Goal: Task Accomplishment & Management: Use online tool/utility

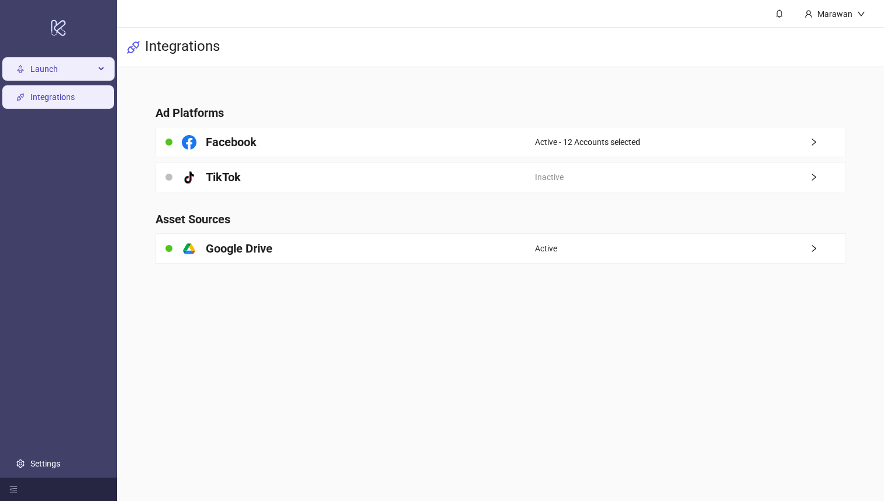
click at [87, 70] on span "Launch" at bounding box center [62, 69] width 64 height 23
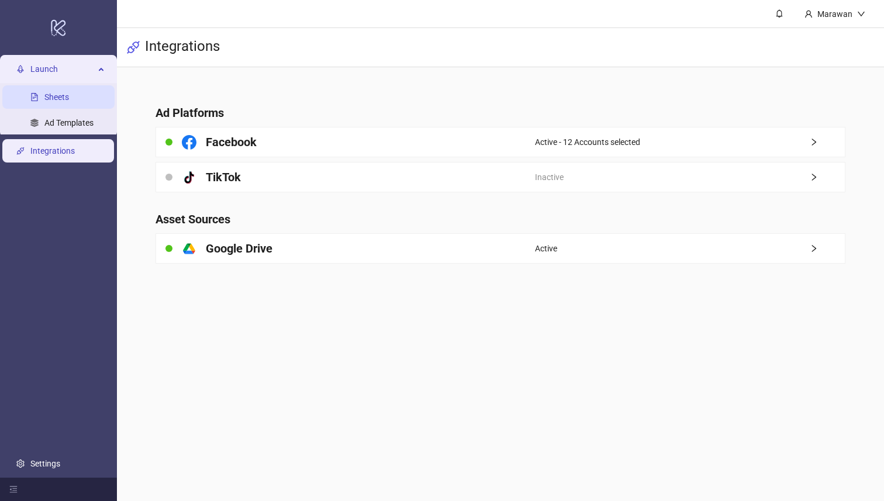
click at [69, 93] on link "Sheets" at bounding box center [56, 97] width 25 height 9
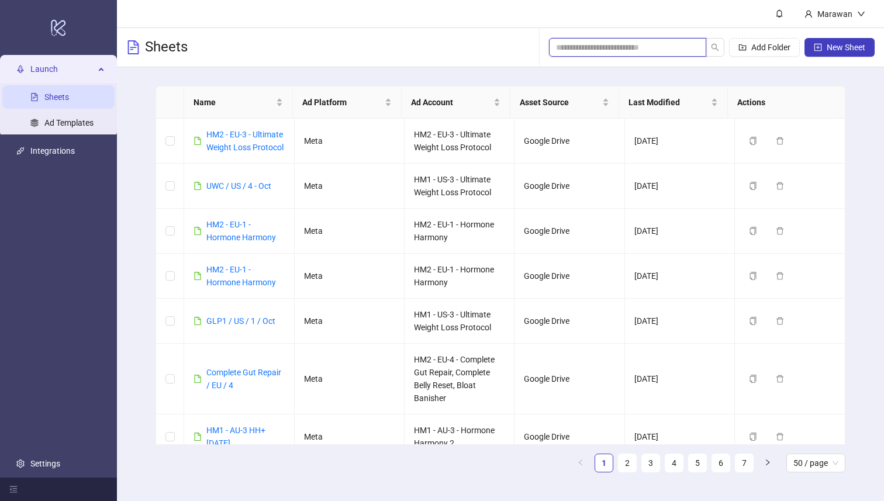
click at [625, 53] on input "search" at bounding box center [623, 47] width 134 height 13
click at [624, 53] on input "search" at bounding box center [623, 47] width 134 height 13
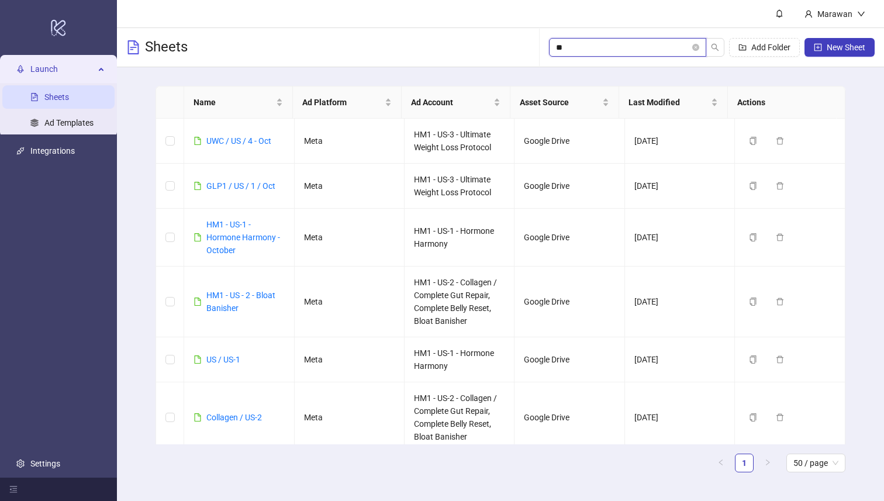
type input "*"
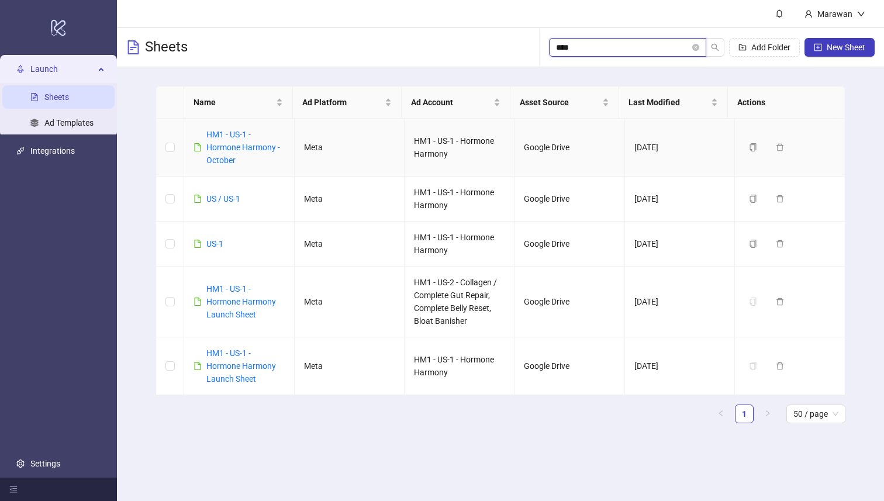
type input "****"
click at [245, 139] on div "HM1 - US-1 - Hormone Harmony - October" at bounding box center [245, 147] width 78 height 39
click at [238, 147] on link "HM1 - US-1 - Hormone Harmony - October" at bounding box center [243, 147] width 74 height 35
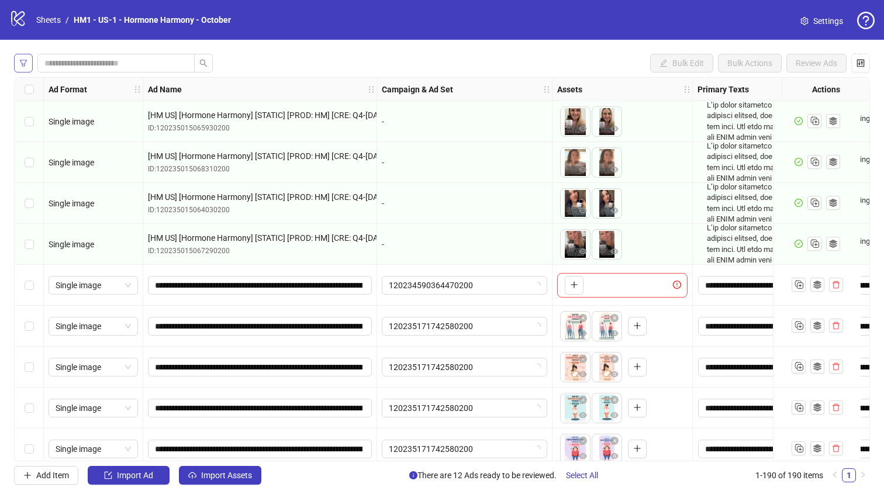
click at [29, 63] on button "button" at bounding box center [23, 63] width 19 height 19
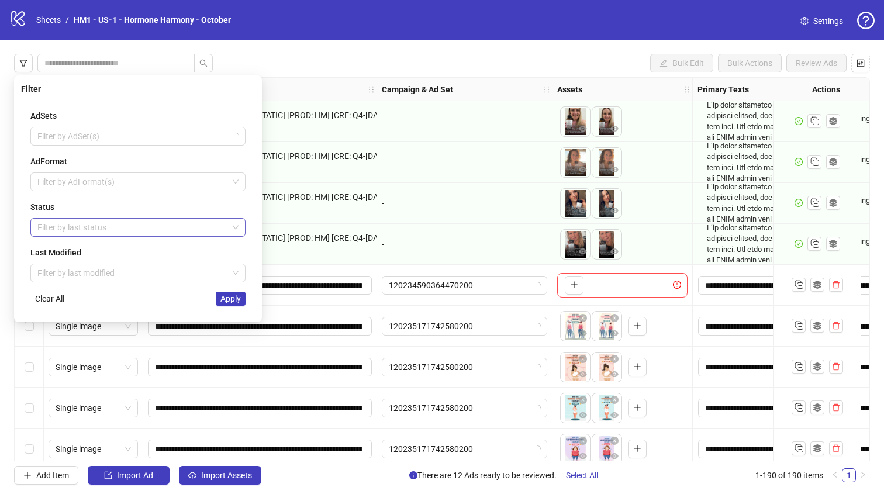
click at [82, 221] on div at bounding box center [132, 227] width 198 height 16
click at [103, 252] on div "Draft" at bounding box center [138, 250] width 196 height 13
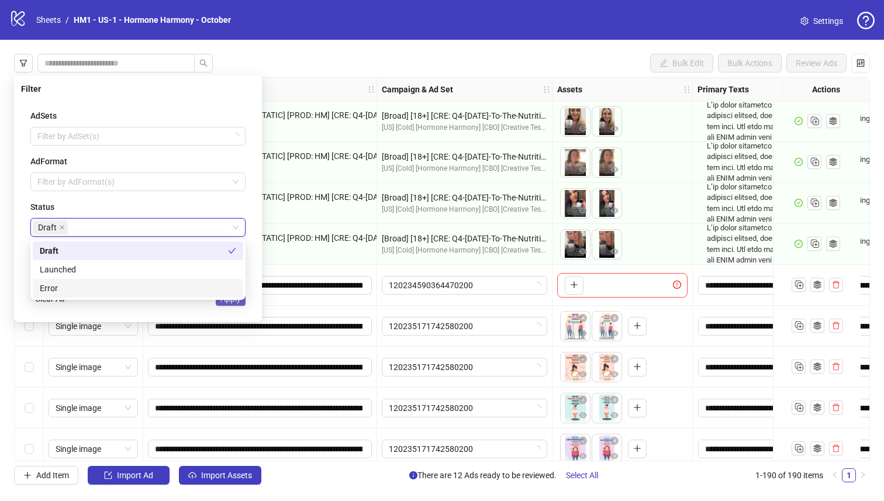
click at [243, 303] on button "Apply" at bounding box center [231, 299] width 30 height 14
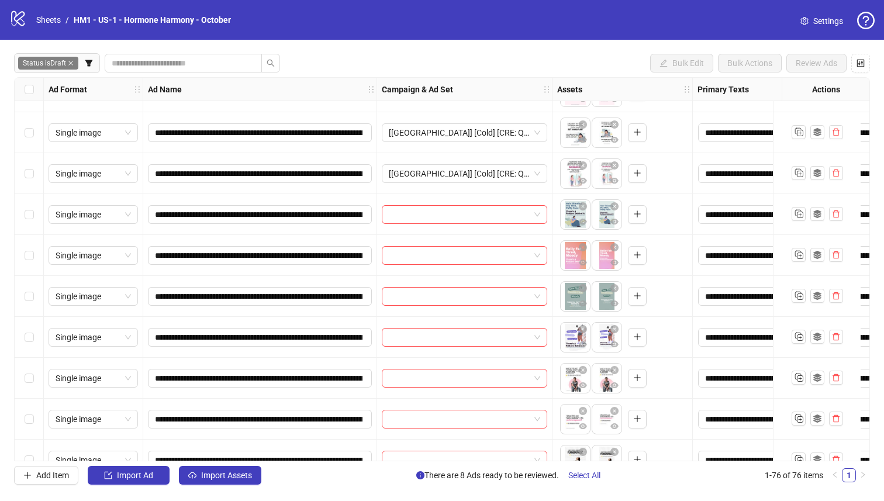
scroll to position [276, 0]
drag, startPoint x: 20, startPoint y: 335, endPoint x: 16, endPoint y: 286, distance: 49.2
click at [22, 335] on div "Select row 13" at bounding box center [29, 336] width 29 height 41
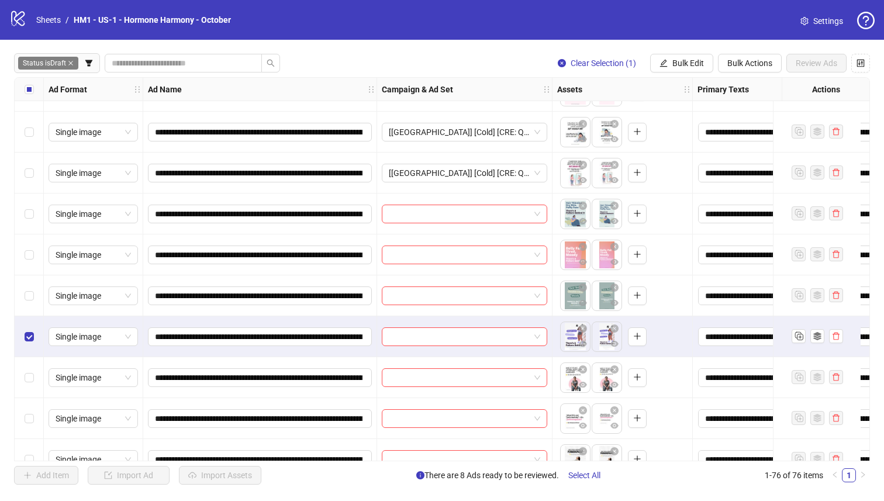
click at [16, 281] on div "Select row 12" at bounding box center [29, 295] width 29 height 41
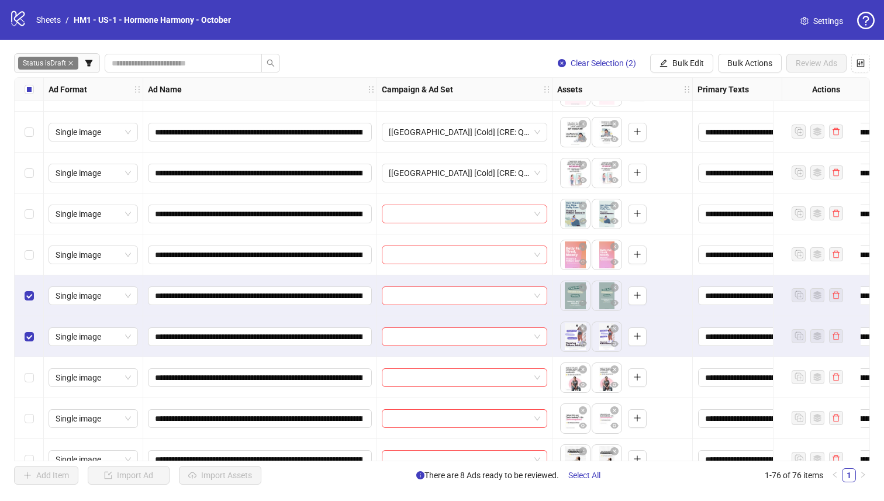
click at [22, 249] on div "Select row 11" at bounding box center [29, 254] width 29 height 41
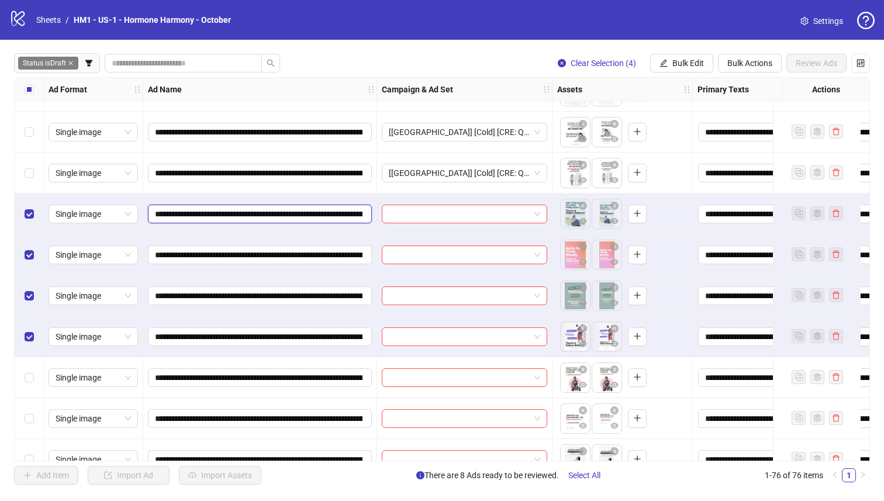
drag, startPoint x: 355, startPoint y: 213, endPoint x: 347, endPoint y: 214, distance: 7.7
click at [360, 213] on input "**********" at bounding box center [258, 213] width 207 height 13
click at [364, 214] on span "**********" at bounding box center [260, 214] width 224 height 19
click at [359, 214] on input "**********" at bounding box center [258, 213] width 207 height 13
drag, startPoint x: 357, startPoint y: 214, endPoint x: 321, endPoint y: 214, distance: 35.6
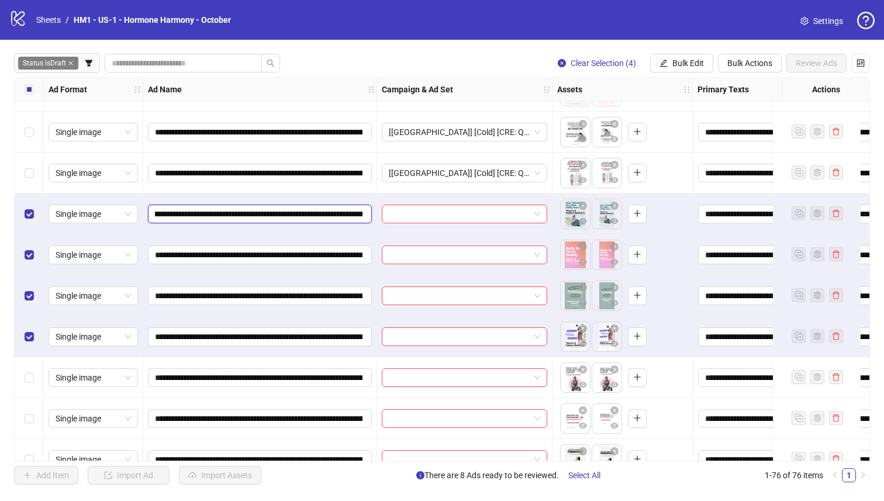
click at [357, 214] on input "**********" at bounding box center [258, 213] width 207 height 13
click at [291, 214] on input "**********" at bounding box center [258, 213] width 207 height 13
drag, startPoint x: 199, startPoint y: 214, endPoint x: 340, endPoint y: 214, distance: 140.8
click at [340, 214] on input "**********" at bounding box center [258, 213] width 207 height 13
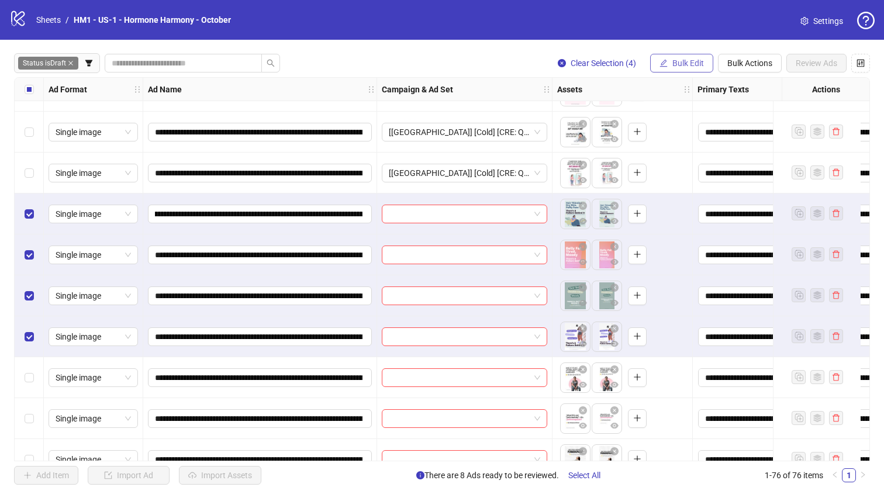
click at [648, 65] on span "Bulk Edit" at bounding box center [688, 62] width 32 height 9
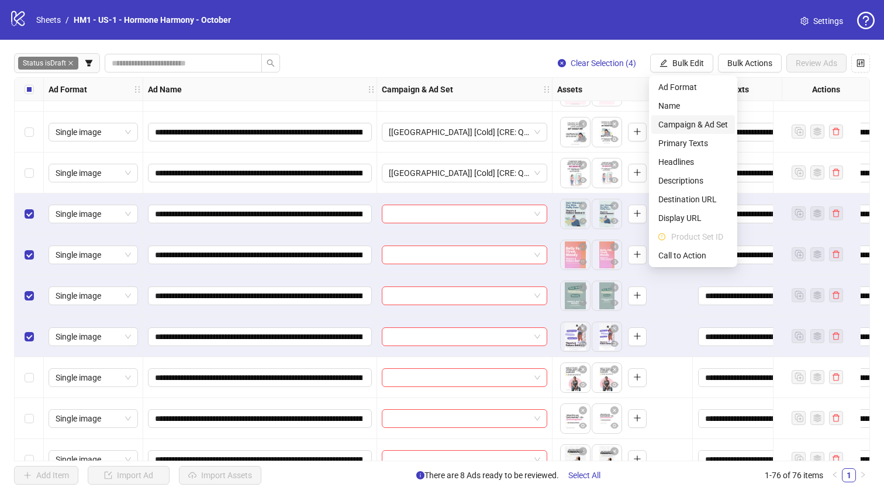
click at [648, 124] on span "Campaign & Ad Set" at bounding box center [693, 124] width 70 height 13
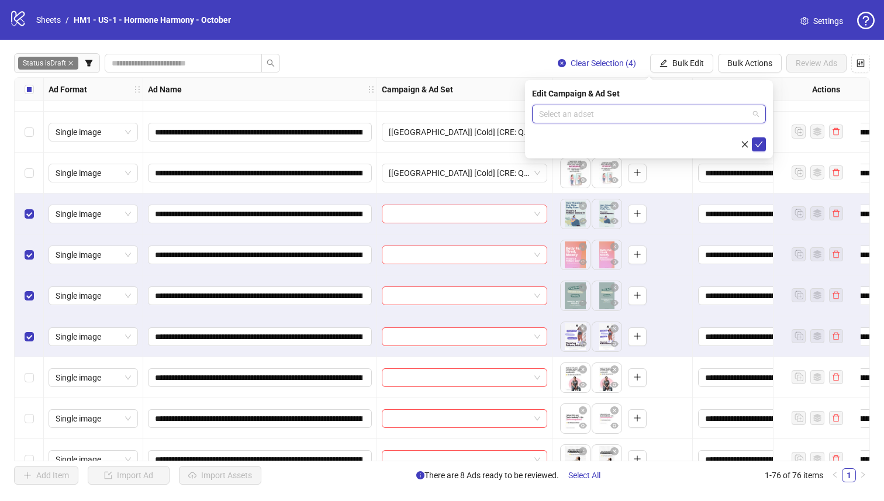
click at [607, 116] on input "search" at bounding box center [643, 114] width 209 height 18
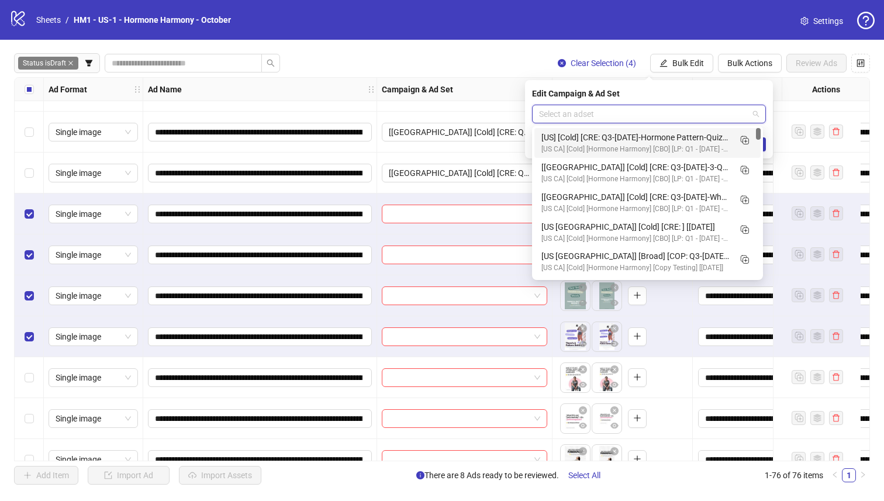
click at [648, 137] on div "[US] [Cold] [CRE: Q3-09-SEP-2025-Hormone Pattern-Quiz] [08 Oct 2025]" at bounding box center [635, 137] width 189 height 13
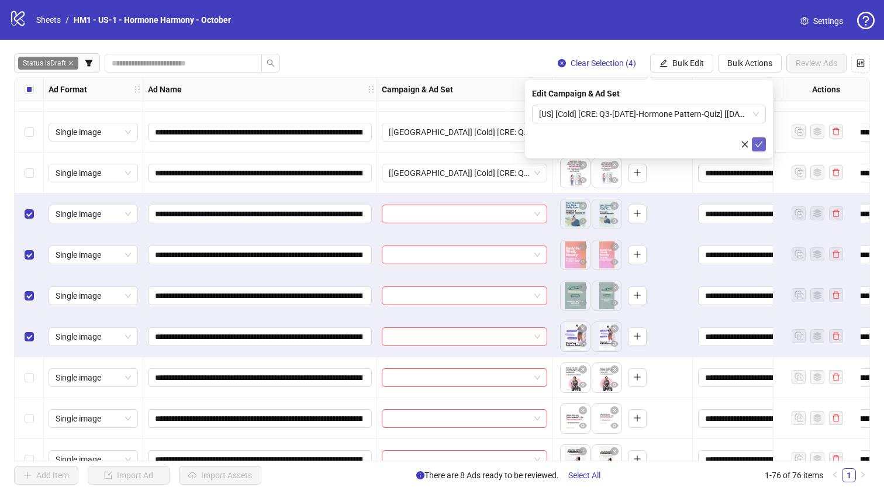
click at [648, 143] on button "submit" at bounding box center [759, 144] width 14 height 14
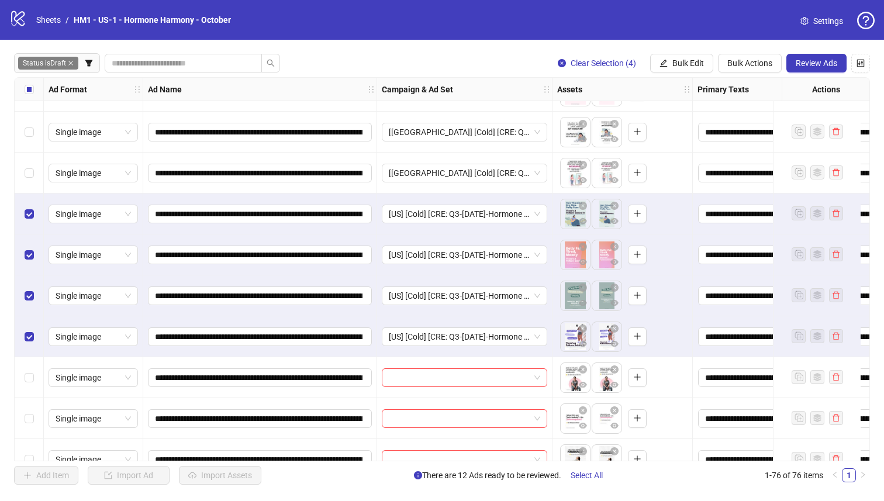
drag, startPoint x: 25, startPoint y: 84, endPoint x: 67, endPoint y: 195, distance: 119.5
click at [25, 84] on label "Select all rows" at bounding box center [29, 89] width 9 height 13
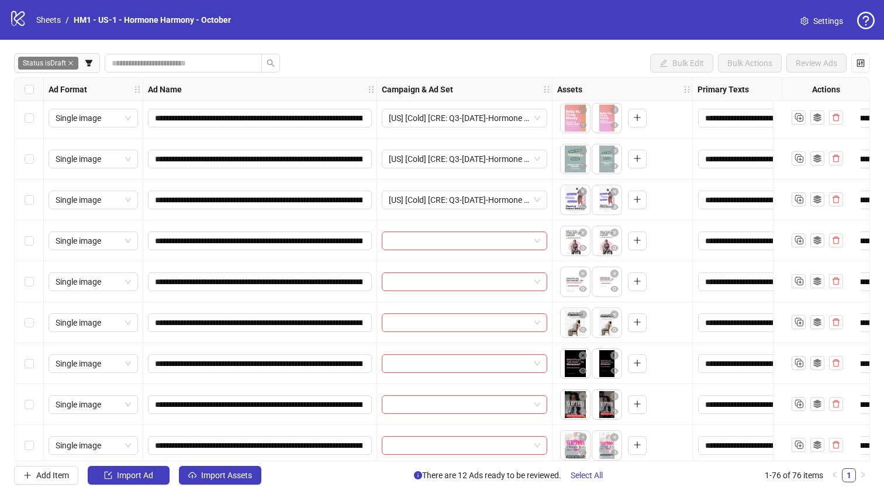
scroll to position [437, 0]
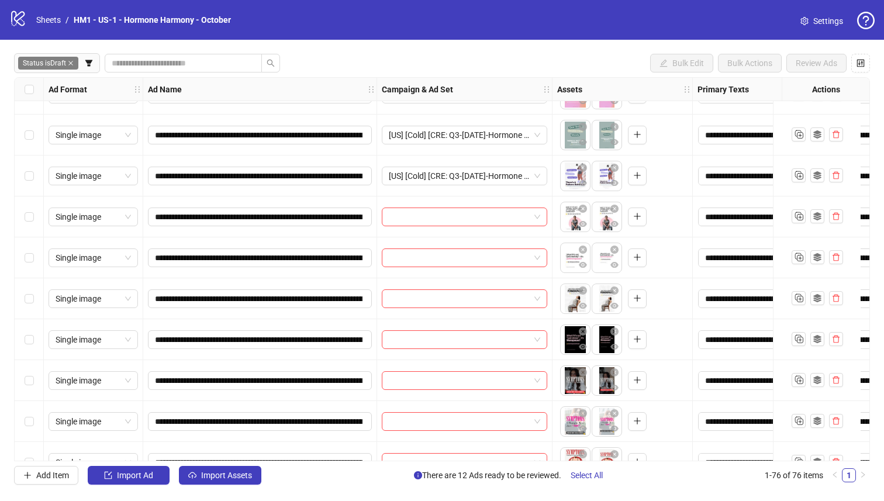
click at [36, 341] on div "Select row 17" at bounding box center [29, 339] width 29 height 41
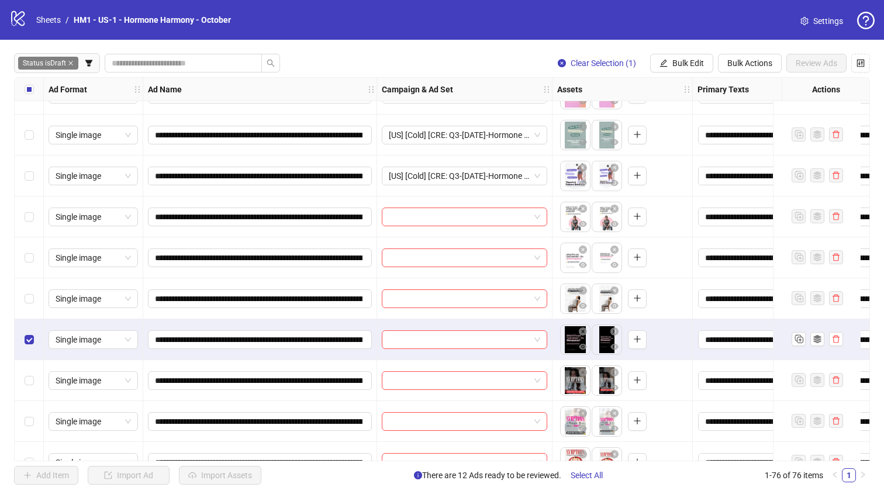
click at [23, 308] on div "Select row 16" at bounding box center [29, 298] width 29 height 41
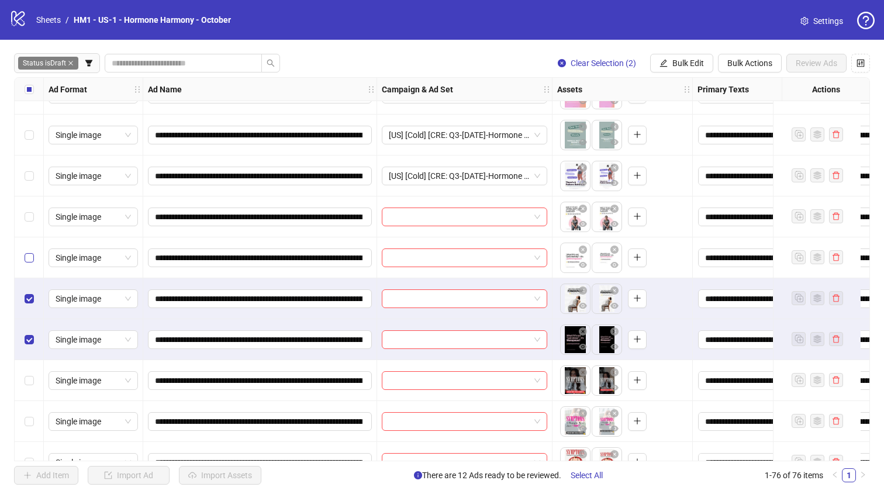
click at [25, 264] on label "Select row 15" at bounding box center [29, 257] width 9 height 13
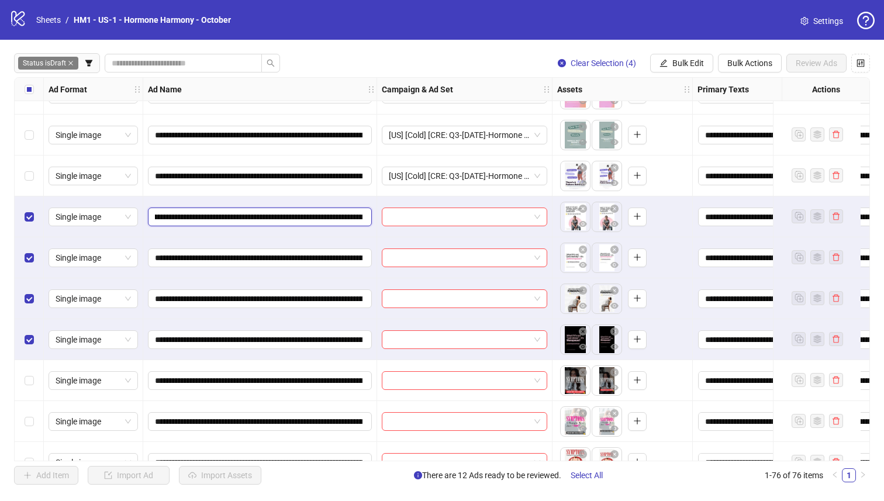
click at [356, 217] on input "**********" at bounding box center [258, 216] width 207 height 13
click at [351, 217] on input "**********" at bounding box center [258, 216] width 207 height 13
drag, startPoint x: 338, startPoint y: 217, endPoint x: 245, endPoint y: 216, distance: 92.9
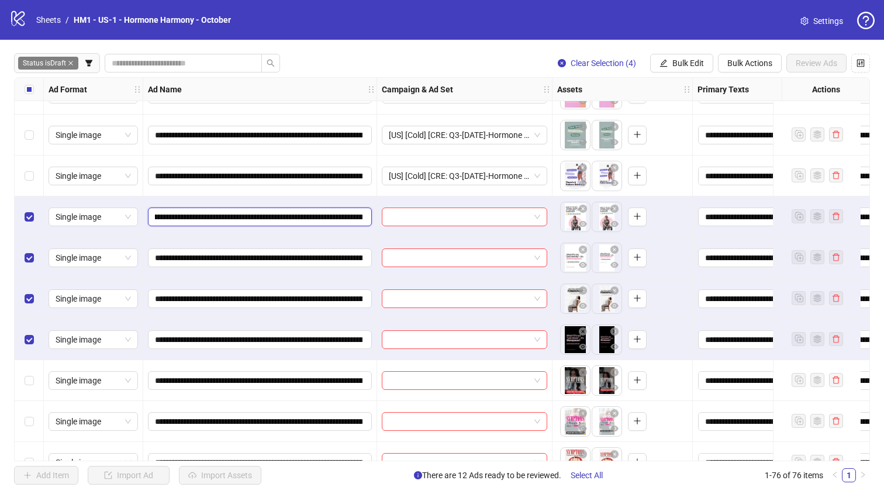
click at [245, 216] on input "**********" at bounding box center [258, 216] width 207 height 13
click at [247, 217] on input "**********" at bounding box center [258, 216] width 207 height 13
drag, startPoint x: 250, startPoint y: 217, endPoint x: 198, endPoint y: 219, distance: 52.6
click at [198, 219] on input "**********" at bounding box center [258, 216] width 207 height 13
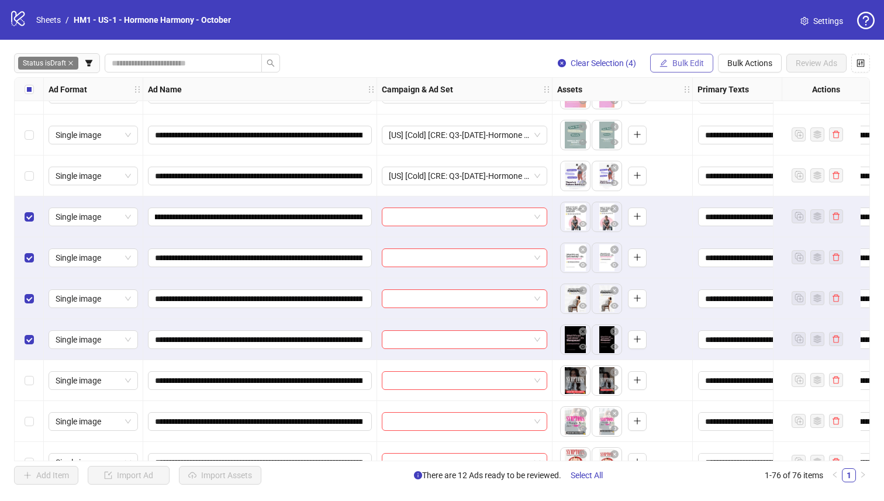
click at [648, 62] on icon "edit" at bounding box center [663, 63] width 8 height 8
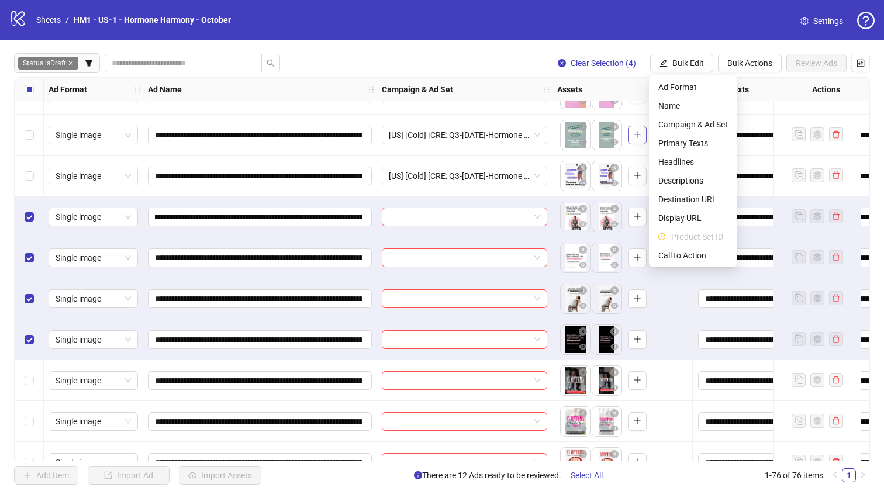
scroll to position [0, 0]
click at [648, 128] on span "Campaign & Ad Set" at bounding box center [693, 124] width 70 height 13
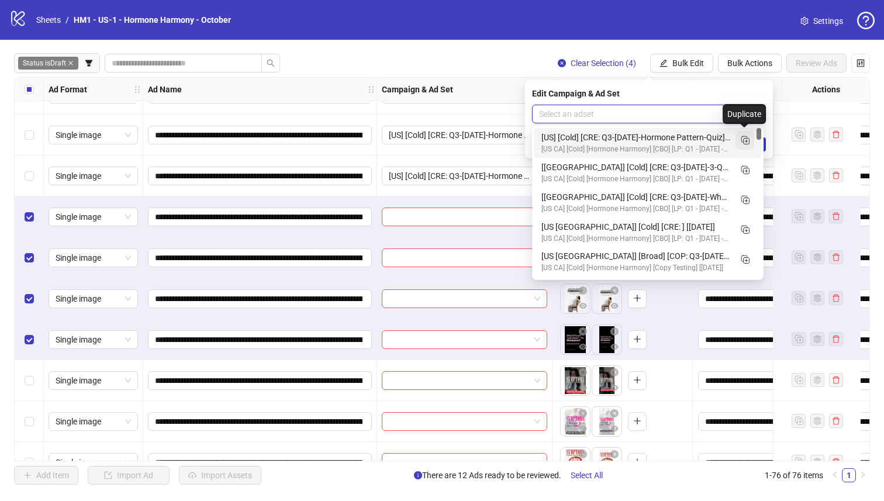
click at [648, 137] on icon "Duplicate" at bounding box center [745, 140] width 12 height 12
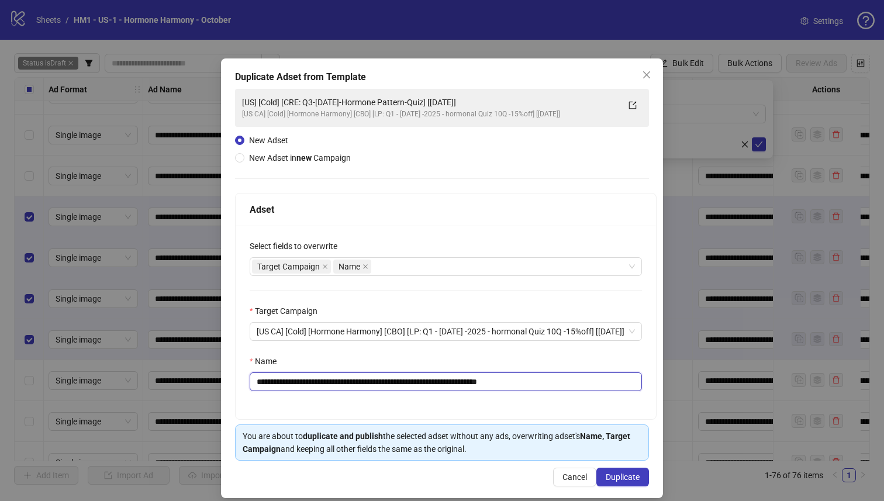
drag, startPoint x: 321, startPoint y: 383, endPoint x: 457, endPoint y: 385, distance: 136.2
click at [457, 385] on input "**********" at bounding box center [446, 381] width 392 height 19
paste input "****"
type input "**********"
click at [607, 430] on span "Duplicate" at bounding box center [622, 476] width 34 height 9
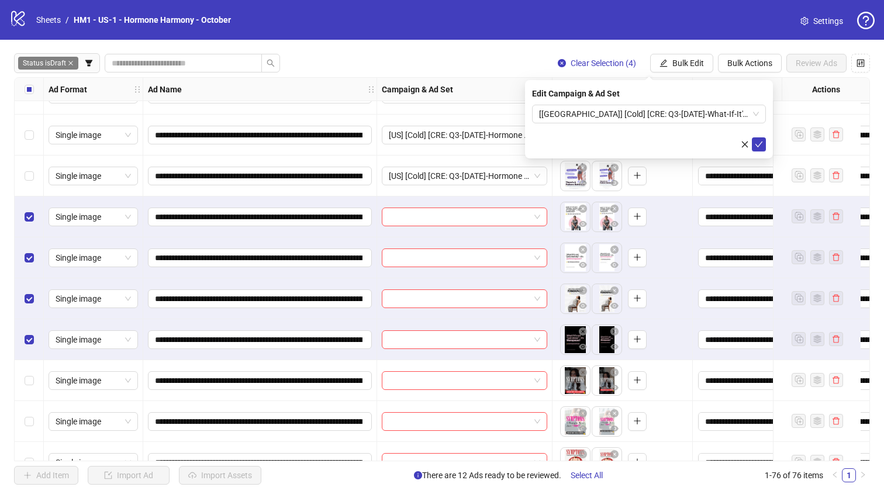
drag, startPoint x: 681, startPoint y: 112, endPoint x: 683, endPoint y: 124, distance: 13.1
click at [648, 112] on span "[US] [Cold] [CRE: Q3-09-SEP-2025-What-If-It's-Not-V2-Quiz] [08 Oct 2025]" at bounding box center [649, 114] width 220 height 18
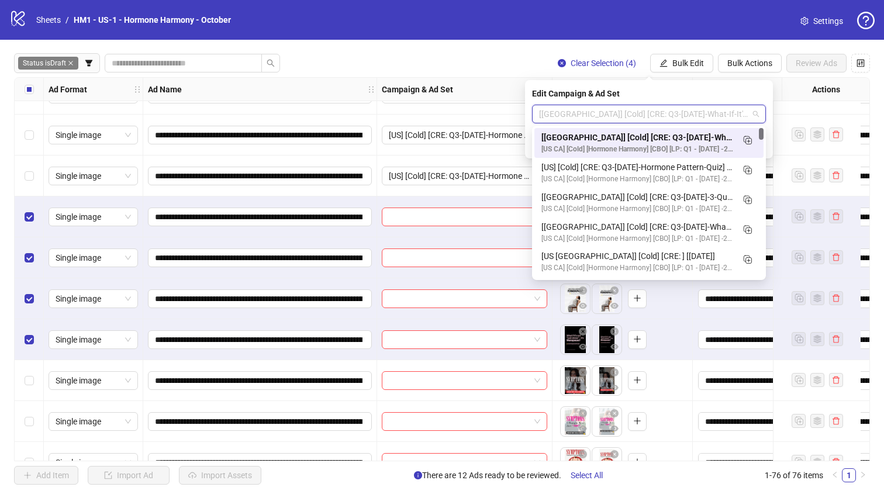
click at [648, 135] on div "[US] [Cold] [CRE: Q3-09-SEP-2025-What-If-It's-Not-V2-Quiz] [08 Oct 2025]" at bounding box center [637, 137] width 192 height 13
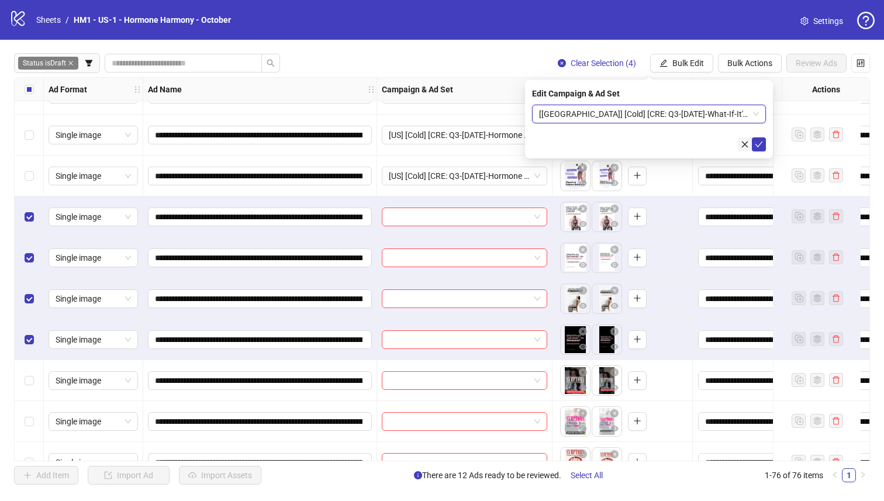
drag, startPoint x: 760, startPoint y: 139, endPoint x: 747, endPoint y: 141, distance: 13.6
click at [648, 139] on button "submit" at bounding box center [759, 144] width 14 height 14
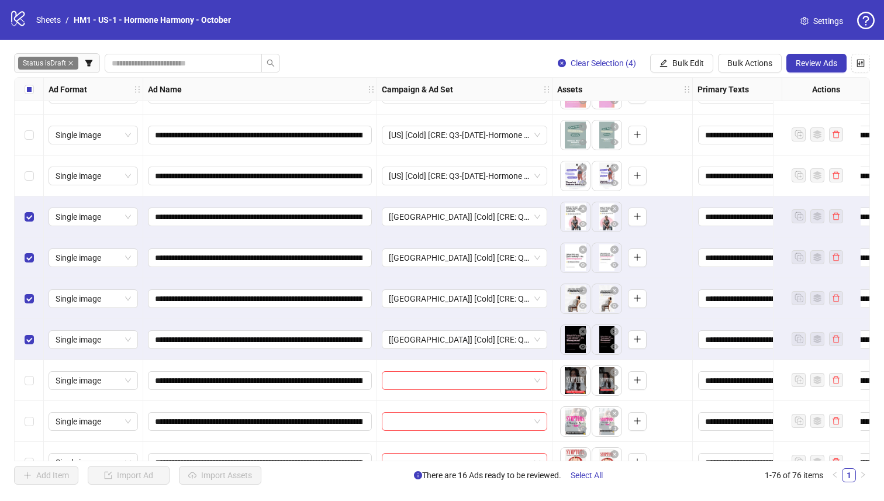
click at [23, 86] on div "Select all rows" at bounding box center [29, 89] width 29 height 23
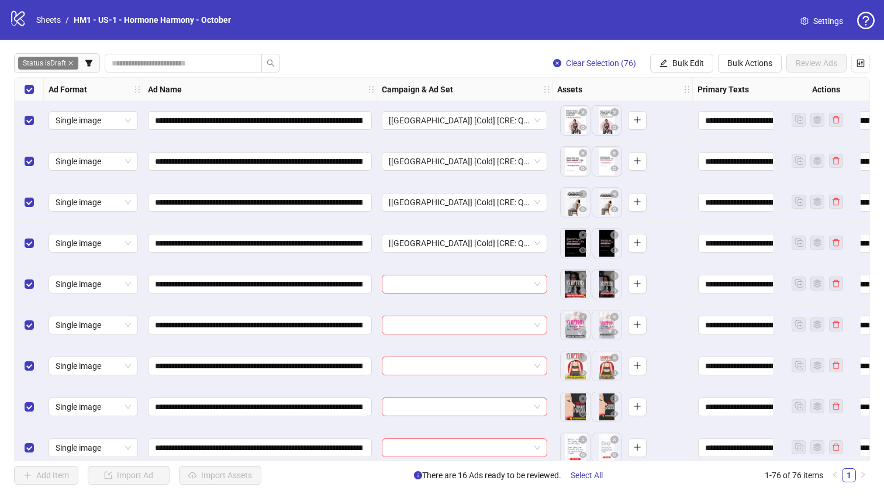
scroll to position [633, 0]
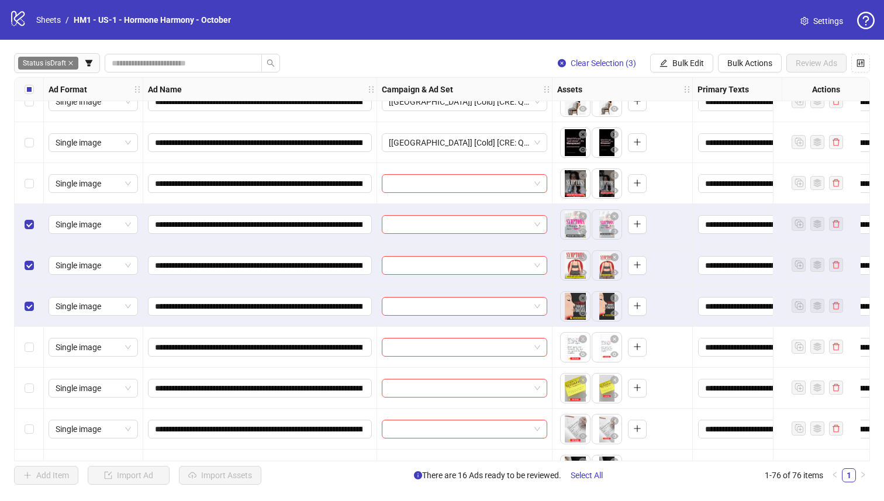
click at [34, 165] on div "Select row 18" at bounding box center [29, 183] width 29 height 41
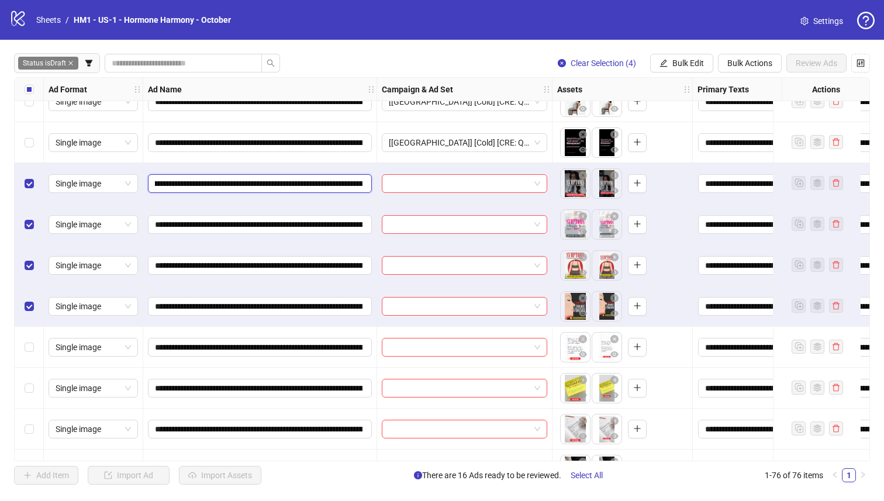
click at [359, 182] on input "**********" at bounding box center [258, 183] width 207 height 13
drag, startPoint x: 328, startPoint y: 180, endPoint x: 293, endPoint y: 181, distance: 35.7
click at [328, 180] on input "**********" at bounding box center [258, 183] width 207 height 13
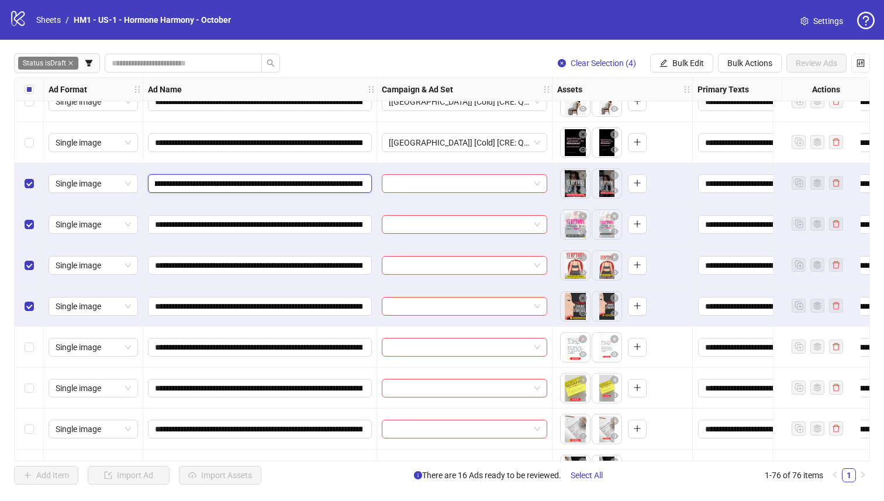
drag, startPoint x: 280, startPoint y: 185, endPoint x: 248, endPoint y: 184, distance: 32.1
click at [248, 184] on input "**********" at bounding box center [258, 183] width 207 height 13
click at [648, 67] on button "Bulk Edit" at bounding box center [681, 63] width 63 height 19
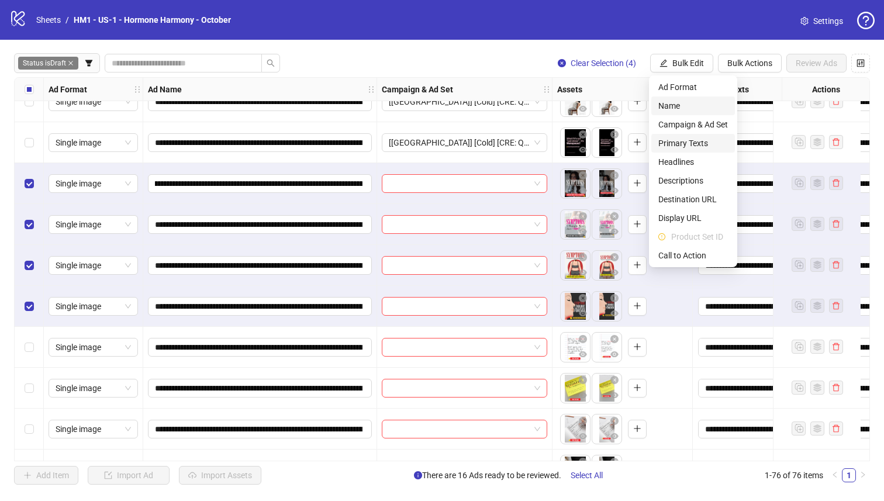
scroll to position [0, 0]
click at [648, 120] on span "Campaign & Ad Set" at bounding box center [693, 124] width 70 height 13
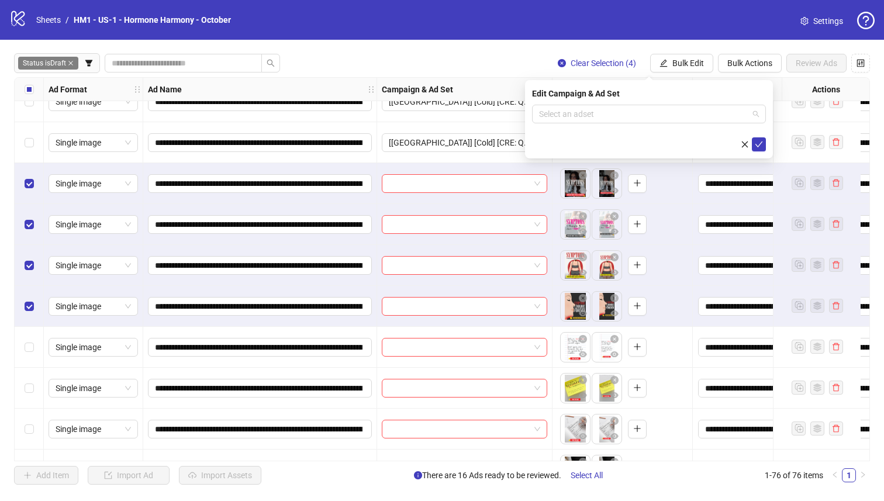
click at [631, 117] on input "search" at bounding box center [643, 114] width 209 height 18
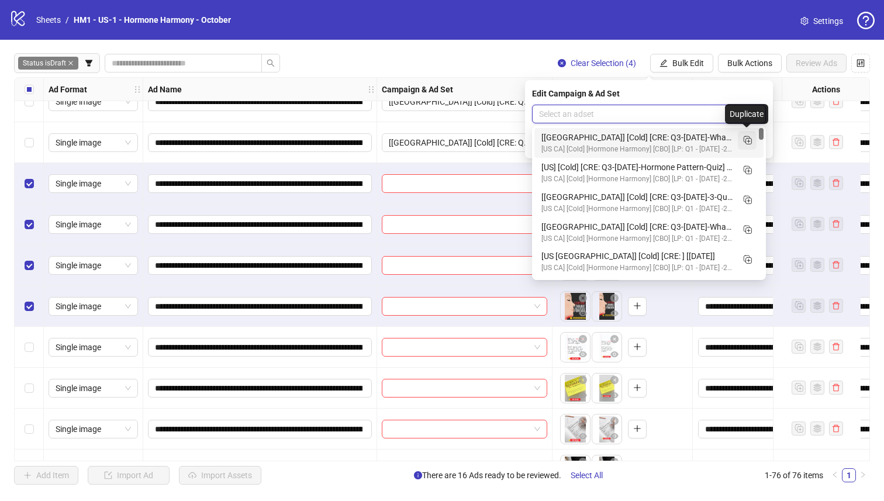
click at [648, 141] on icon "Duplicate" at bounding box center [747, 140] width 12 height 12
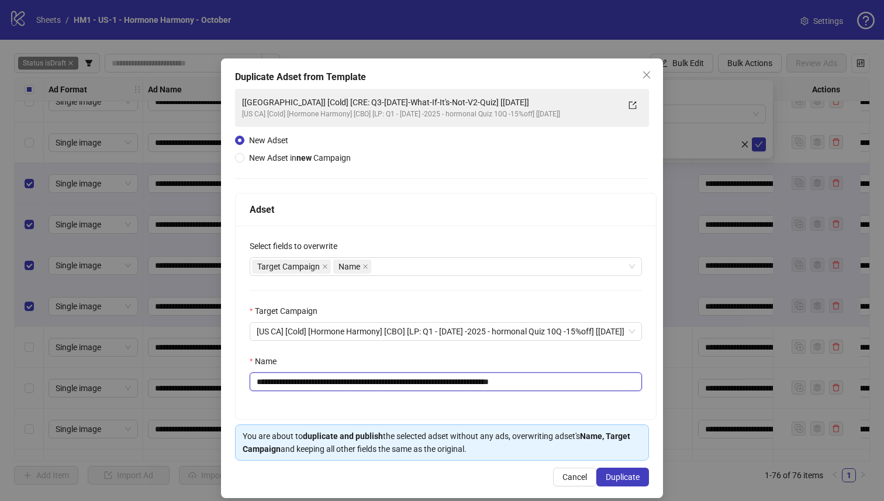
drag, startPoint x: 461, startPoint y: 382, endPoint x: 330, endPoint y: 383, distance: 130.3
click at [330, 383] on input "**********" at bounding box center [446, 381] width 392 height 19
click at [459, 385] on input "**********" at bounding box center [446, 381] width 392 height 19
drag, startPoint x: 460, startPoint y: 383, endPoint x: 316, endPoint y: 388, distance: 144.4
click at [316, 387] on input "**********" at bounding box center [446, 381] width 392 height 19
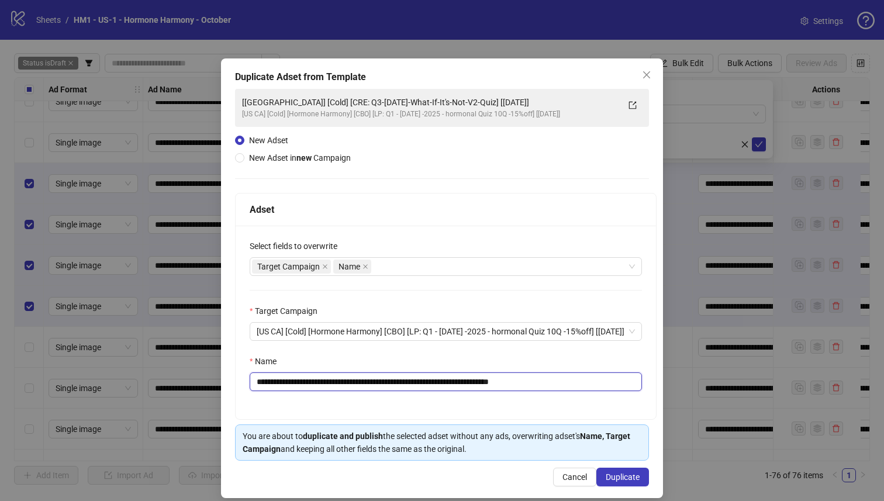
paste input "text"
type input "**********"
click at [628, 430] on span "Duplicate" at bounding box center [622, 476] width 34 height 9
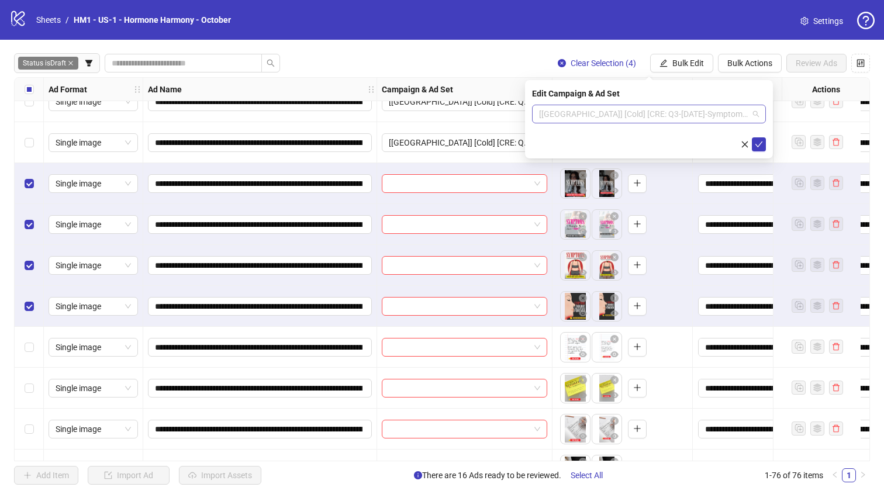
click at [630, 118] on span "[[GEOGRAPHIC_DATA]] [Cold] [CRE: Q3-[DATE]-Symptoms I Thought-Quiz] [[DATE]]" at bounding box center [649, 114] width 220 height 18
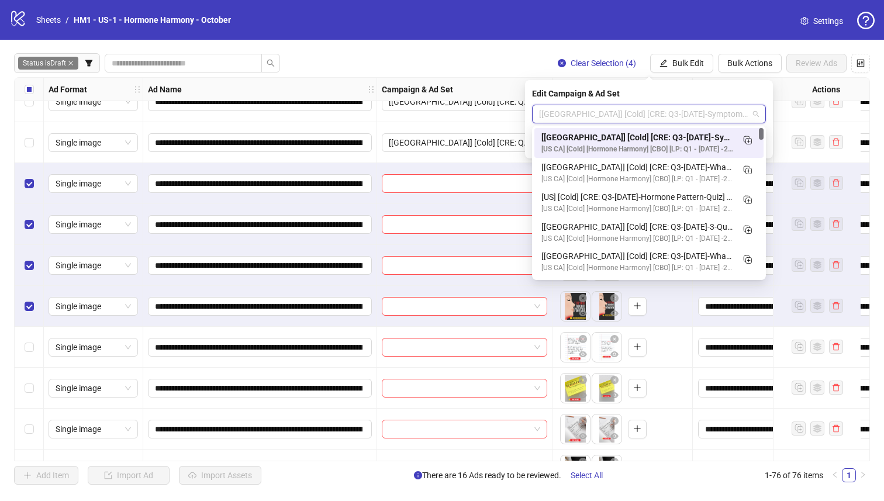
click at [648, 143] on div "[[GEOGRAPHIC_DATA]] [Cold] [CRE: Q3-[DATE]-Symptoms I Thought-Quiz] [[DATE]]" at bounding box center [637, 137] width 192 height 13
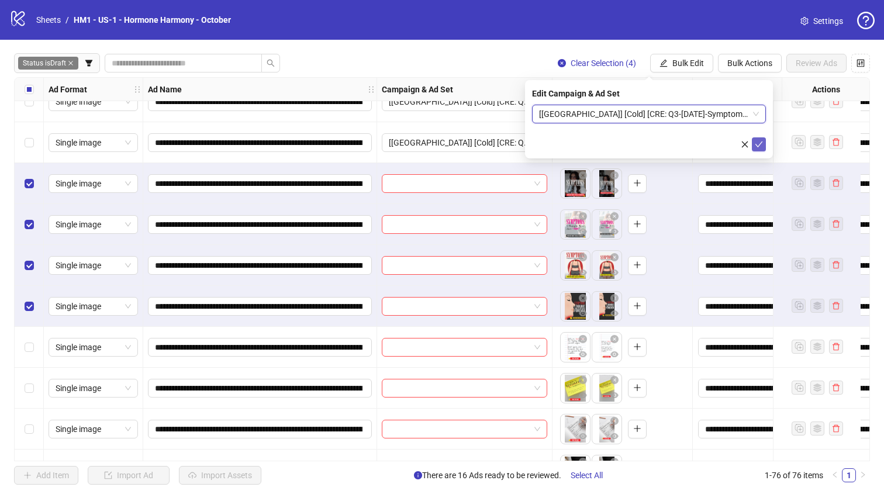
click at [648, 141] on button "submit" at bounding box center [759, 144] width 14 height 14
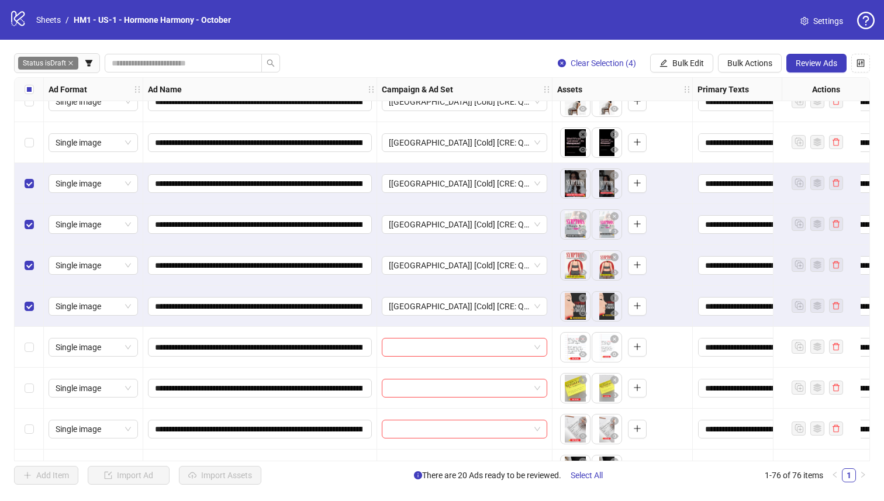
click at [27, 83] on label "Select all rows" at bounding box center [29, 89] width 9 height 13
drag, startPoint x: 27, startPoint y: 83, endPoint x: 89, endPoint y: 204, distance: 135.9
click at [27, 83] on label "Select all rows" at bounding box center [29, 89] width 9 height 13
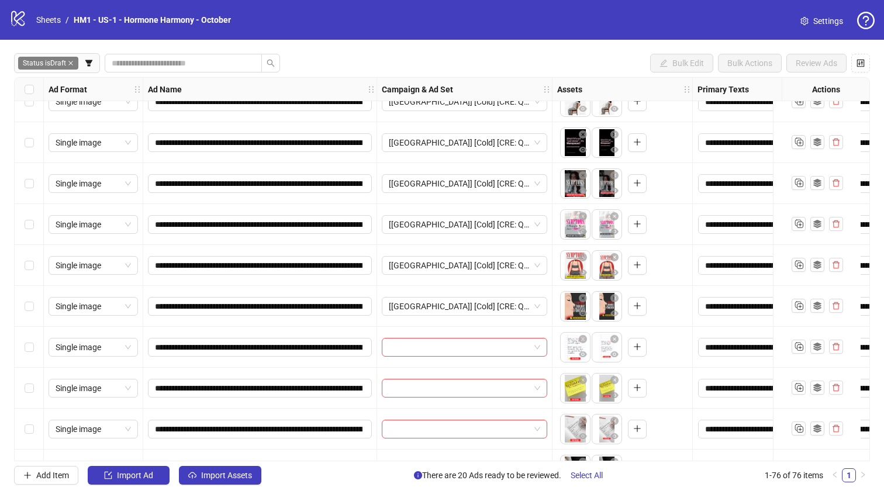
scroll to position [728, 0]
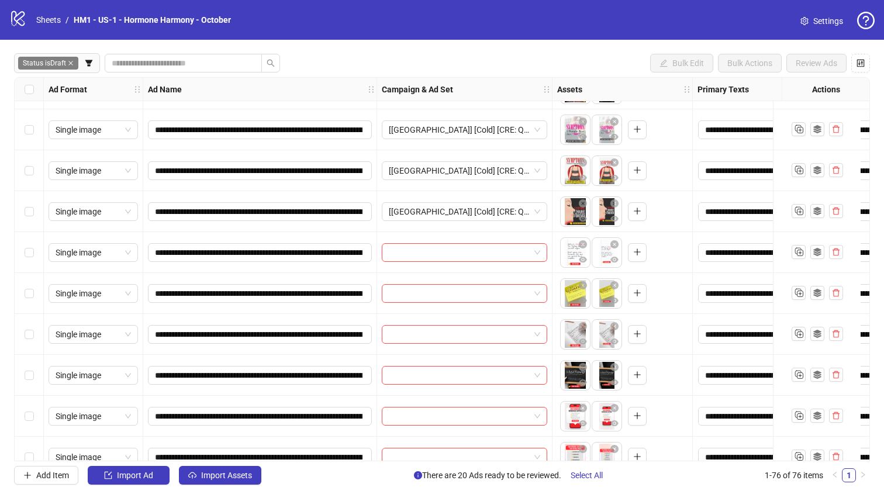
click at [27, 381] on div "Select row 25" at bounding box center [29, 375] width 29 height 41
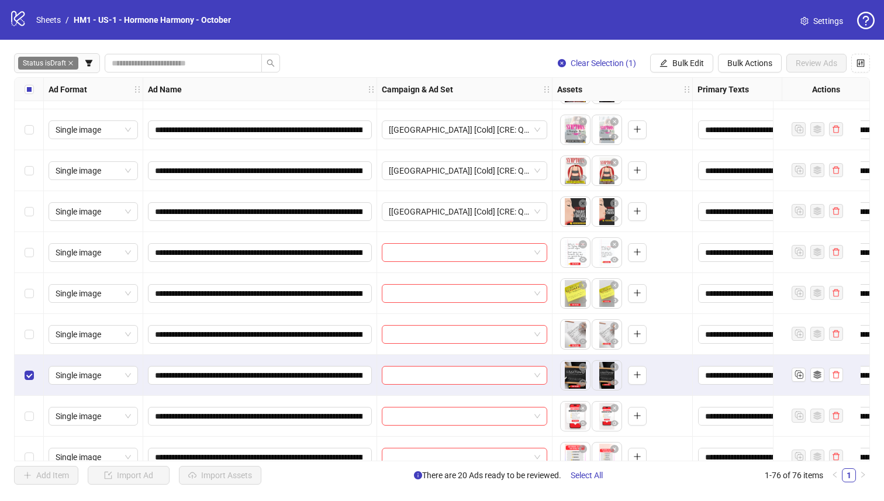
click at [23, 351] on div "Select row 24" at bounding box center [29, 334] width 29 height 41
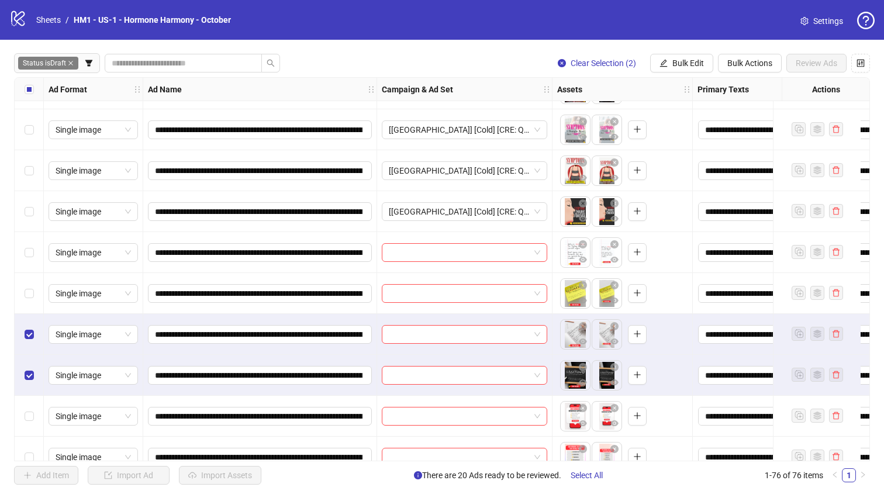
click at [29, 299] on div "Select row 23" at bounding box center [29, 293] width 29 height 41
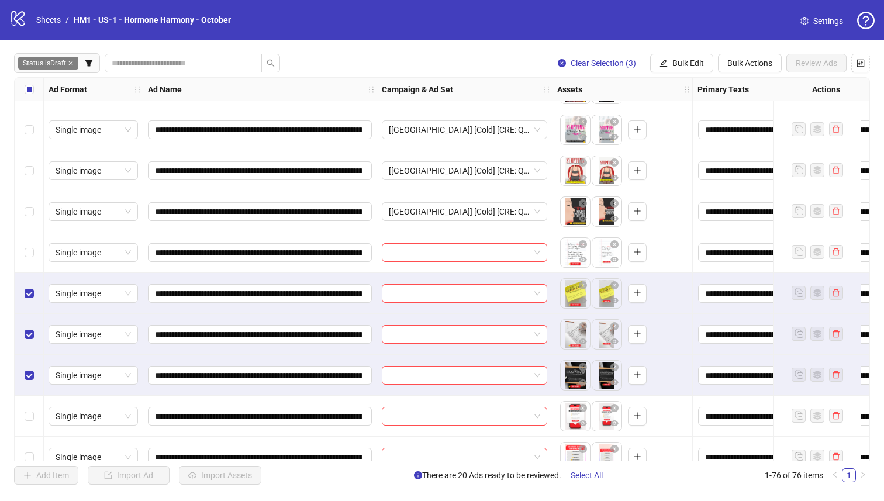
click at [20, 243] on div "Select row 22" at bounding box center [29, 252] width 29 height 41
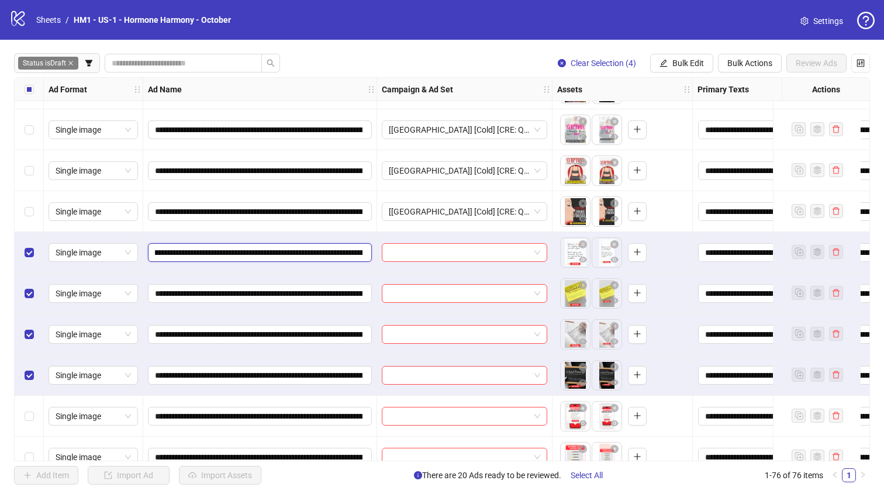
drag, startPoint x: 345, startPoint y: 252, endPoint x: 357, endPoint y: 253, distance: 12.3
click at [357, 253] on input "**********" at bounding box center [258, 252] width 207 height 13
click at [340, 253] on input "**********" at bounding box center [258, 252] width 207 height 13
drag, startPoint x: 335, startPoint y: 253, endPoint x: 221, endPoint y: 255, distance: 114.0
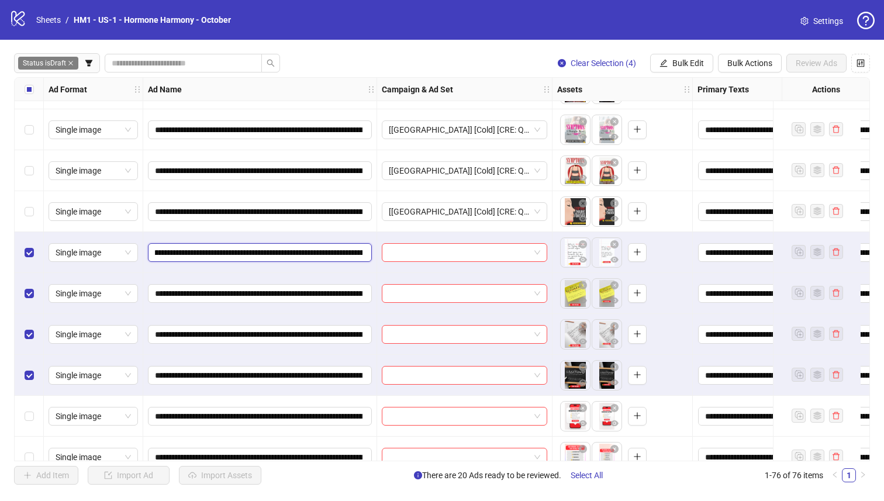
click at [221, 255] on input "**********" at bounding box center [258, 252] width 207 height 13
click at [648, 65] on span "Bulk Edit" at bounding box center [688, 62] width 32 height 9
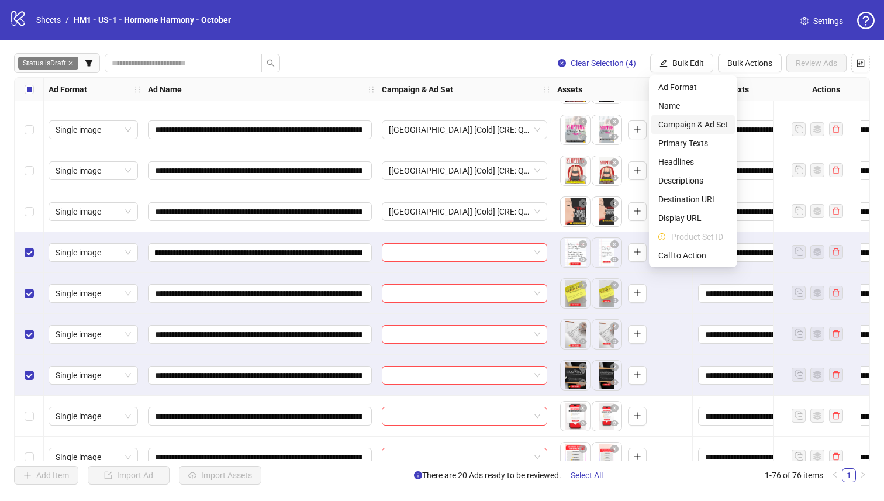
scroll to position [0, 0]
click at [648, 124] on span "Campaign & Ad Set" at bounding box center [693, 124] width 70 height 13
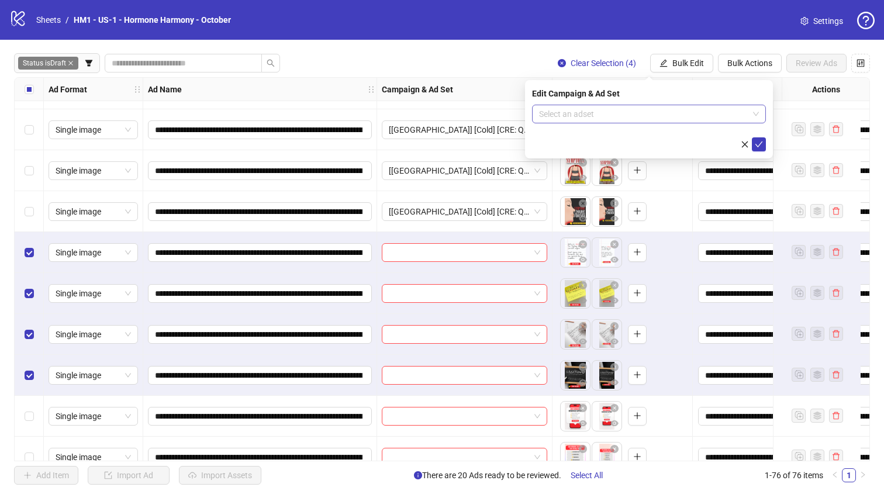
click at [648, 106] on input "search" at bounding box center [643, 114] width 209 height 18
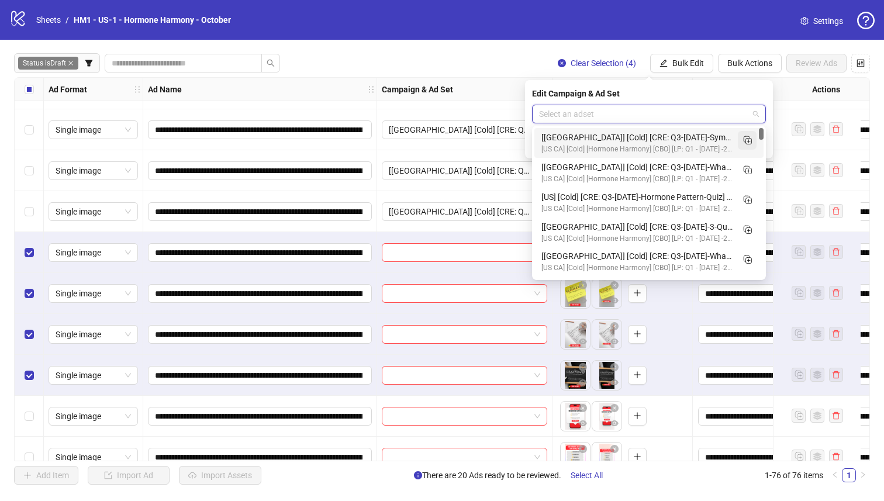
click at [648, 139] on rect "Duplicate" at bounding box center [746, 139] width 6 height 6
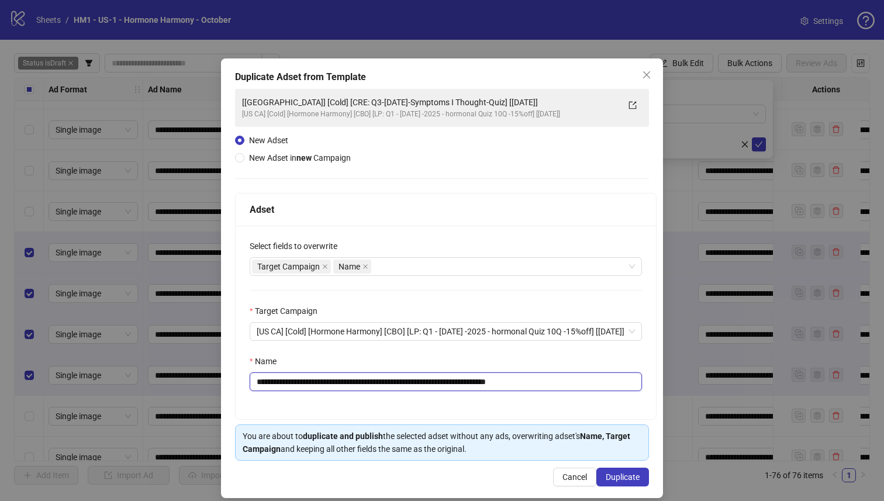
drag, startPoint x: 469, startPoint y: 379, endPoint x: 317, endPoint y: 387, distance: 152.1
click at [317, 387] on input "**********" at bounding box center [446, 381] width 392 height 19
paste input "text"
type input "**********"
click at [608, 430] on span "Duplicate" at bounding box center [622, 476] width 34 height 9
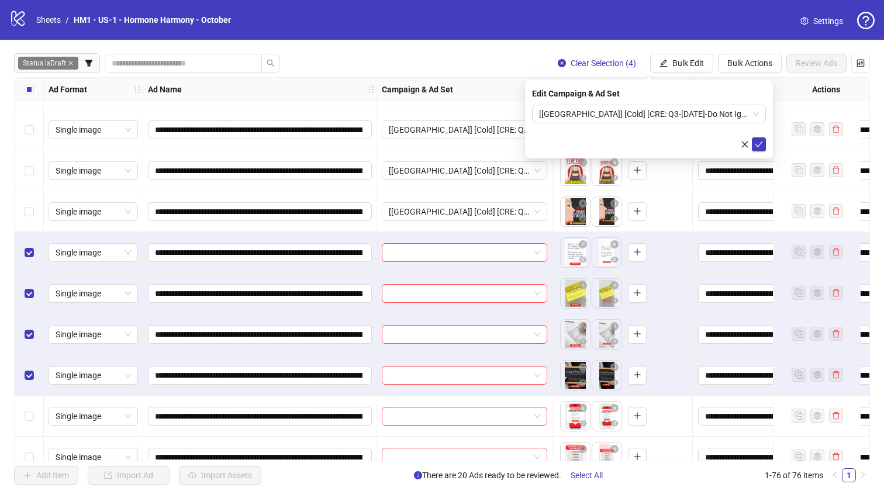
click at [604, 95] on div "Edit Campaign & Ad Set" at bounding box center [649, 93] width 234 height 13
click at [615, 115] on span "[[GEOGRAPHIC_DATA]] [Cold] [CRE: Q3-[DATE]-Do Not Ignore-Quiz] [[DATE]]" at bounding box center [649, 114] width 220 height 18
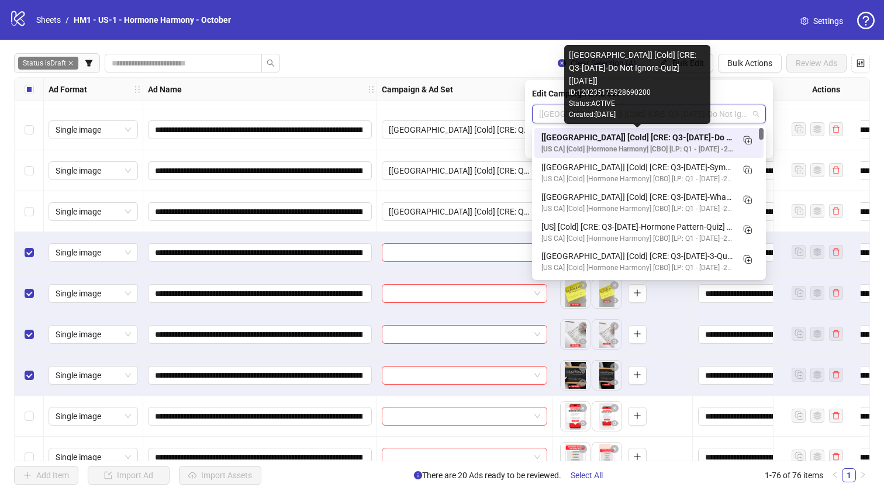
click at [647, 140] on div "[[GEOGRAPHIC_DATA]] [Cold] [CRE: Q3-[DATE]-Do Not Ignore-Quiz] [[DATE]]" at bounding box center [637, 137] width 192 height 13
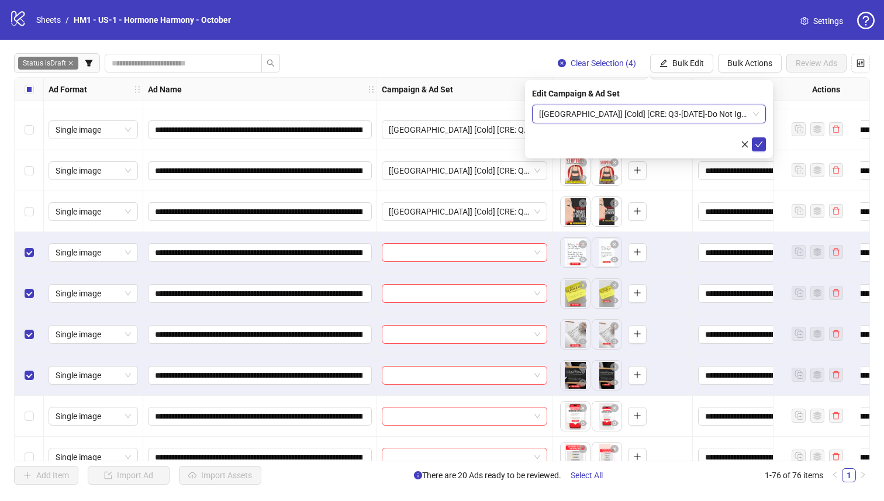
click at [629, 113] on span "[[GEOGRAPHIC_DATA]] [Cold] [CRE: Q3-[DATE]-Do Not Ignore-Quiz] [[DATE]]" at bounding box center [649, 114] width 220 height 18
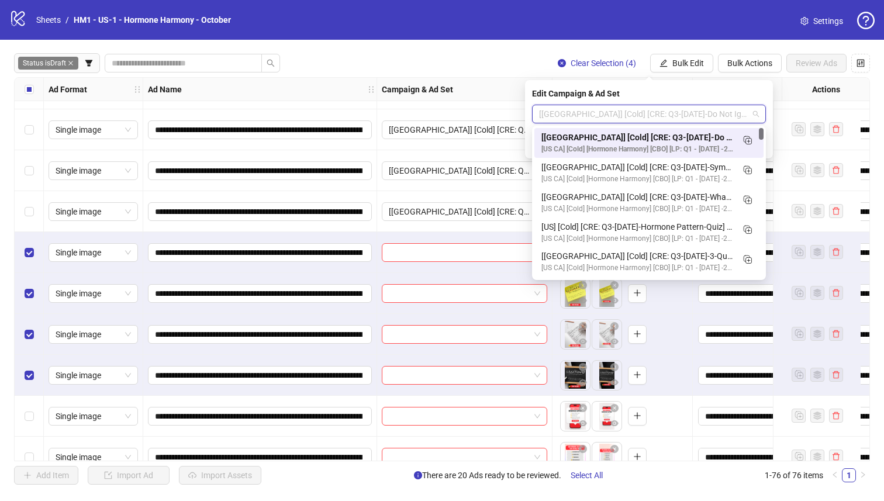
click at [642, 137] on div "[[GEOGRAPHIC_DATA]] [Cold] [CRE: Q3-[DATE]-Do Not Ignore-Quiz] [[DATE]]" at bounding box center [637, 137] width 192 height 13
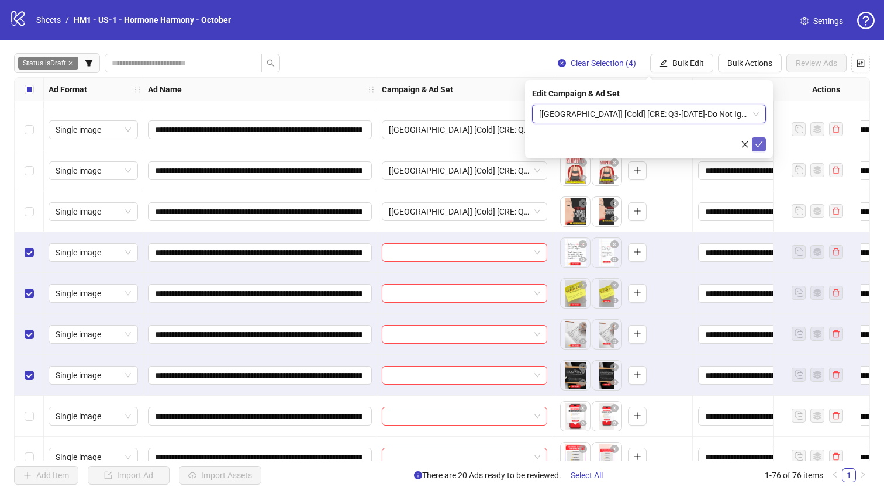
click at [648, 146] on icon "check" at bounding box center [759, 144] width 8 height 6
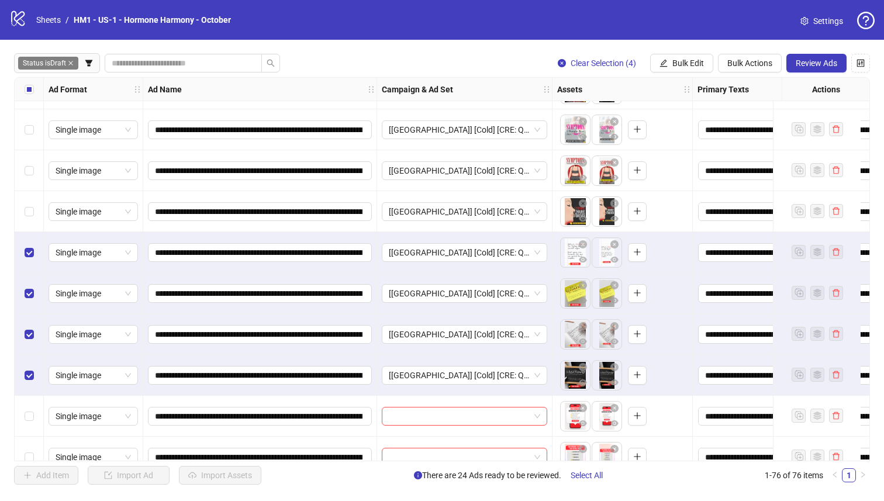
click at [22, 98] on div "Select all rows" at bounding box center [29, 89] width 29 height 23
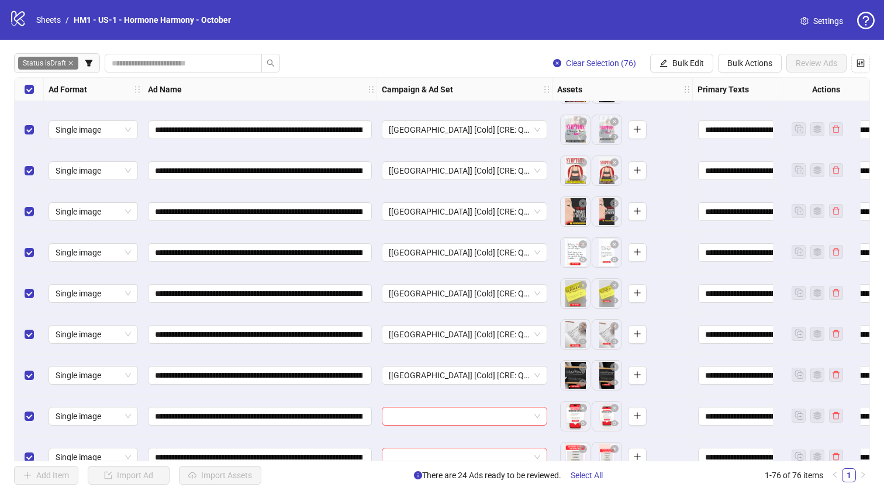
click at [23, 93] on div "Select all rows" at bounding box center [29, 89] width 29 height 23
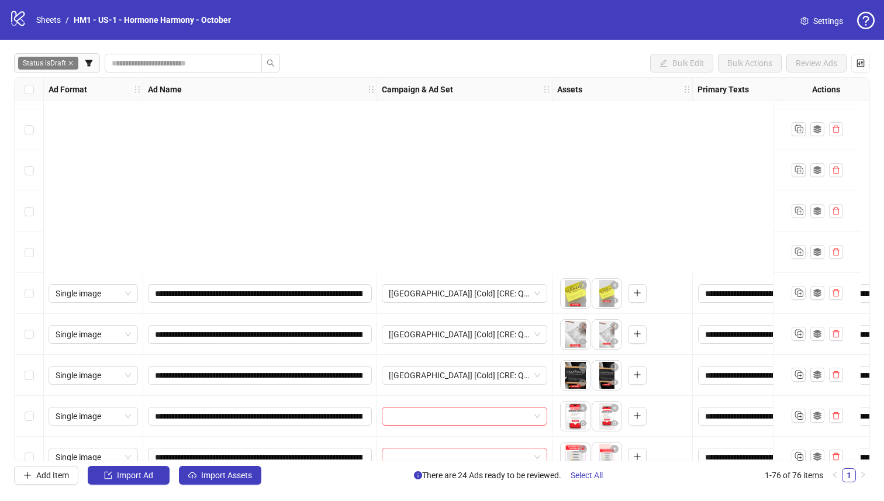
scroll to position [971, 0]
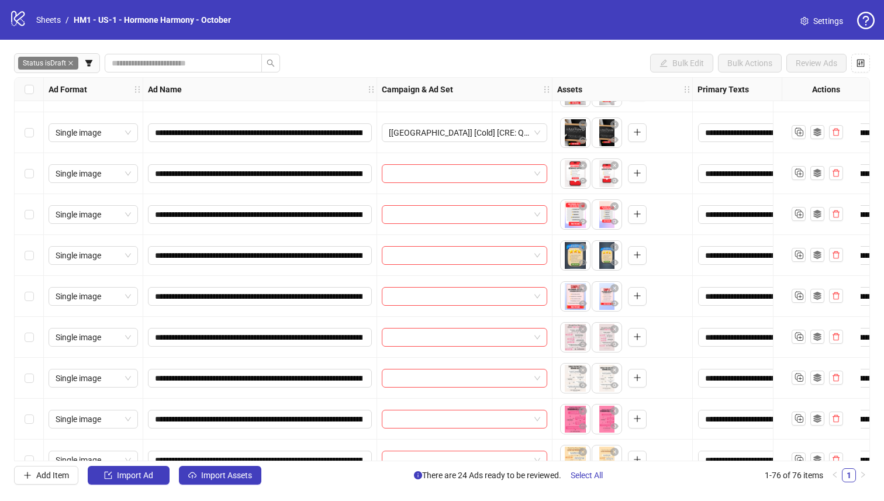
click at [18, 259] on div "Select row 28" at bounding box center [29, 255] width 29 height 41
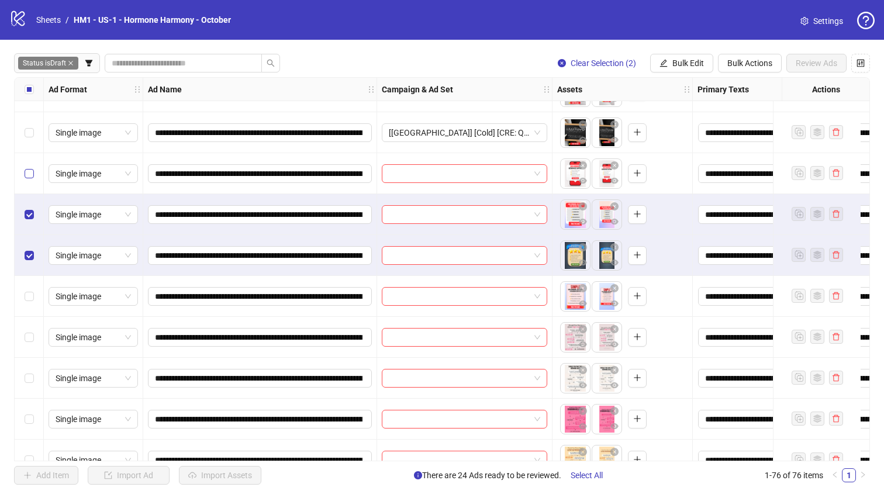
click at [31, 168] on label "Select row 26" at bounding box center [29, 173] width 9 height 13
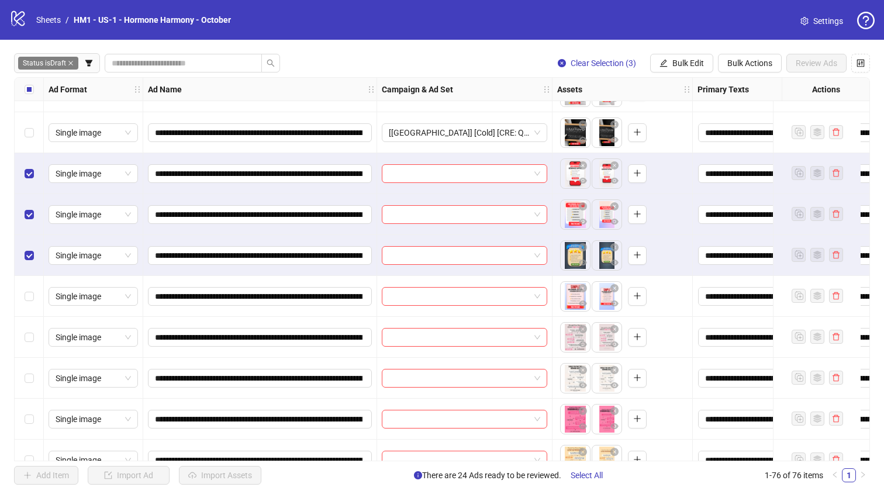
click at [32, 124] on div "Select row 25" at bounding box center [29, 132] width 29 height 41
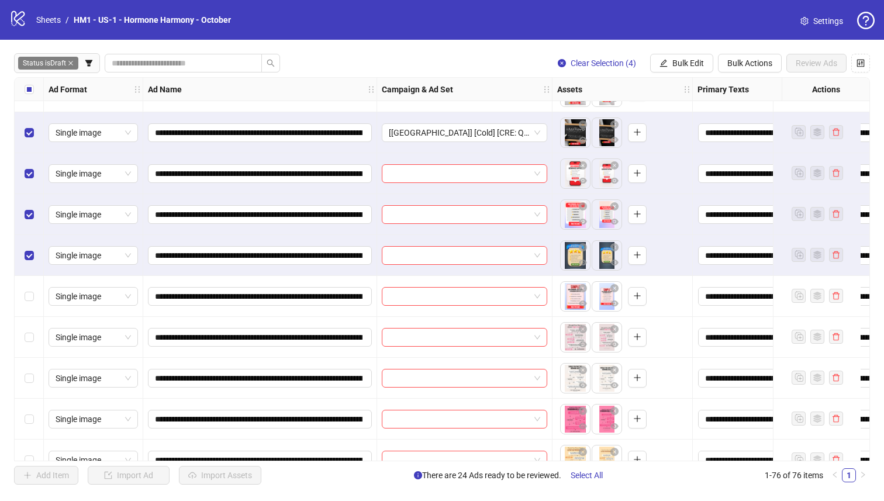
click at [9, 131] on div "**********" at bounding box center [442, 269] width 884 height 459
drag, startPoint x: 20, startPoint y: 136, endPoint x: 108, endPoint y: 137, distance: 87.1
click at [20, 136] on div "Select row 25" at bounding box center [29, 132] width 29 height 41
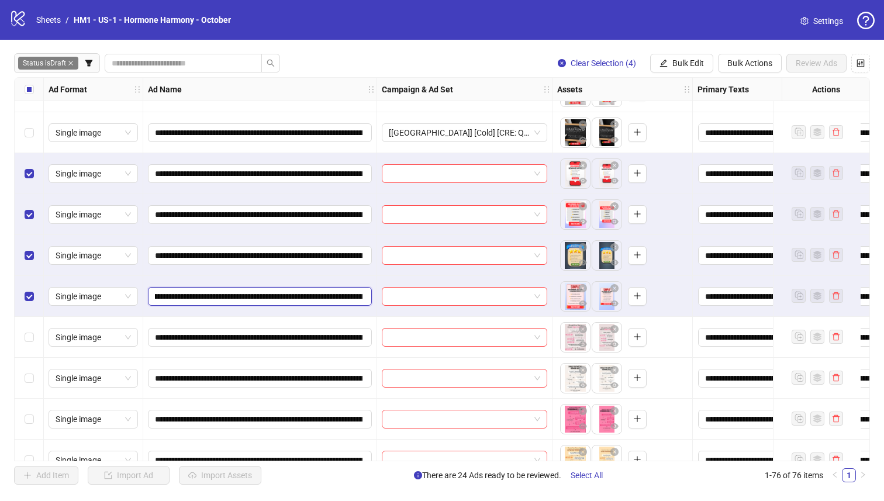
drag, startPoint x: 349, startPoint y: 301, endPoint x: 338, endPoint y: 298, distance: 12.0
click at [358, 301] on input "**********" at bounding box center [258, 296] width 207 height 13
click at [333, 297] on input "**********" at bounding box center [258, 296] width 207 height 13
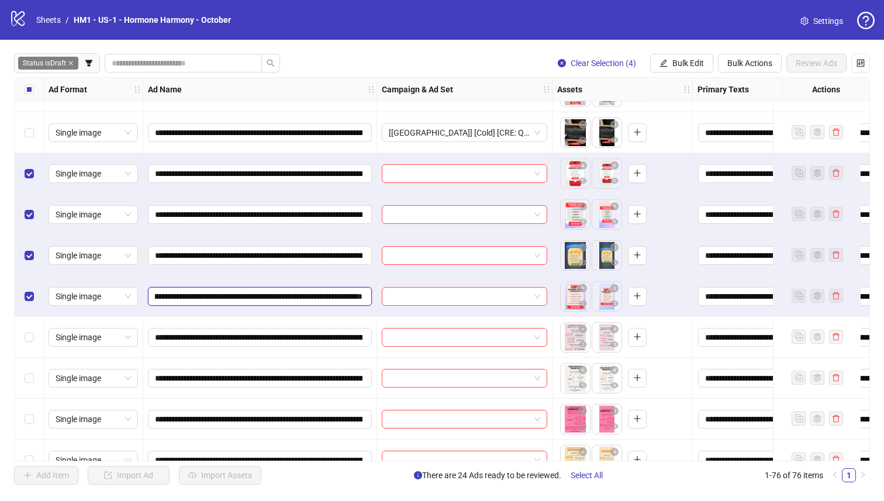
drag, startPoint x: 315, startPoint y: 298, endPoint x: 167, endPoint y: 296, distance: 147.9
click at [167, 296] on input "**********" at bounding box center [258, 296] width 207 height 13
click at [648, 59] on icon "edit" at bounding box center [663, 63] width 8 height 8
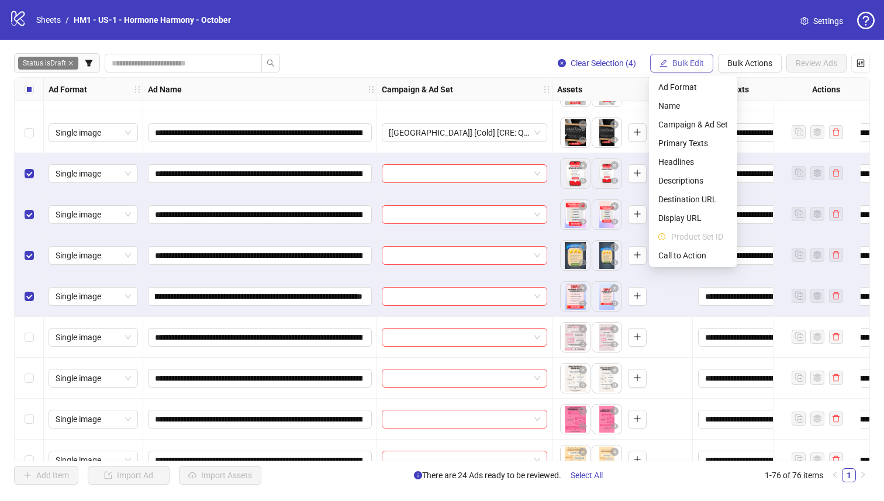
scroll to position [0, 0]
click at [648, 126] on span "Campaign & Ad Set" at bounding box center [693, 124] width 70 height 13
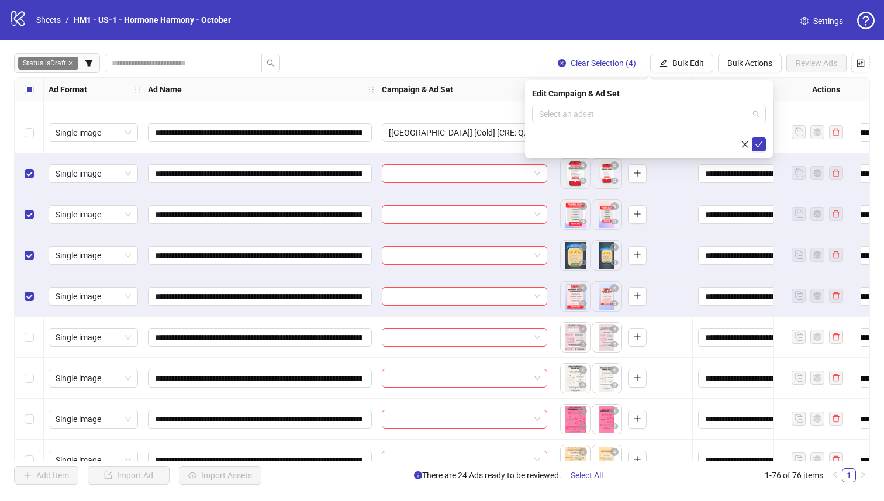
click at [615, 117] on input "search" at bounding box center [643, 114] width 209 height 18
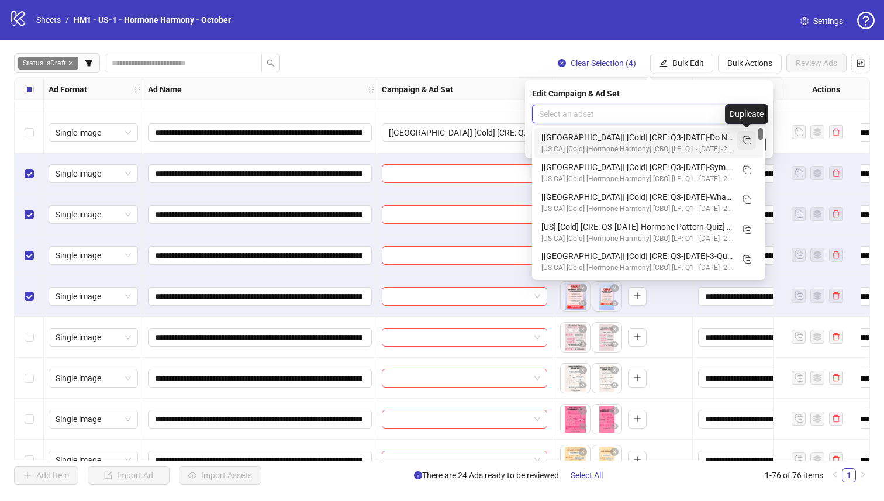
click at [648, 136] on icon "Duplicate" at bounding box center [746, 140] width 12 height 12
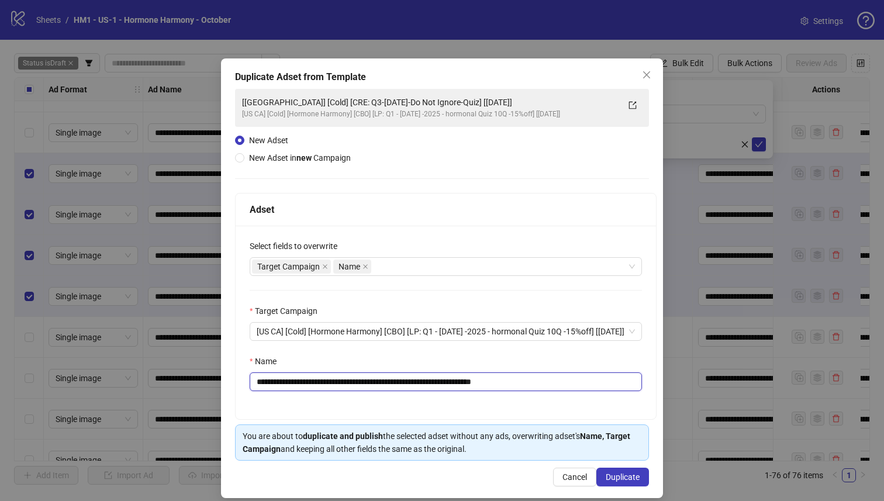
drag, startPoint x: 444, startPoint y: 383, endPoint x: 318, endPoint y: 383, distance: 125.6
click at [318, 383] on input "**********" at bounding box center [446, 381] width 392 height 19
paste input "**********"
type input "**********"
click at [624, 430] on span "Duplicate" at bounding box center [622, 476] width 34 height 9
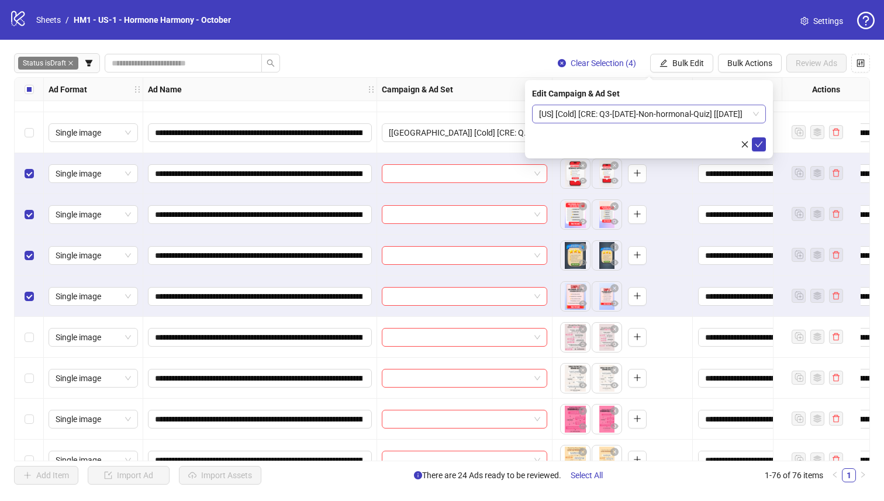
click at [648, 115] on span "[US] [Cold] [CRE: Q3-[DATE]-Non-hormonal-Quiz] [[DATE]]" at bounding box center [649, 114] width 220 height 18
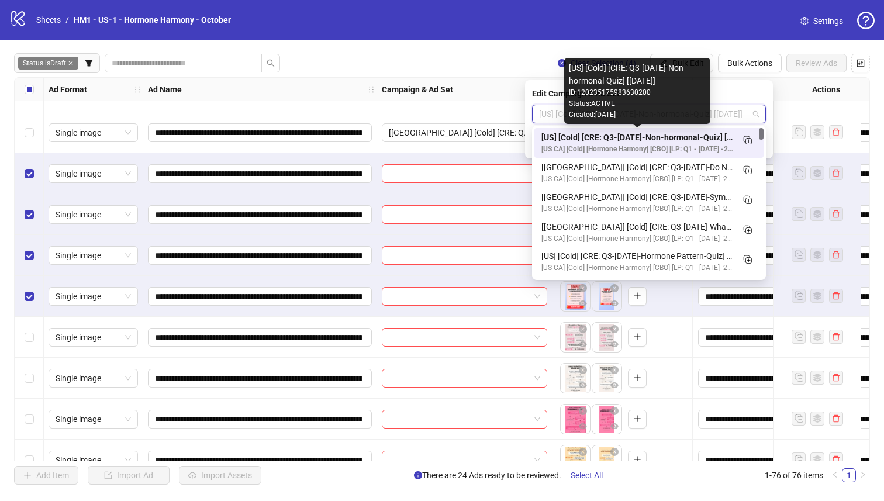
click at [648, 135] on div "[US] [Cold] [CRE: Q3-[DATE]-Non-hormonal-Quiz] [[DATE]]" at bounding box center [637, 137] width 192 height 13
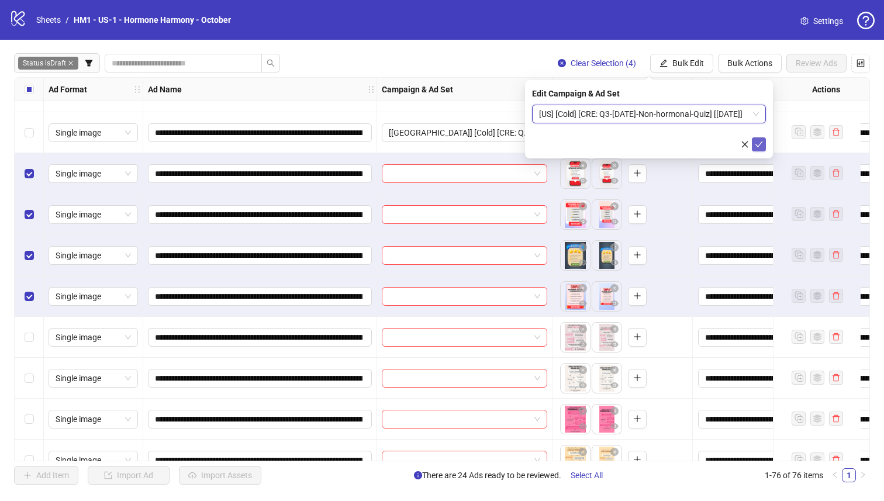
click at [648, 141] on icon "check" at bounding box center [758, 144] width 8 height 8
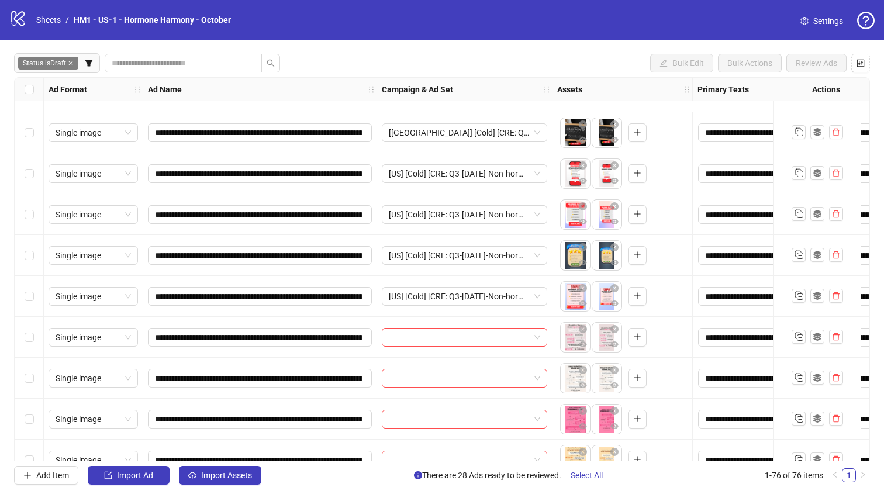
scroll to position [1061, 0]
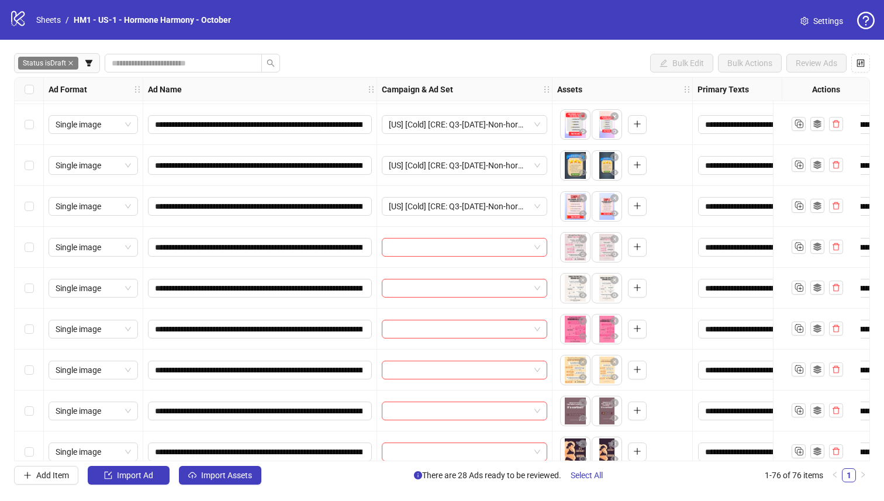
click at [32, 376] on div "Select row 33" at bounding box center [29, 369] width 29 height 41
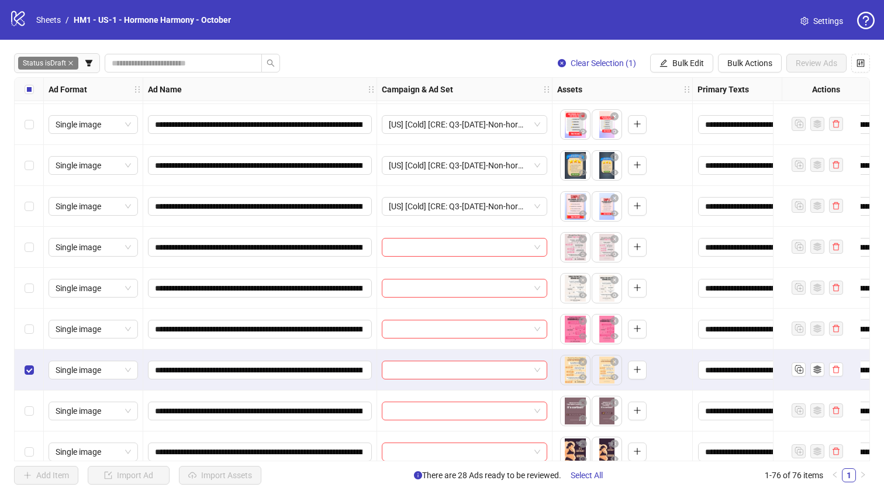
click at [22, 324] on div "Select row 32" at bounding box center [29, 329] width 29 height 41
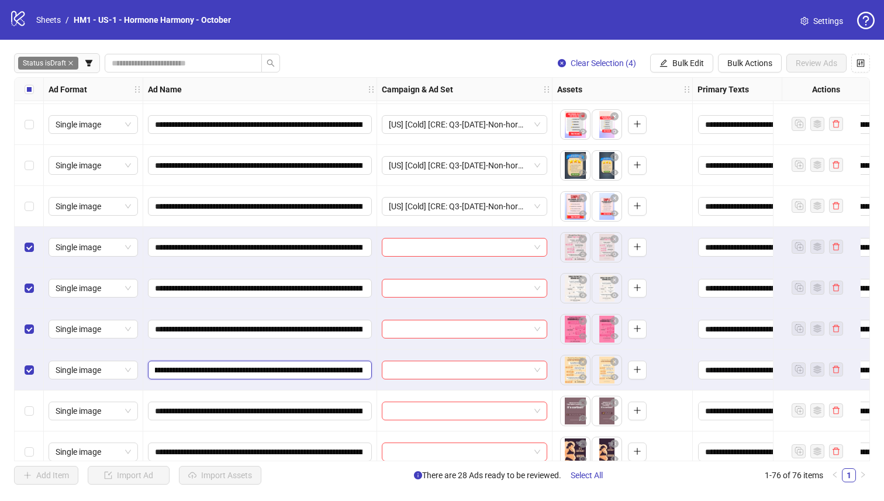
drag, startPoint x: 340, startPoint y: 371, endPoint x: 358, endPoint y: 372, distance: 18.2
click at [358, 372] on input "**********" at bounding box center [258, 370] width 207 height 13
click at [352, 372] on input "**********" at bounding box center [258, 370] width 207 height 13
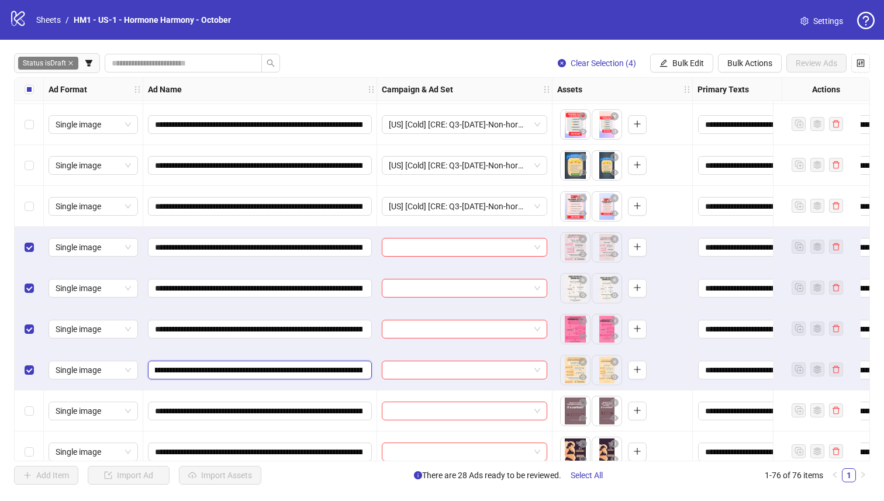
drag, startPoint x: 304, startPoint y: 369, endPoint x: 281, endPoint y: 372, distance: 23.5
click at [281, 372] on input "**********" at bounding box center [258, 370] width 207 height 13
click at [648, 63] on button "Bulk Edit" at bounding box center [681, 63] width 63 height 19
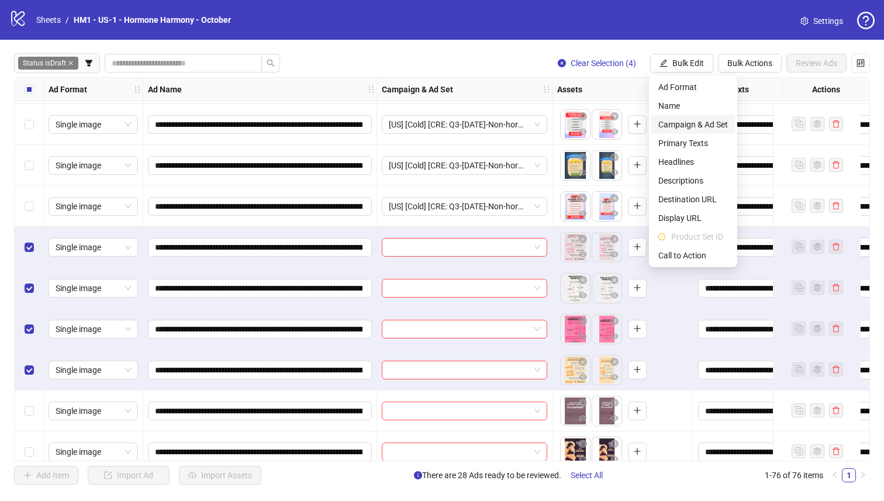
click at [648, 126] on span "Campaign & Ad Set" at bounding box center [693, 124] width 70 height 13
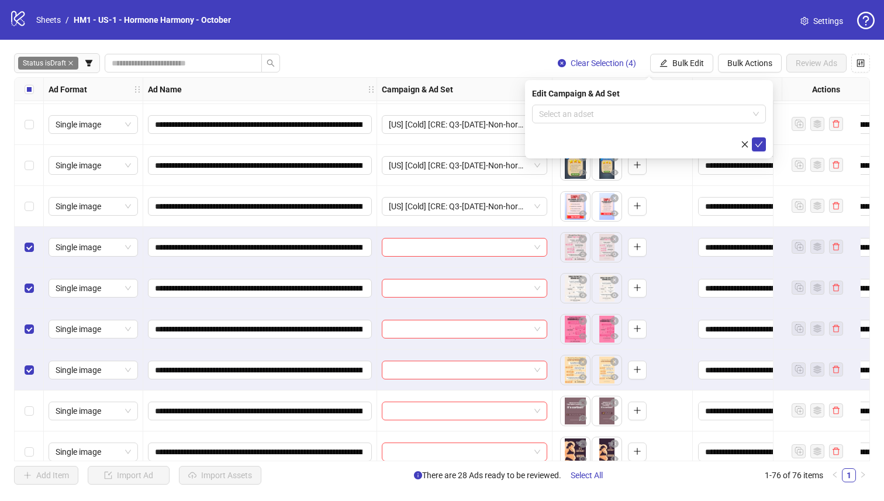
click at [631, 120] on input "search" at bounding box center [643, 114] width 209 height 18
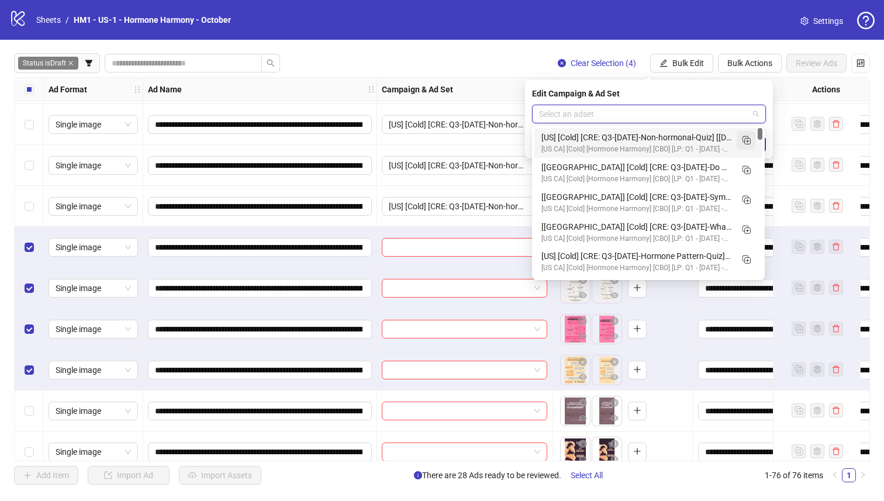
click at [648, 140] on rect "Duplicate" at bounding box center [747, 142] width 6 height 6
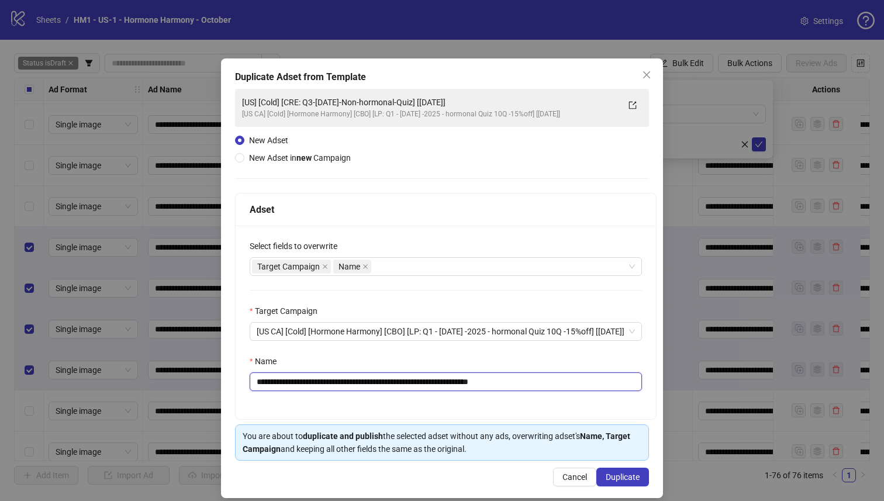
drag, startPoint x: 446, startPoint y: 385, endPoint x: 316, endPoint y: 387, distance: 130.3
click at [316, 387] on input "**********" at bounding box center [446, 381] width 392 height 19
paste input "text"
type input "**********"
click at [597, 430] on button "Duplicate" at bounding box center [622, 477] width 53 height 19
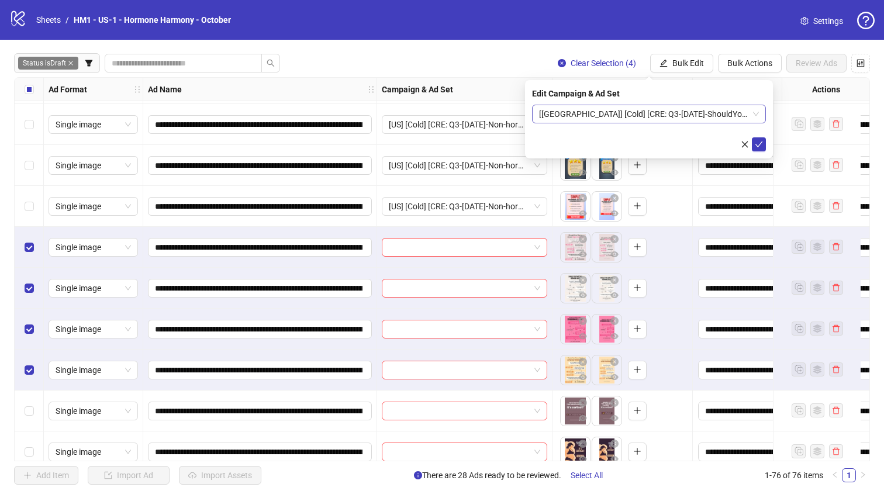
click at [646, 119] on span "[[GEOGRAPHIC_DATA]] [Cold] [CRE: Q3-[DATE]-ShouldYou-Quiz] [[DATE]]" at bounding box center [649, 114] width 220 height 18
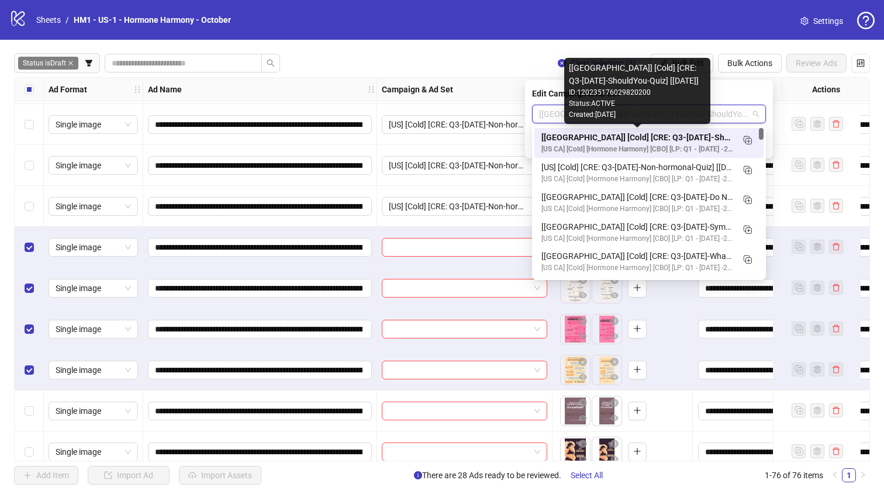
click at [648, 137] on div "[[GEOGRAPHIC_DATA]] [Cold] [CRE: Q3-[DATE]-ShouldYou-Quiz] [[DATE]]" at bounding box center [637, 137] width 192 height 13
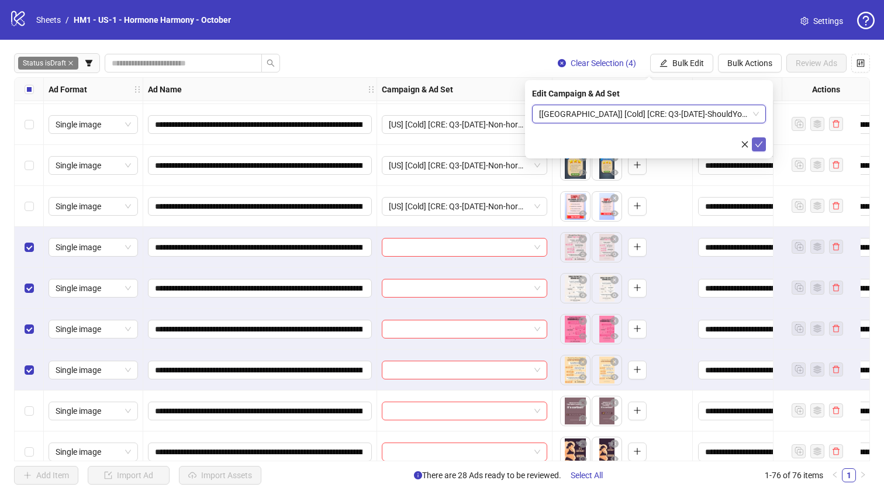
click at [648, 146] on icon "check" at bounding box center [759, 144] width 8 height 6
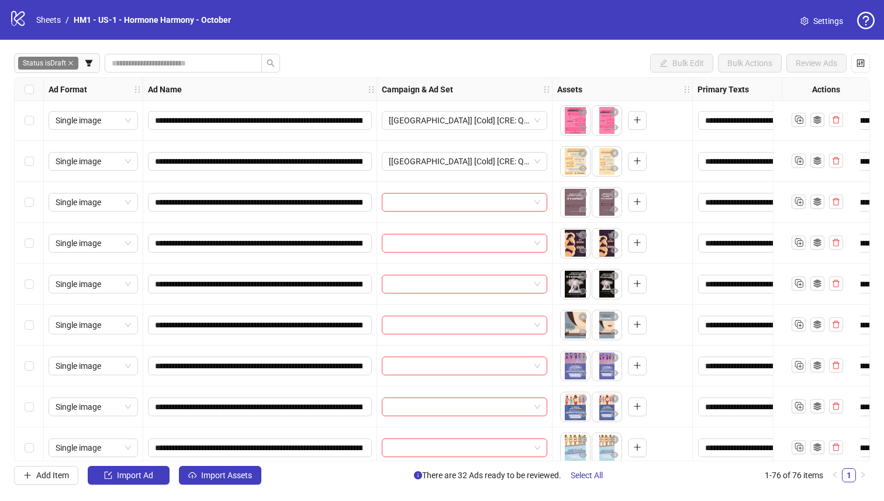
scroll to position [1272, 0]
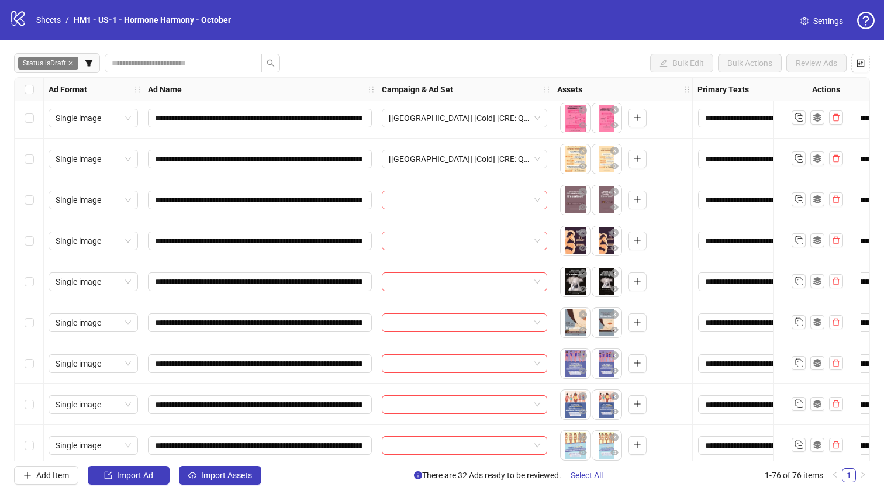
drag, startPoint x: 26, startPoint y: 289, endPoint x: 43, endPoint y: 238, distance: 53.0
click at [26, 289] on div "Select row 36" at bounding box center [29, 281] width 29 height 41
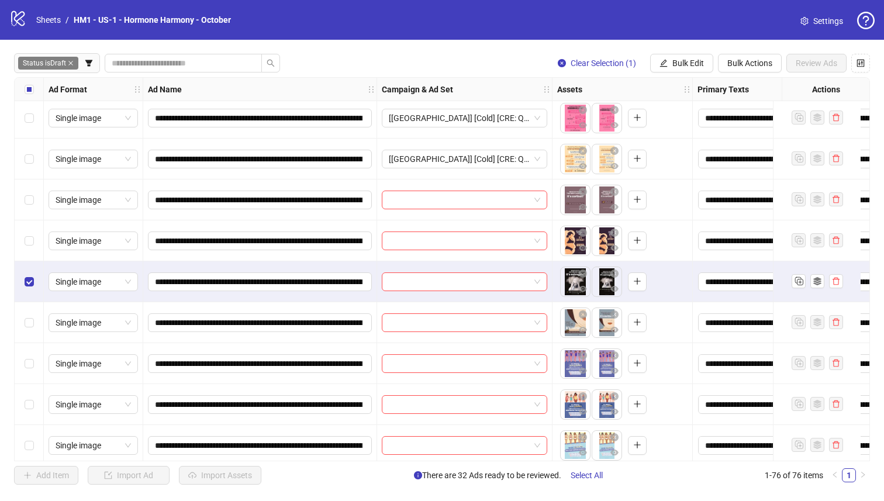
click at [42, 237] on div "Select row 35" at bounding box center [29, 240] width 29 height 41
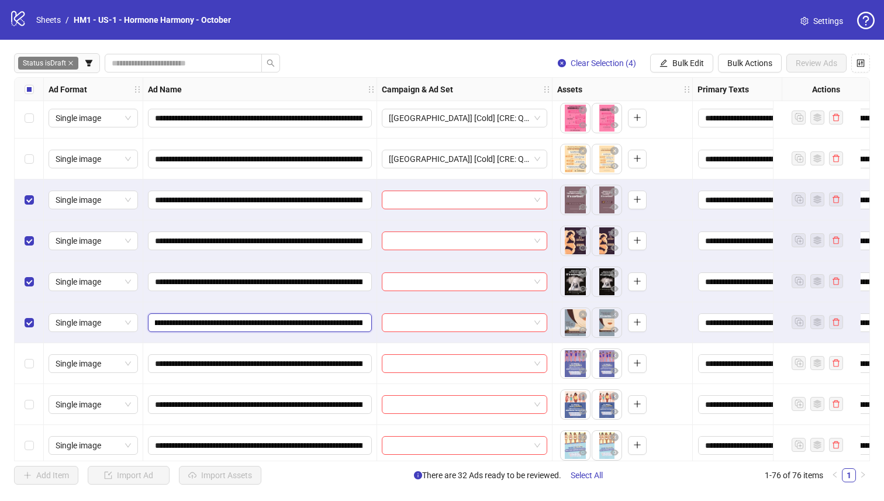
drag, startPoint x: 335, startPoint y: 328, endPoint x: 322, endPoint y: 323, distance: 14.2
click at [357, 326] on input "**********" at bounding box center [258, 322] width 207 height 13
drag, startPoint x: 322, startPoint y: 323, endPoint x: 316, endPoint y: 326, distance: 7.1
click at [321, 323] on input "**********" at bounding box center [258, 322] width 207 height 13
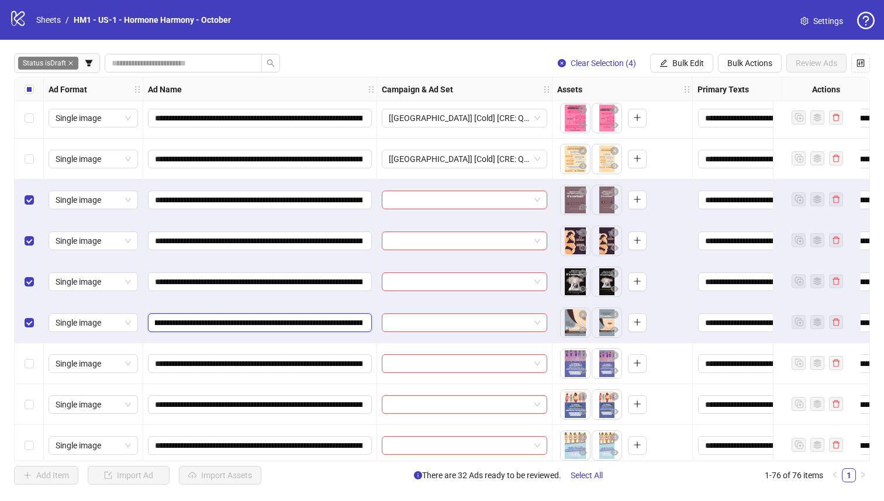
scroll to position [0, 177]
drag, startPoint x: 293, startPoint y: 323, endPoint x: 329, endPoint y: 324, distance: 35.7
click at [329, 324] on input "**********" at bounding box center [258, 322] width 207 height 13
click at [648, 57] on button "Bulk Edit" at bounding box center [681, 63] width 63 height 19
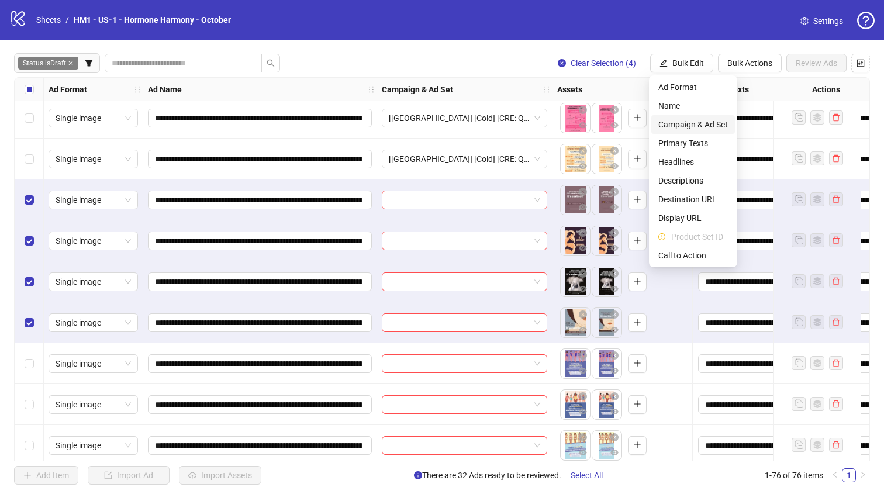
click at [648, 119] on span "Campaign & Ad Set" at bounding box center [693, 124] width 70 height 13
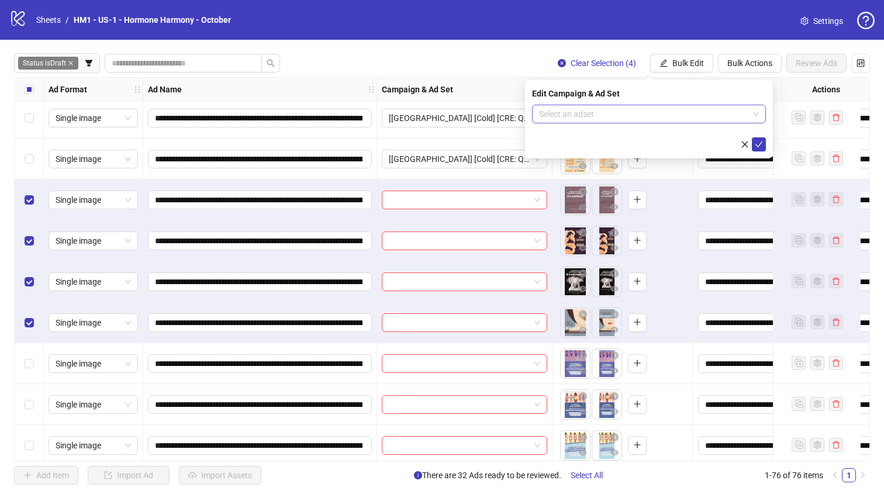
click at [648, 113] on input "search" at bounding box center [643, 114] width 209 height 18
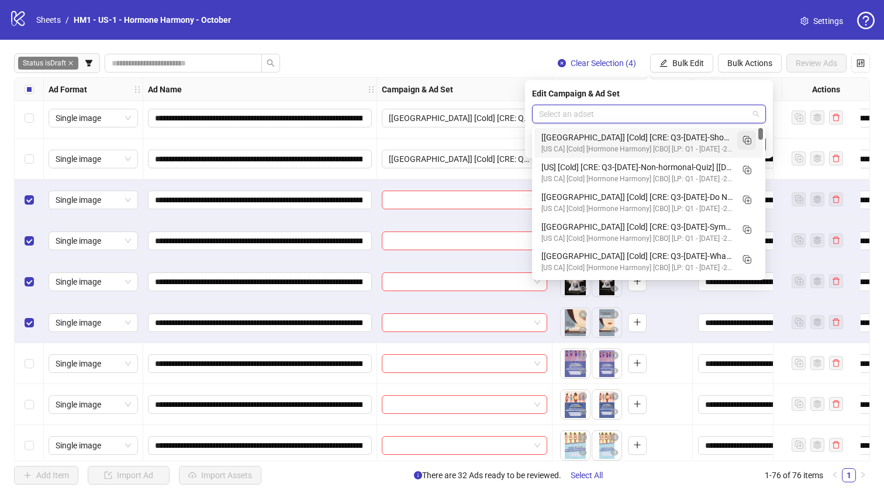
click at [648, 142] on icon "Duplicate" at bounding box center [746, 140] width 12 height 12
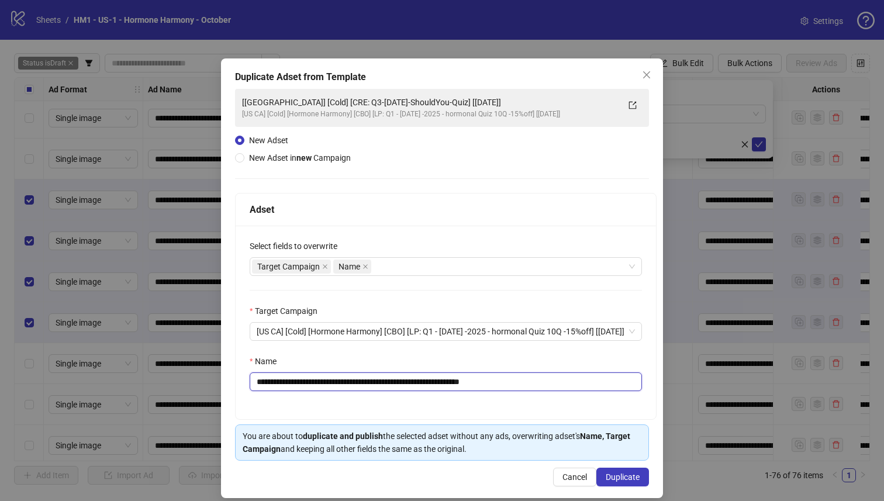
drag, startPoint x: 433, startPoint y: 385, endPoint x: 317, endPoint y: 383, distance: 116.3
click at [317, 383] on input "**********" at bounding box center [446, 381] width 392 height 19
paste input "**********"
type input "**********"
click at [610, 430] on button "Duplicate" at bounding box center [622, 477] width 53 height 19
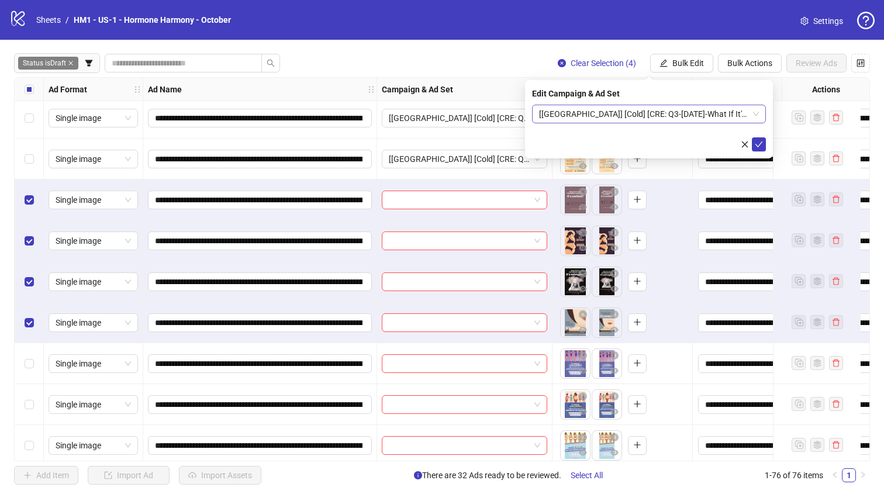
click at [593, 115] on span "[[GEOGRAPHIC_DATA]] [Cold] [CRE: Q3-[DATE]-What If It's Not-V1-Quiz] [[DATE]]" at bounding box center [649, 114] width 220 height 18
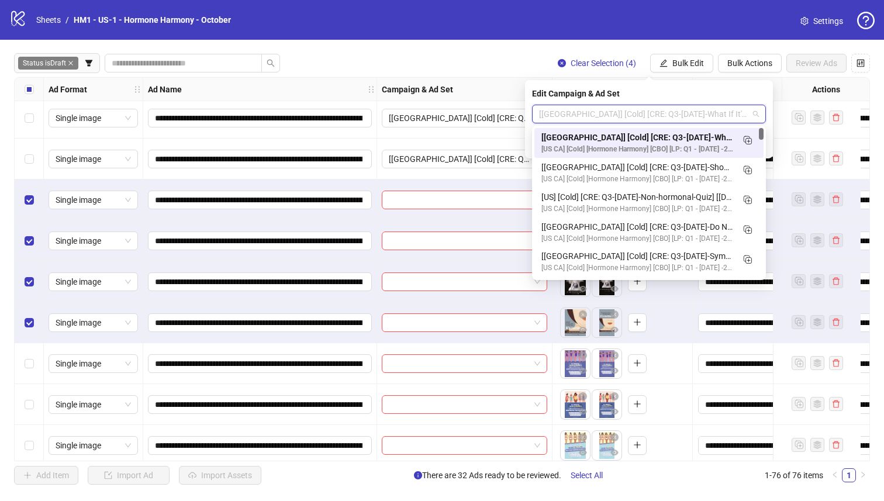
click at [604, 138] on div "[[GEOGRAPHIC_DATA]] [Cold] [CRE: Q3-[DATE]-What If It's Not-V1-Quiz] [[DATE]]" at bounding box center [637, 137] width 192 height 13
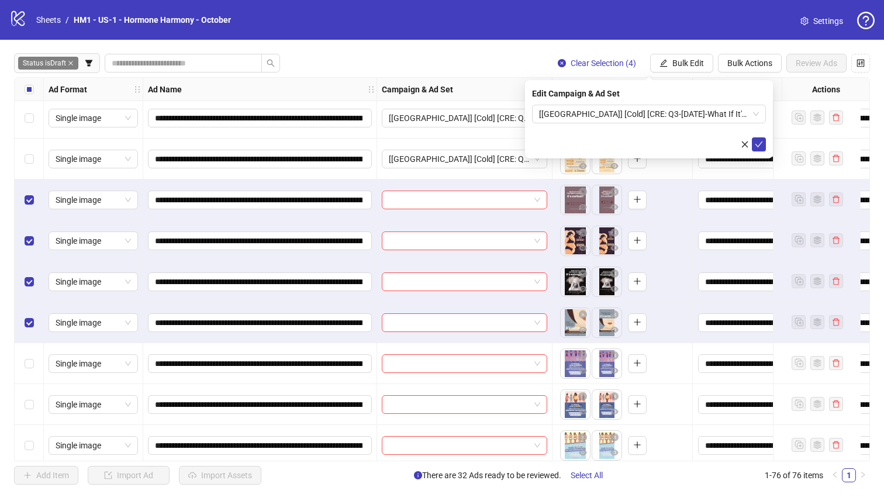
drag, startPoint x: 758, startPoint y: 143, endPoint x: 569, endPoint y: 147, distance: 189.4
click at [648, 143] on icon "check" at bounding box center [758, 144] width 8 height 8
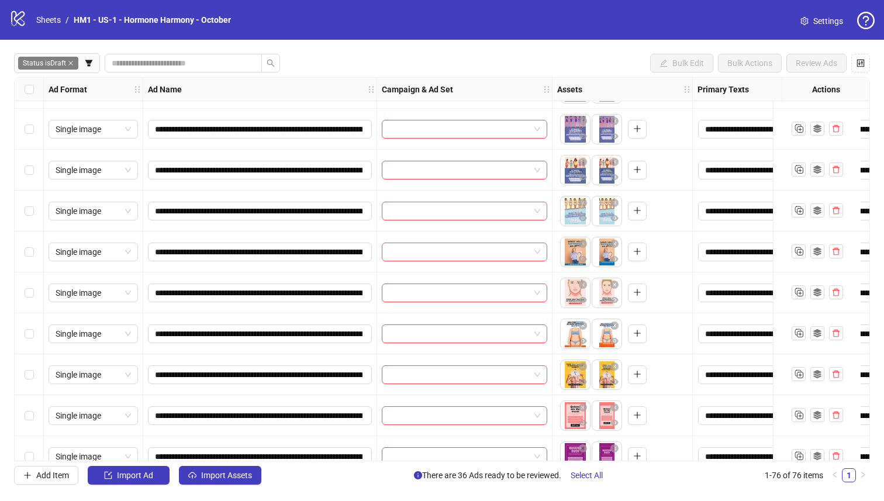
scroll to position [1479, 0]
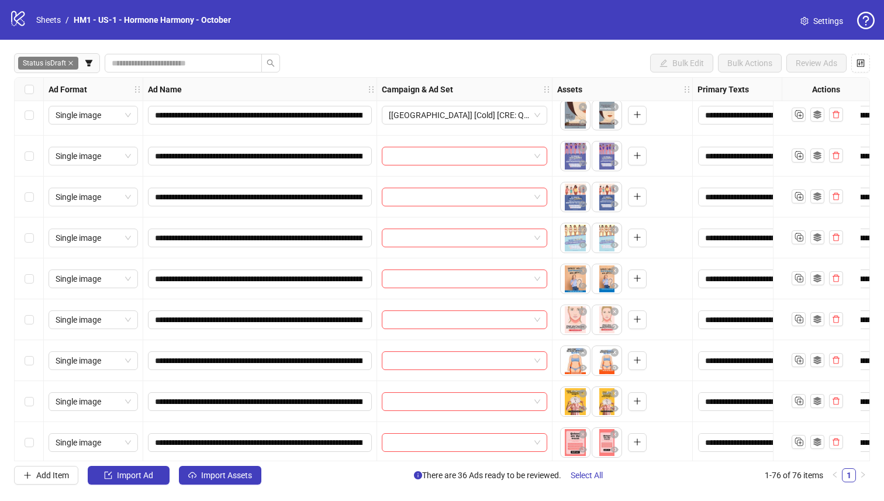
click at [33, 282] on div "Select row 41" at bounding box center [29, 278] width 29 height 41
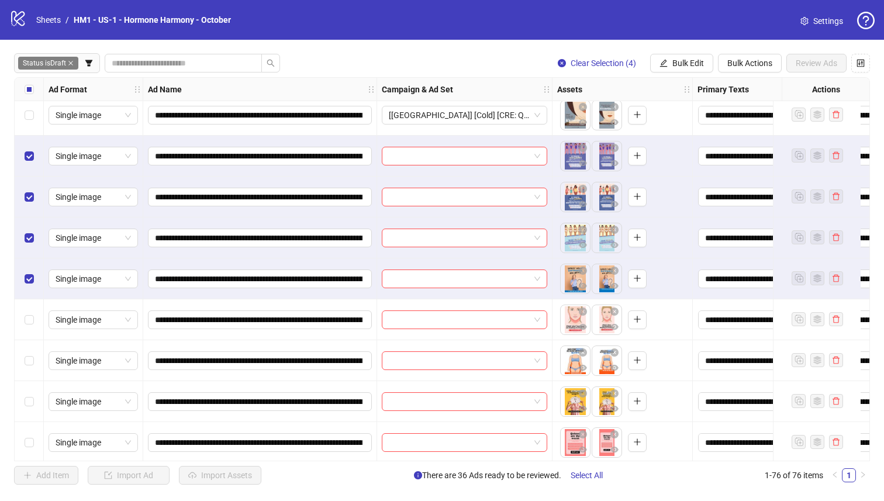
click at [34, 274] on div "Select row 41" at bounding box center [29, 278] width 29 height 41
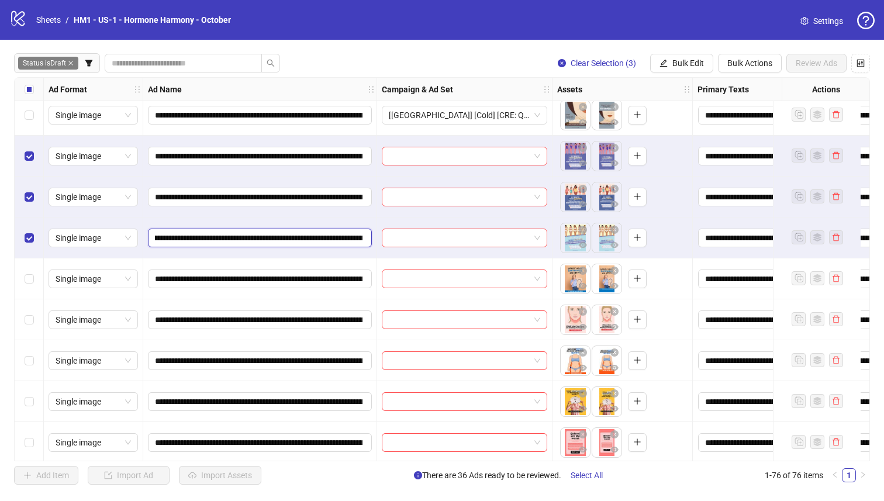
scroll to position [0, 25]
click at [351, 238] on input "**********" at bounding box center [258, 237] width 207 height 13
click at [345, 237] on input "**********" at bounding box center [258, 237] width 207 height 13
drag, startPoint x: 337, startPoint y: 240, endPoint x: 292, endPoint y: 234, distance: 45.4
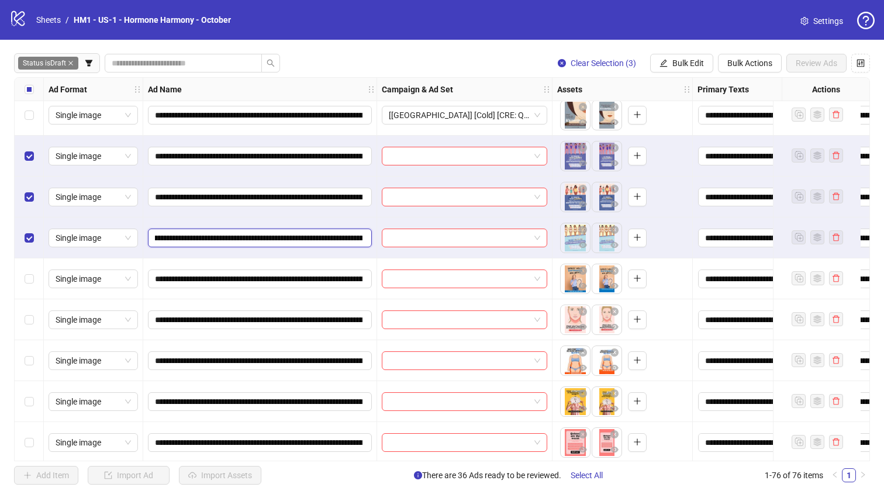
click at [292, 234] on input "**********" at bounding box center [258, 237] width 207 height 13
click at [648, 64] on icon "edit" at bounding box center [663, 63] width 8 height 8
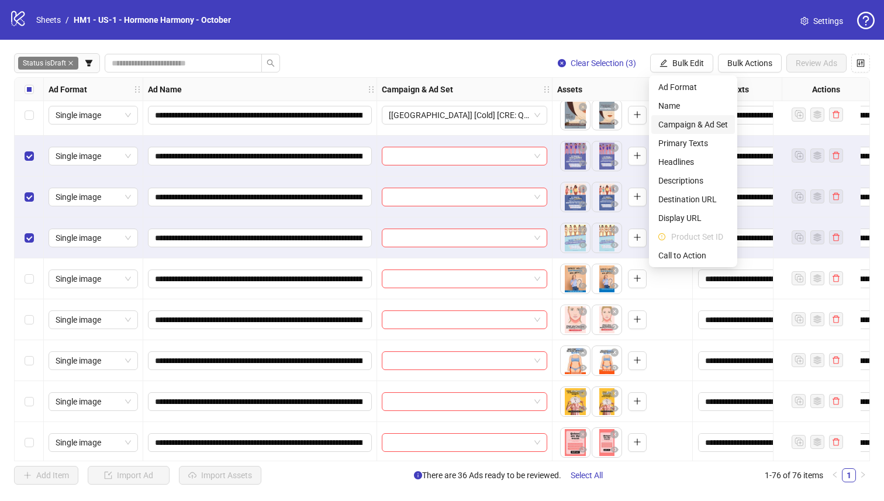
click at [648, 129] on span "Campaign & Ad Set" at bounding box center [693, 124] width 70 height 13
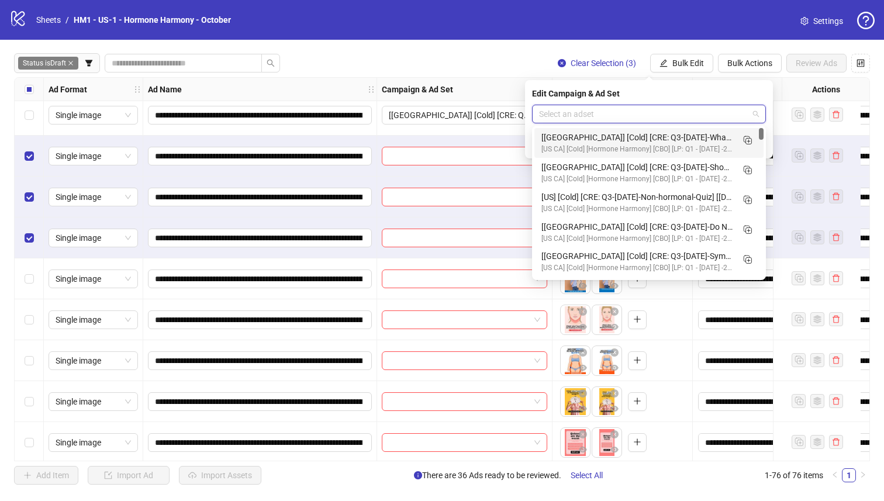
click at [648, 111] on input "search" at bounding box center [643, 114] width 209 height 18
click at [648, 138] on icon "Duplicate" at bounding box center [747, 140] width 12 height 12
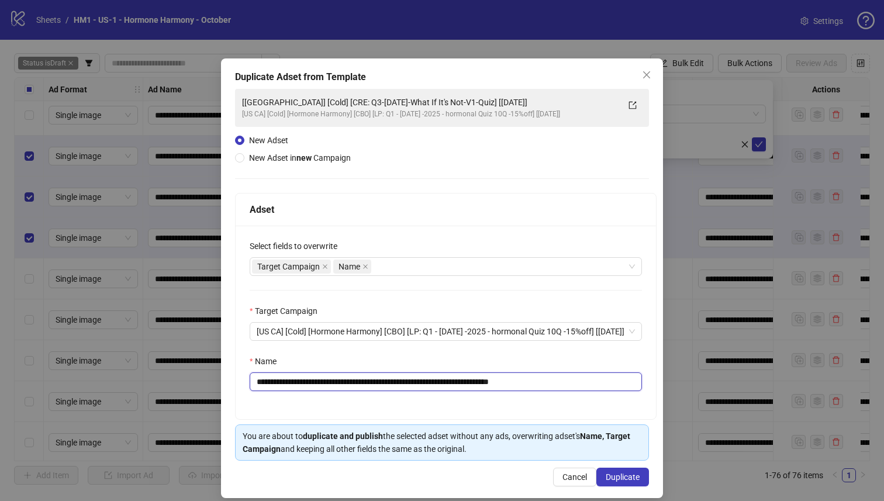
drag, startPoint x: 460, startPoint y: 382, endPoint x: 317, endPoint y: 385, distance: 143.2
click at [317, 385] on input "**********" at bounding box center [446, 381] width 392 height 19
paste input "text"
type input "**********"
click at [624, 430] on button "Duplicate" at bounding box center [622, 477] width 53 height 19
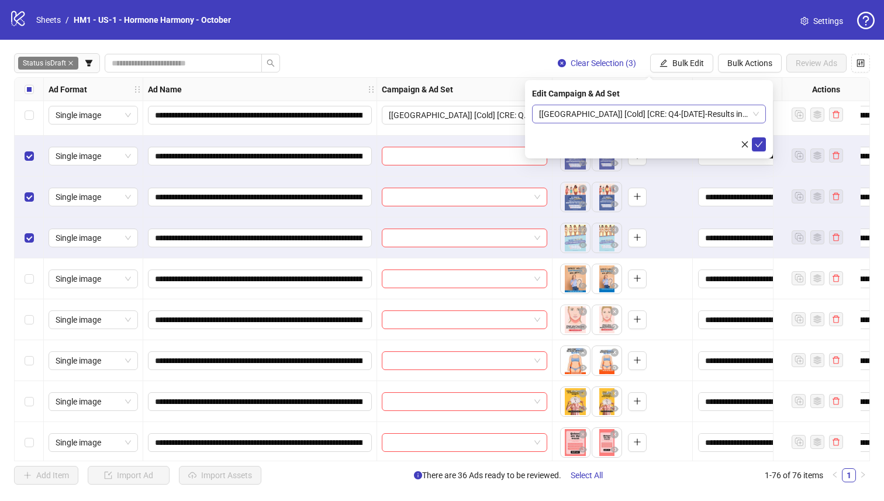
drag, startPoint x: 658, startPoint y: 107, endPoint x: 665, endPoint y: 115, distance: 10.3
click at [648, 107] on span "[[GEOGRAPHIC_DATA]] [Cold] [CRE: Q4-[DATE]-Results in 2 min-QUIZ] [[DATE]]" at bounding box center [649, 114] width 220 height 18
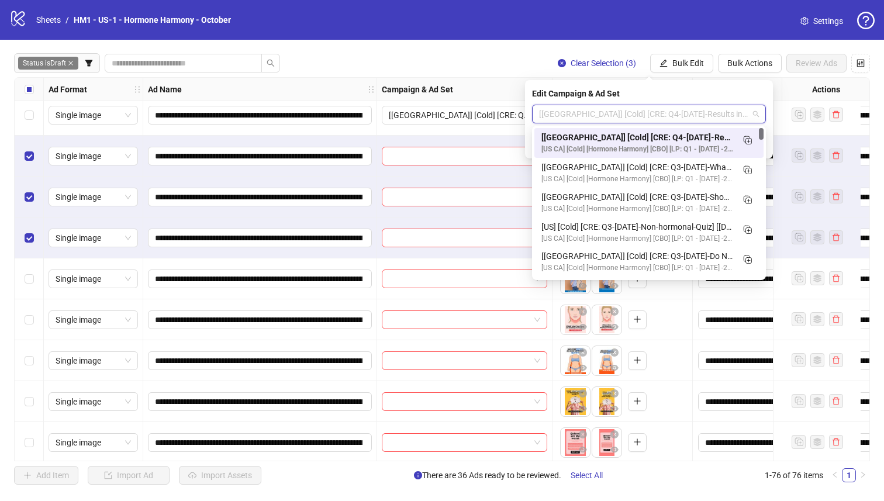
click at [648, 130] on div "[US] [Cold] [CRE: Q4-10-OCT-2025-Results in 2 min-QUIZ] [08 Oct 2025] [US CA] […" at bounding box center [648, 143] width 229 height 30
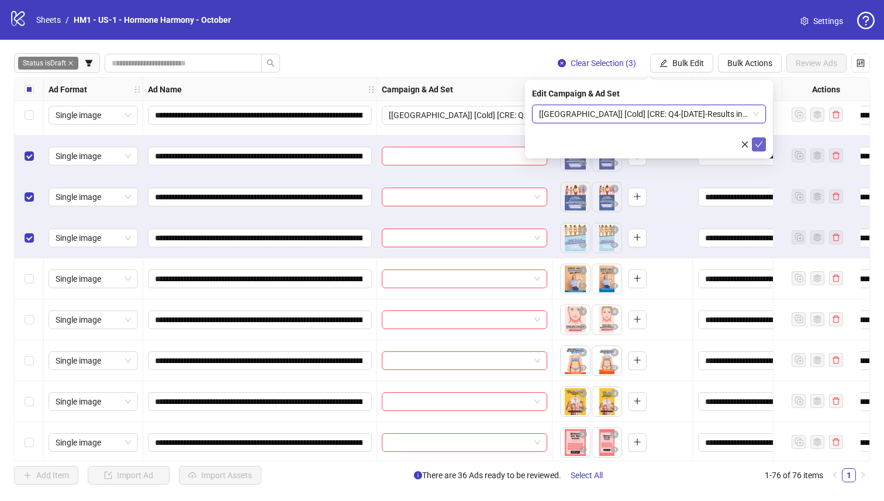
click at [648, 143] on icon "check" at bounding box center [758, 144] width 8 height 8
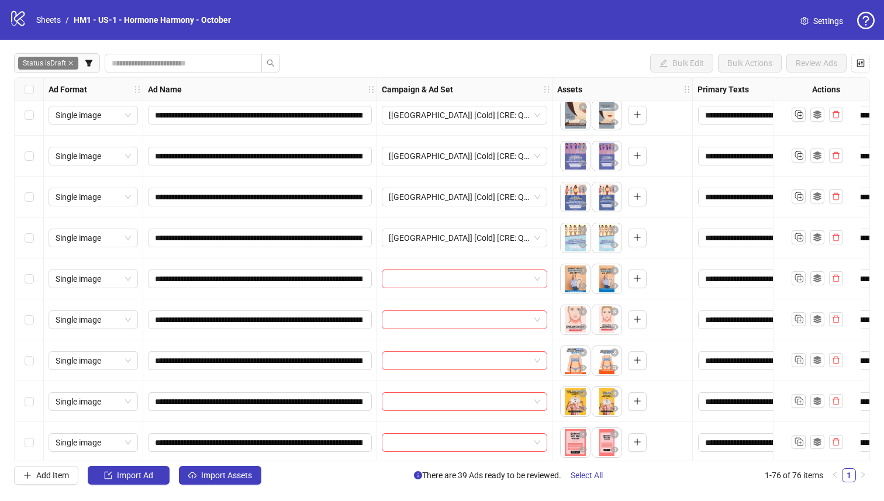
scroll to position [1576, 0]
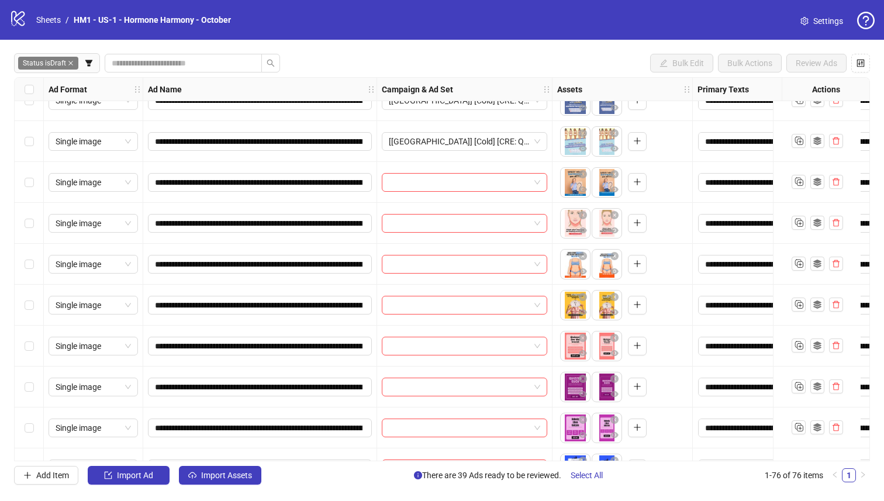
click at [31, 272] on div "Select row 43" at bounding box center [29, 264] width 29 height 41
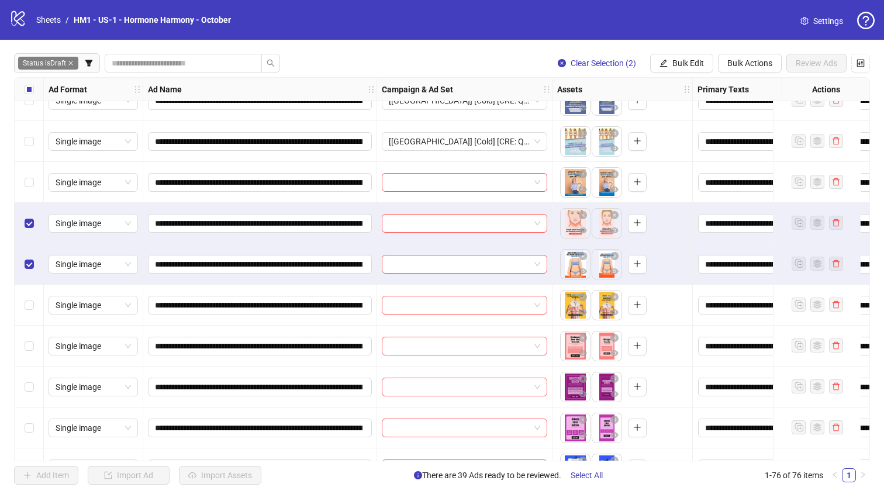
click at [32, 170] on div "Select row 41" at bounding box center [29, 182] width 29 height 41
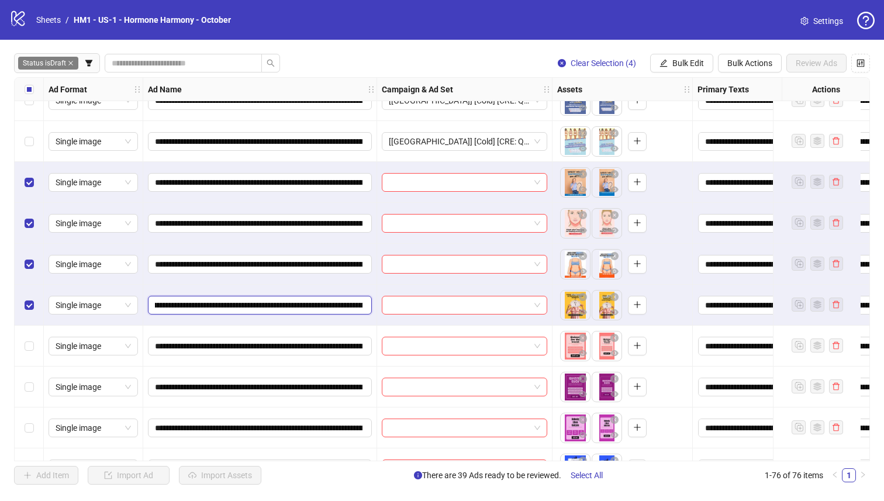
drag, startPoint x: 345, startPoint y: 304, endPoint x: 310, endPoint y: 303, distance: 35.1
click at [358, 306] on input "**********" at bounding box center [258, 305] width 207 height 13
drag, startPoint x: 310, startPoint y: 303, endPoint x: 301, endPoint y: 304, distance: 9.4
click at [310, 303] on input "**********" at bounding box center [258, 305] width 207 height 13
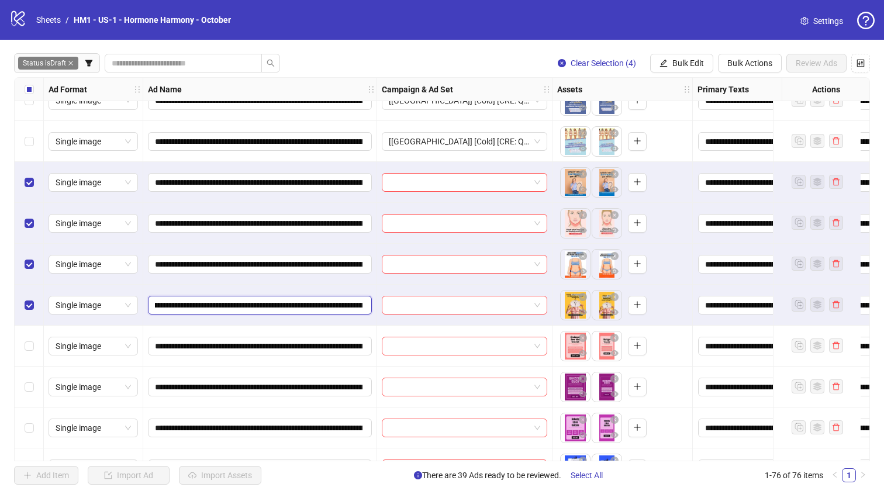
scroll to position [0, 237]
click at [285, 305] on input "**********" at bounding box center [258, 305] width 207 height 13
click at [648, 63] on span "Bulk Edit" at bounding box center [688, 62] width 32 height 9
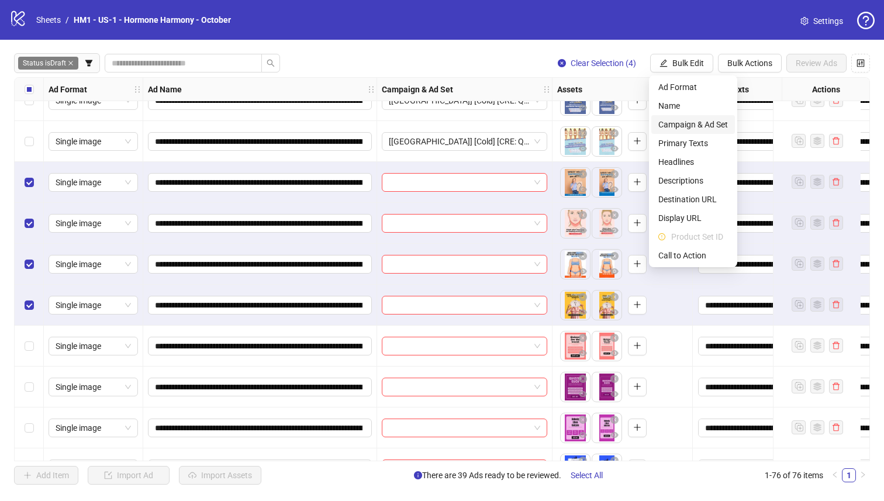
click at [648, 125] on span "Campaign & Ad Set" at bounding box center [693, 124] width 70 height 13
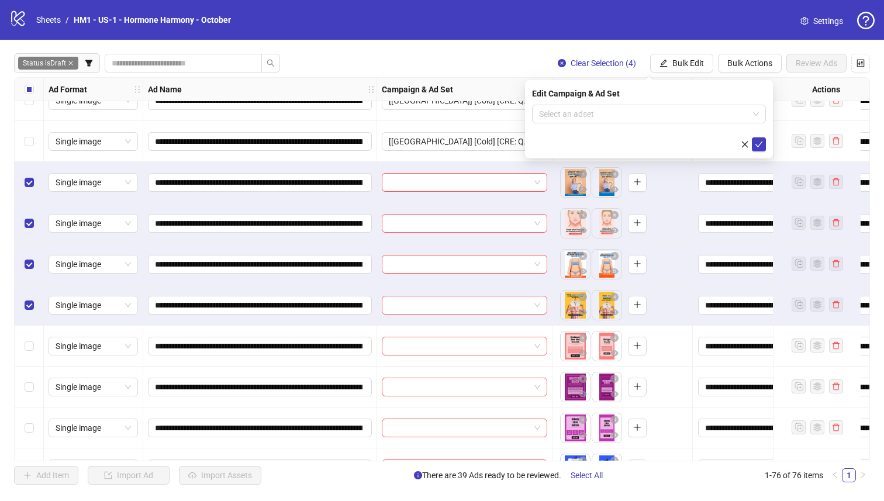
click at [648, 120] on input "search" at bounding box center [643, 114] width 209 height 18
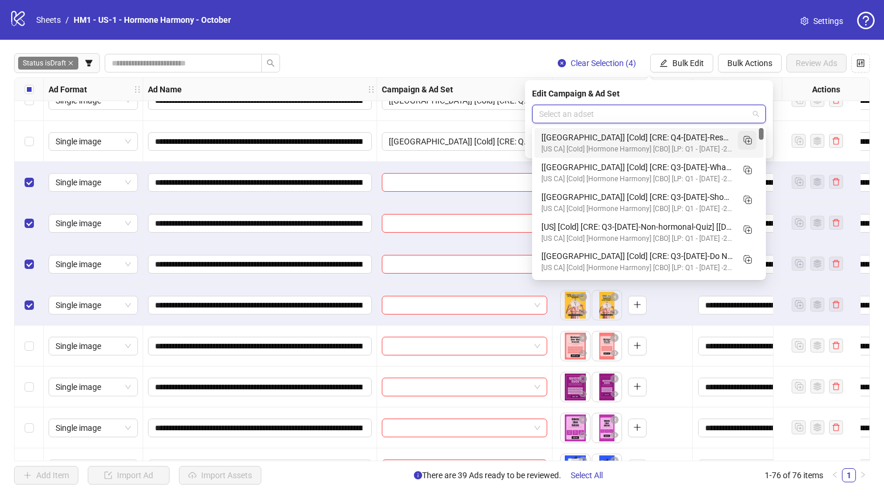
click at [648, 142] on rect "Duplicate" at bounding box center [746, 139] width 6 height 6
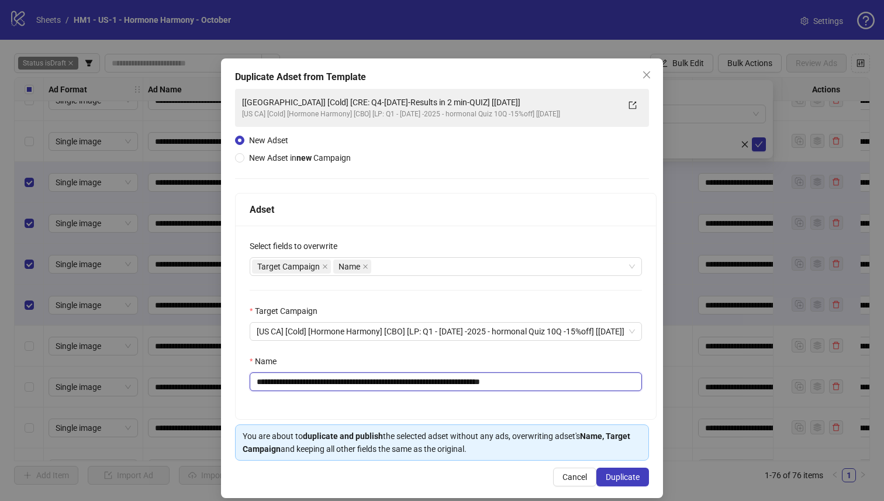
drag, startPoint x: 455, startPoint y: 385, endPoint x: 317, endPoint y: 386, distance: 137.3
click at [317, 386] on input "**********" at bounding box center [446, 381] width 392 height 19
paste input "****"
type input "**********"
click at [605, 430] on span "Duplicate" at bounding box center [622, 476] width 34 height 9
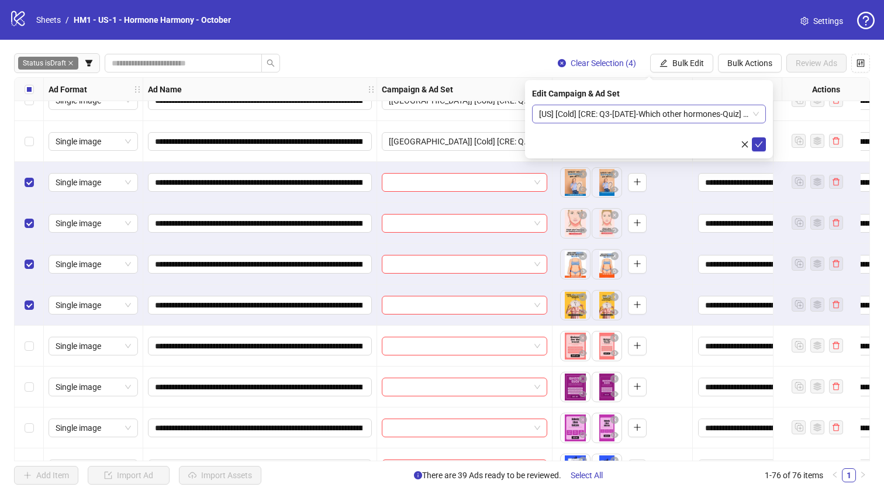
click at [610, 115] on span "[US] [Cold] [CRE: Q3-[DATE]-Which other hormones-Quiz] [[DATE]]" at bounding box center [649, 114] width 220 height 18
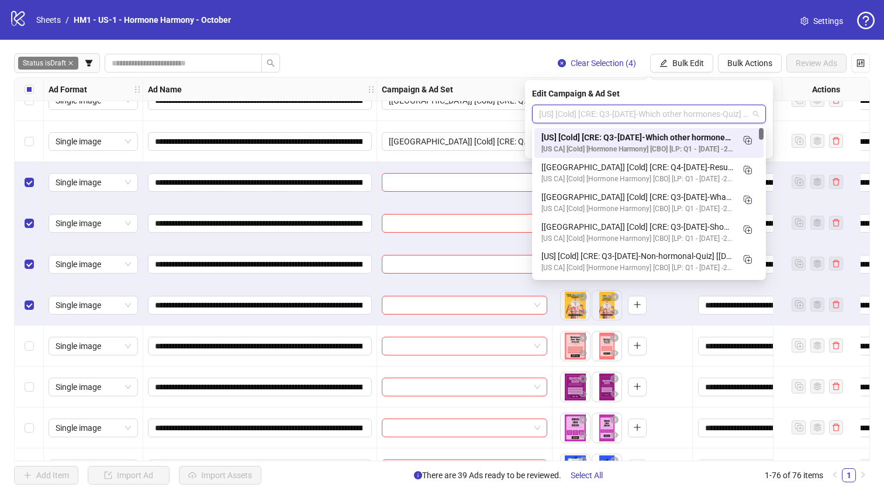
click at [621, 134] on div "[US] [Cold] [CRE: Q3-[DATE]-Which other hormones-Quiz] [[DATE]]" at bounding box center [637, 137] width 192 height 13
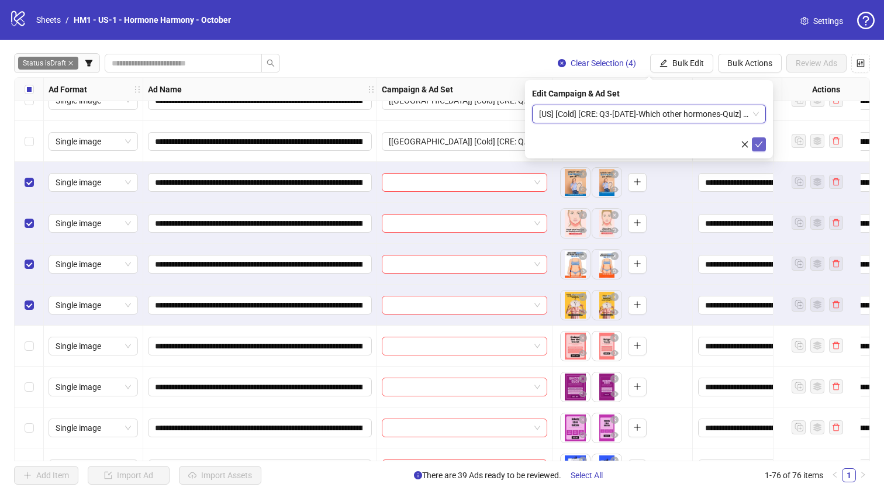
click at [648, 144] on icon "check" at bounding box center [758, 144] width 8 height 8
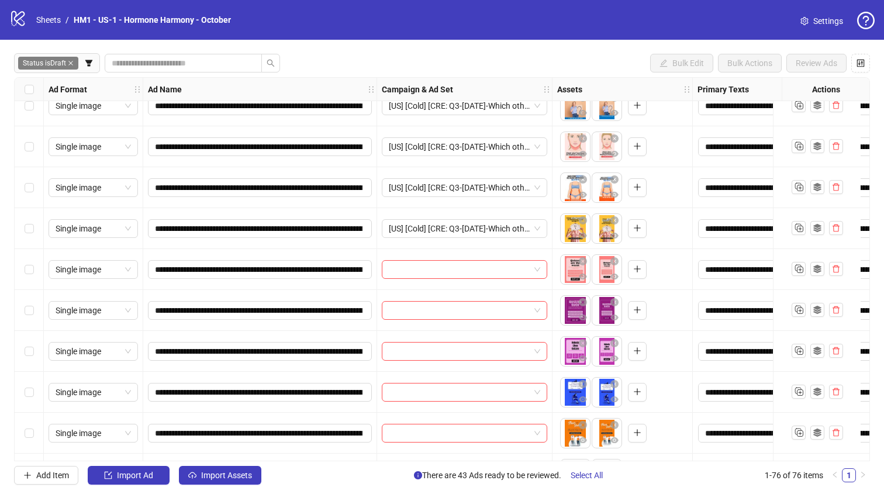
scroll to position [1677, 0]
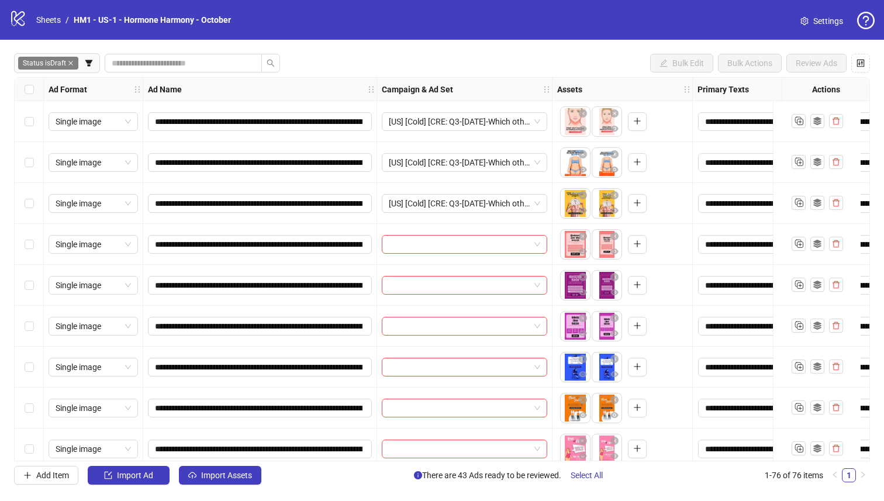
drag, startPoint x: 21, startPoint y: 330, endPoint x: 30, endPoint y: 271, distance: 60.3
click at [22, 330] on div "Select row 47" at bounding box center [29, 326] width 29 height 41
click at [30, 269] on div "Select row 46" at bounding box center [29, 285] width 29 height 41
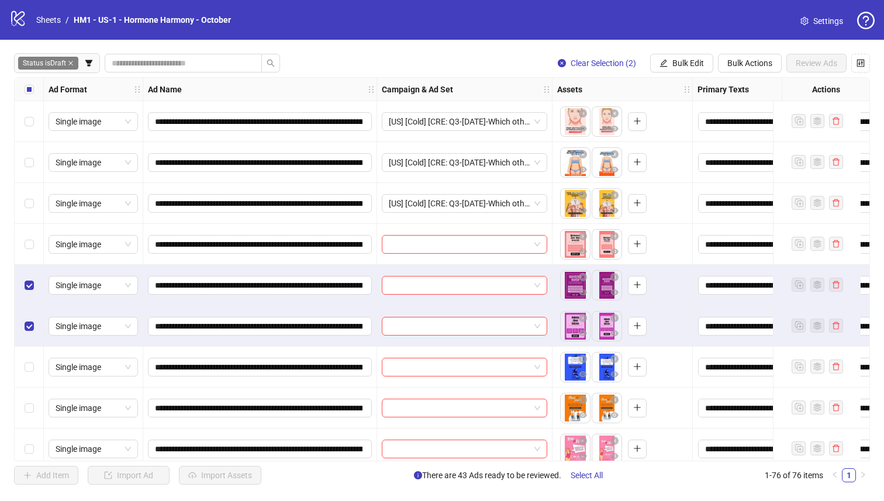
click at [27, 251] on div "Select row 45" at bounding box center [29, 244] width 29 height 41
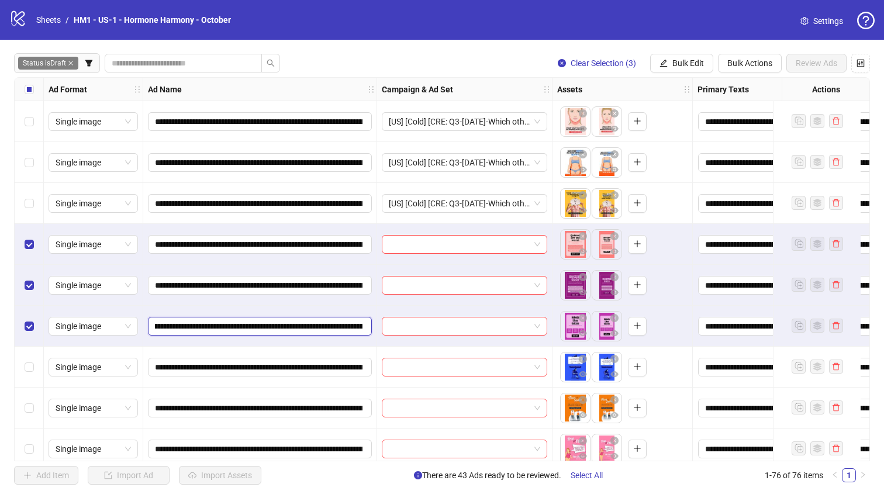
drag, startPoint x: 356, startPoint y: 327, endPoint x: 348, endPoint y: 324, distance: 8.5
click at [356, 326] on input "**********" at bounding box center [258, 326] width 207 height 13
click at [324, 324] on input "**********" at bounding box center [258, 326] width 207 height 13
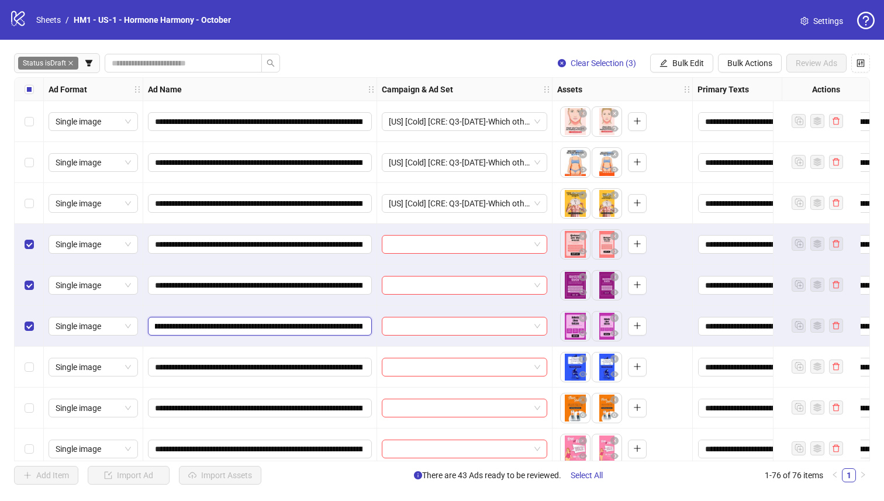
drag, startPoint x: 321, startPoint y: 327, endPoint x: 286, endPoint y: 330, distance: 35.1
click at [286, 330] on input "**********" at bounding box center [258, 326] width 207 height 13
click at [648, 67] on span "Bulk Edit" at bounding box center [688, 62] width 32 height 9
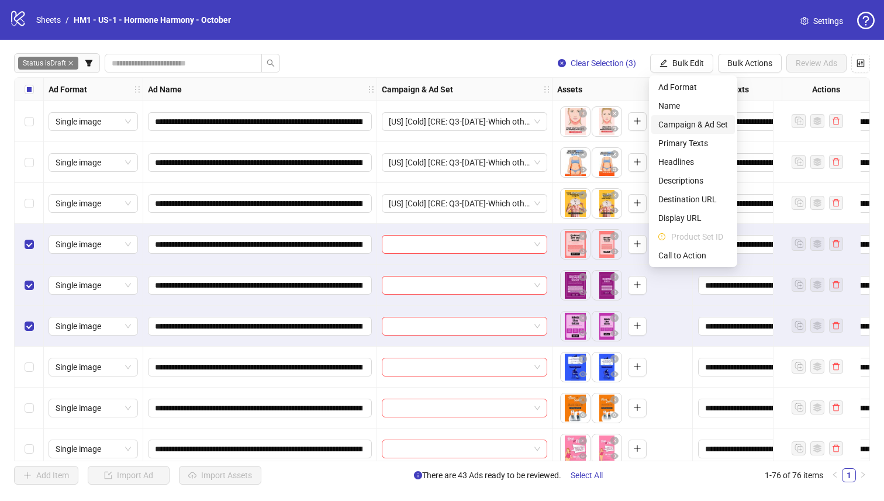
click at [648, 124] on span "Campaign & Ad Set" at bounding box center [693, 124] width 70 height 13
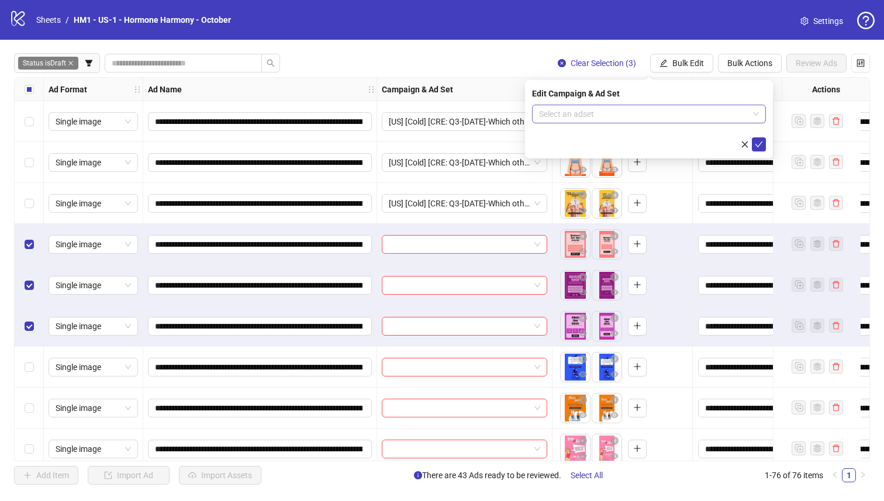
click at [648, 118] on input "search" at bounding box center [643, 114] width 209 height 18
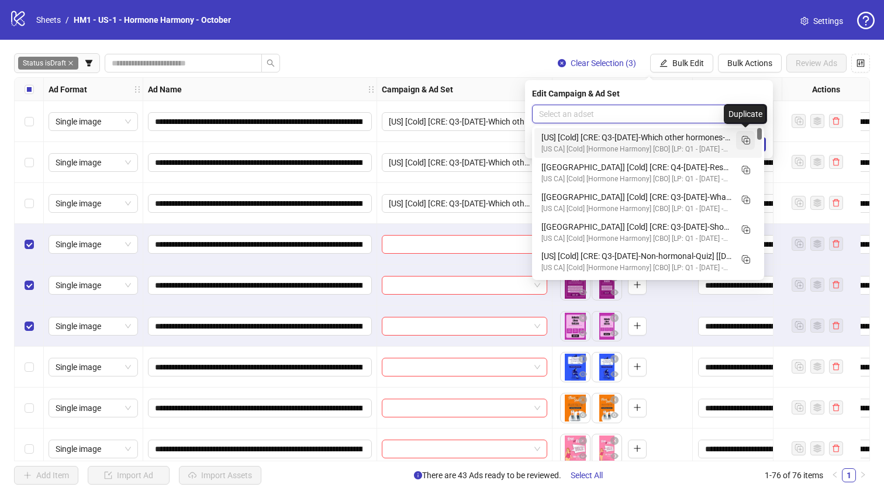
click at [648, 139] on icon "Duplicate" at bounding box center [745, 140] width 12 height 12
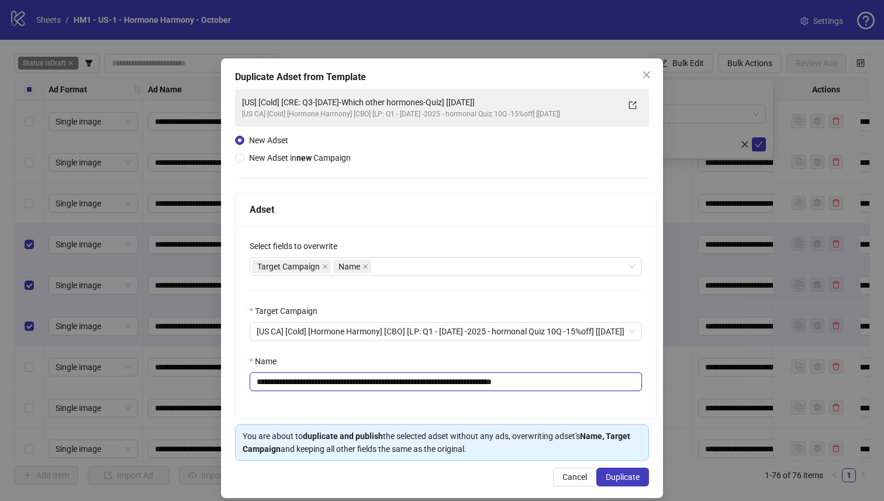
drag, startPoint x: 476, startPoint y: 383, endPoint x: 317, endPoint y: 383, distance: 159.0
click at [317, 383] on input "**********" at bounding box center [446, 381] width 392 height 19
paste input "text"
type input "**********"
click at [596, 430] on button "Duplicate" at bounding box center [622, 477] width 53 height 19
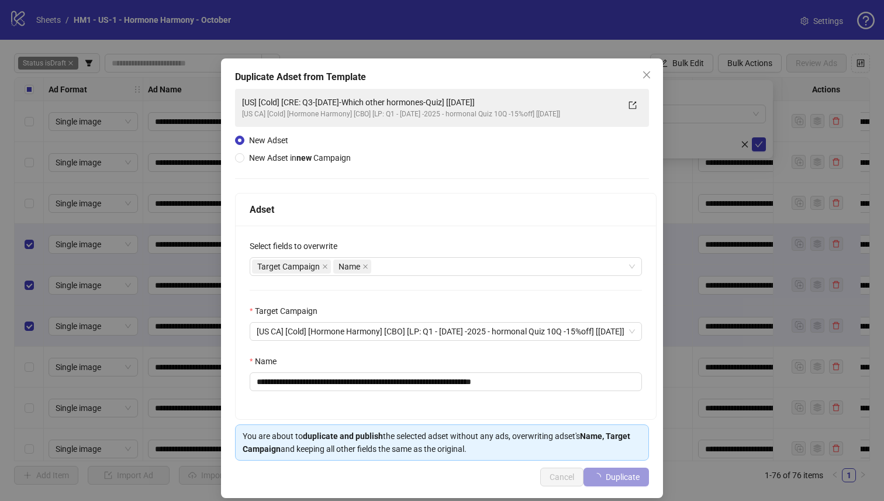
click at [605, 430] on span "Duplicate" at bounding box center [622, 476] width 34 height 9
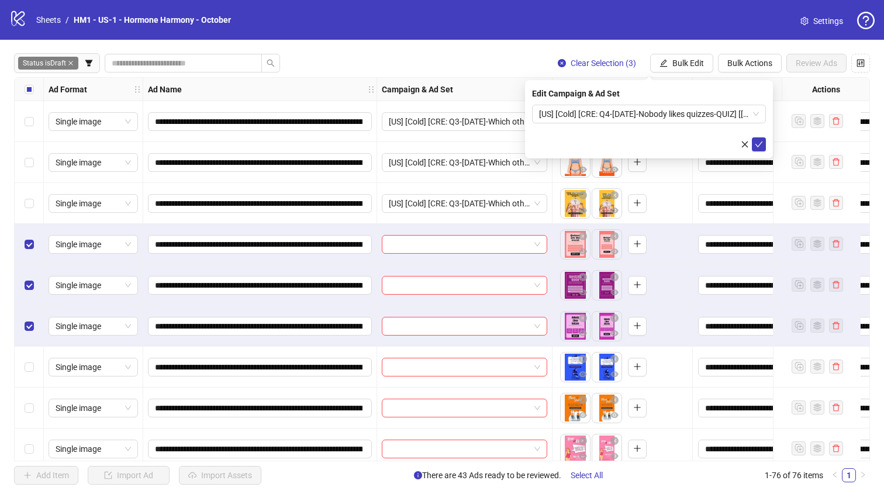
click at [634, 95] on div "Edit Campaign & Ad Set" at bounding box center [649, 93] width 234 height 13
click at [641, 122] on span "[US] [Cold] [CRE: Q4-10-OCT-2025-Nobody likes quizzes-QUIZ] [08 Oct 2025]" at bounding box center [649, 114] width 220 height 18
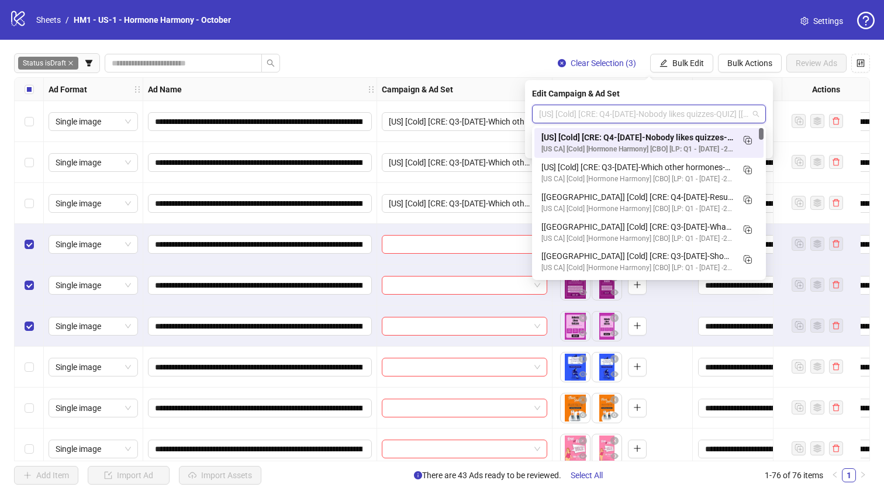
click at [648, 137] on div "[US] [Cold] [CRE: Q4-10-OCT-2025-Nobody likes quizzes-QUIZ] [08 Oct 2025]" at bounding box center [637, 137] width 192 height 13
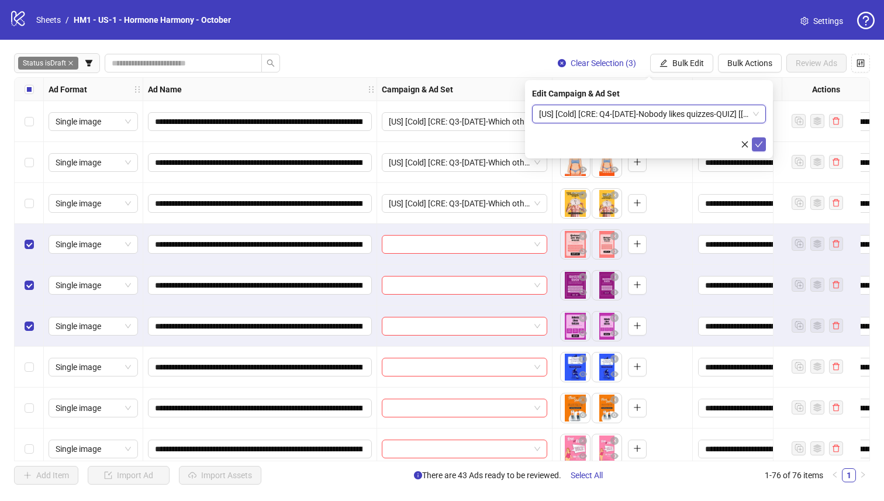
click at [648, 143] on icon "check" at bounding box center [758, 144] width 8 height 8
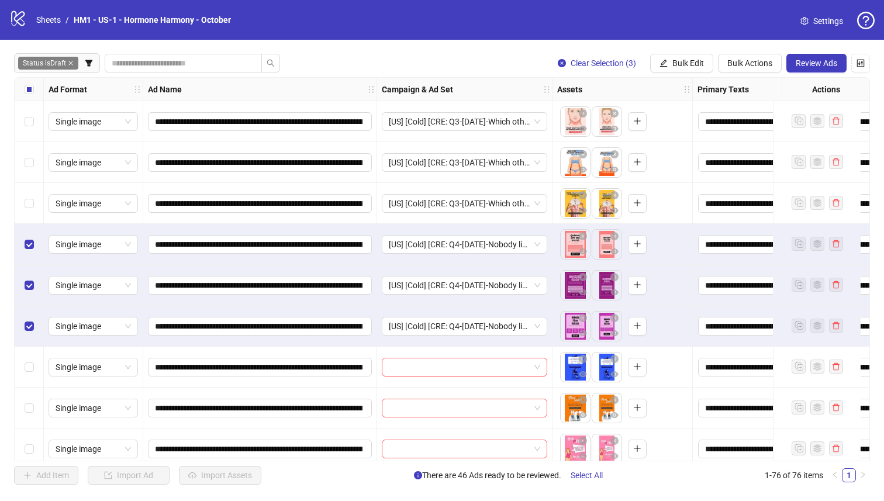
click at [37, 88] on div "Select all rows" at bounding box center [29, 89] width 29 height 23
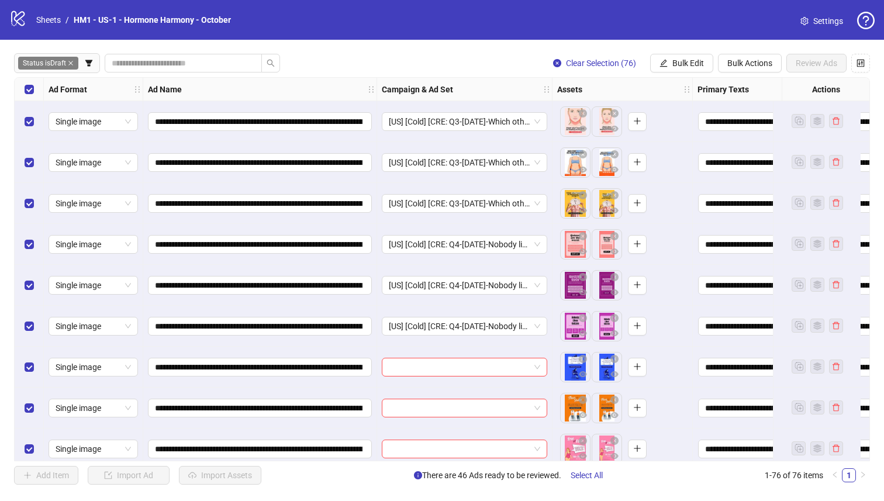
click at [37, 88] on div "Select all rows" at bounding box center [29, 89] width 29 height 23
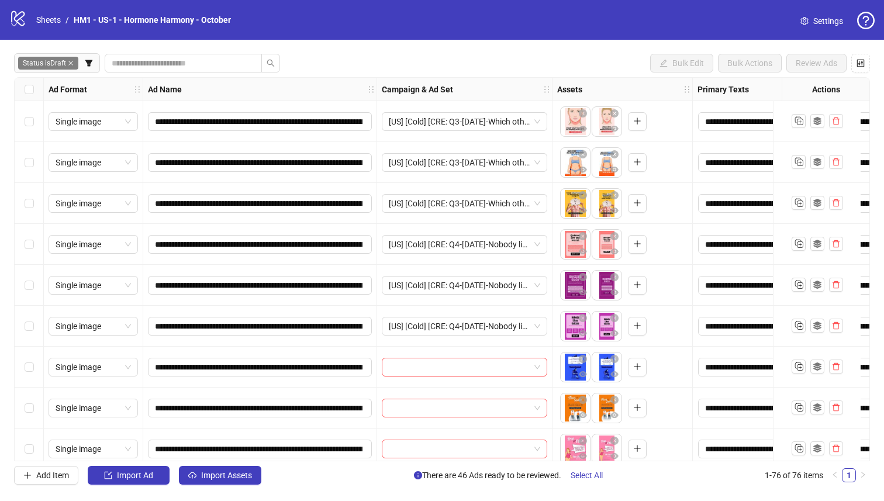
scroll to position [1781, 0]
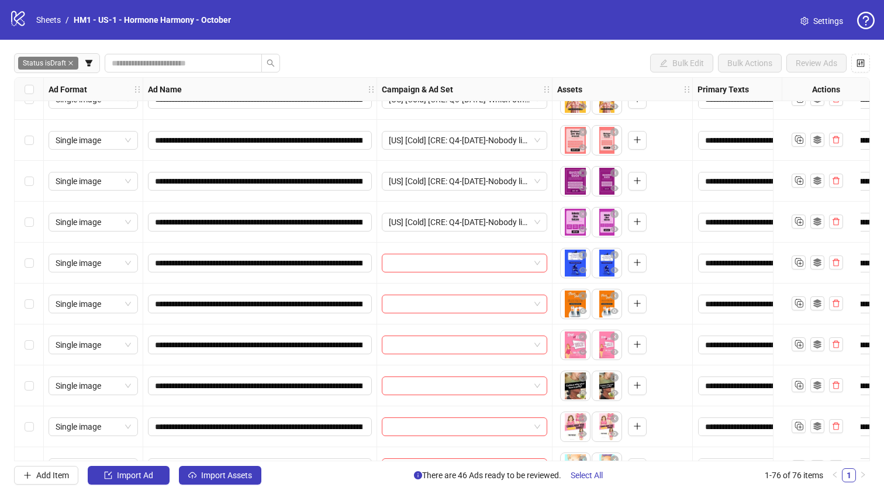
click at [15, 348] on div "**********" at bounding box center [442, 269] width 856 height 384
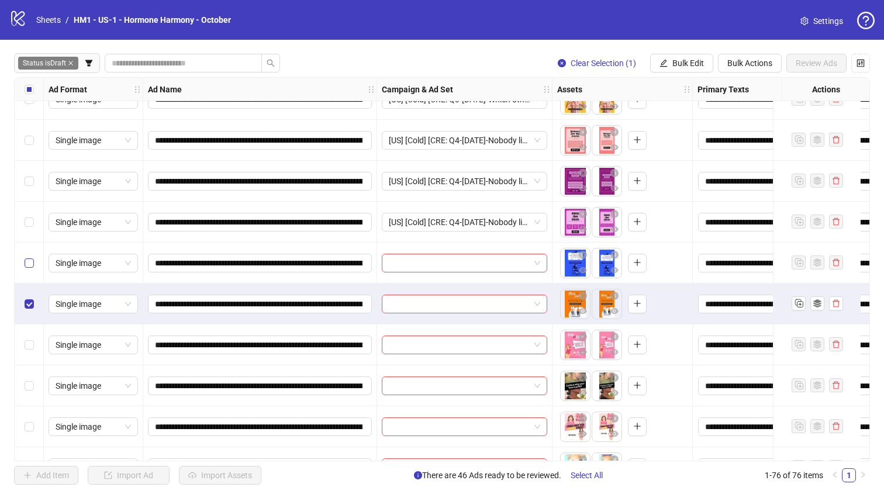
click at [33, 258] on label "Select row 48" at bounding box center [29, 263] width 9 height 13
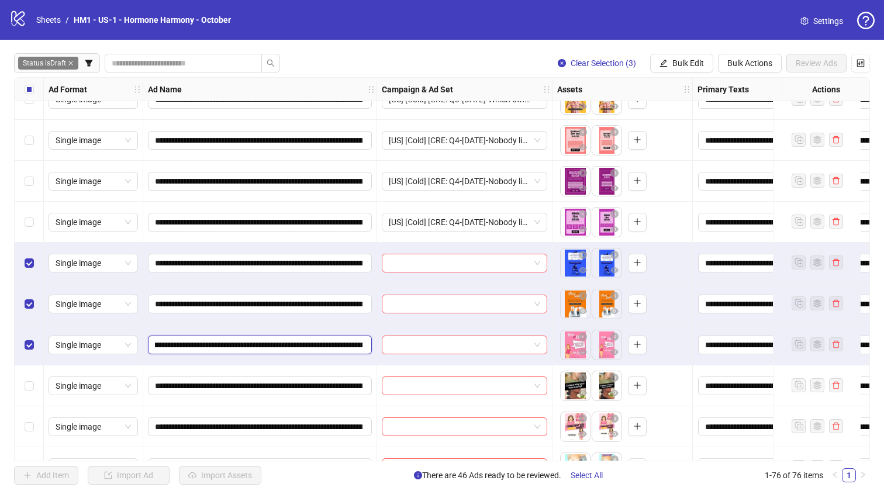
scroll to position [0, 65]
click at [357, 347] on input "**********" at bounding box center [258, 344] width 207 height 13
drag, startPoint x: 318, startPoint y: 345, endPoint x: 278, endPoint y: 345, distance: 39.7
click at [317, 345] on input "**********" at bounding box center [258, 344] width 207 height 13
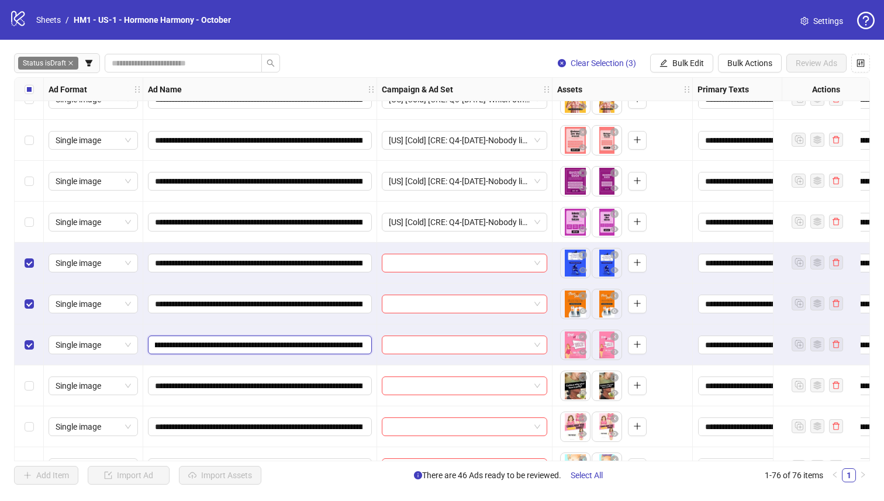
drag, startPoint x: 297, startPoint y: 347, endPoint x: 330, endPoint y: 347, distance: 32.7
click at [330, 347] on input "**********" at bounding box center [258, 344] width 207 height 13
click at [648, 64] on button "Bulk Edit" at bounding box center [681, 63] width 63 height 19
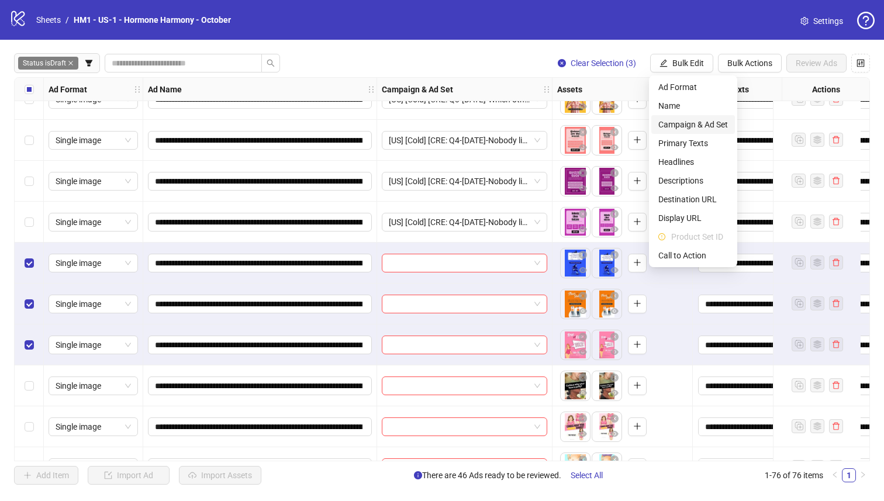
click at [648, 127] on span "Campaign & Ad Set" at bounding box center [693, 124] width 70 height 13
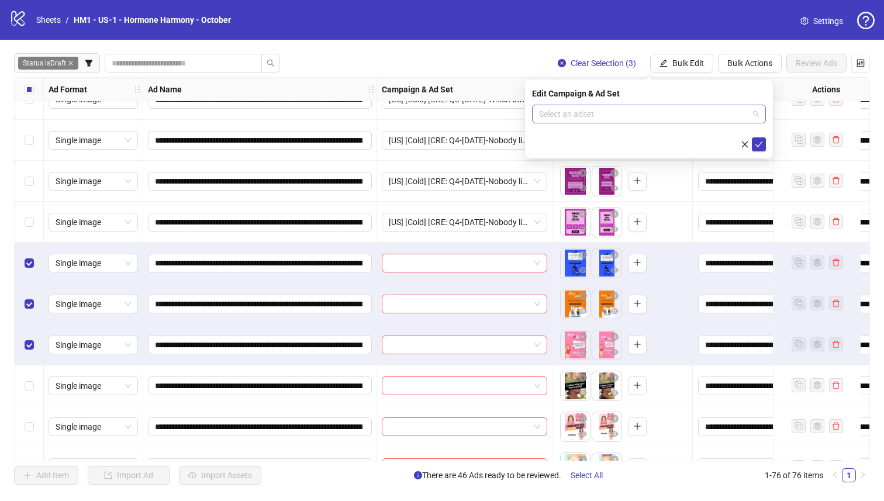
drag, startPoint x: 701, startPoint y: 112, endPoint x: 746, endPoint y: 122, distance: 45.5
click at [648, 112] on input "search" at bounding box center [643, 114] width 209 height 18
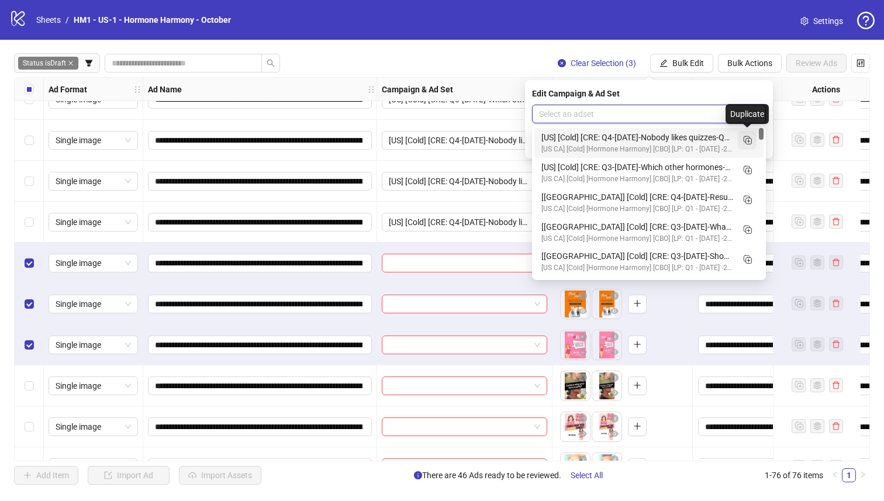
click at [648, 142] on line "Duplicate" at bounding box center [749, 141] width 0 height 3
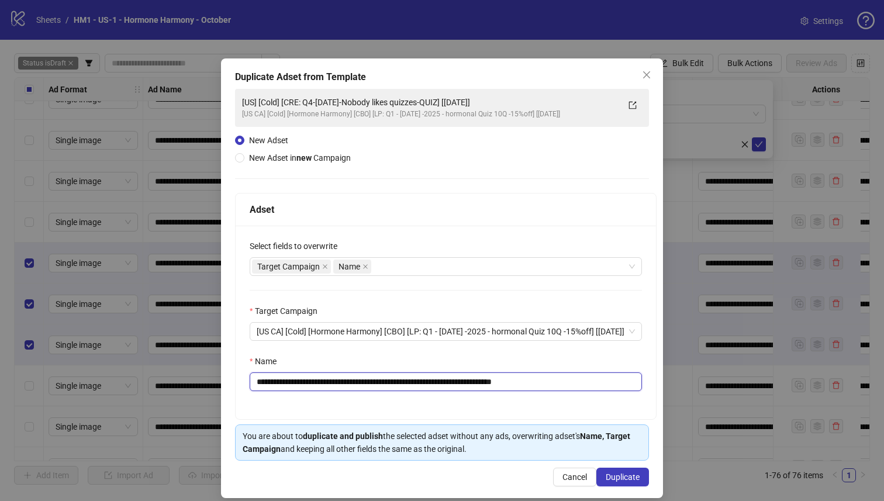
drag, startPoint x: 473, startPoint y: 385, endPoint x: 315, endPoint y: 388, distance: 158.4
click at [315, 388] on input "**********" at bounding box center [446, 381] width 392 height 19
paste input "text"
type input "**********"
click at [624, 430] on span "Duplicate" at bounding box center [622, 476] width 34 height 9
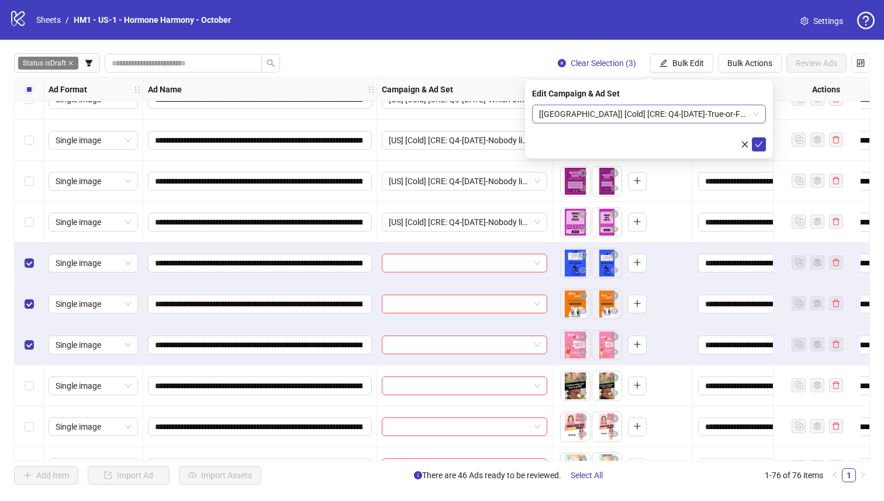
click at [611, 115] on span "[US] [Cold] [CRE: Q4-10-OCT-2025-True-or-False-QUIZ] [08 Oct 2025]" at bounding box center [649, 114] width 220 height 18
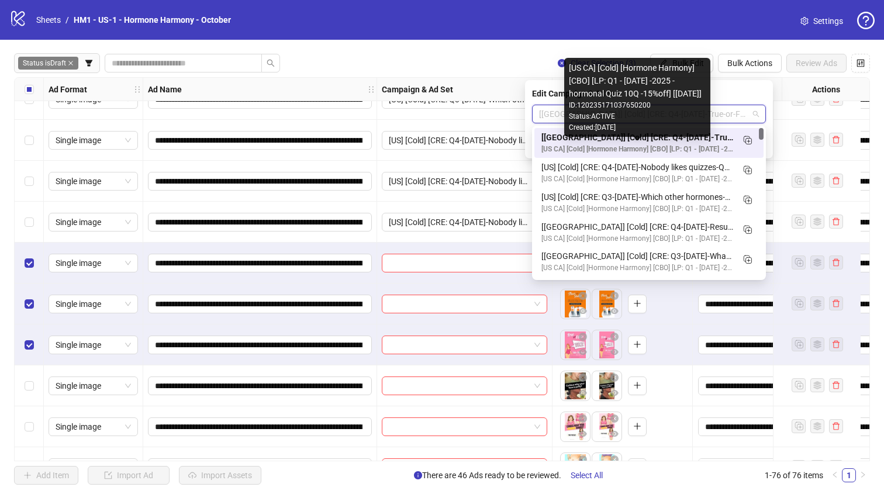
click at [631, 144] on div "[US CA] [Cold] [Hormone Harmony] [CBO] [LP: Q1 - 03 MAR -2025 - hormonal Quiz 1…" at bounding box center [637, 149] width 192 height 11
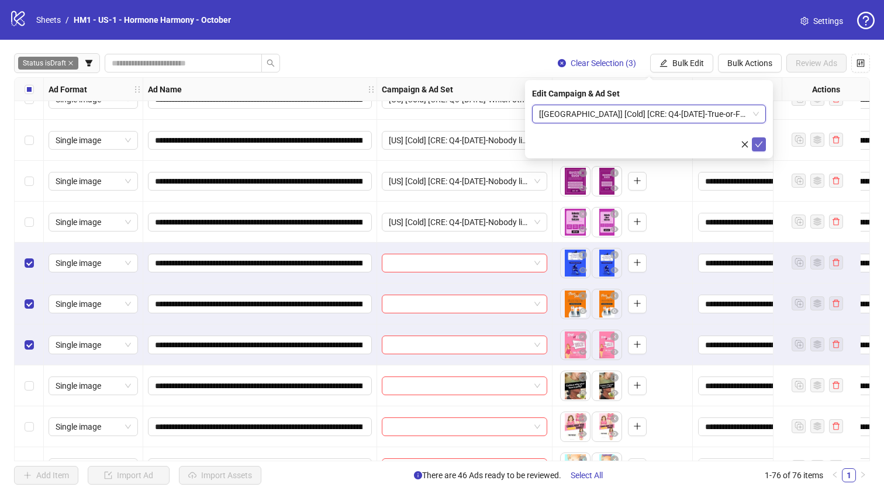
click at [648, 140] on icon "check" at bounding box center [758, 144] width 8 height 8
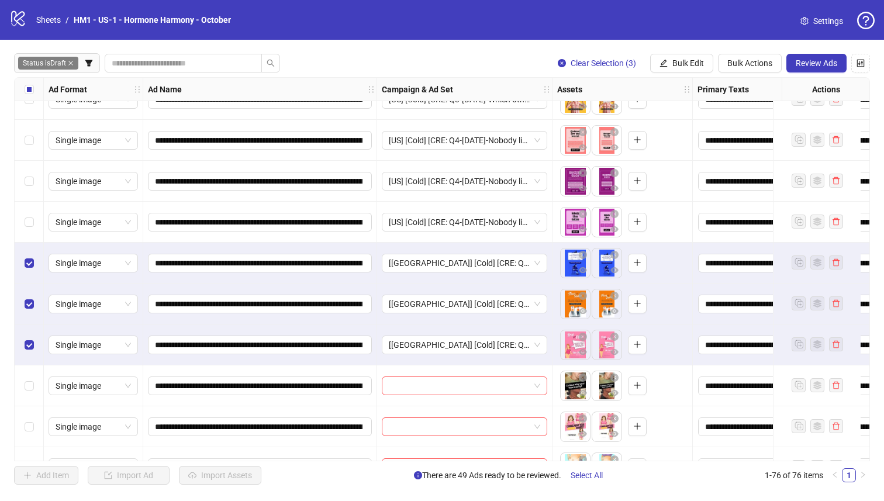
click at [33, 83] on label "Select all rows" at bounding box center [29, 89] width 9 height 13
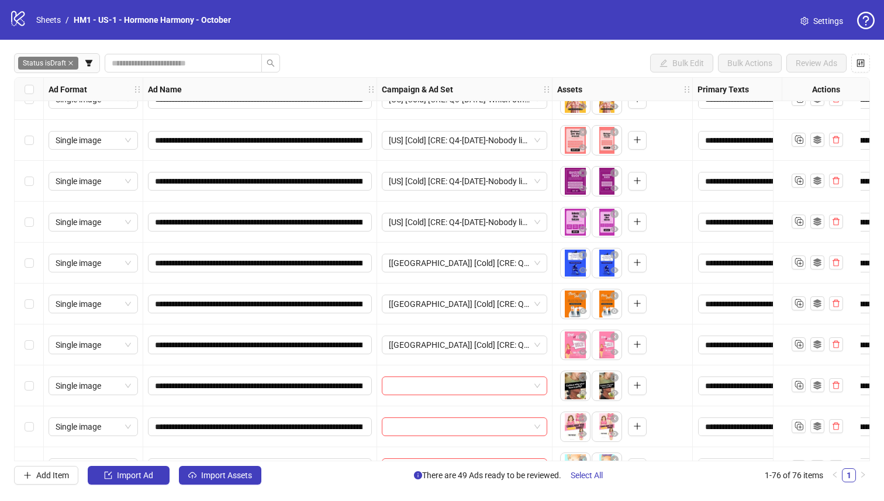
click at [33, 85] on div "Select all rows" at bounding box center [29, 89] width 29 height 23
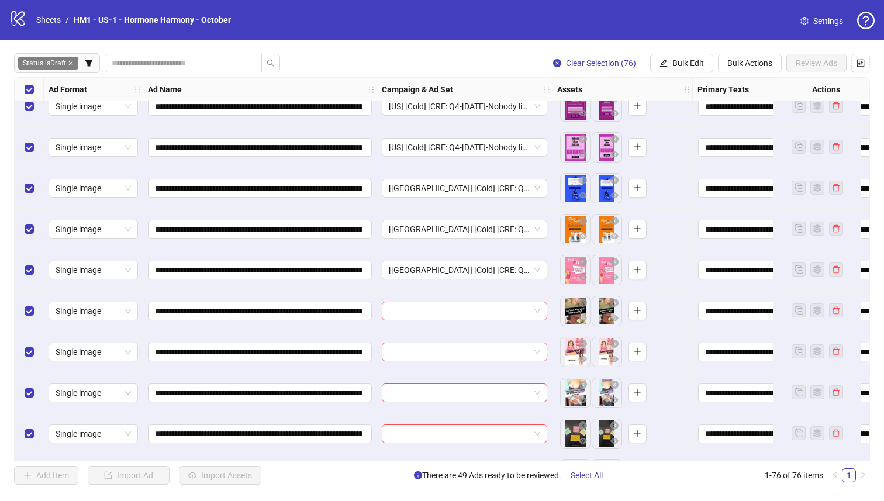
scroll to position [1883, 0]
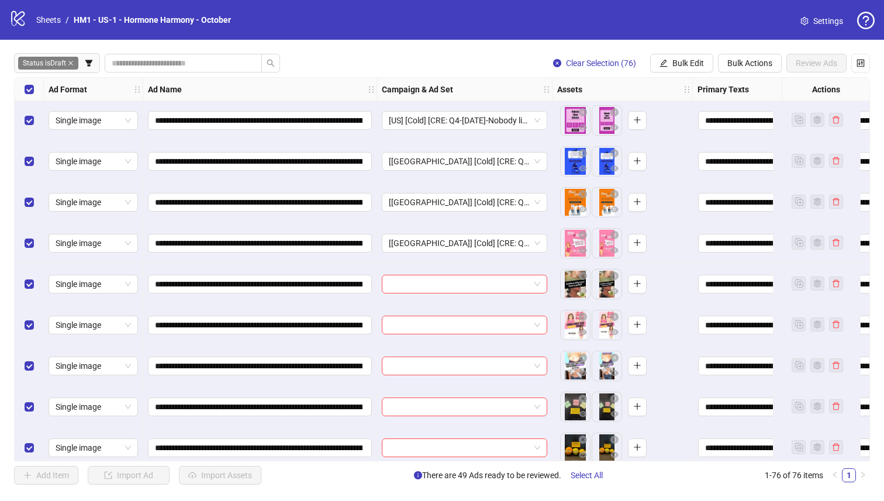
drag, startPoint x: 32, startPoint y: 95, endPoint x: 101, endPoint y: 268, distance: 186.2
click at [32, 95] on label "Select all rows" at bounding box center [29, 89] width 9 height 13
click at [34, 86] on div "Select all rows" at bounding box center [29, 89] width 29 height 23
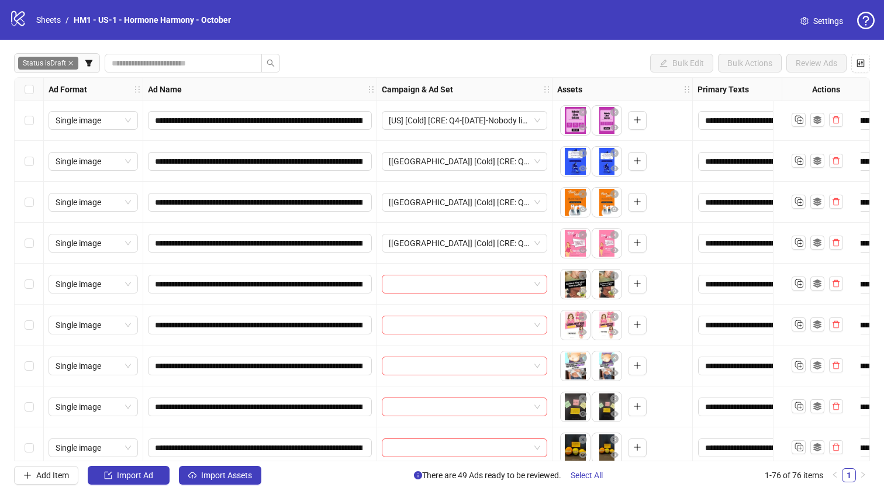
click at [36, 364] on div "Select row 53" at bounding box center [29, 365] width 29 height 41
click at [24, 338] on div "Select row 52" at bounding box center [29, 324] width 29 height 41
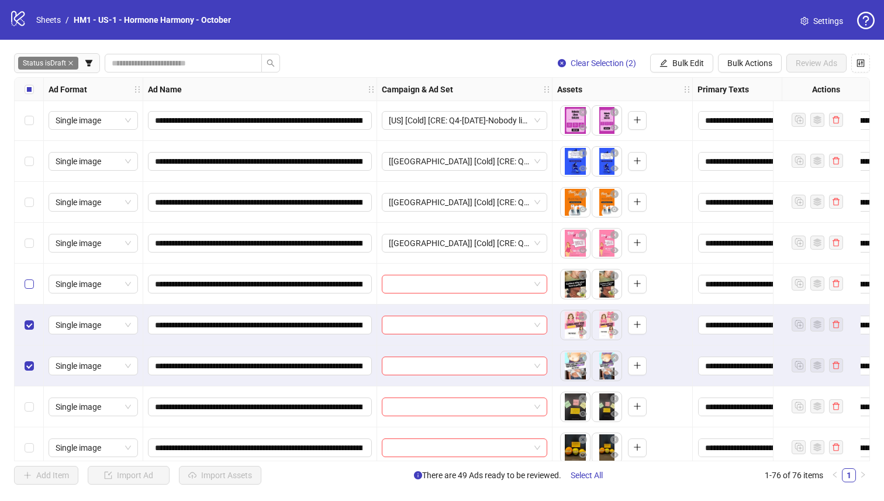
click at [26, 288] on label "Select row 51" at bounding box center [29, 284] width 9 height 13
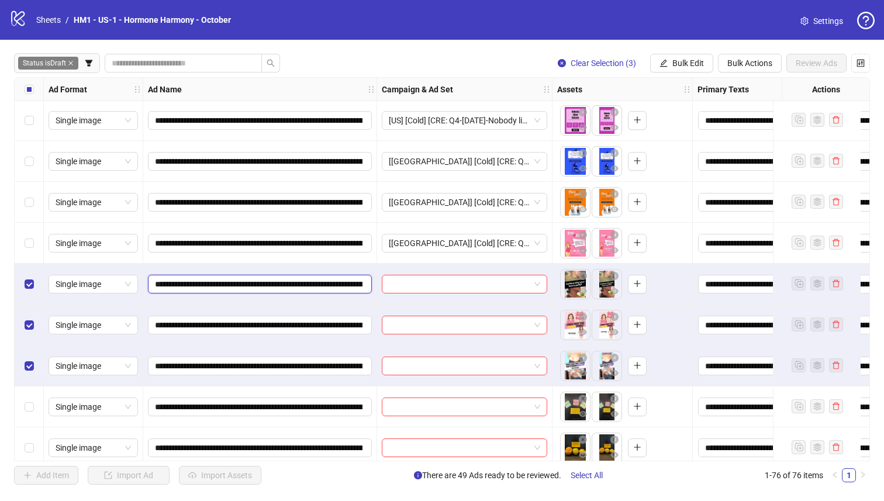
click at [362, 285] on span "**********" at bounding box center [260, 284] width 224 height 19
click at [353, 285] on input "**********" at bounding box center [258, 284] width 207 height 13
drag, startPoint x: 347, startPoint y: 285, endPoint x: 359, endPoint y: 285, distance: 11.7
click at [359, 285] on input "**********" at bounding box center [258, 284] width 207 height 13
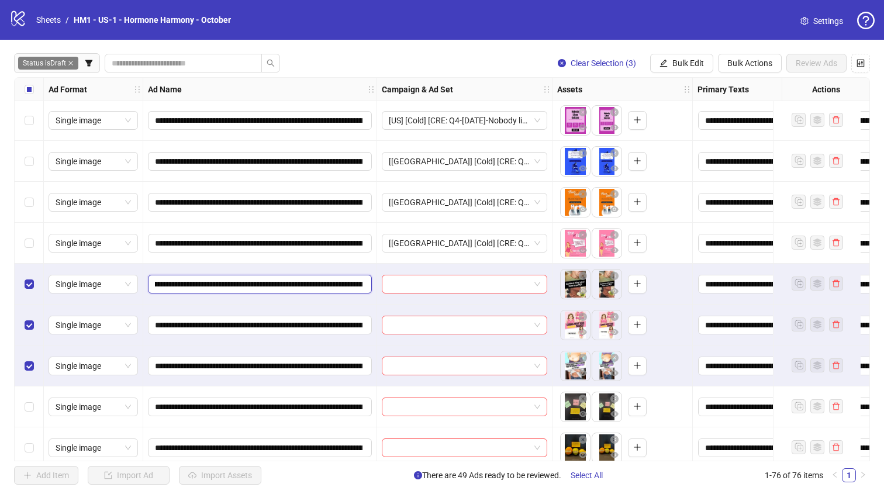
drag, startPoint x: 317, startPoint y: 285, endPoint x: 282, endPoint y: 286, distance: 35.7
click at [317, 285] on input "**********" at bounding box center [258, 284] width 207 height 13
drag, startPoint x: 285, startPoint y: 286, endPoint x: 354, endPoint y: 285, distance: 69.0
click at [354, 285] on input "**********" at bounding box center [258, 284] width 207 height 13
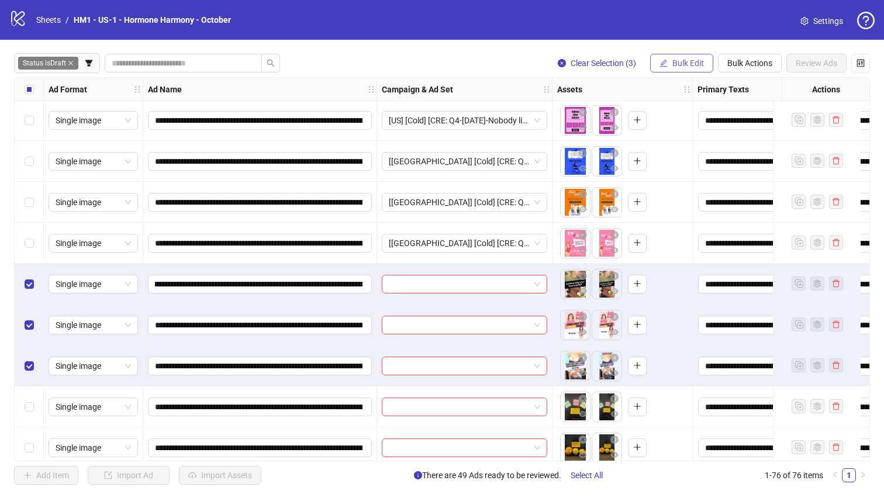
click at [648, 62] on span "Bulk Edit" at bounding box center [688, 62] width 32 height 9
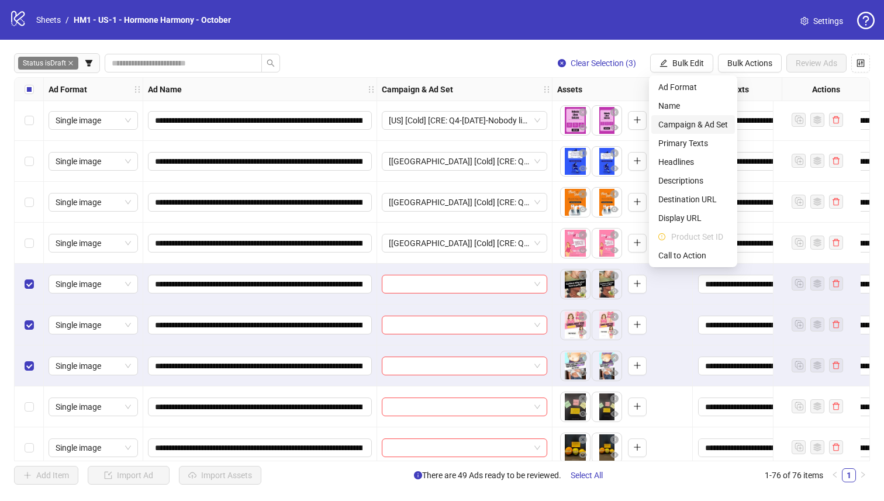
click at [648, 122] on li "Campaign & Ad Set" at bounding box center [693, 124] width 84 height 19
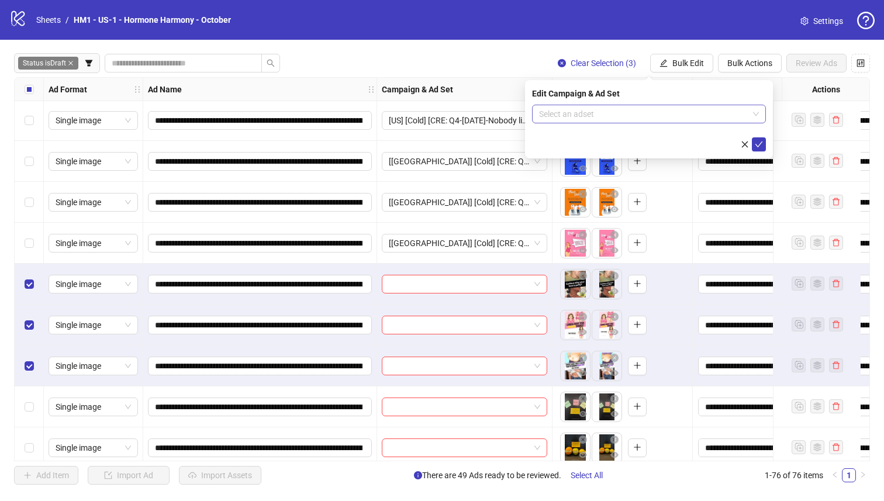
click at [648, 119] on input "search" at bounding box center [643, 114] width 209 height 18
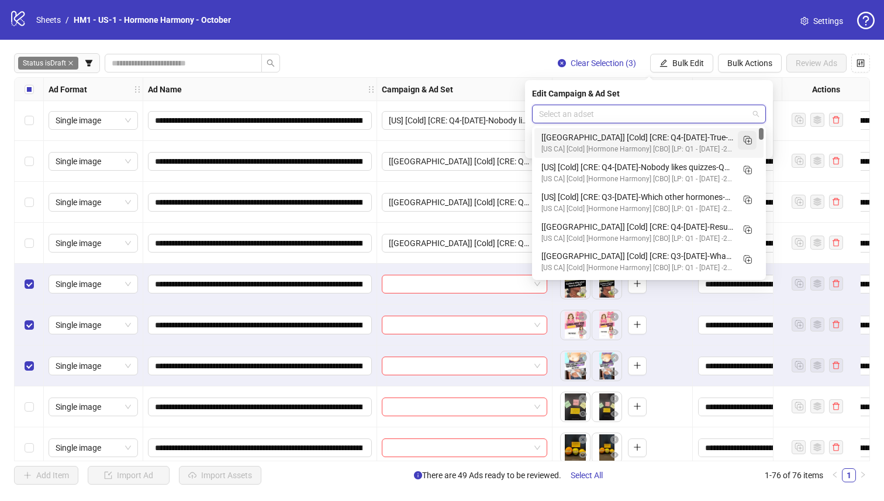
click at [648, 134] on icon "Duplicate" at bounding box center [747, 140] width 12 height 12
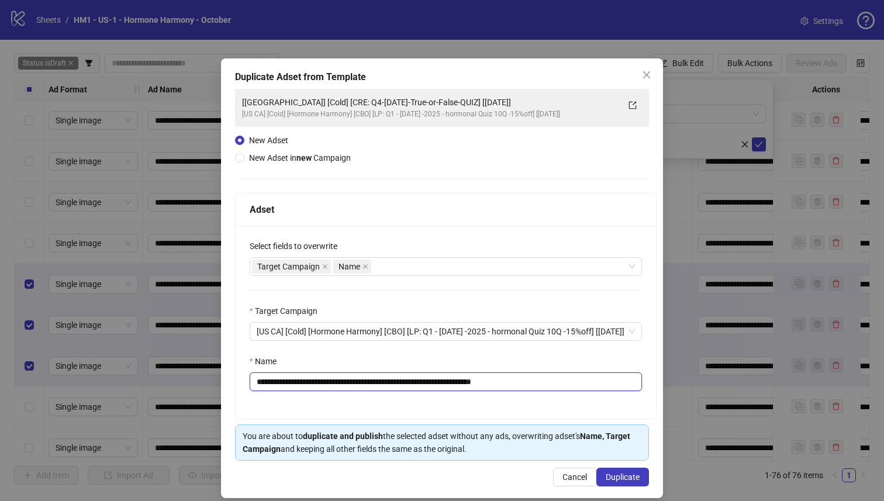
drag, startPoint x: 444, startPoint y: 387, endPoint x: 314, endPoint y: 386, distance: 129.2
click at [314, 386] on input "**********" at bounding box center [446, 381] width 392 height 19
paste input "**********"
type input "**********"
click at [621, 430] on button "Duplicate" at bounding box center [622, 477] width 53 height 19
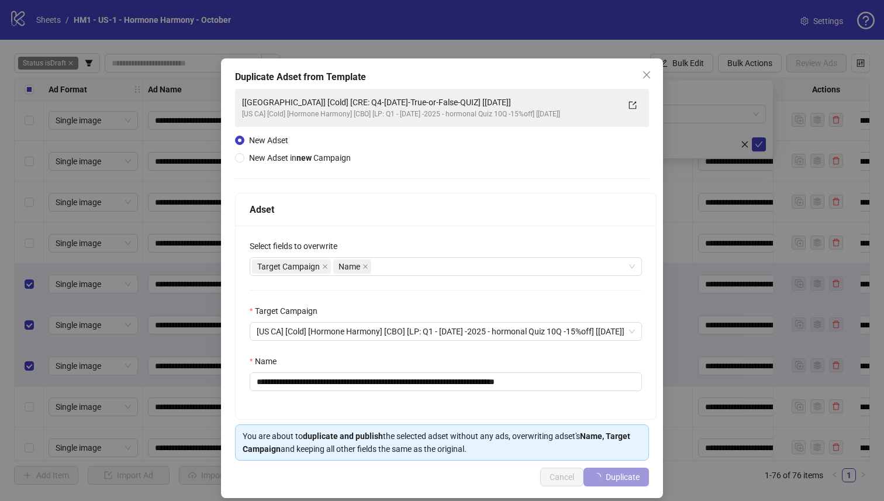
click at [622, 430] on span "Duplicate" at bounding box center [622, 476] width 34 height 9
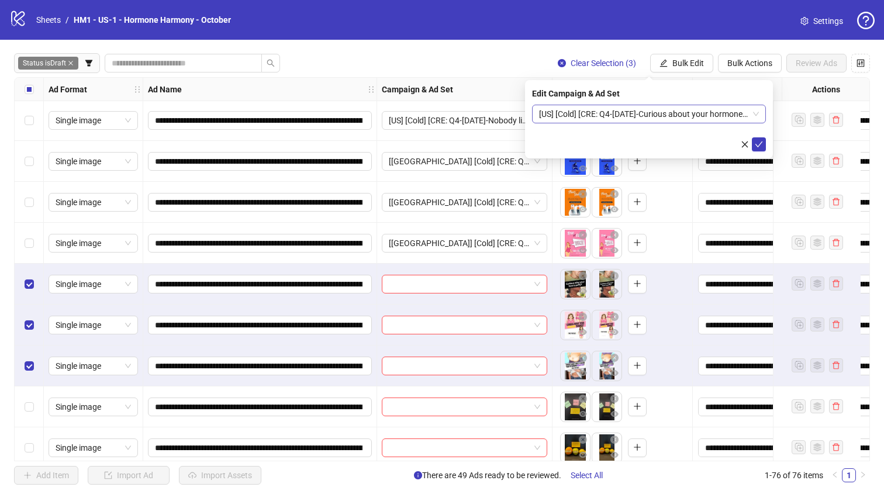
click at [648, 120] on span "[US] [Cold] [CRE: Q4-[DATE]-Curious about your hormones?-QUIZ] [[DATE]]" at bounding box center [649, 114] width 220 height 18
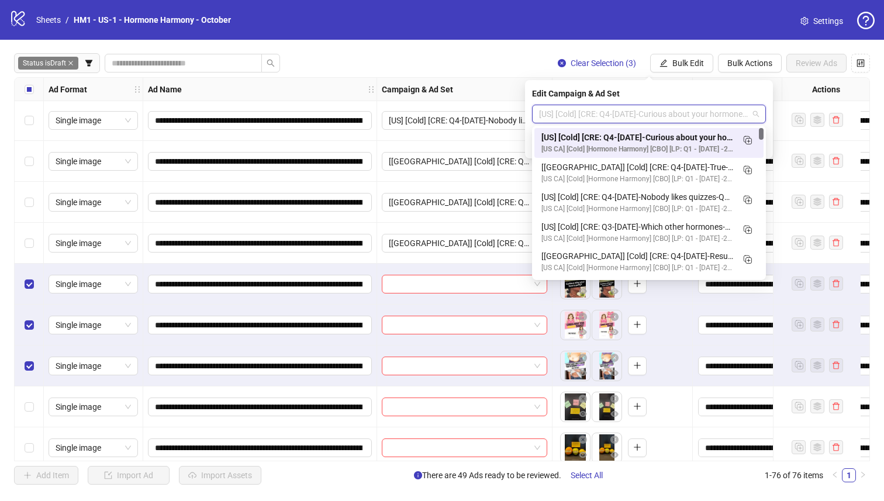
click at [648, 130] on div "[US] [Cold] [CRE: Q4-10-OCT-2025-Curious about your hormones?-QUIZ] [08 Oct 202…" at bounding box center [648, 143] width 229 height 30
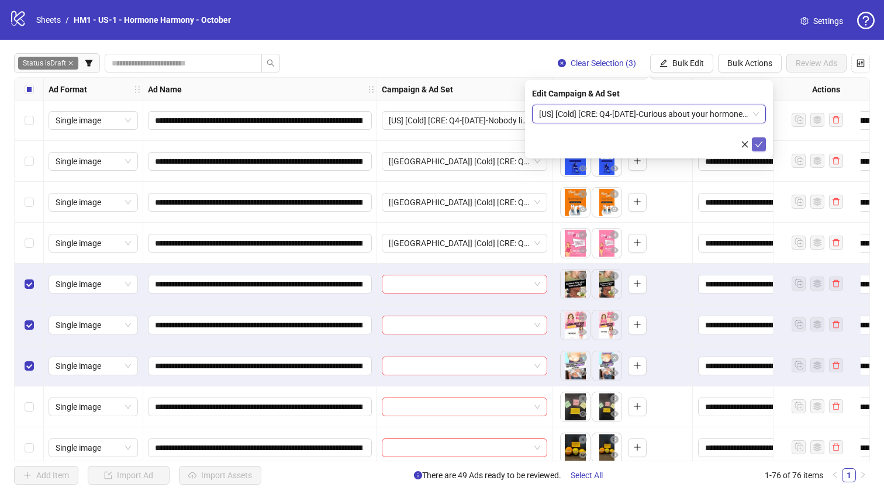
click at [648, 144] on icon "check" at bounding box center [758, 144] width 8 height 8
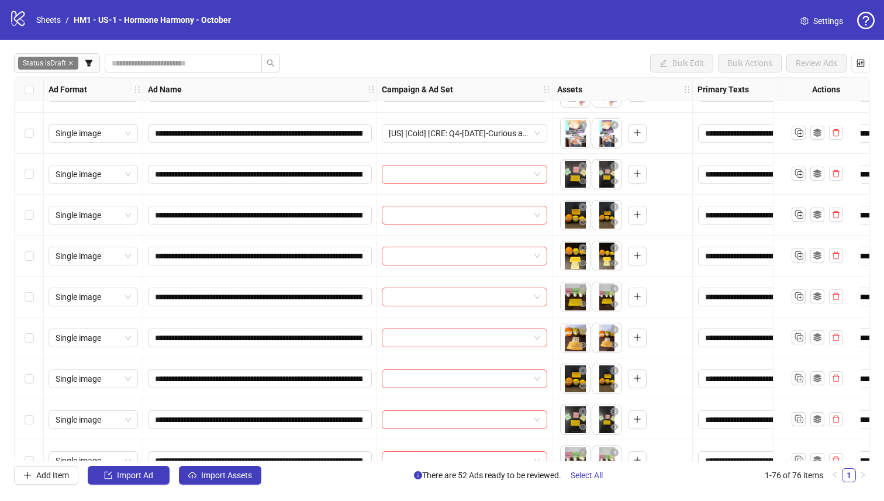
scroll to position [2103, 0]
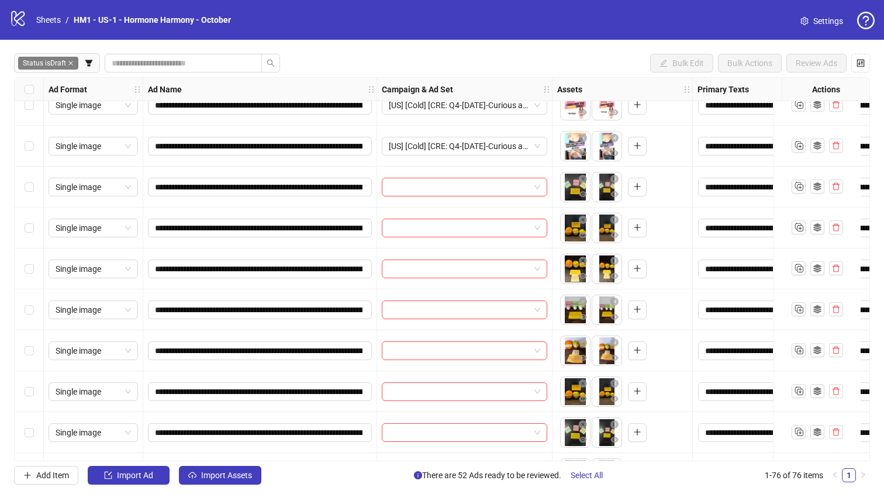
click at [36, 352] on div "Select row 58" at bounding box center [29, 350] width 29 height 41
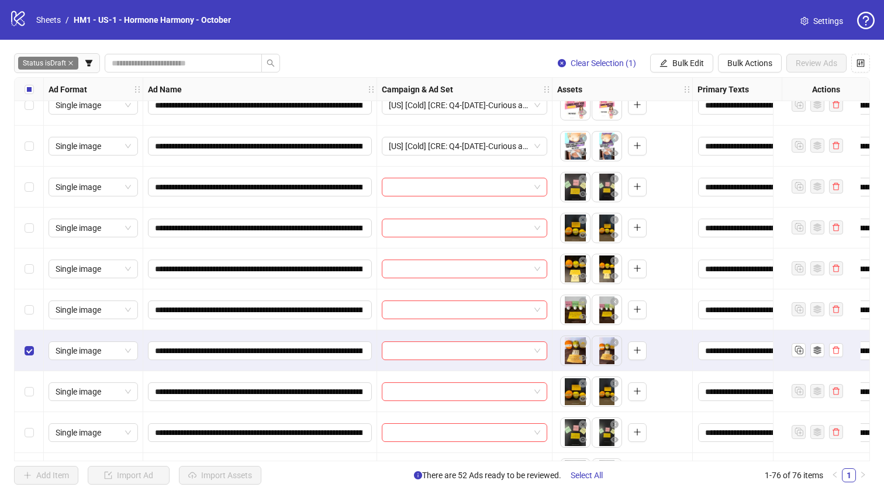
click at [30, 320] on div "Select row 57" at bounding box center [29, 309] width 29 height 41
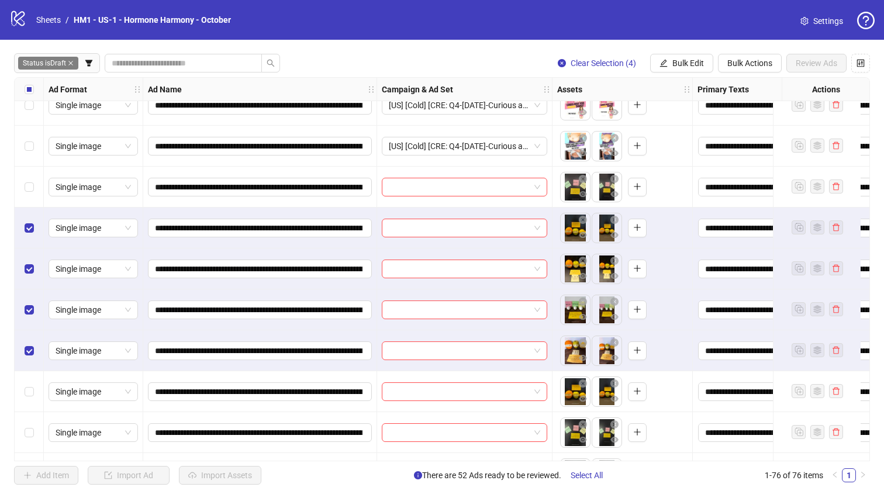
click at [37, 183] on div "Select row 54" at bounding box center [29, 187] width 29 height 41
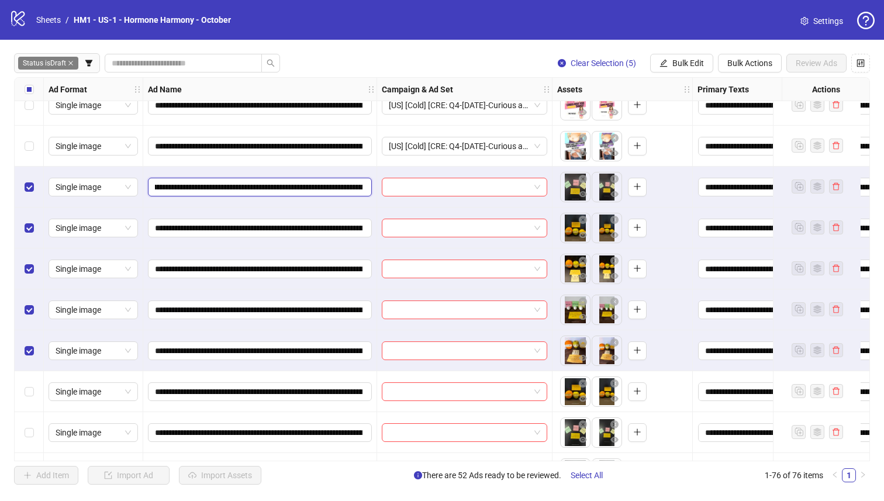
click at [359, 189] on input "**********" at bounding box center [258, 187] width 207 height 13
click at [319, 188] on input "**********" at bounding box center [258, 187] width 207 height 13
drag, startPoint x: 293, startPoint y: 189, endPoint x: 321, endPoint y: 191, distance: 28.1
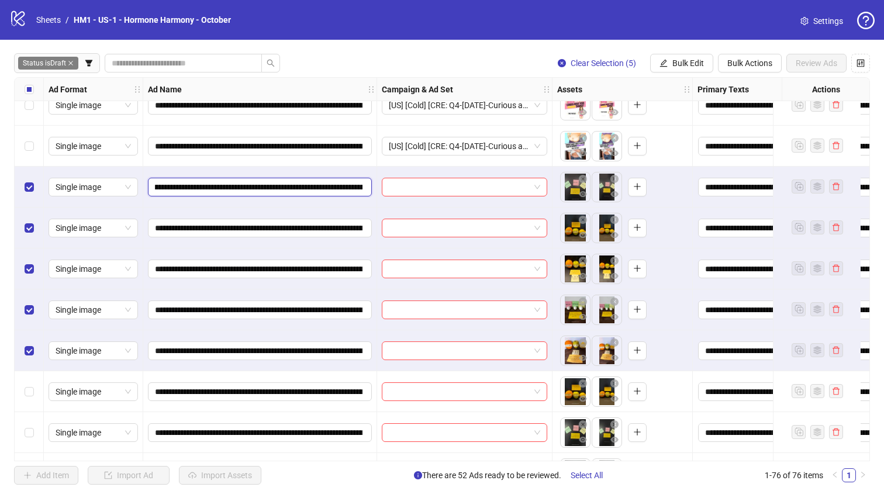
click at [321, 191] on input "**********" at bounding box center [258, 187] width 207 height 13
click at [648, 60] on button "Bulk Edit" at bounding box center [681, 63] width 63 height 19
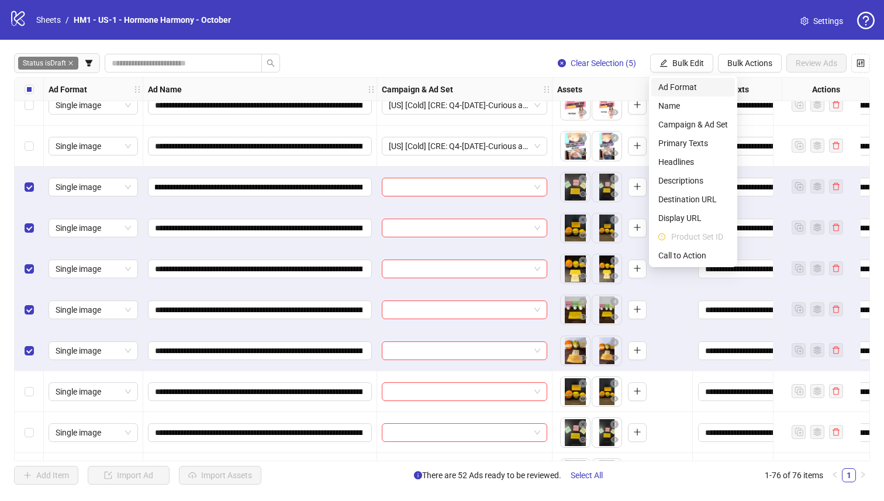
scroll to position [0, 0]
click at [648, 129] on span "Campaign & Ad Set" at bounding box center [693, 124] width 70 height 13
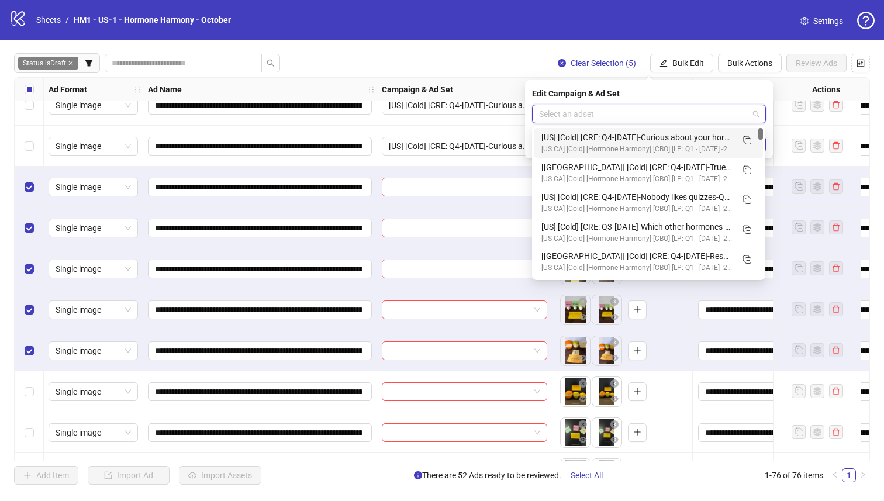
click at [648, 109] on input "search" at bounding box center [643, 114] width 209 height 18
click at [648, 141] on icon "Duplicate" at bounding box center [746, 140] width 12 height 12
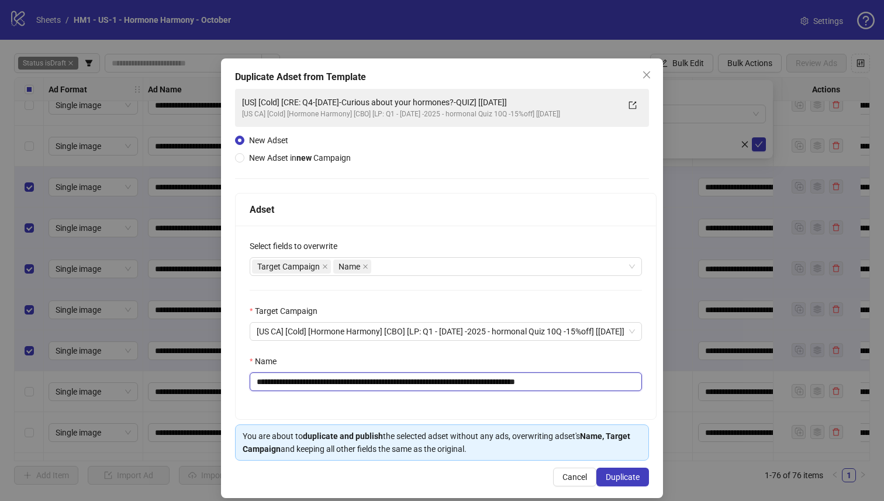
drag, startPoint x: 510, startPoint y: 382, endPoint x: 318, endPoint y: 387, distance: 191.7
click at [318, 387] on input "**********" at bounding box center [446, 381] width 392 height 19
paste input "text"
click at [320, 382] on input "**********" at bounding box center [446, 381] width 392 height 19
click at [496, 385] on input "**********" at bounding box center [446, 381] width 392 height 19
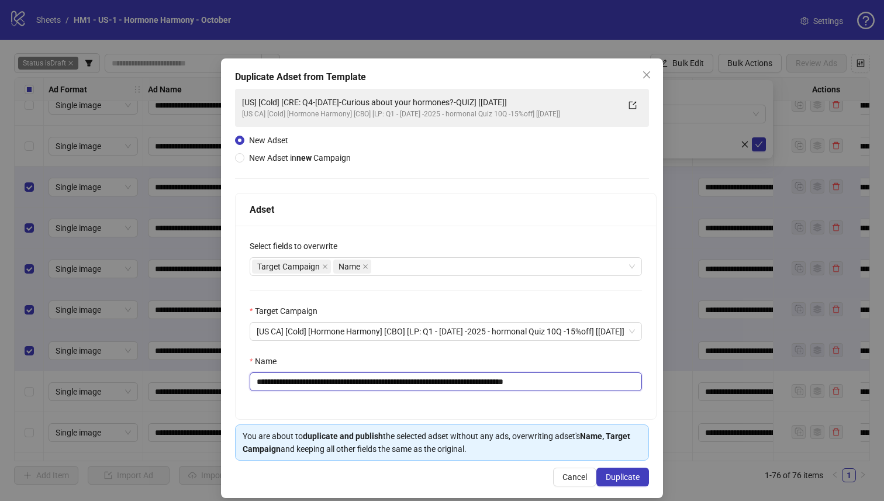
drag, startPoint x: 562, startPoint y: 380, endPoint x: 653, endPoint y: 380, distance: 91.2
click at [642, 380] on input "**********" at bounding box center [446, 381] width 392 height 19
type input "**********"
click at [622, 430] on div "**********" at bounding box center [442, 277] width 442 height 439
click at [625, 430] on button "Duplicate" at bounding box center [622, 477] width 53 height 19
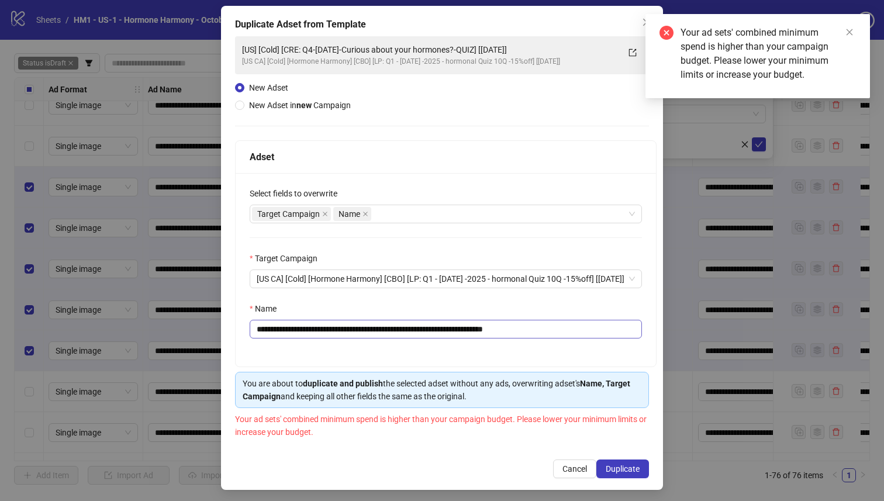
scroll to position [56, 0]
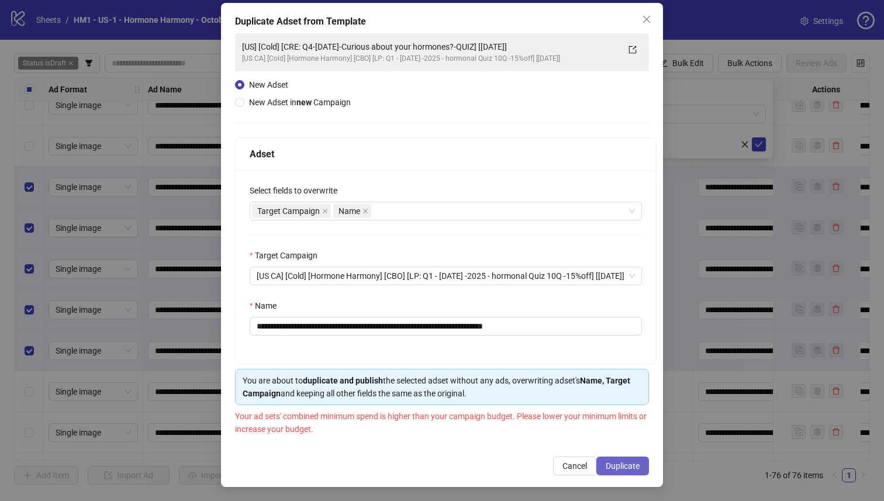
click at [623, 430] on span "Duplicate" at bounding box center [622, 465] width 34 height 9
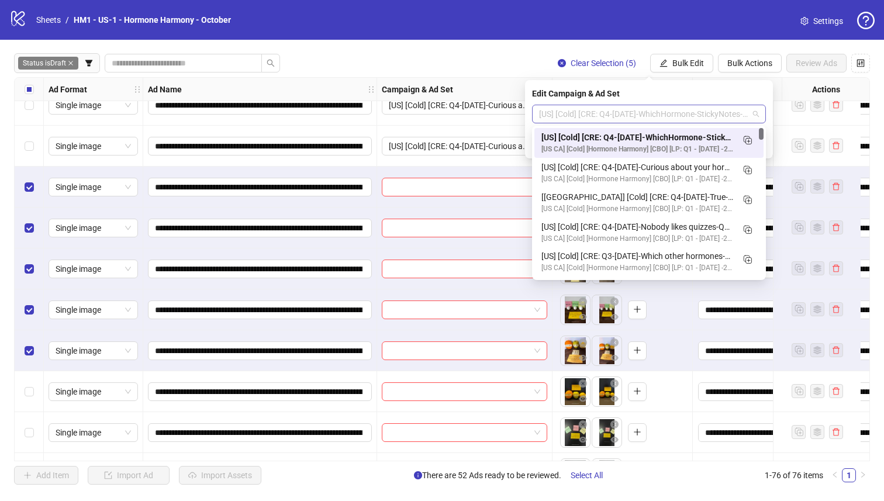
click at [648, 116] on span "[US] [Cold] [CRE: Q4-[DATE]-WhichHormone-StickyNotes-Quiz] [[DATE]]" at bounding box center [649, 114] width 220 height 18
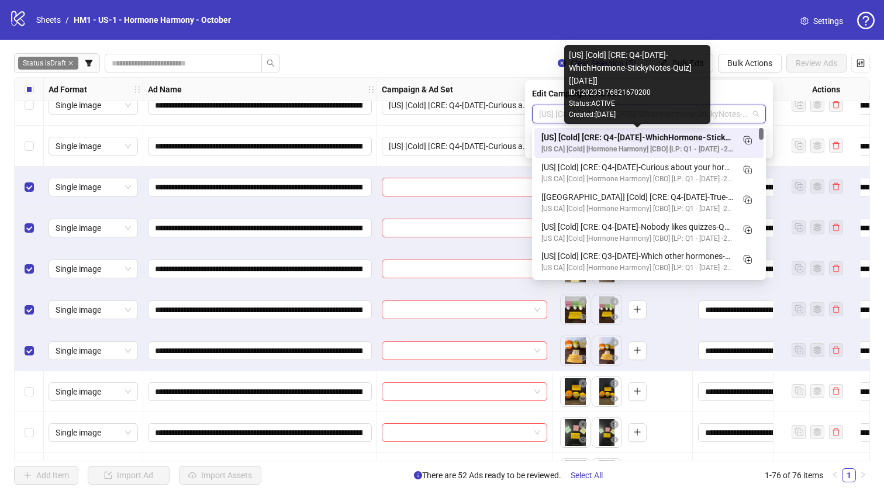
click at [648, 136] on div "[US] [Cold] [CRE: Q4-[DATE]-WhichHormone-StickyNotes-Quiz] [[DATE]]" at bounding box center [637, 137] width 192 height 13
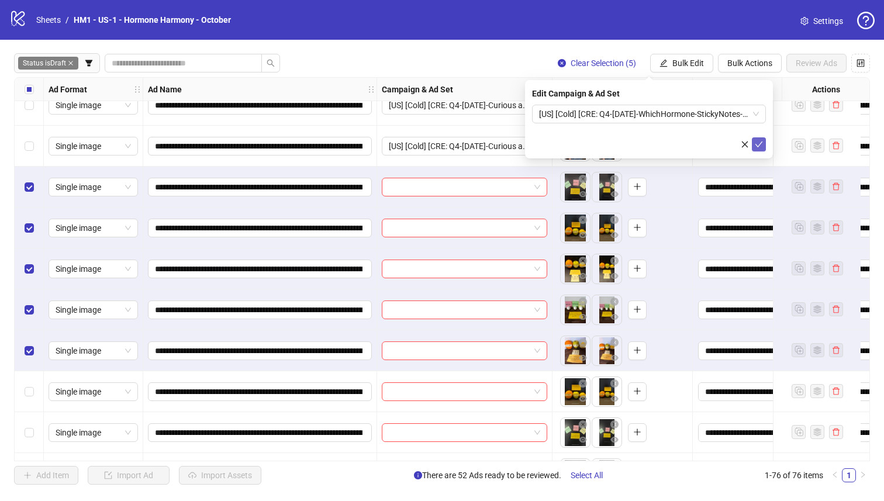
click at [648, 146] on icon "check" at bounding box center [758, 144] width 8 height 8
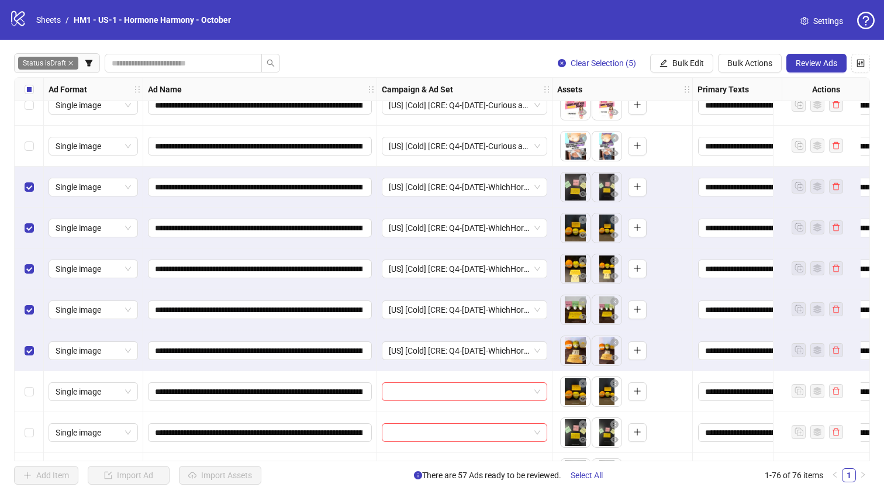
click at [25, 81] on div "Select all rows" at bounding box center [29, 89] width 29 height 23
click at [23, 84] on div "Select all rows" at bounding box center [29, 89] width 29 height 23
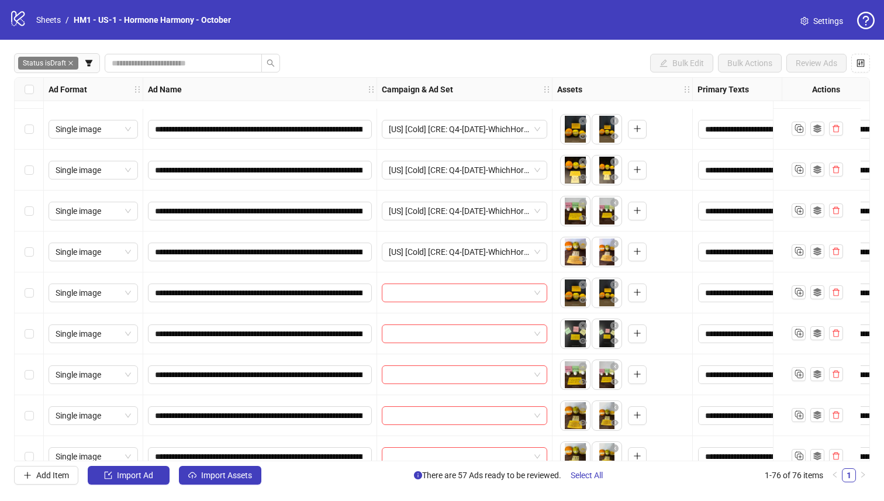
scroll to position [2307, 0]
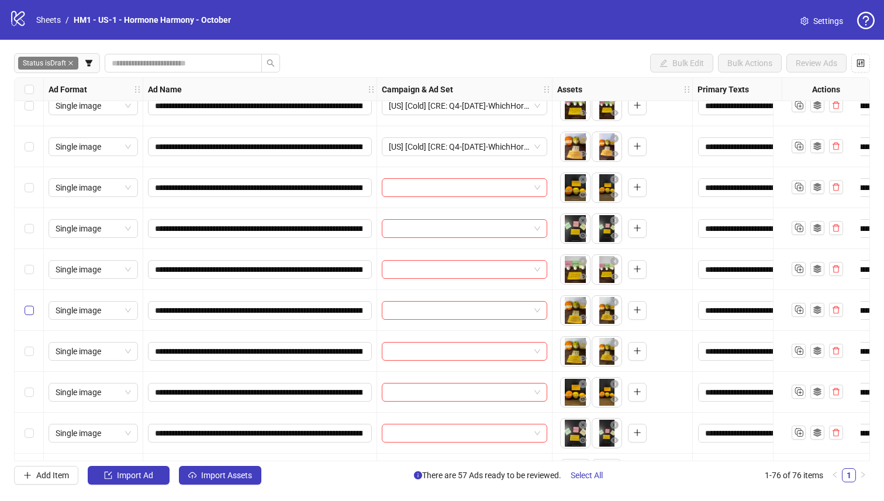
click at [31, 316] on label "Select row 62" at bounding box center [29, 310] width 9 height 13
click at [30, 283] on div "Select row 61" at bounding box center [29, 269] width 29 height 41
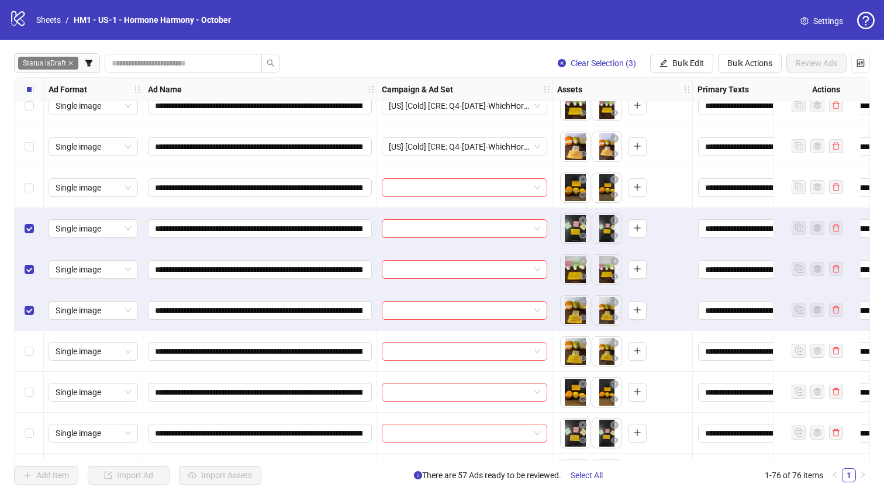
click at [29, 195] on div "Select row 59" at bounding box center [29, 187] width 29 height 41
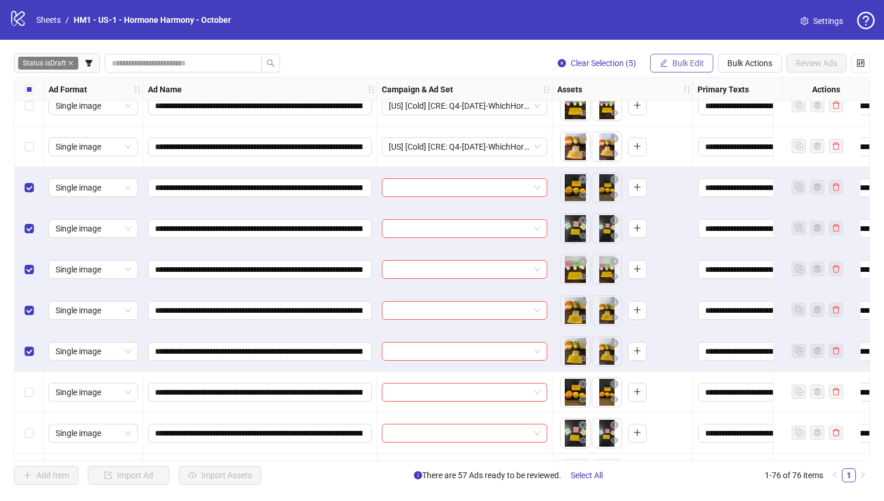
click at [648, 69] on button "Bulk Edit" at bounding box center [681, 63] width 63 height 19
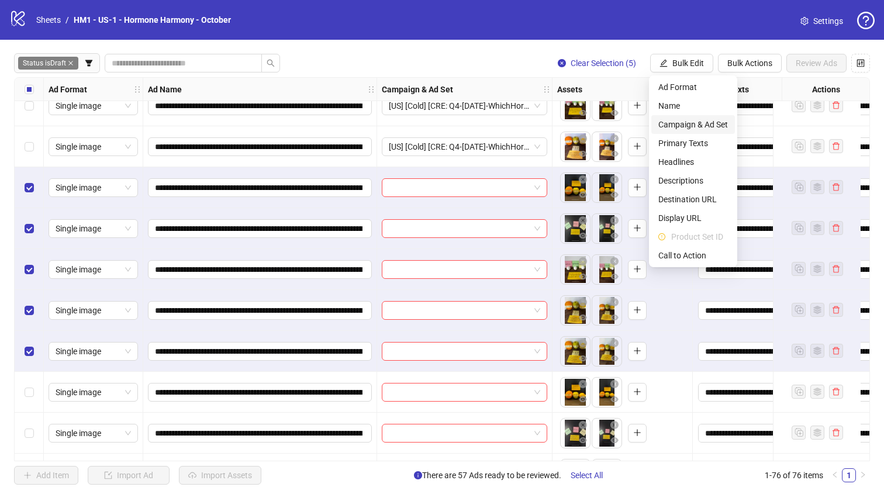
drag, startPoint x: 690, startPoint y: 122, endPoint x: 677, endPoint y: 119, distance: 12.6
click at [648, 122] on span "Campaign & Ad Set" at bounding box center [693, 124] width 70 height 13
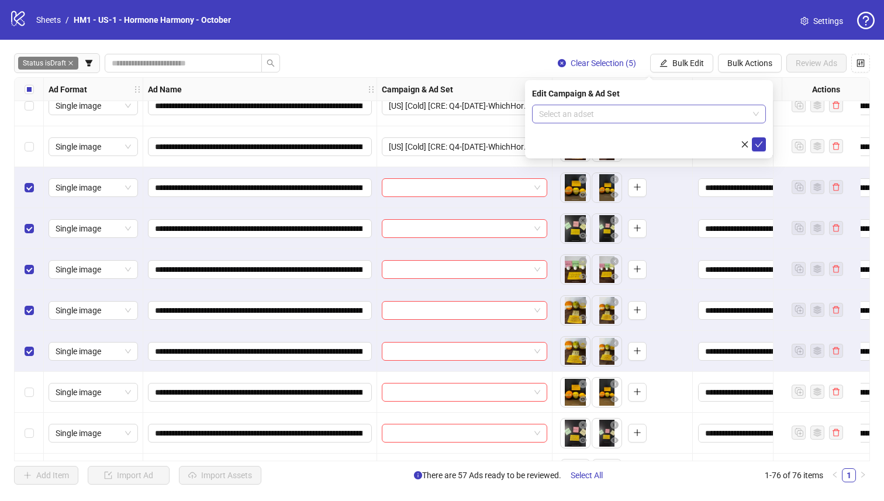
click at [641, 115] on input "search" at bounding box center [643, 114] width 209 height 18
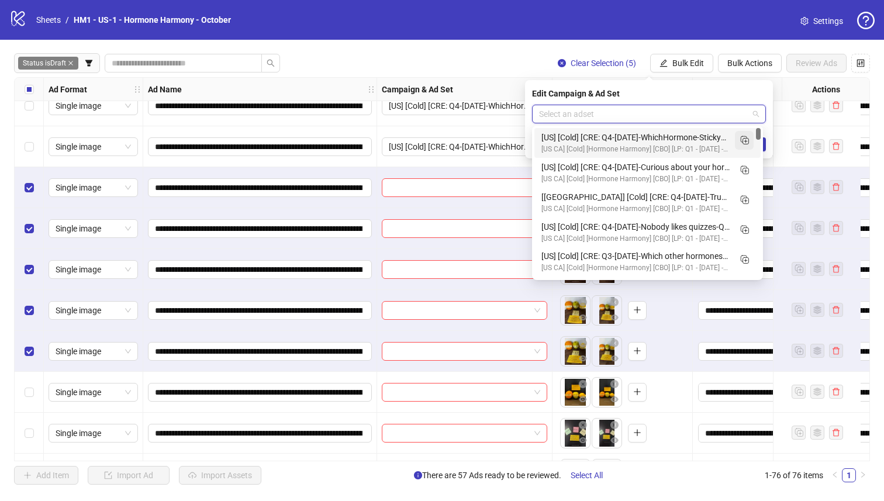
click at [648, 141] on rect "Duplicate" at bounding box center [743, 139] width 6 height 6
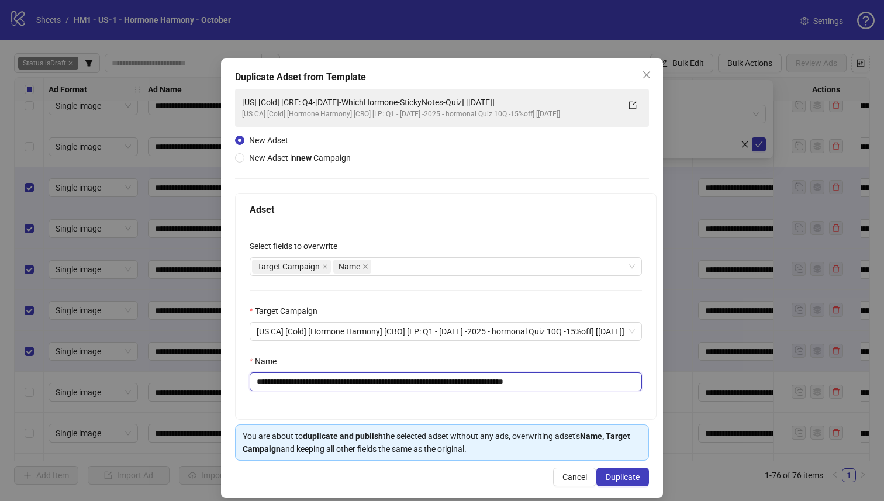
click at [497, 384] on input "**********" at bounding box center [446, 381] width 392 height 19
type input "**********"
click at [637, 430] on button "Duplicate" at bounding box center [622, 477] width 53 height 19
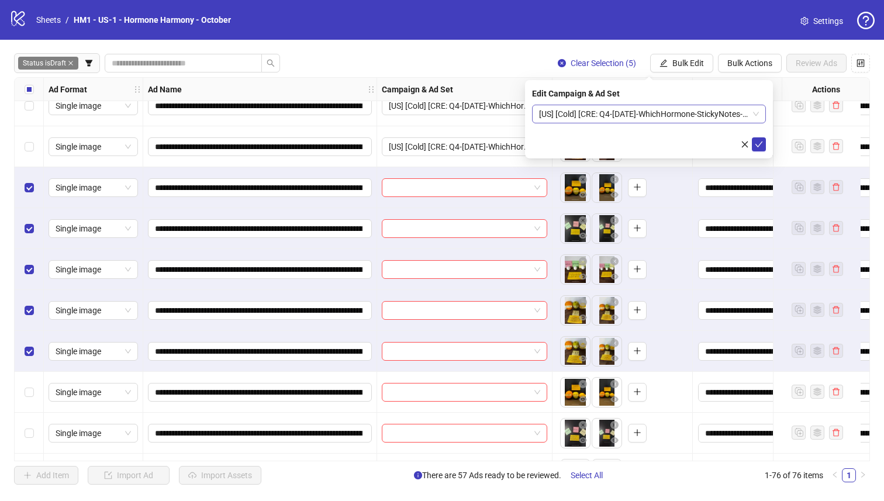
click at [632, 117] on span "[US] [Cold] [CRE: Q4-[DATE]-WhichHormone-StickyNotes-Quiz-2] [[DATE]]" at bounding box center [649, 114] width 220 height 18
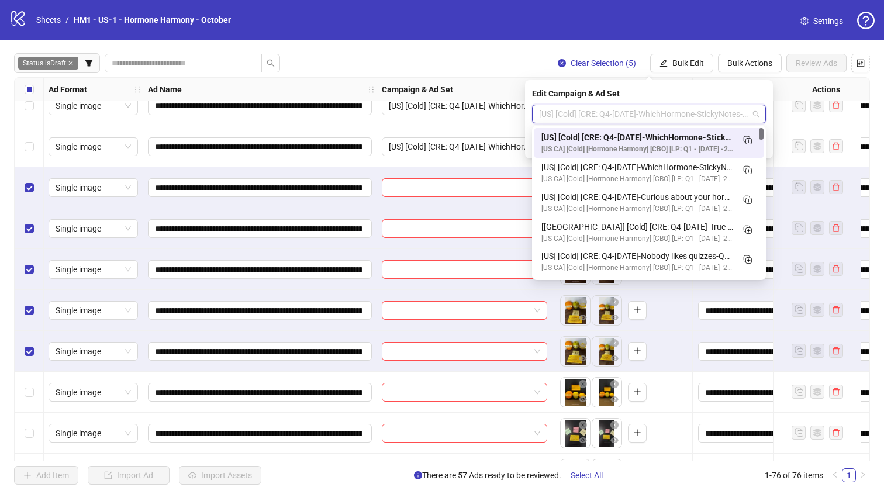
click at [639, 136] on div "[US] [Cold] [CRE: Q4-[DATE]-WhichHormone-StickyNotes-Quiz-2] [[DATE]]" at bounding box center [637, 137] width 192 height 13
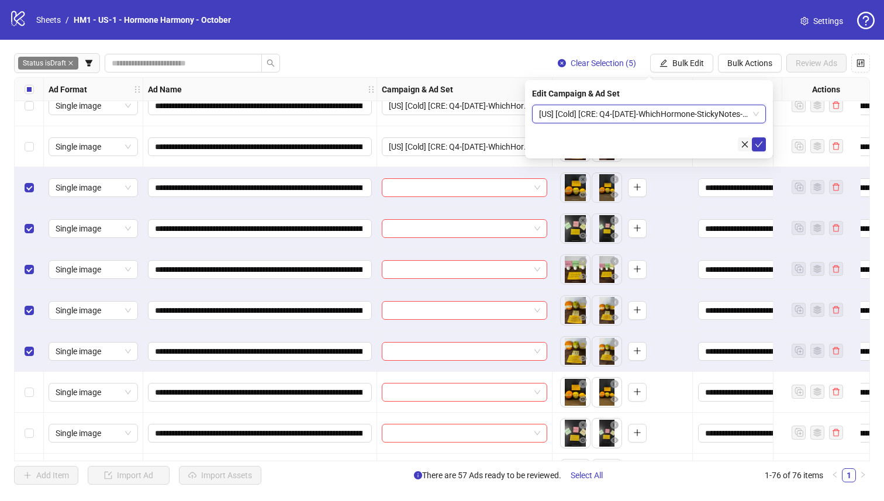
drag, startPoint x: 758, startPoint y: 141, endPoint x: 745, endPoint y: 145, distance: 13.5
click at [648, 141] on icon "check" at bounding box center [758, 144] width 8 height 8
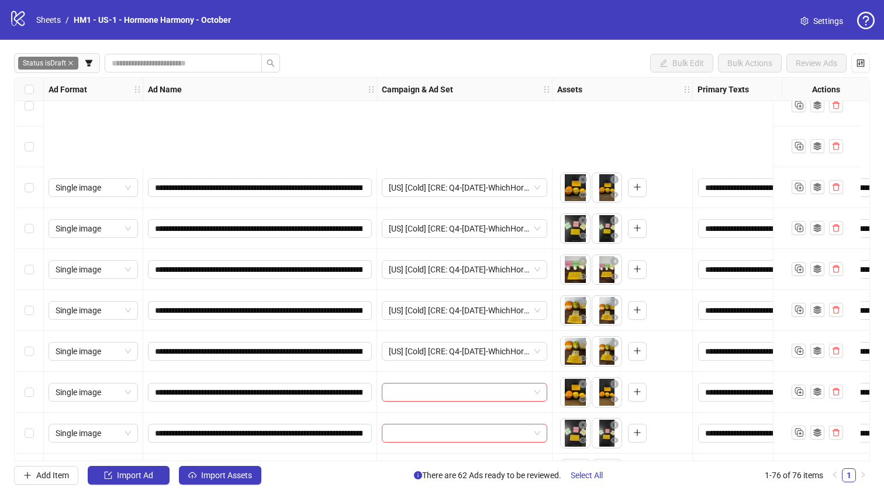
scroll to position [2506, 0]
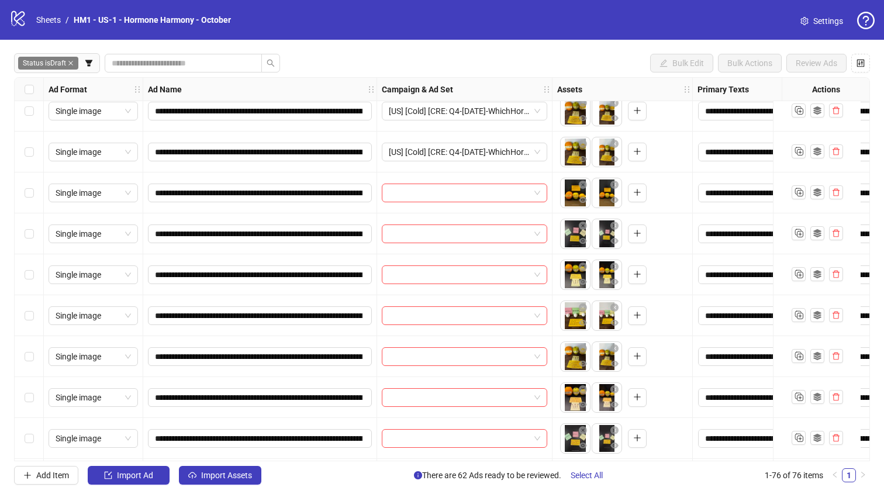
click at [28, 348] on div "Select row 68" at bounding box center [29, 356] width 29 height 41
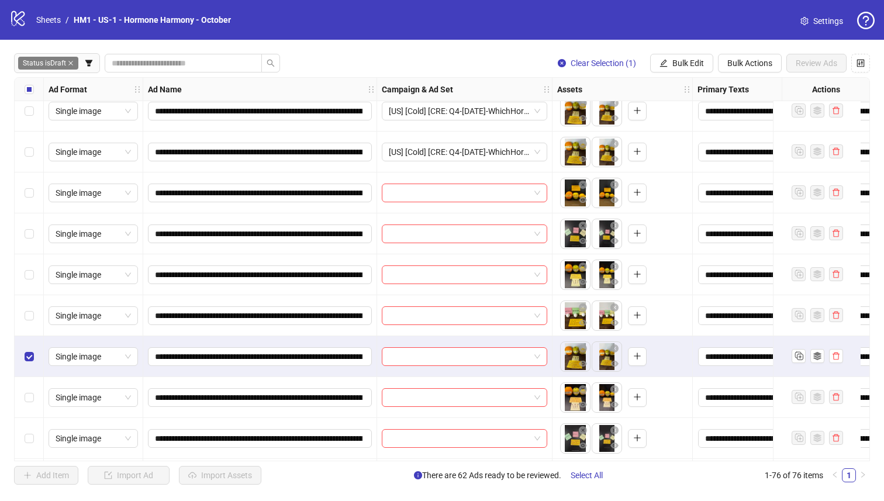
drag, startPoint x: 21, startPoint y: 310, endPoint x: 23, endPoint y: 282, distance: 28.1
click at [21, 310] on div "Select row 67" at bounding box center [29, 315] width 29 height 41
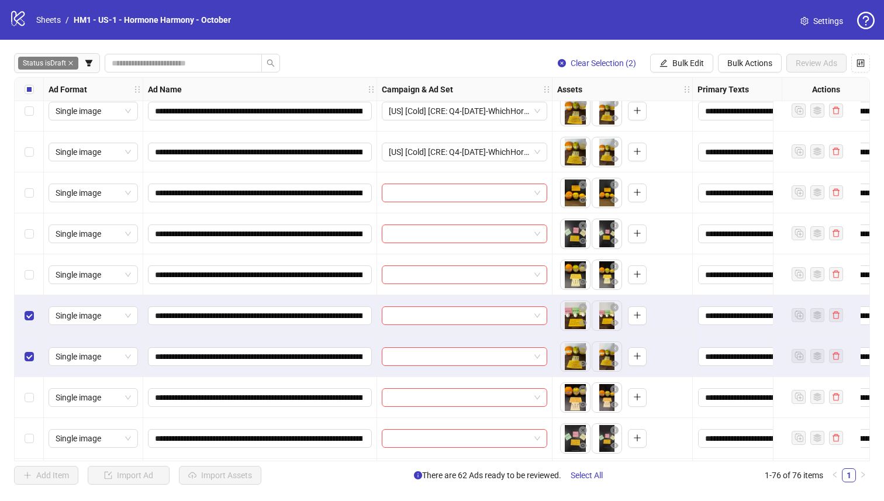
click at [24, 282] on div "Select row 66" at bounding box center [29, 274] width 29 height 41
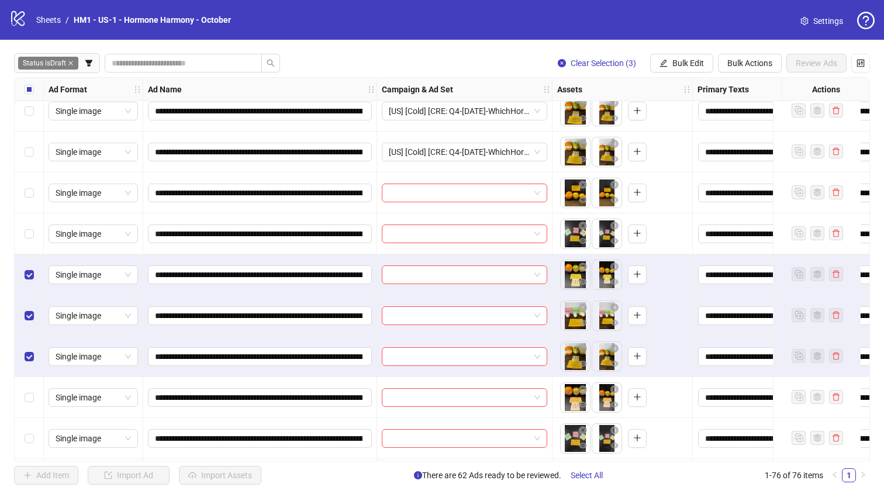
click at [34, 222] on div "Select row 65" at bounding box center [29, 233] width 29 height 41
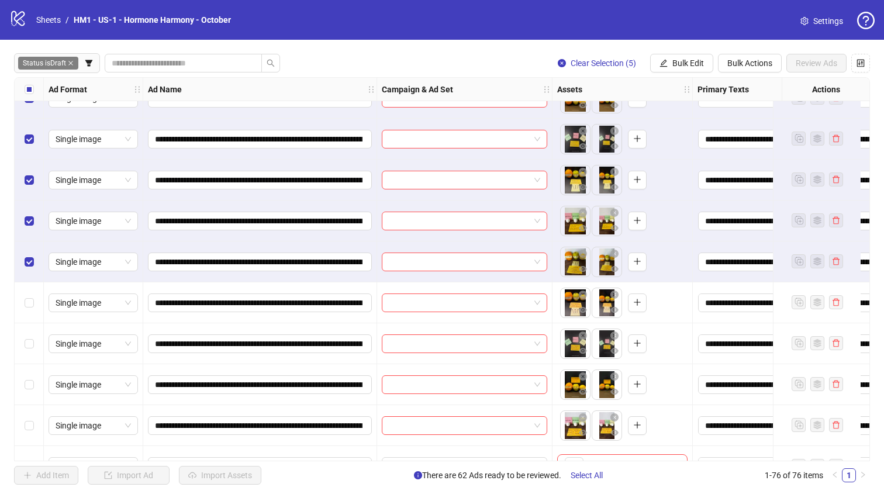
scroll to position [2554, 0]
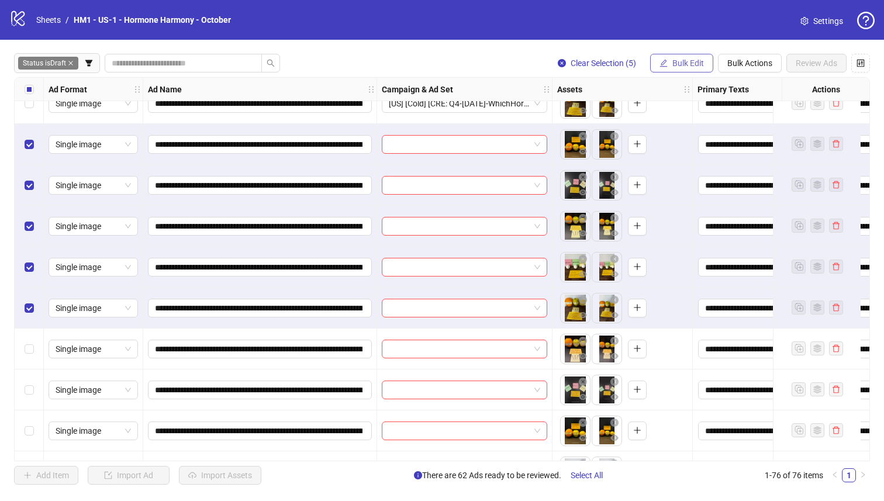
click at [648, 65] on span "Bulk Edit" at bounding box center [688, 62] width 32 height 9
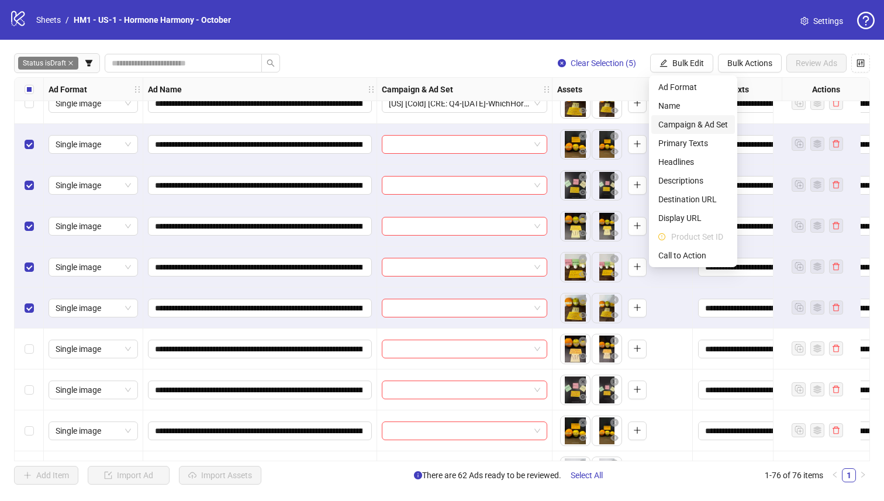
click at [648, 130] on span "Campaign & Ad Set" at bounding box center [693, 124] width 70 height 13
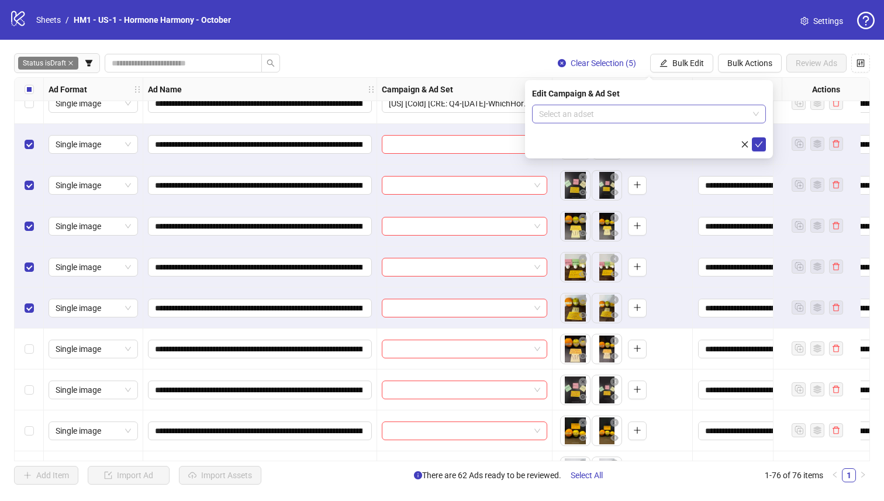
click at [648, 112] on input "search" at bounding box center [643, 114] width 209 height 18
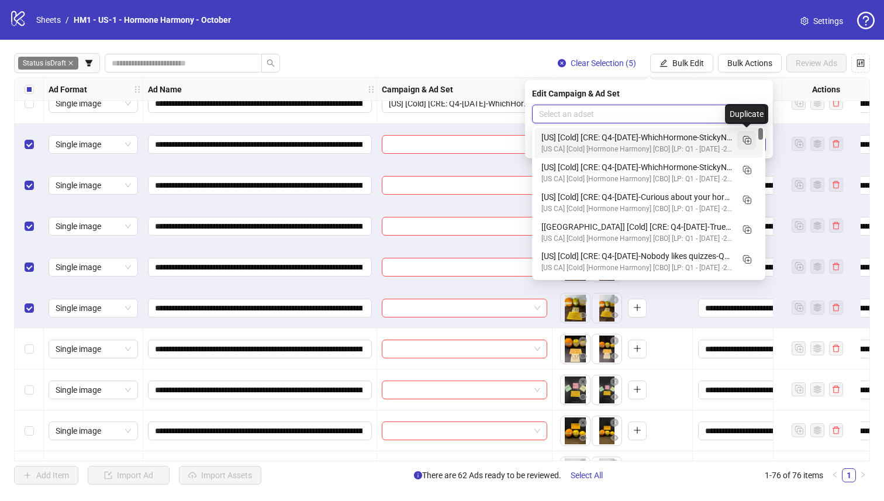
click at [648, 140] on rect "Duplicate" at bounding box center [748, 142] width 6 height 6
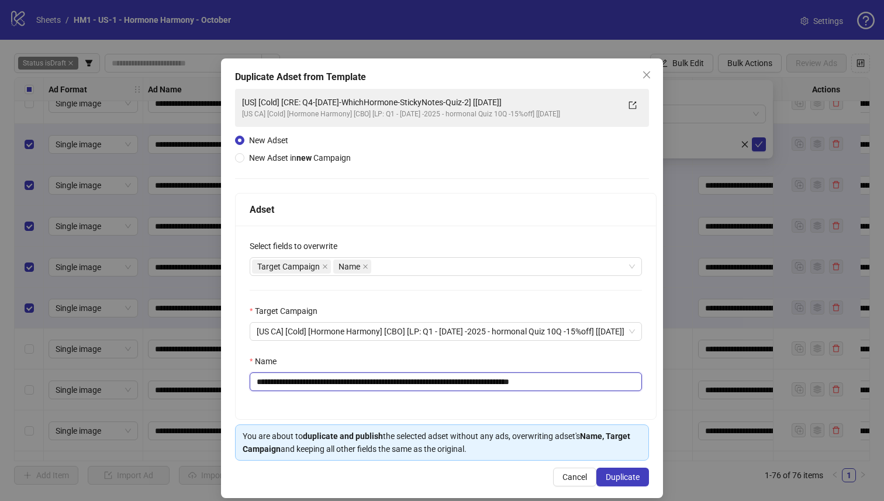
click at [504, 384] on input "**********" at bounding box center [446, 381] width 392 height 19
type input "**********"
click at [624, 430] on span "Duplicate" at bounding box center [622, 476] width 34 height 9
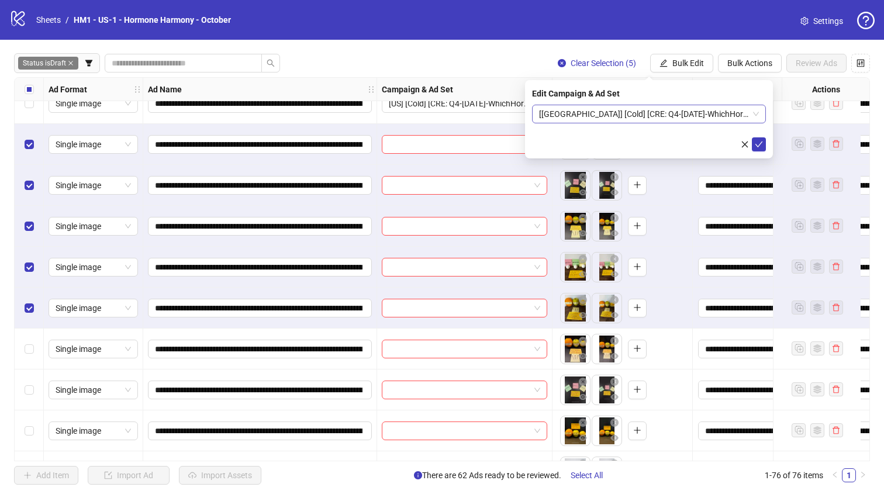
click at [612, 116] on span "[[GEOGRAPHIC_DATA]] [Cold] [CRE: Q4-[DATE]-WhichHormone-StickyNotes-Quiz-3] [[D…" at bounding box center [649, 114] width 220 height 18
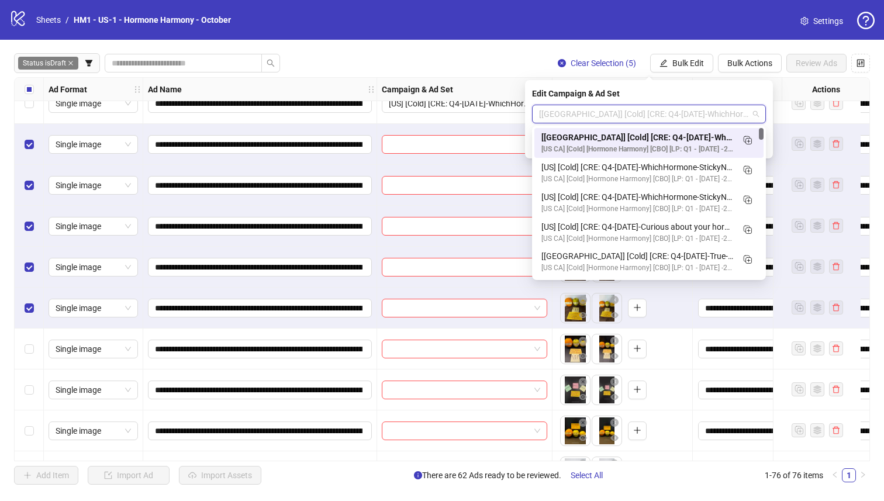
click at [622, 133] on div "[[GEOGRAPHIC_DATA]] [Cold] [CRE: Q4-[DATE]-WhichHormone-StickyNotes-Quiz-3] [[D…" at bounding box center [637, 137] width 192 height 13
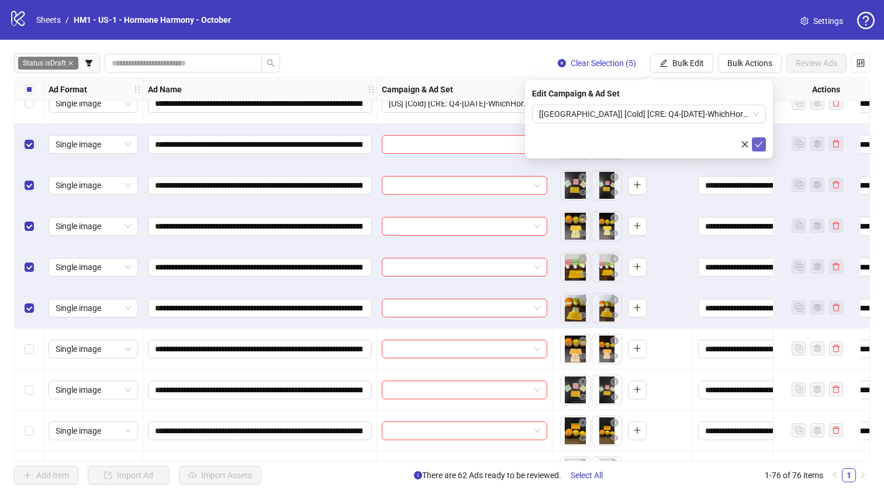
click at [648, 143] on icon "check" at bounding box center [758, 144] width 8 height 8
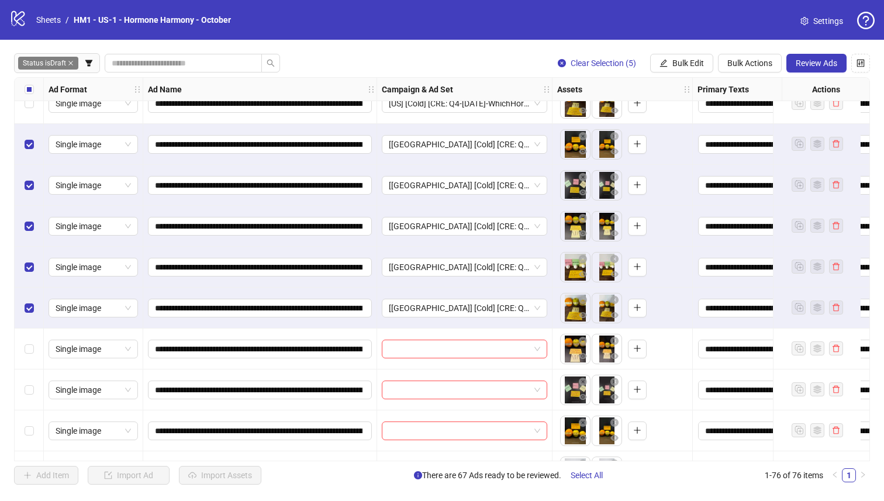
click at [34, 89] on div "Select all rows" at bounding box center [29, 89] width 29 height 23
drag, startPoint x: 34, startPoint y: 89, endPoint x: 46, endPoint y: 117, distance: 30.6
click at [34, 89] on div "Select all rows" at bounding box center [29, 89] width 29 height 23
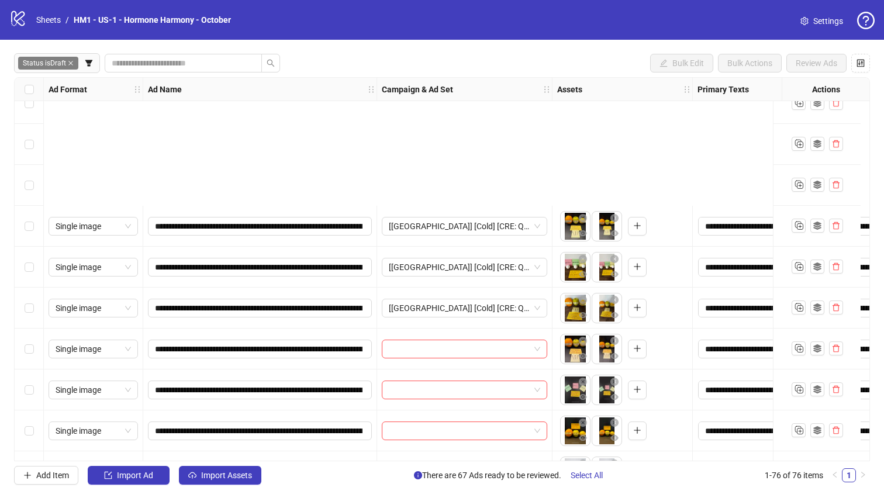
scroll to position [2754, 0]
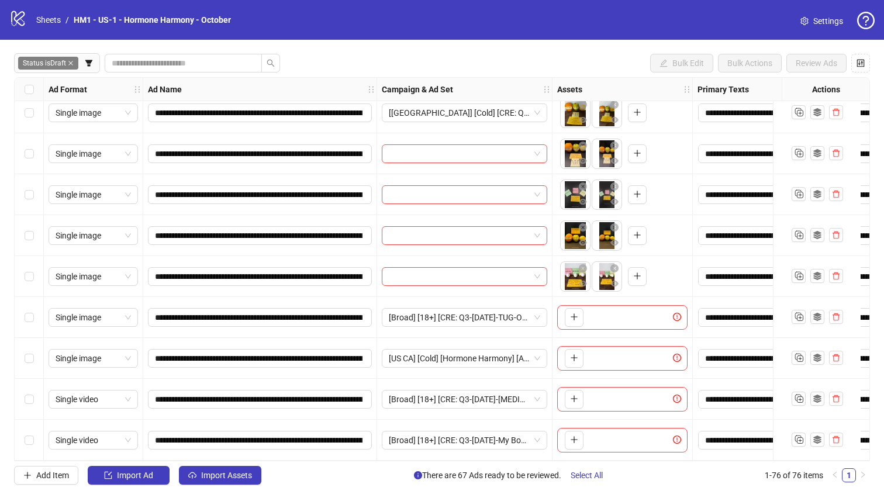
drag, startPoint x: 32, startPoint y: 284, endPoint x: 32, endPoint y: 247, distance: 37.4
click at [32, 284] on div "Select row 72" at bounding box center [29, 276] width 29 height 41
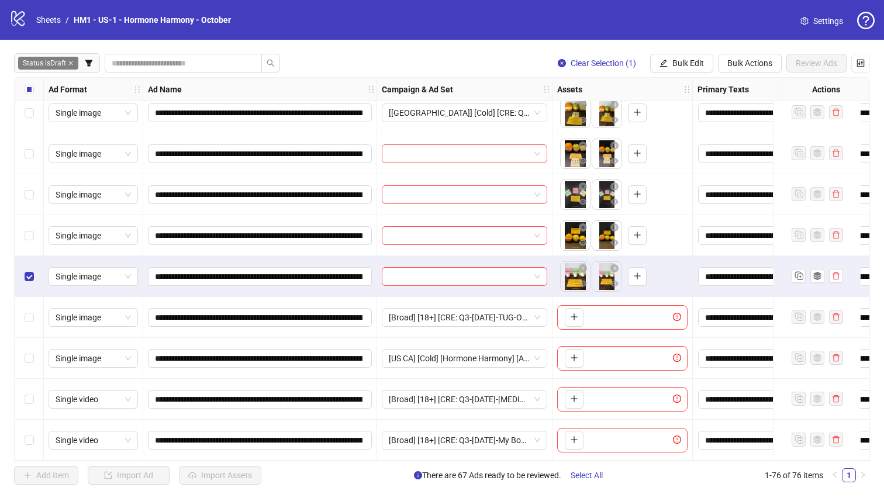
click at [32, 239] on div "Select row 71" at bounding box center [29, 235] width 29 height 41
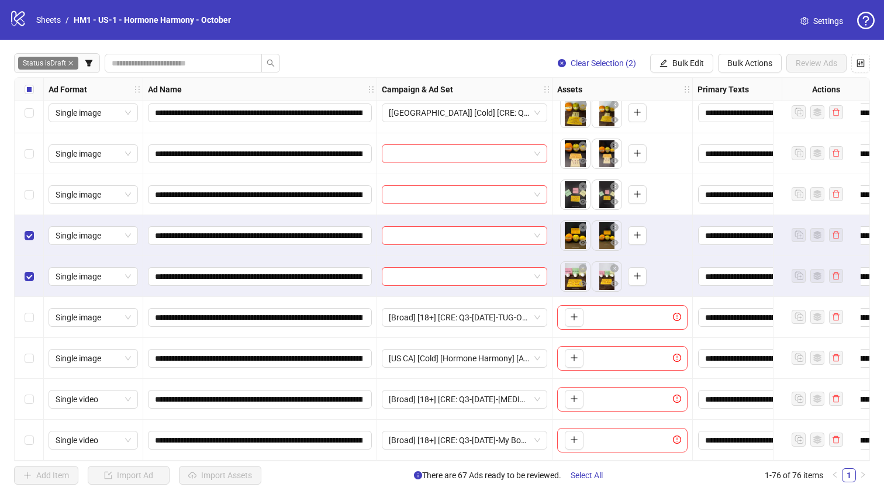
click at [33, 198] on div "Select row 70" at bounding box center [29, 194] width 29 height 41
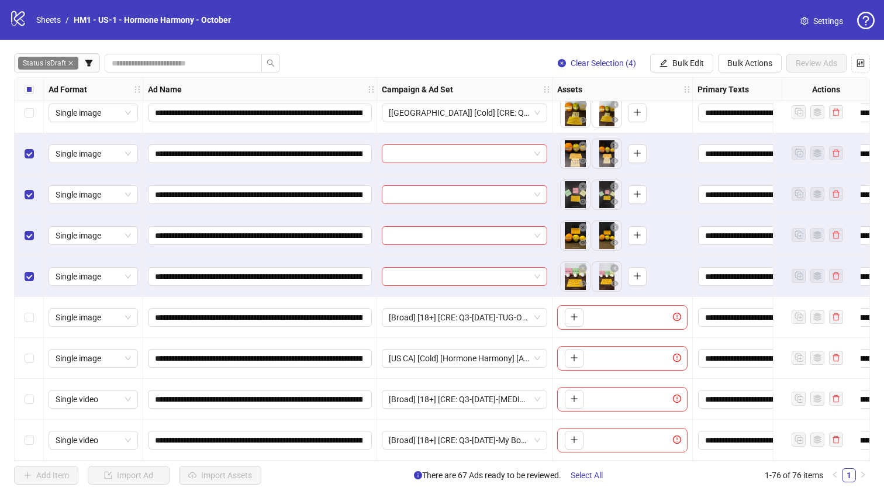
scroll to position [2752, 0]
click at [648, 57] on button "Bulk Edit" at bounding box center [681, 63] width 63 height 19
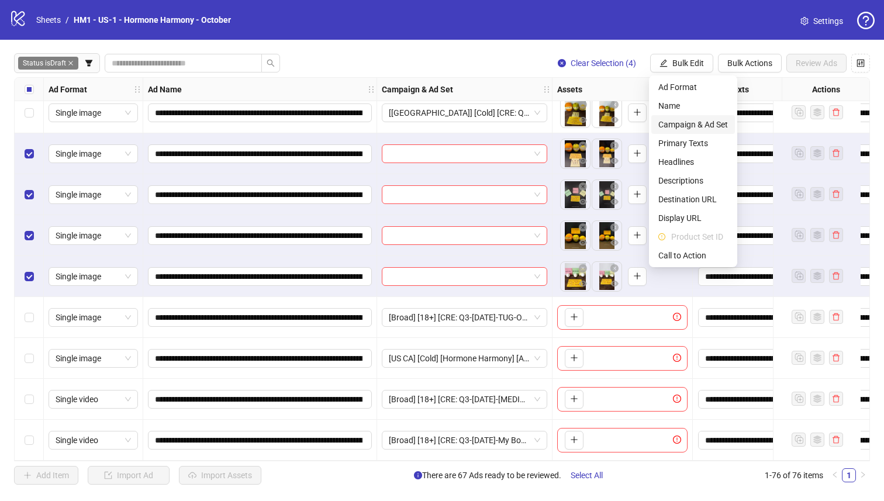
click at [648, 124] on span "Campaign & Ad Set" at bounding box center [693, 124] width 70 height 13
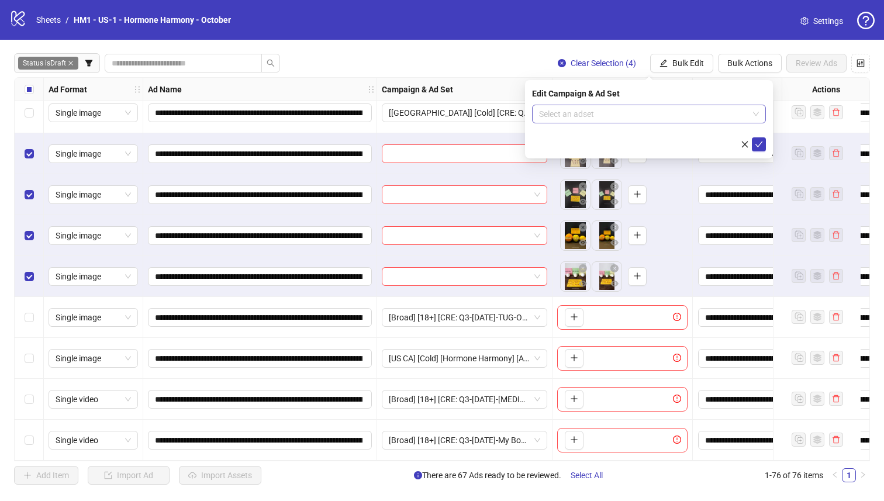
click at [648, 114] on input "search" at bounding box center [643, 114] width 209 height 18
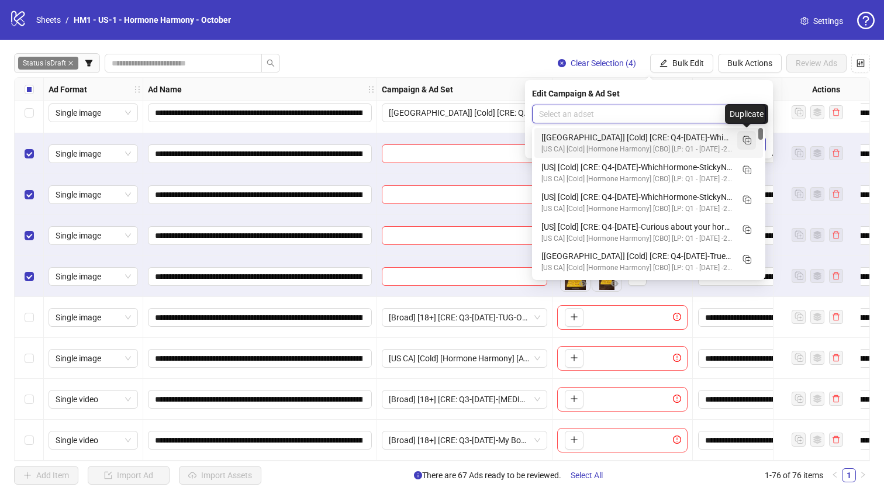
click at [648, 142] on icon "Duplicate" at bounding box center [746, 140] width 12 height 12
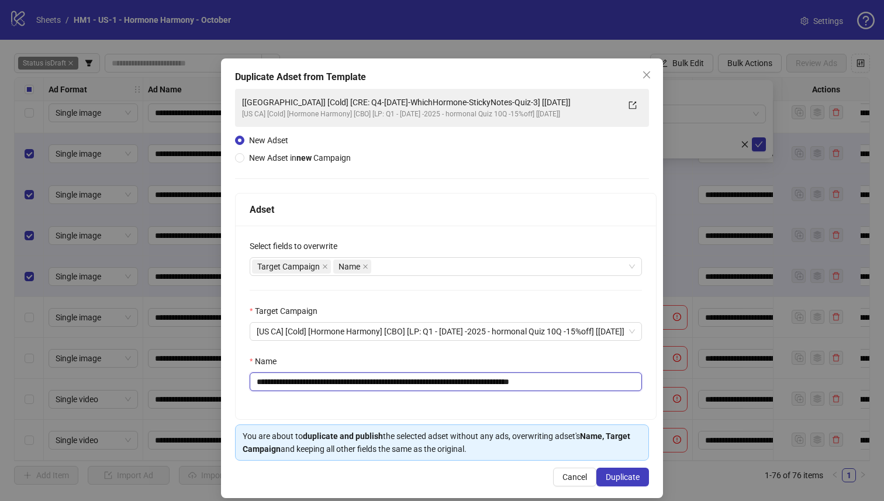
click at [503, 385] on input "**********" at bounding box center [446, 381] width 392 height 19
type input "**********"
click at [623, 430] on span "Duplicate" at bounding box center [622, 476] width 34 height 9
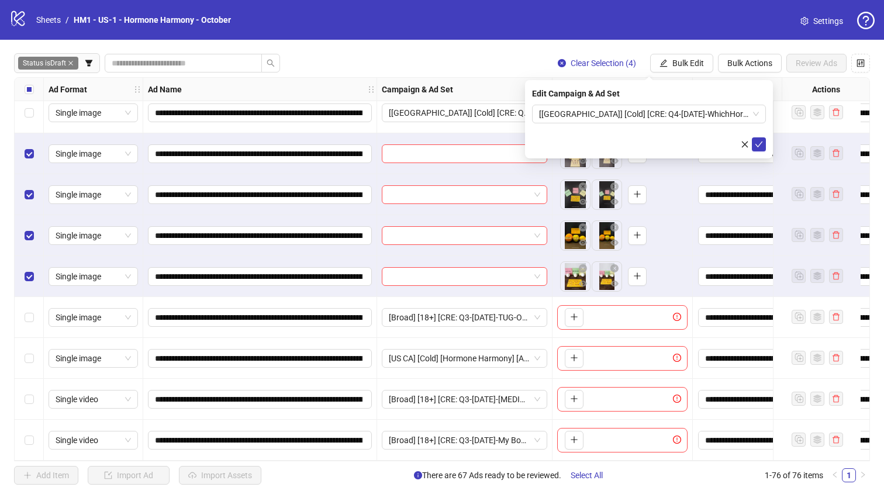
click at [648, 126] on form "[[GEOGRAPHIC_DATA]] [Cold] [CRE: Q4-[DATE]-WhichHormone-StickyNotes-Quiz-4] [[D…" at bounding box center [649, 128] width 234 height 47
click at [648, 120] on span "[[GEOGRAPHIC_DATA]] [Cold] [CRE: Q4-[DATE]-WhichHormone-StickyNotes-Quiz-4] [[D…" at bounding box center [649, 114] width 220 height 18
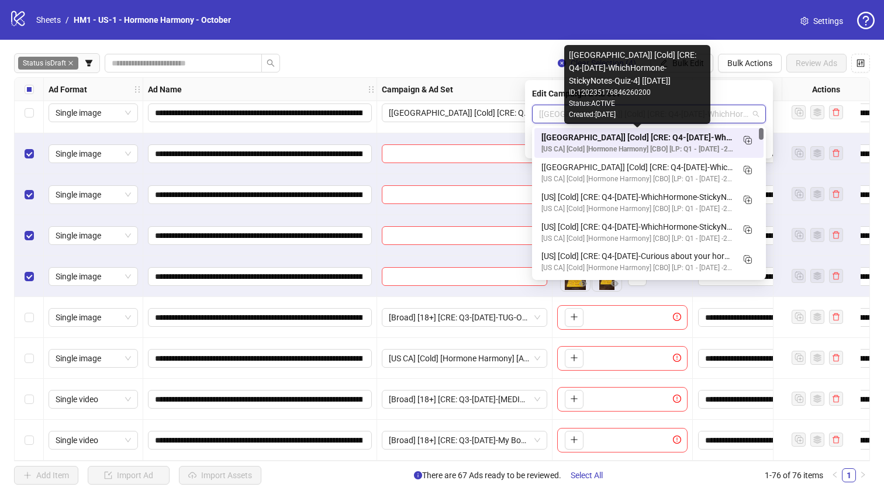
click at [648, 135] on div "[[GEOGRAPHIC_DATA]] [Cold] [CRE: Q4-[DATE]-WhichHormone-StickyNotes-Quiz-4] [[D…" at bounding box center [637, 137] width 192 height 13
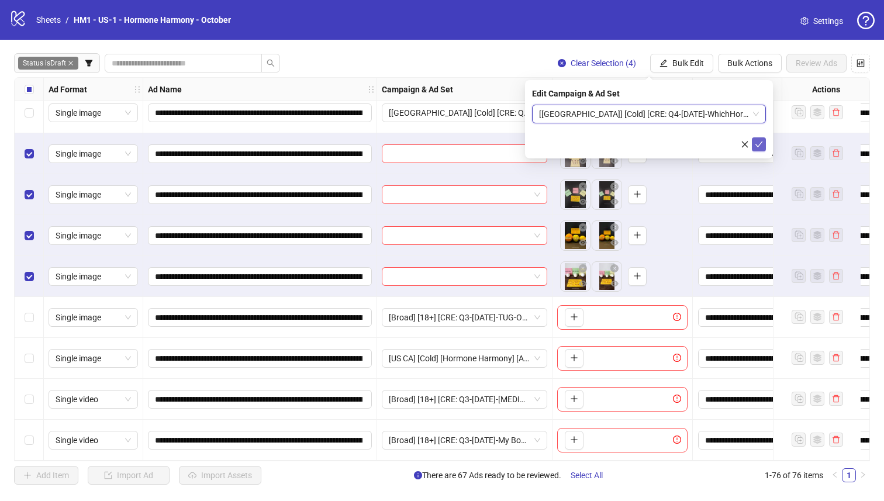
click at [648, 145] on icon "check" at bounding box center [758, 144] width 8 height 8
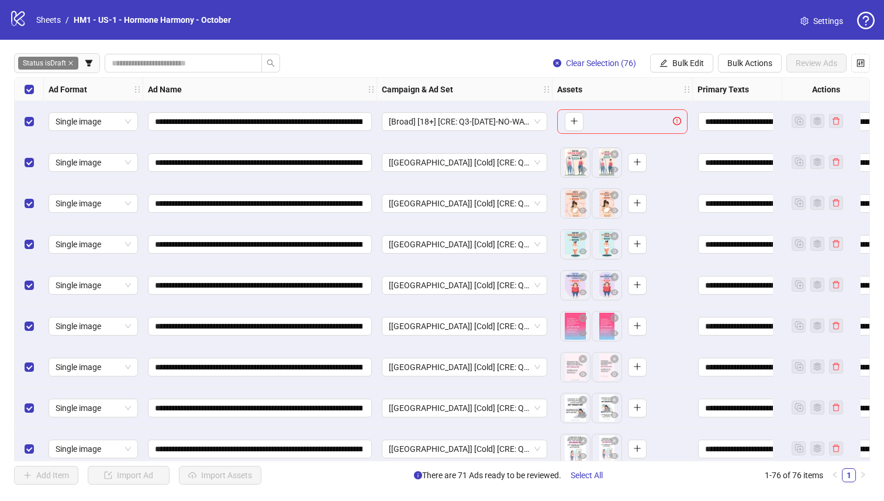
click at [23, 126] on div "Select row 1" at bounding box center [29, 121] width 29 height 41
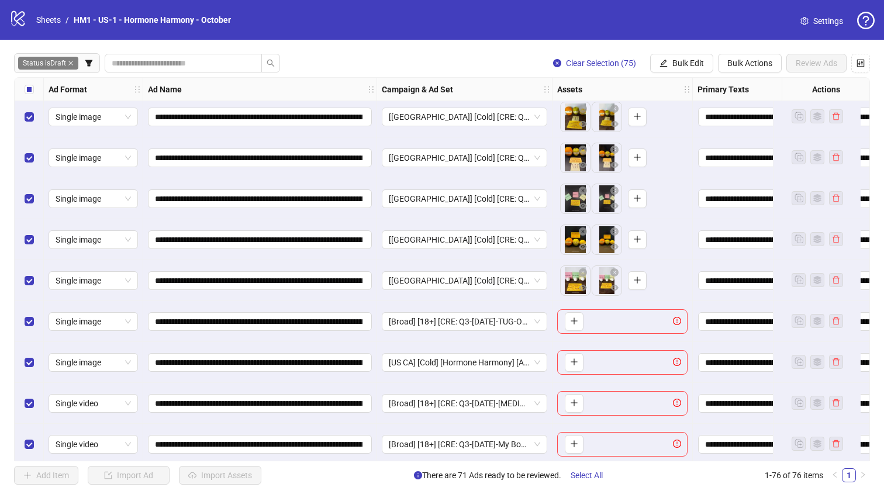
scroll to position [2754, 0]
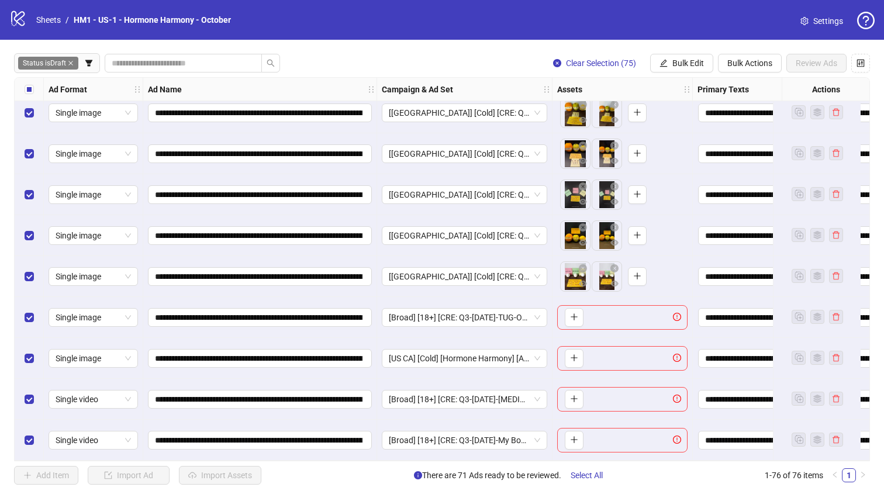
drag, startPoint x: 34, startPoint y: 434, endPoint x: 30, endPoint y: 409, distance: 25.5
click at [35, 430] on div "Select row 76" at bounding box center [29, 440] width 29 height 41
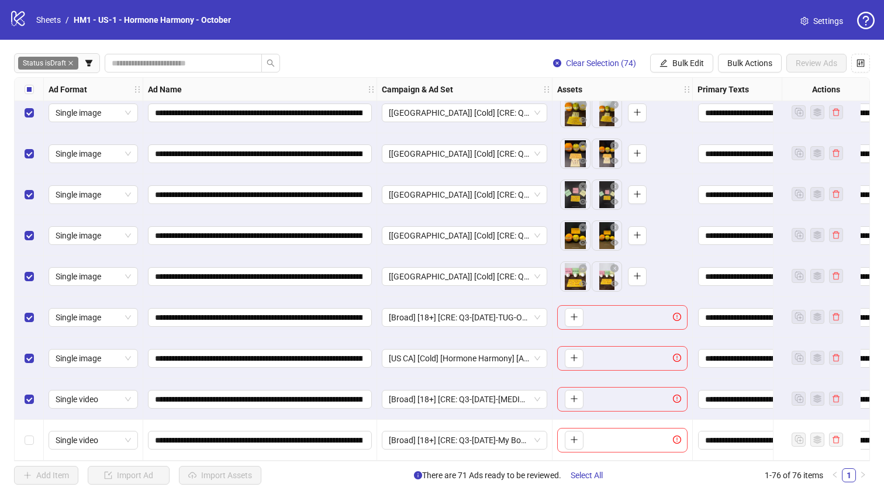
click at [31, 401] on div "Select row 75" at bounding box center [29, 399] width 29 height 41
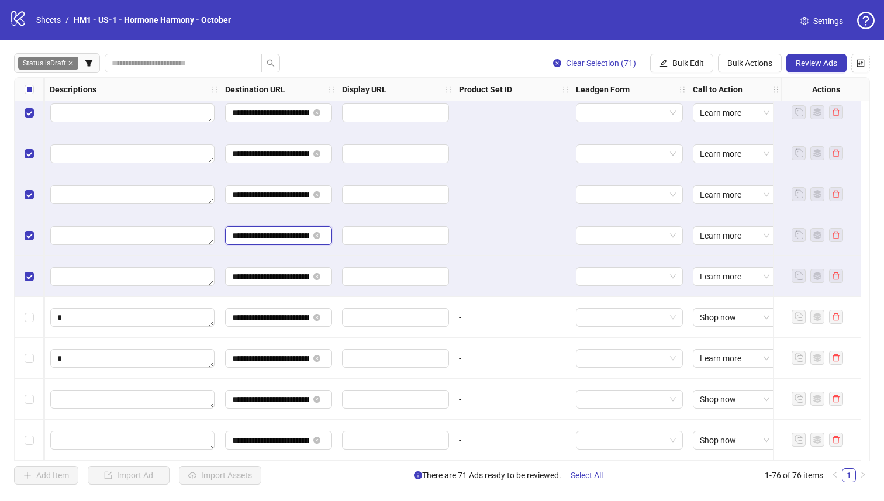
scroll to position [0, 157]
drag, startPoint x: 337, startPoint y: 230, endPoint x: 543, endPoint y: 231, distance: 205.7
click at [648, 58] on button "Review Ads" at bounding box center [816, 63] width 60 height 19
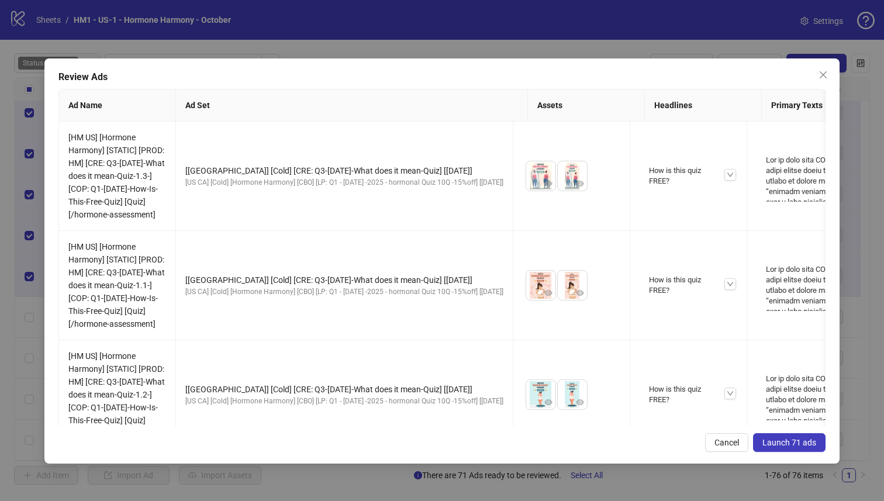
click at [648, 430] on span "Launch 71 ads" at bounding box center [789, 442] width 54 height 9
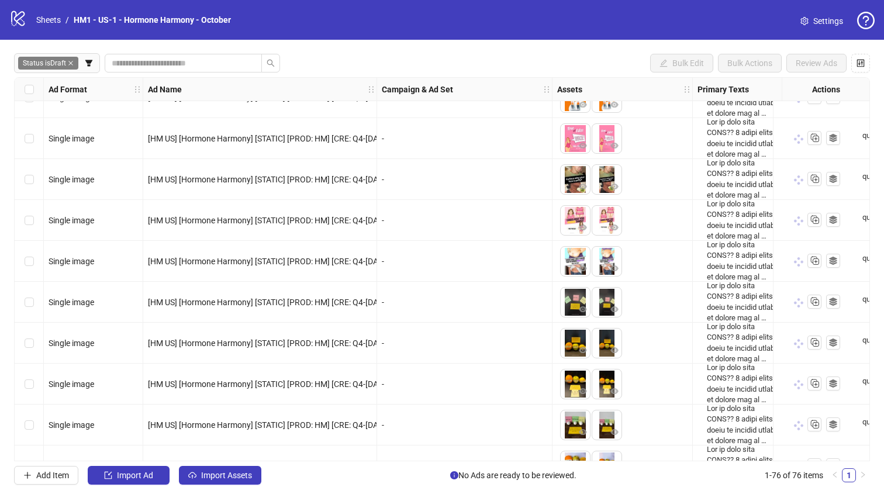
scroll to position [1978, 0]
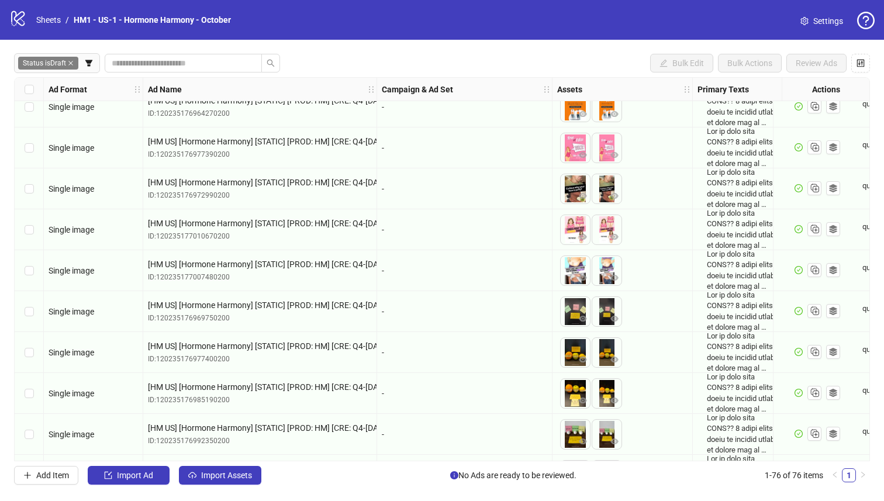
click at [337, 430] on div "Ad Format Ad Name Campaign & Ad Set Assets Primary Texts Headlines Descriptions…" at bounding box center [442, 269] width 856 height 384
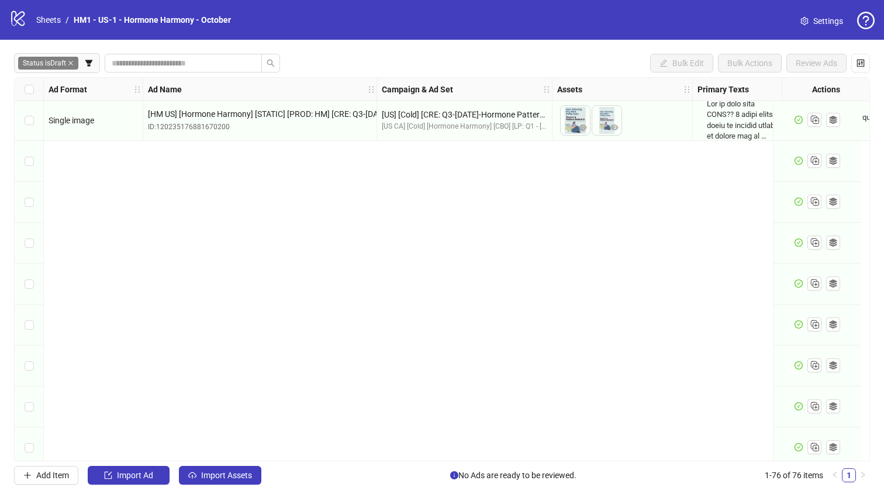
scroll to position [0, 0]
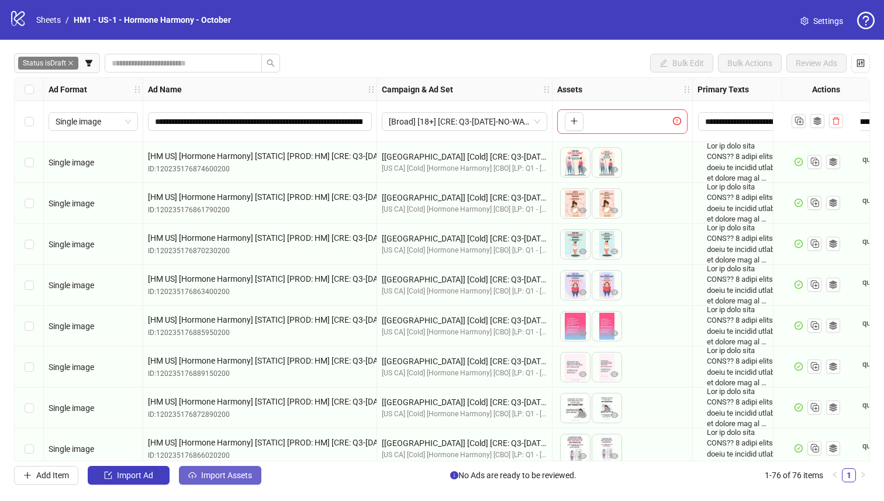
drag, startPoint x: 221, startPoint y: 481, endPoint x: 221, endPoint y: 468, distance: 12.9
click at [221, 430] on button "Import Assets" at bounding box center [220, 475] width 82 height 19
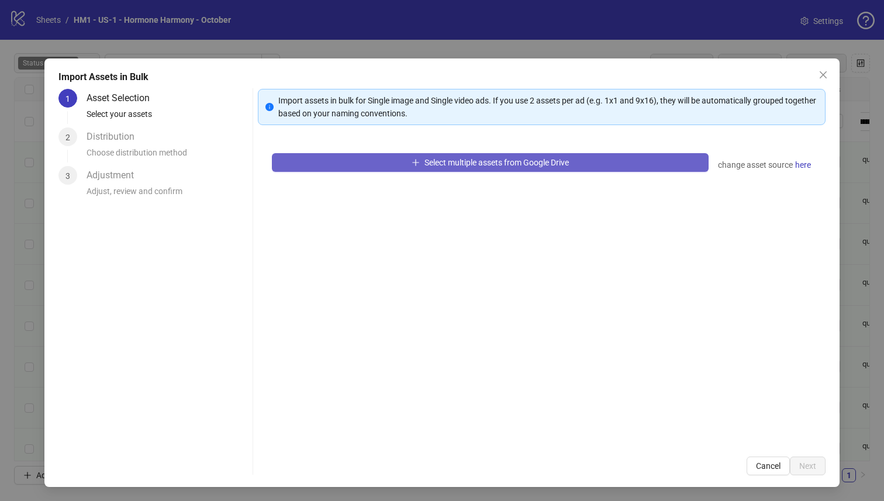
click at [382, 163] on button "Select multiple assets from Google Drive" at bounding box center [490, 162] width 437 height 19
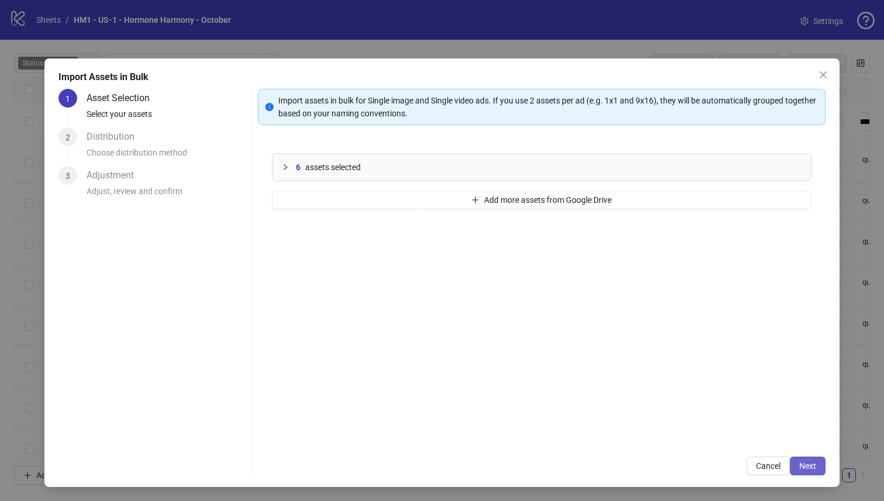
click at [648, 430] on span "Next" at bounding box center [807, 465] width 17 height 9
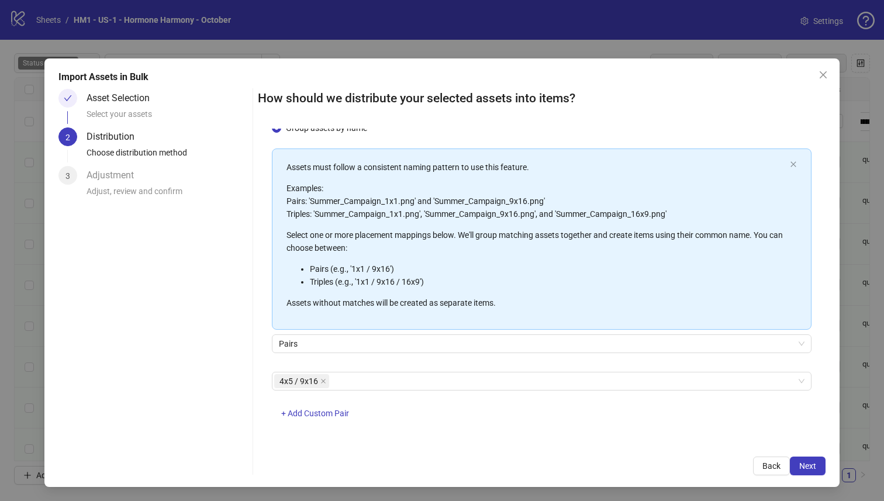
scroll to position [42, 0]
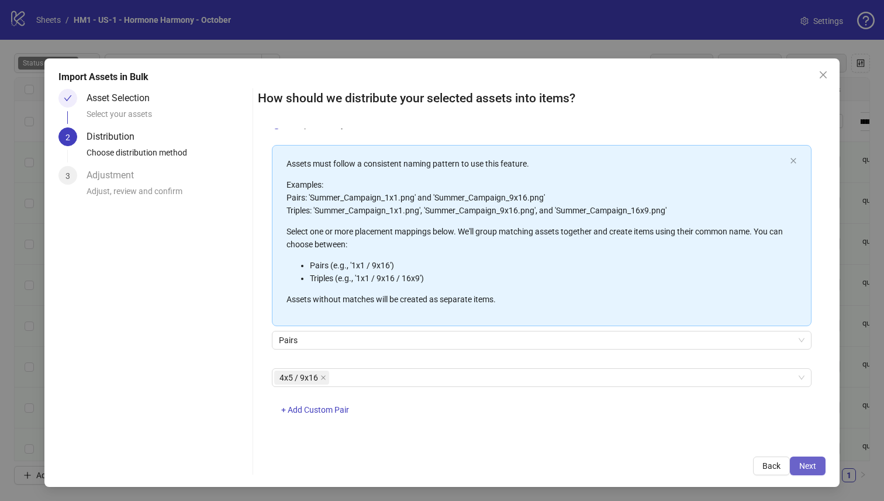
click at [648, 430] on button "Next" at bounding box center [808, 465] width 36 height 19
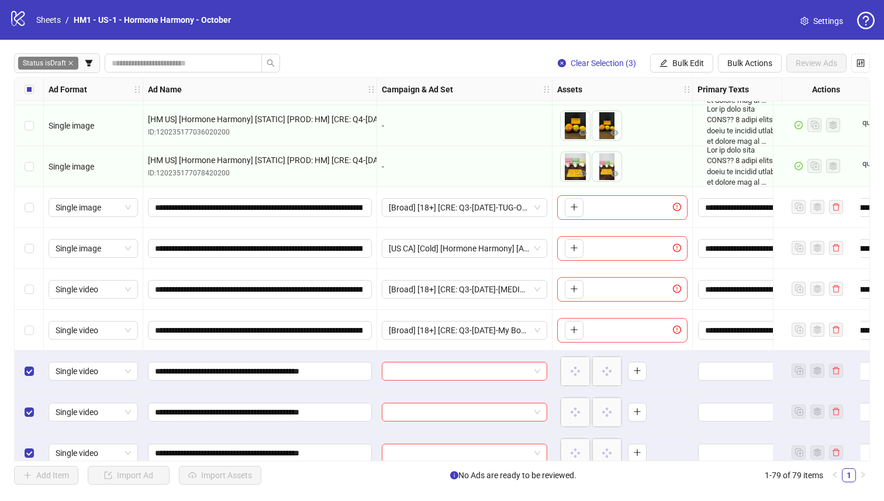
scroll to position [2877, 0]
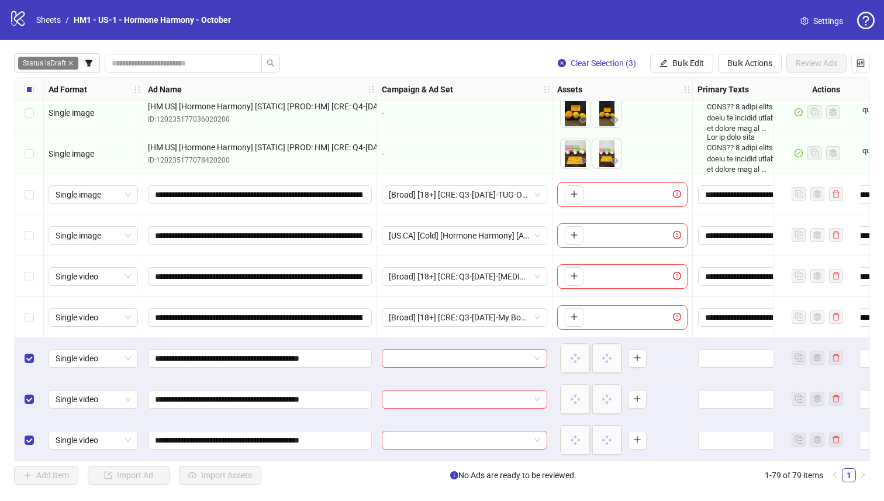
click at [407, 430] on div "Status is Draft Clear Selection (3) Bulk Edit Bulk Actions Review Ads Ad Format…" at bounding box center [442, 269] width 884 height 459
click at [328, 430] on div "**********" at bounding box center [260, 440] width 234 height 41
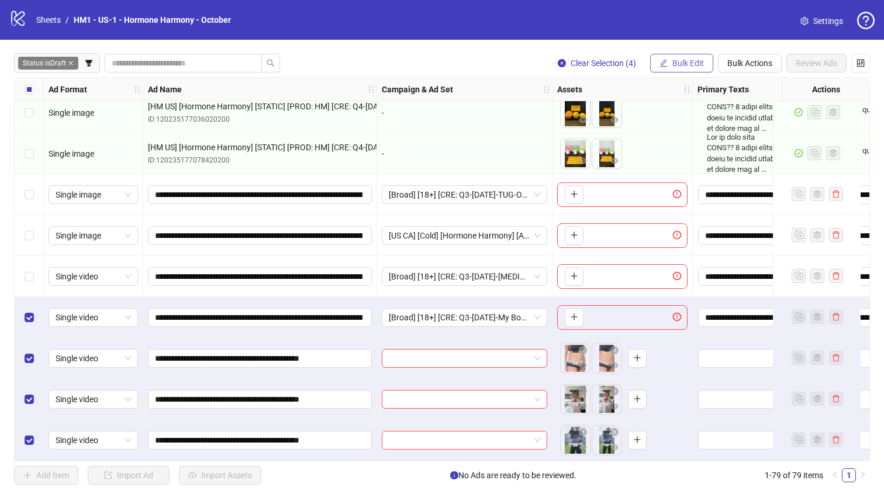
click at [648, 60] on span "Bulk Edit" at bounding box center [688, 62] width 32 height 9
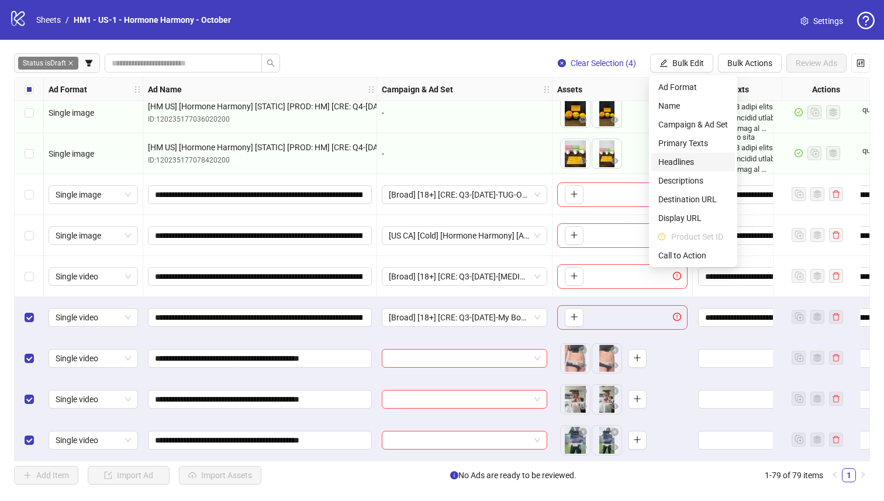
click at [648, 161] on span "Headlines" at bounding box center [693, 161] width 70 height 13
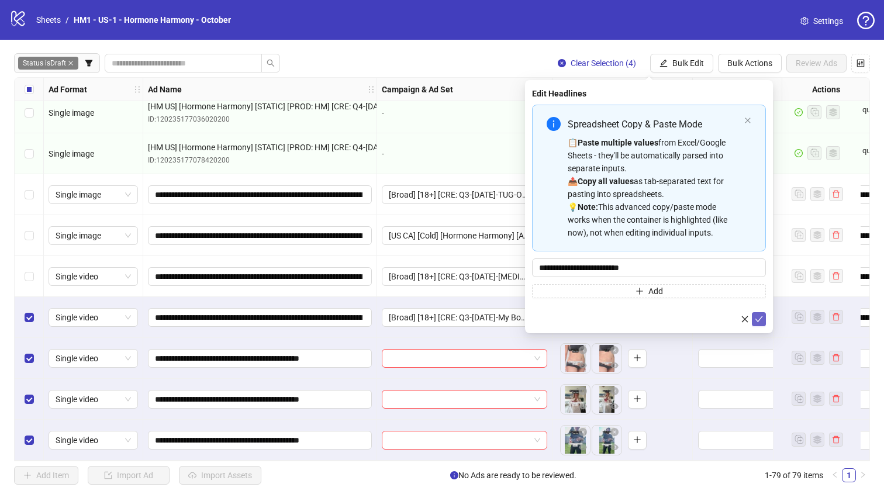
click at [648, 320] on icon "check" at bounding box center [759, 319] width 8 height 6
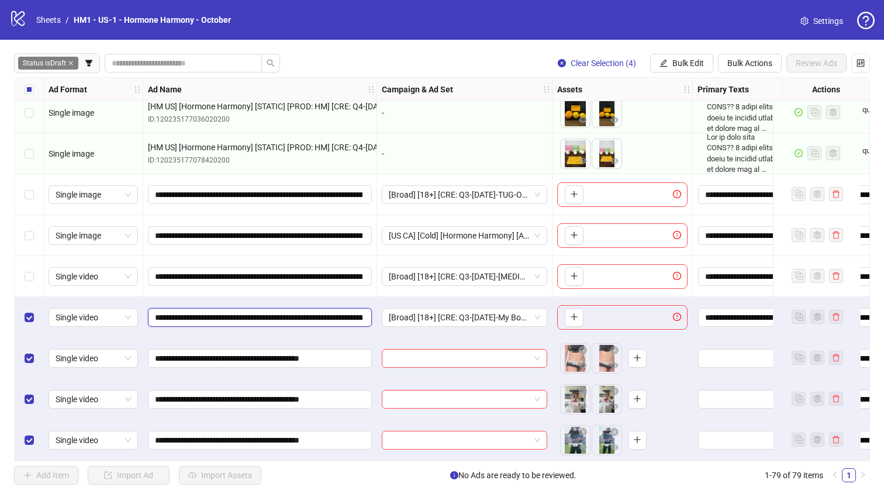
click at [241, 314] on input "**********" at bounding box center [258, 317] width 207 height 13
click at [250, 313] on input "**********" at bounding box center [258, 317] width 207 height 13
drag, startPoint x: 257, startPoint y: 315, endPoint x: 264, endPoint y: 318, distance: 7.6
click at [257, 315] on input "**********" at bounding box center [258, 317] width 207 height 13
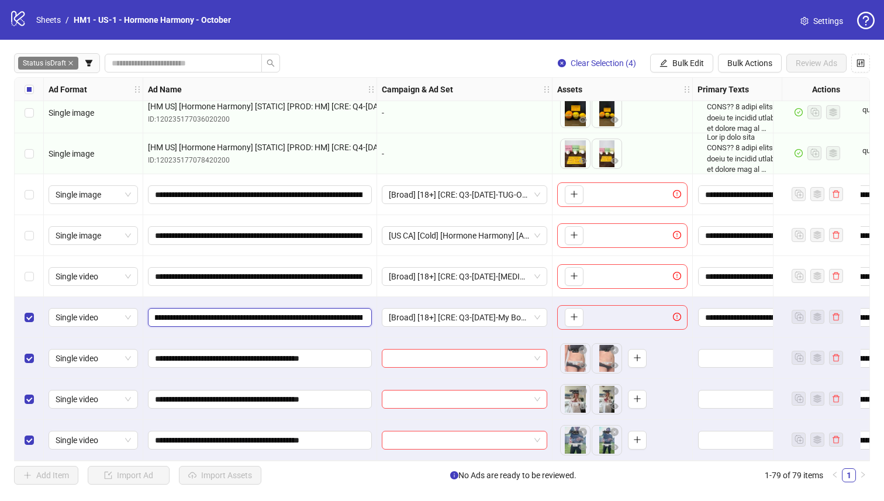
scroll to position [0, 520]
drag, startPoint x: 312, startPoint y: 321, endPoint x: 551, endPoint y: 334, distance: 239.4
click at [34, 324] on div "Select row 76" at bounding box center [29, 317] width 29 height 41
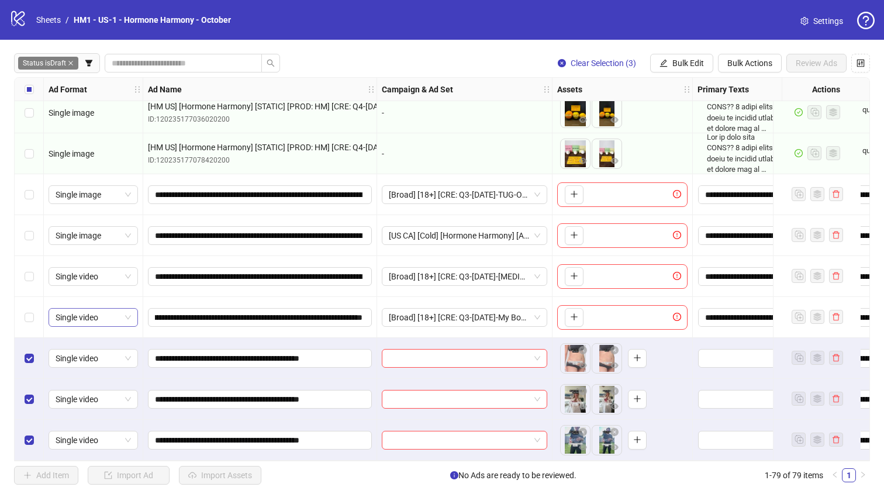
scroll to position [0, 0]
click at [648, 60] on span "Bulk Edit" at bounding box center [688, 62] width 32 height 9
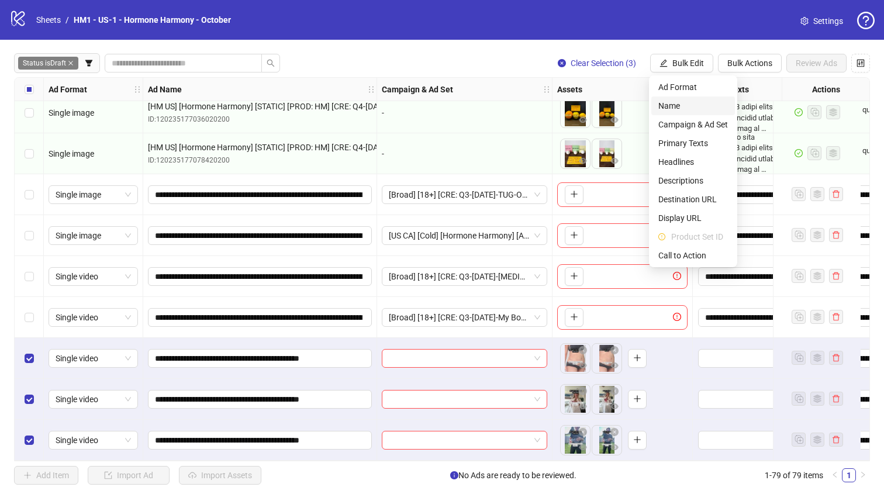
click at [648, 110] on li "Name" at bounding box center [693, 105] width 84 height 19
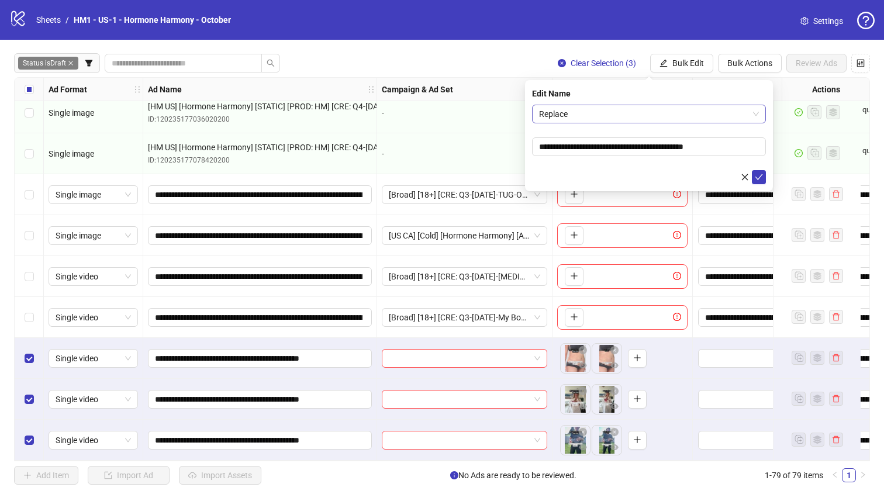
click at [648, 125] on form "**********" at bounding box center [649, 144] width 234 height 79
click at [648, 119] on span "Replace" at bounding box center [649, 114] width 220 height 18
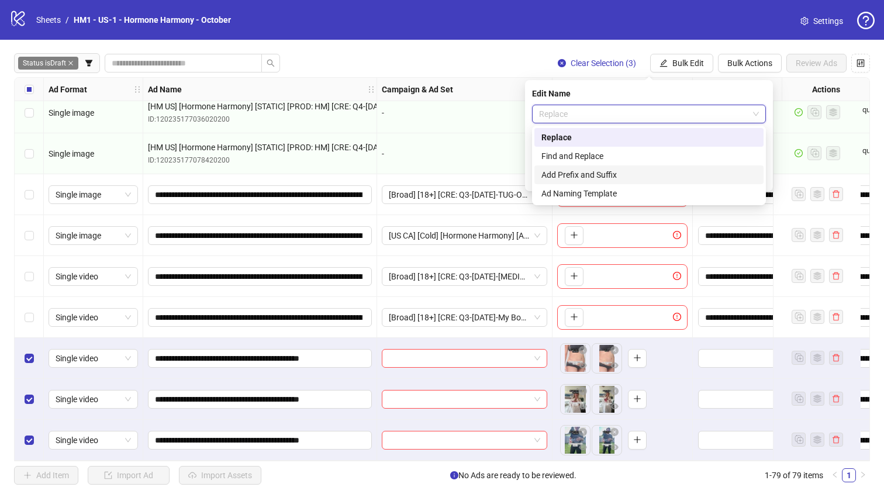
click at [638, 173] on div "Add Prefix and Suffix" at bounding box center [648, 174] width 215 height 13
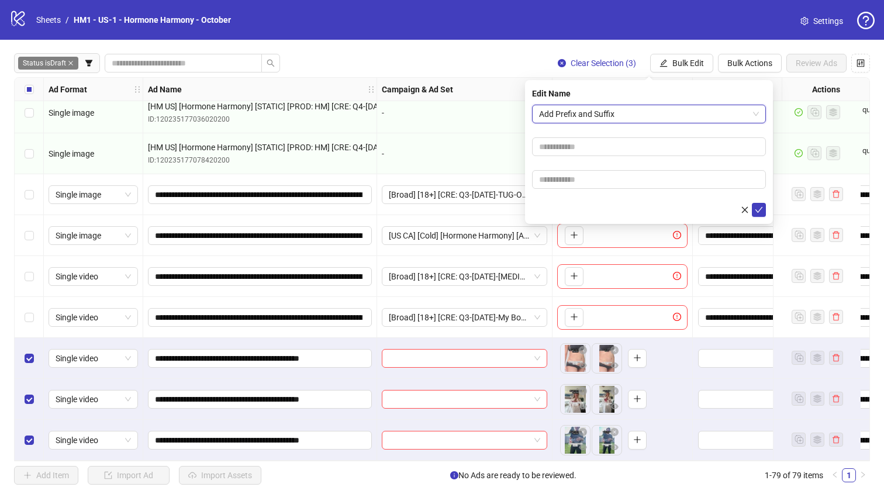
click at [640, 194] on form "Add Prefix and Suffix Add Prefix and Suffix" at bounding box center [649, 161] width 234 height 112
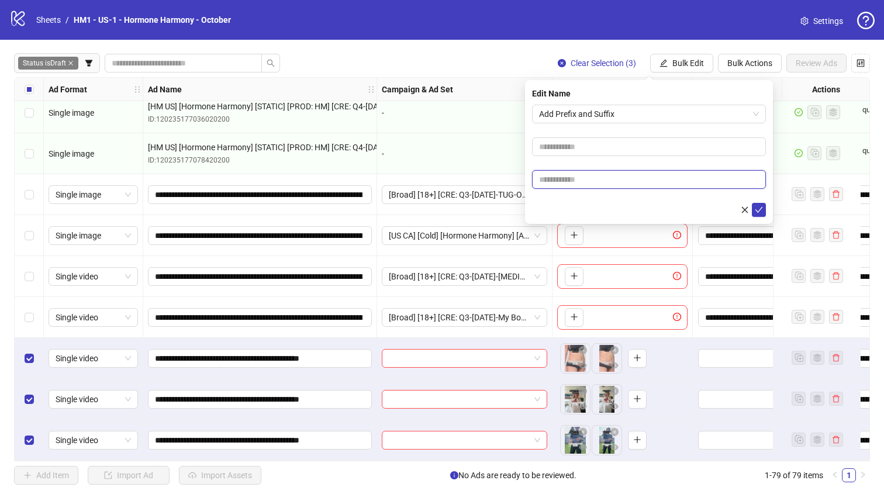
click at [639, 183] on input "text" at bounding box center [649, 179] width 234 height 19
paste input "**********"
type input "**********"
click at [631, 151] on input "text" at bounding box center [649, 146] width 234 height 19
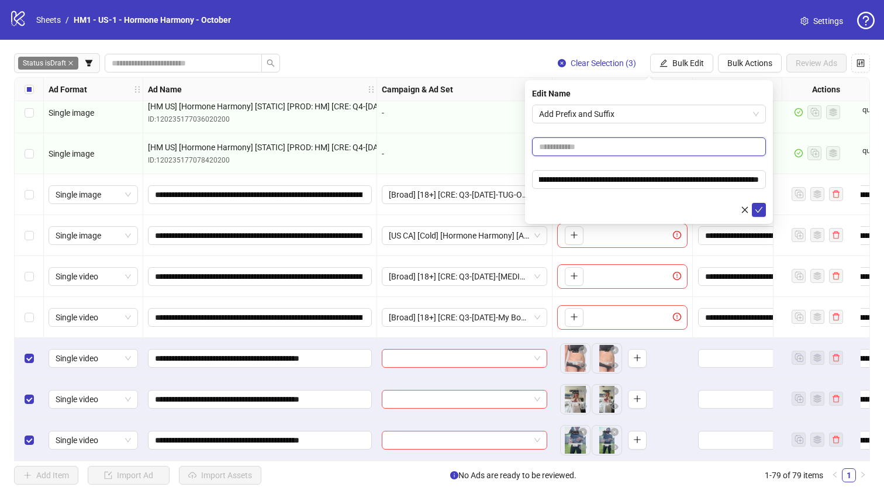
scroll to position [0, 0]
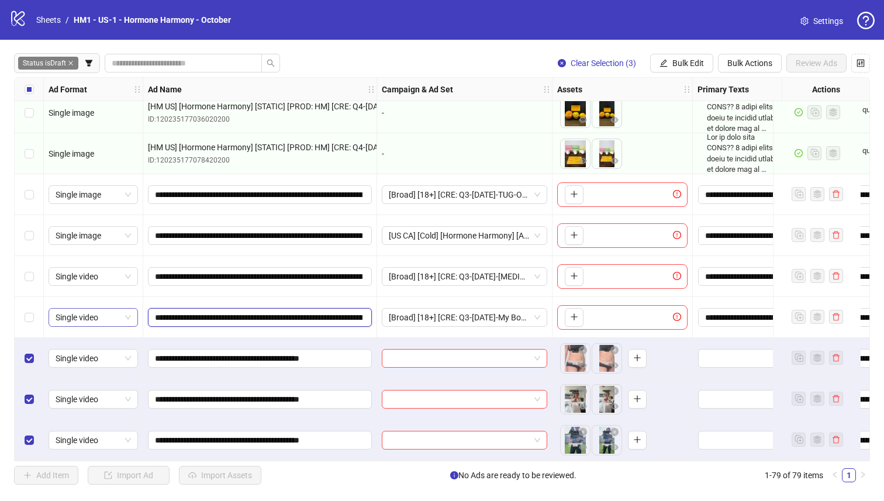
drag, startPoint x: 348, startPoint y: 315, endPoint x: 130, endPoint y: 316, distance: 217.4
click at [648, 68] on button "Bulk Edit" at bounding box center [681, 63] width 63 height 19
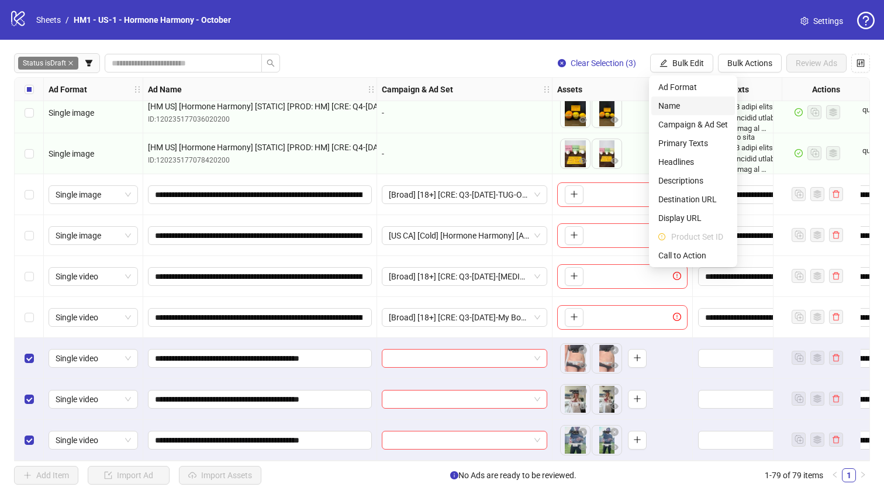
click at [648, 102] on span "Name" at bounding box center [693, 105] width 70 height 13
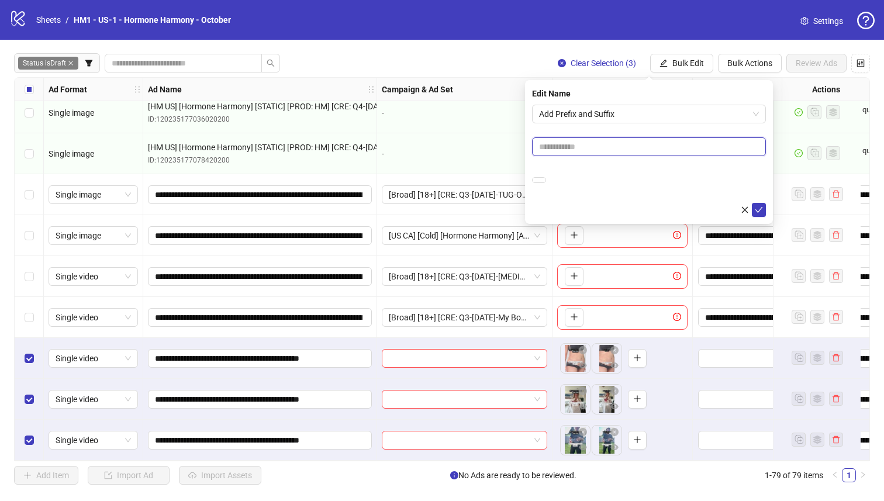
click at [603, 151] on input "text" at bounding box center [649, 146] width 234 height 19
paste input "**********"
type input "**********"
click at [623, 126] on form "**********" at bounding box center [649, 161] width 234 height 112
click at [648, 207] on icon "check" at bounding box center [758, 210] width 8 height 8
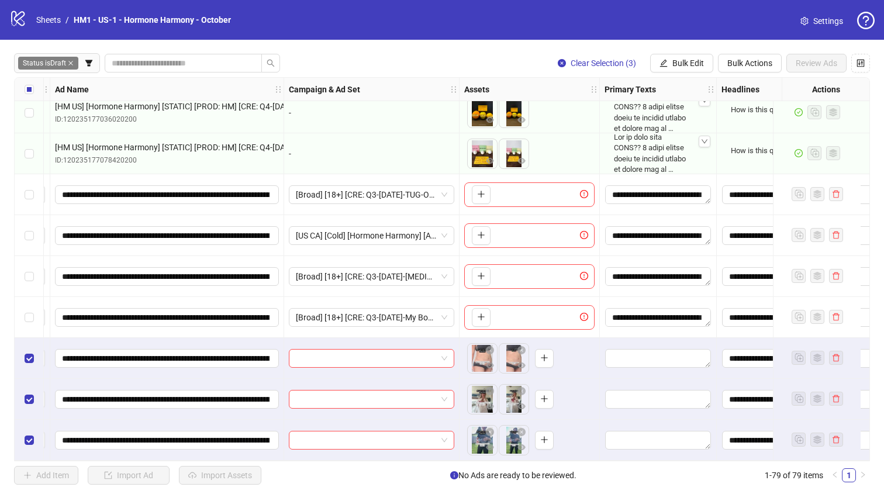
scroll to position [2877, 0]
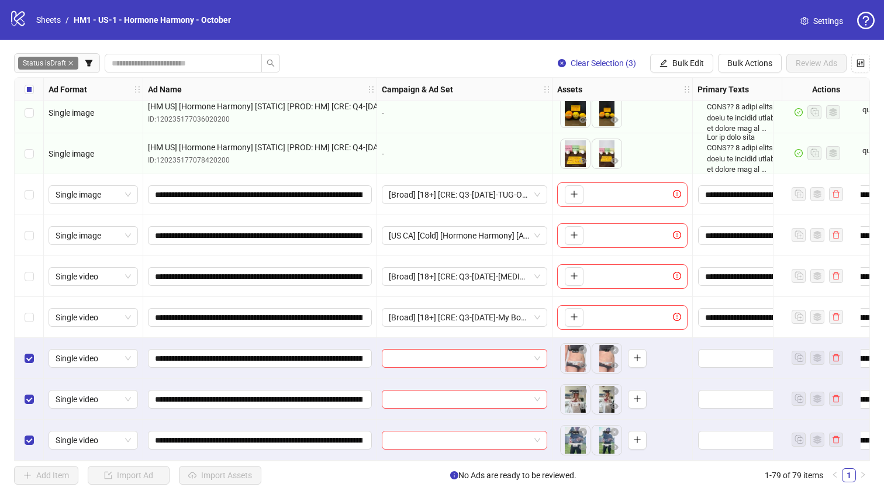
click at [27, 318] on label "Select row 76" at bounding box center [29, 317] width 9 height 13
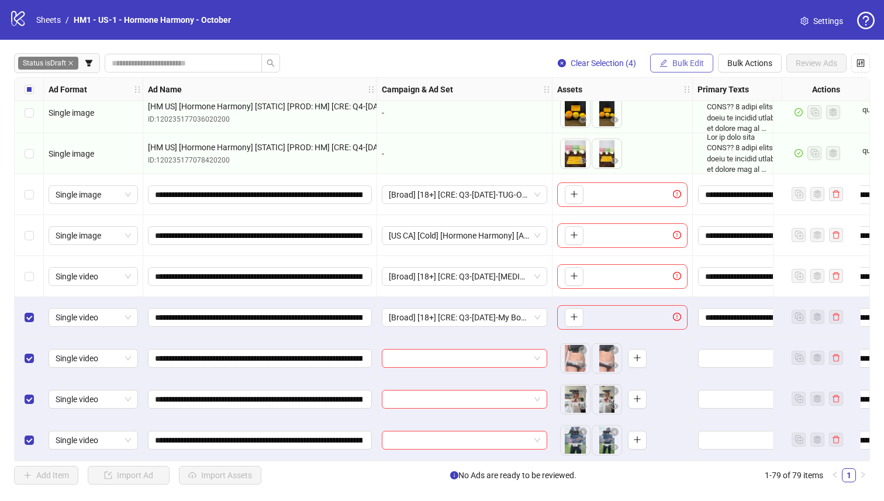
click at [648, 70] on button "Bulk Edit" at bounding box center [681, 63] width 63 height 19
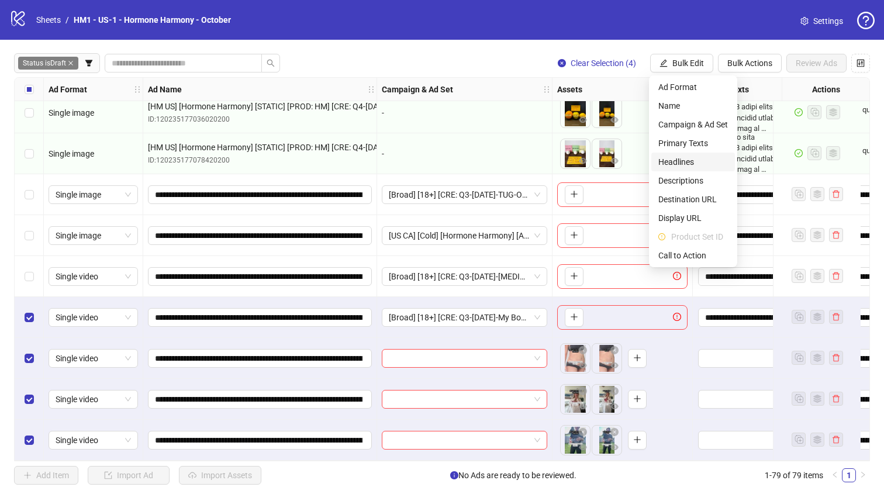
click at [648, 169] on li "Headlines" at bounding box center [693, 162] width 84 height 19
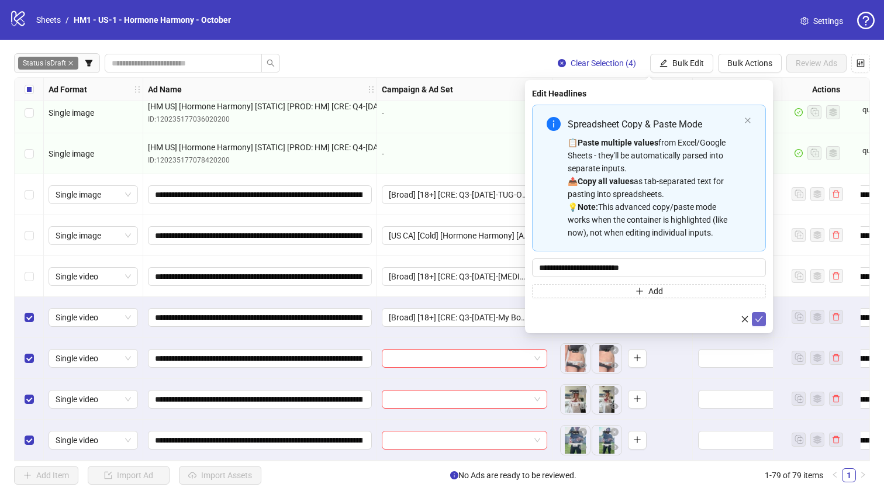
click at [648, 320] on icon "check" at bounding box center [758, 319] width 8 height 8
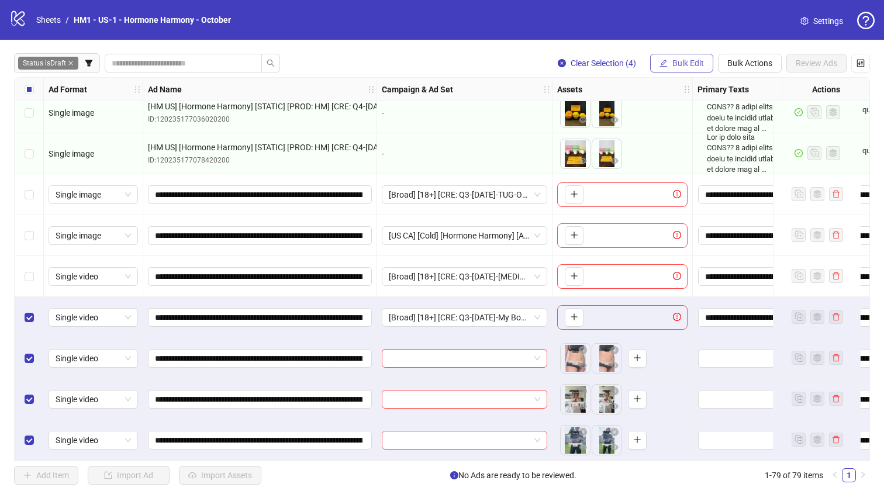
click at [648, 67] on span "Bulk Edit" at bounding box center [688, 62] width 32 height 9
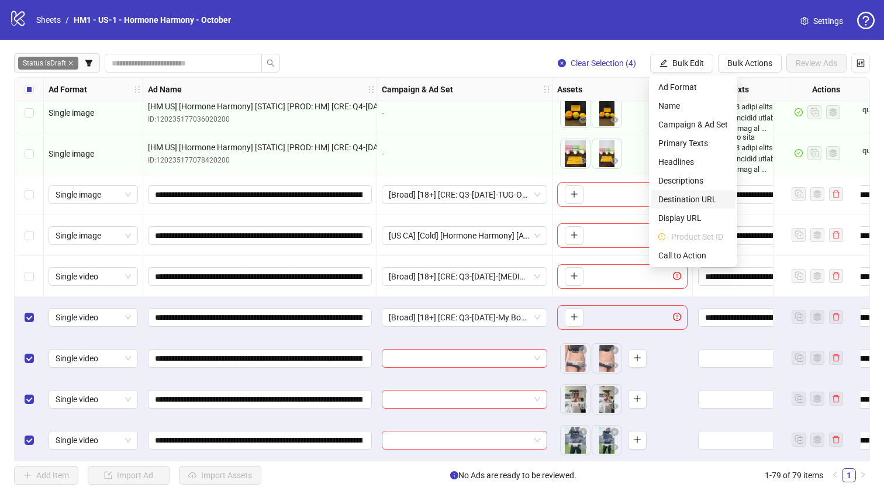
click at [648, 198] on span "Destination URL" at bounding box center [693, 199] width 70 height 13
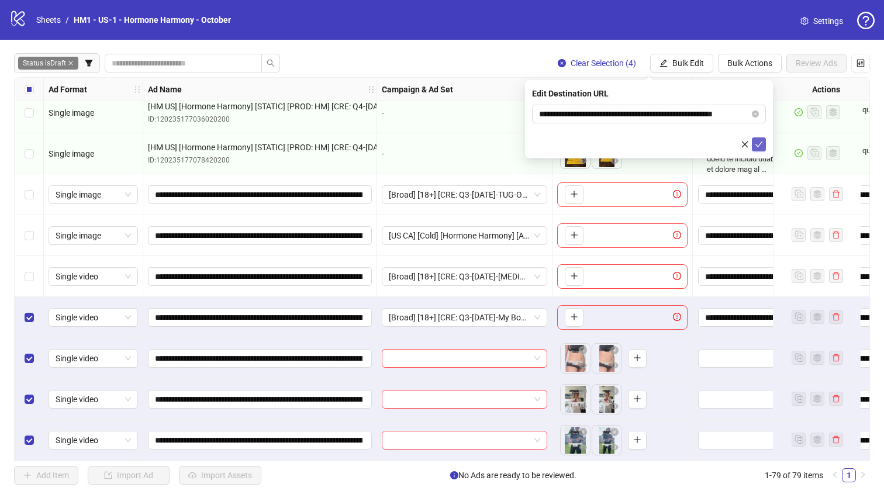
click at [648, 150] on button "submit" at bounding box center [759, 144] width 14 height 14
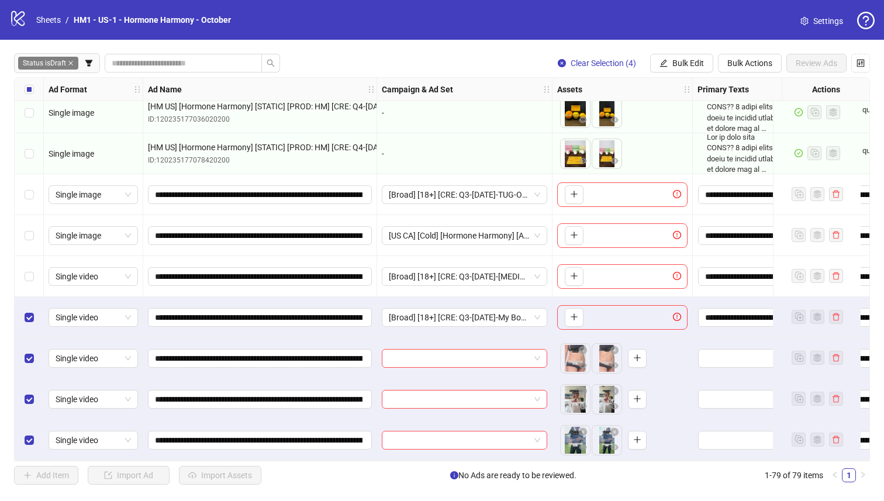
drag, startPoint x: 33, startPoint y: 316, endPoint x: 65, endPoint y: 325, distance: 32.9
click at [34, 316] on div "Select row 76" at bounding box center [29, 317] width 29 height 41
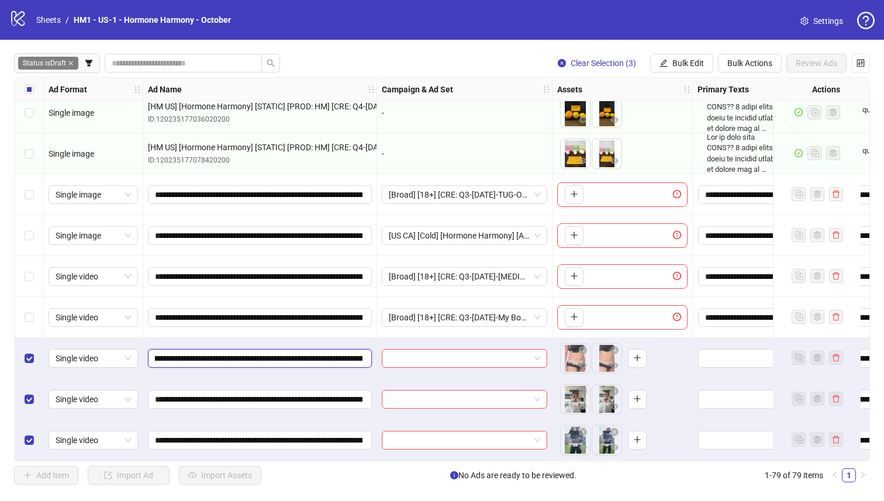
scroll to position [0, 223]
drag, startPoint x: 350, startPoint y: 355, endPoint x: 311, endPoint y: 352, distance: 39.3
click at [311, 352] on input "**********" at bounding box center [258, 358] width 207 height 13
click at [648, 56] on button "Bulk Edit" at bounding box center [681, 63] width 63 height 19
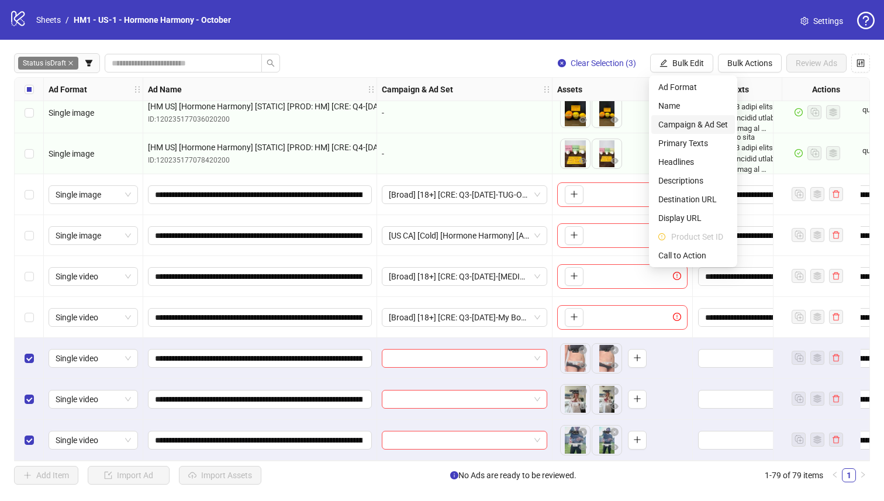
click at [648, 127] on span "Campaign & Ad Set" at bounding box center [693, 124] width 70 height 13
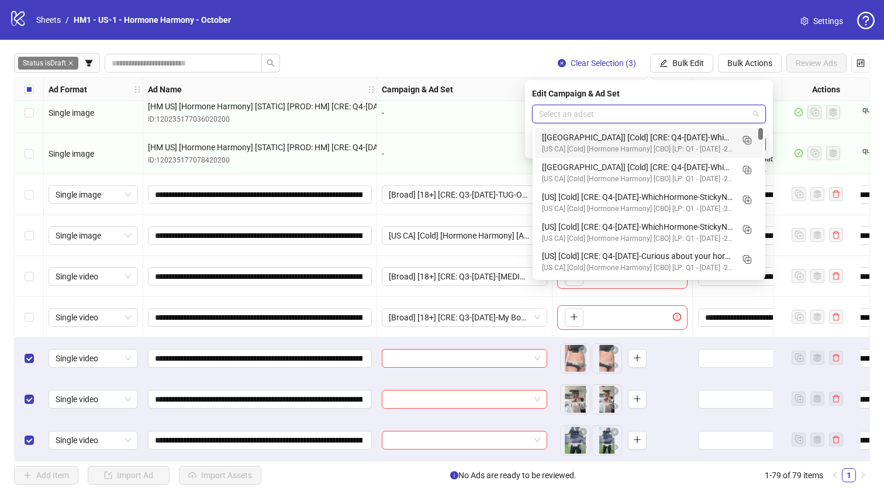
click at [624, 119] on input "search" at bounding box center [643, 114] width 209 height 18
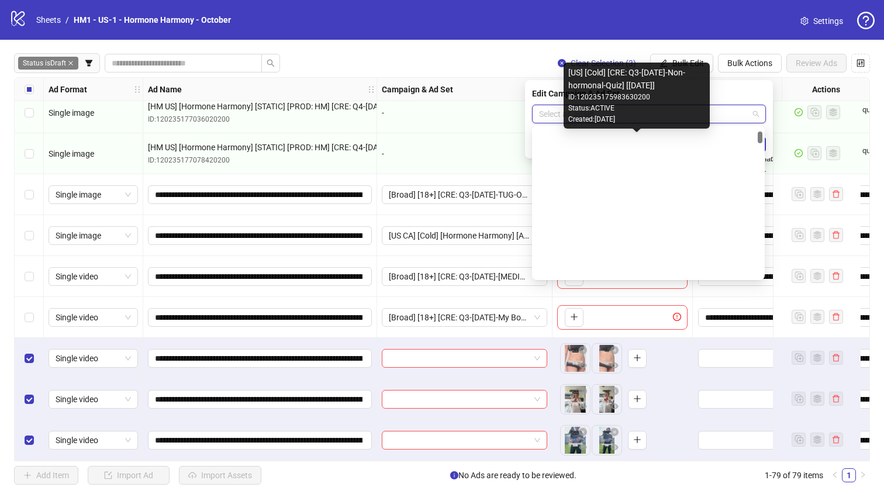
scroll to position [669, 0]
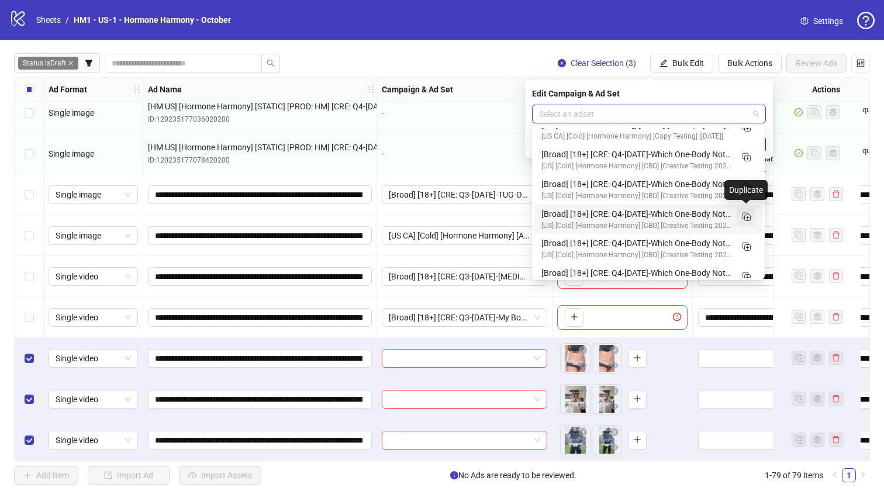
click at [648, 217] on icon "Duplicate" at bounding box center [746, 216] width 12 height 12
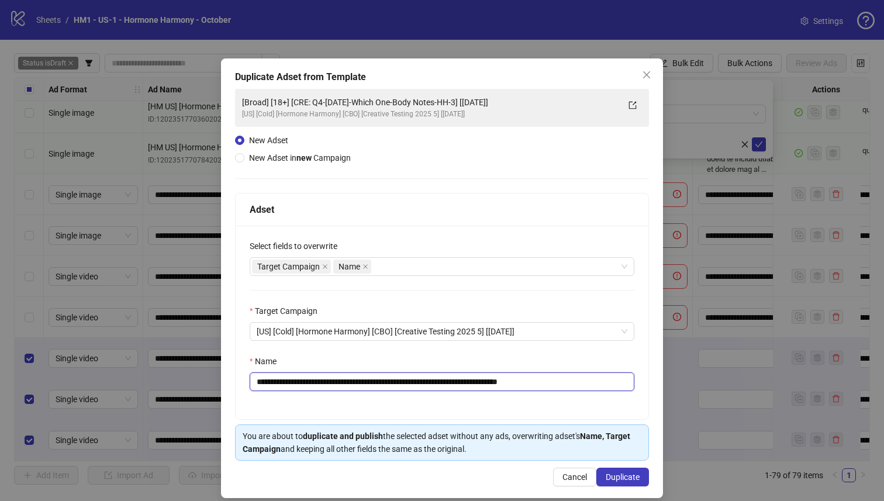
drag, startPoint x: 489, startPoint y: 383, endPoint x: 325, endPoint y: 383, distance: 164.2
click at [325, 383] on input "**********" at bounding box center [442, 381] width 385 height 19
paste input "****"
type input "**********"
click at [605, 430] on span "Duplicate" at bounding box center [622, 476] width 34 height 9
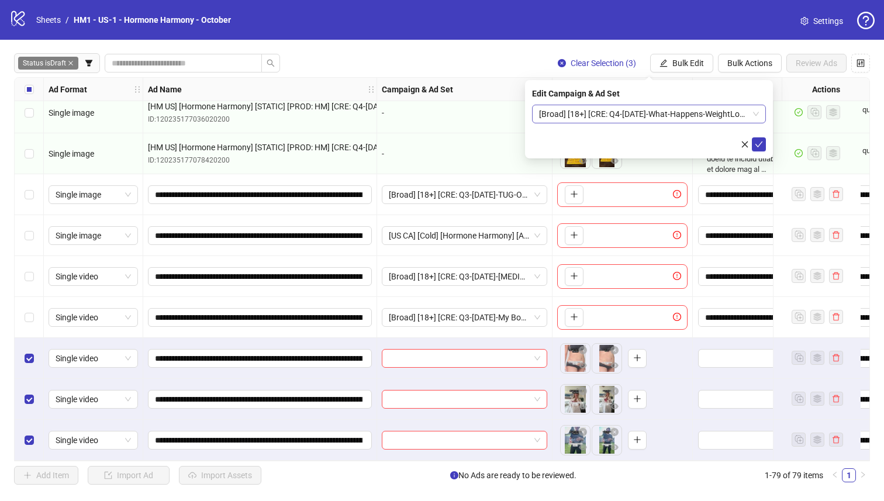
click at [648, 120] on span "[Broad] [18+] [CRE: Q4-[DATE]-What-Happens-WeightLoss-VO-HH] [[DATE]]" at bounding box center [649, 114] width 220 height 18
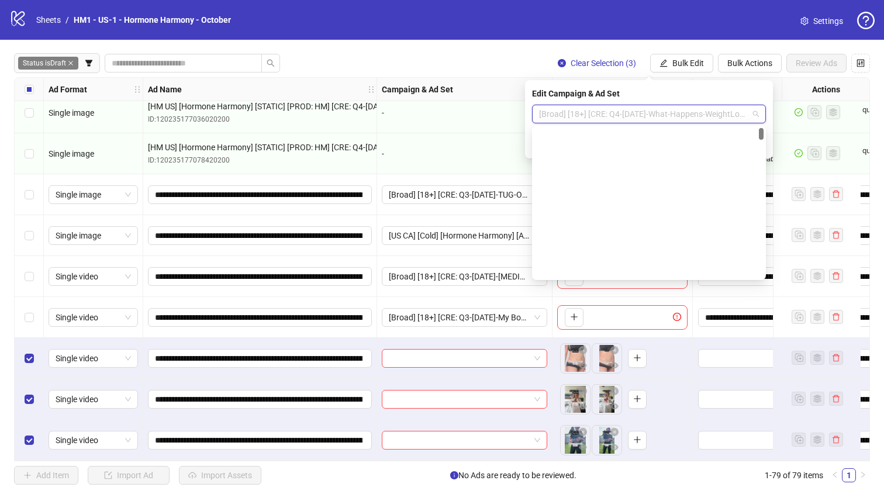
scroll to position [11, 0]
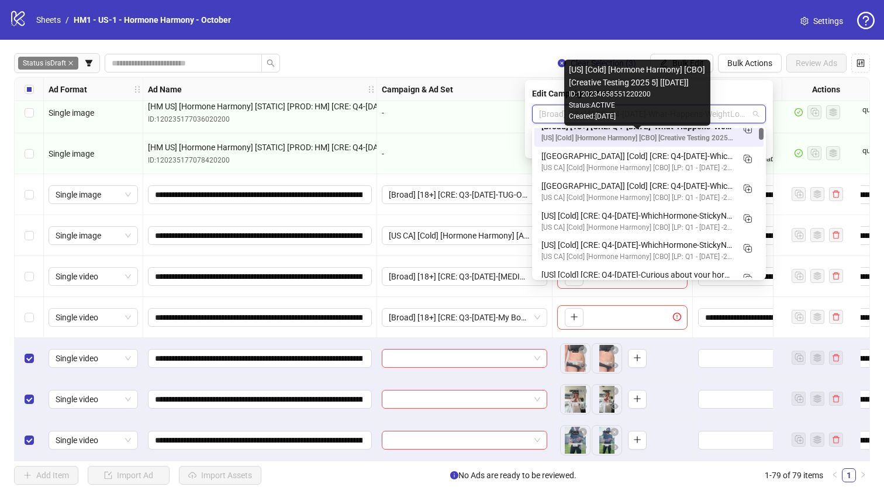
click at [648, 133] on div "[US] [Cold] [Hormone Harmony] [CBO] [Creative Testing 2025 5] [[DATE]]" at bounding box center [637, 138] width 192 height 11
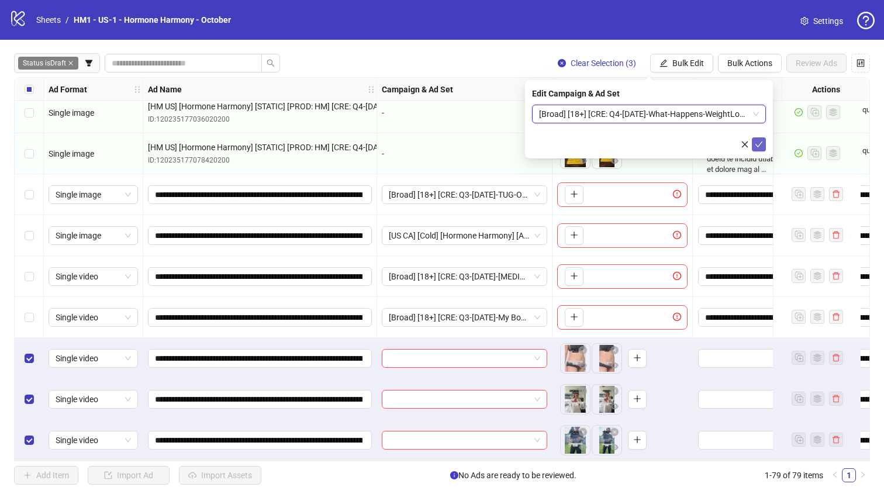
click at [648, 140] on button "submit" at bounding box center [759, 144] width 14 height 14
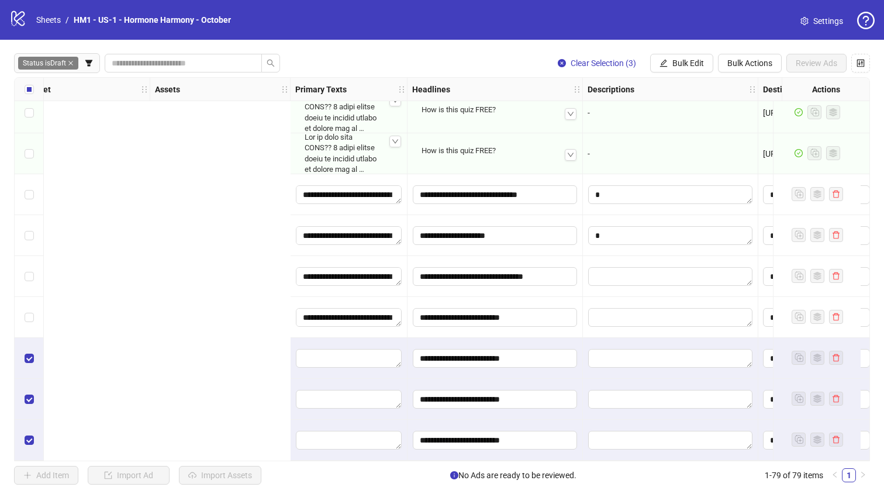
scroll to position [2877, 948]
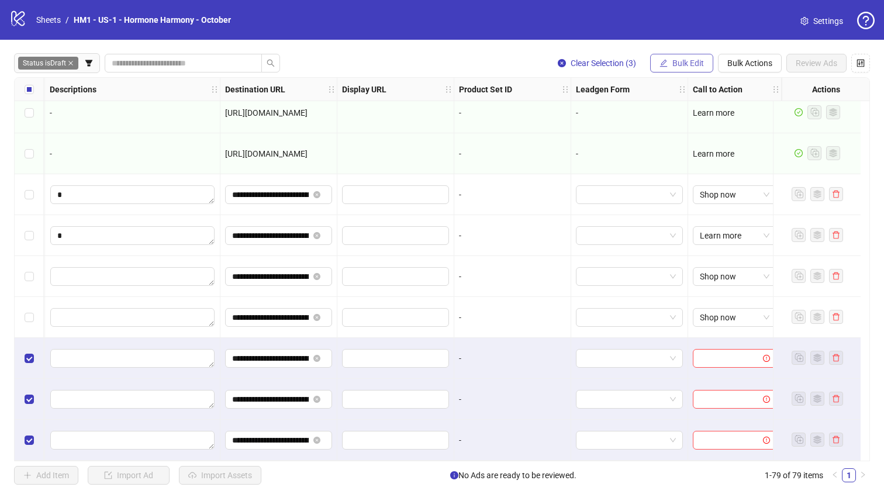
click at [648, 68] on span "Bulk Edit" at bounding box center [688, 62] width 32 height 9
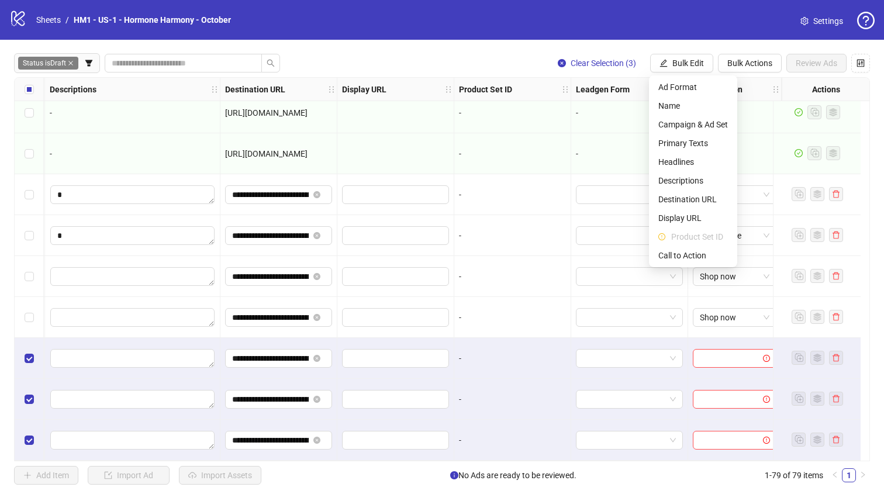
click at [648, 259] on span "Call to Action" at bounding box center [693, 255] width 70 height 13
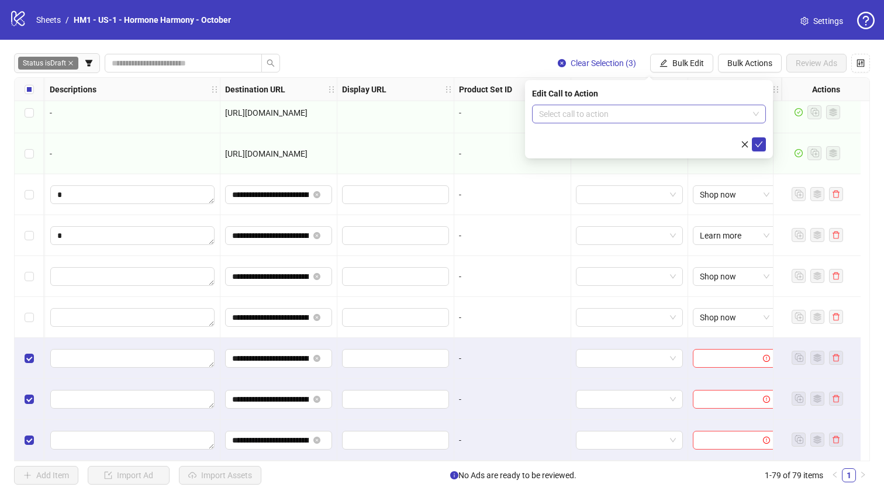
click at [642, 107] on input "search" at bounding box center [643, 114] width 209 height 18
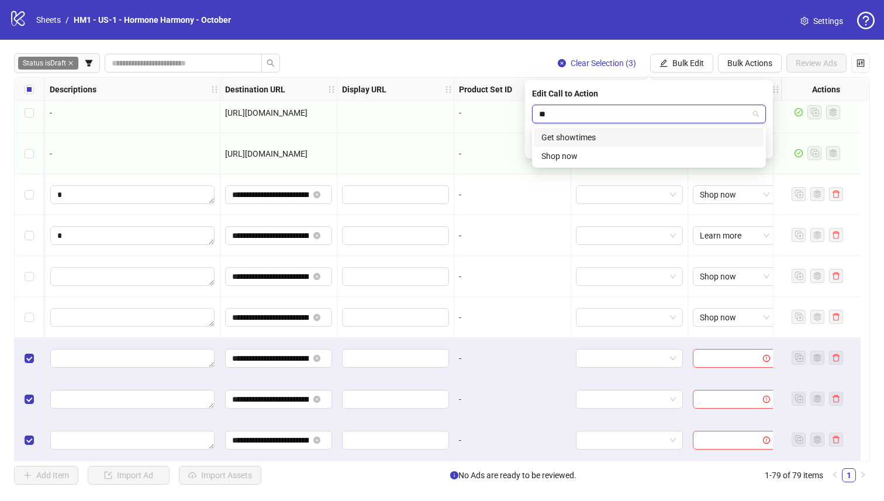
type input "***"
click at [648, 154] on div "Shop now" at bounding box center [648, 156] width 215 height 13
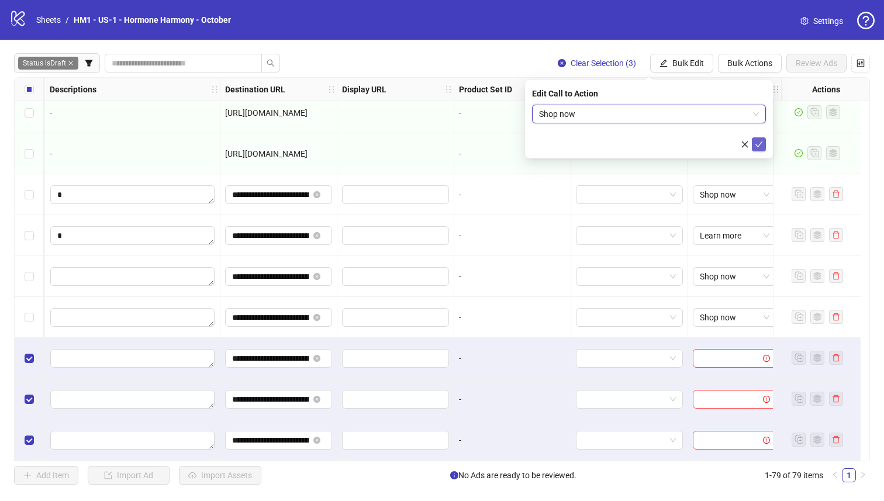
click at [648, 145] on icon "check" at bounding box center [758, 144] width 8 height 8
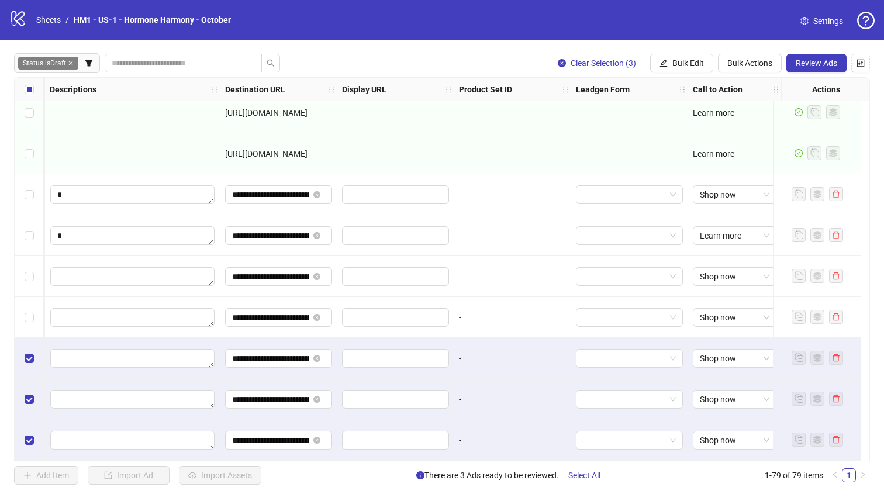
click at [648, 430] on div at bounding box center [629, 440] width 117 height 41
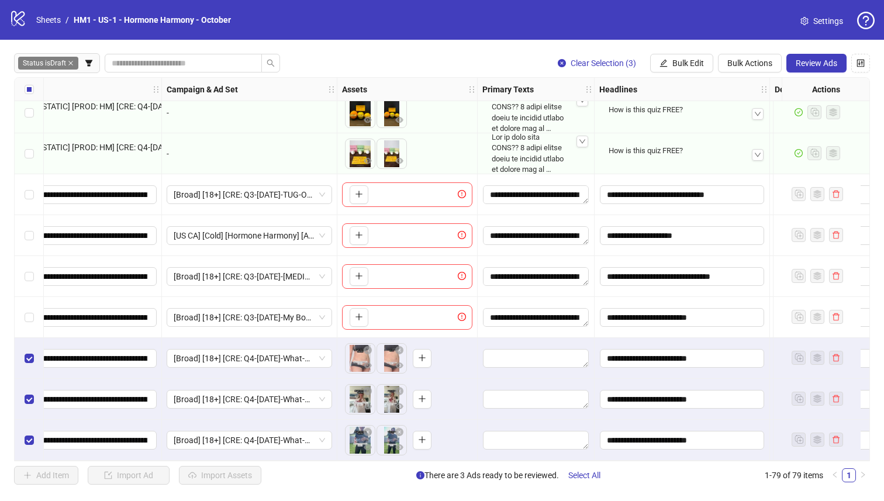
scroll to position [2877, 250]
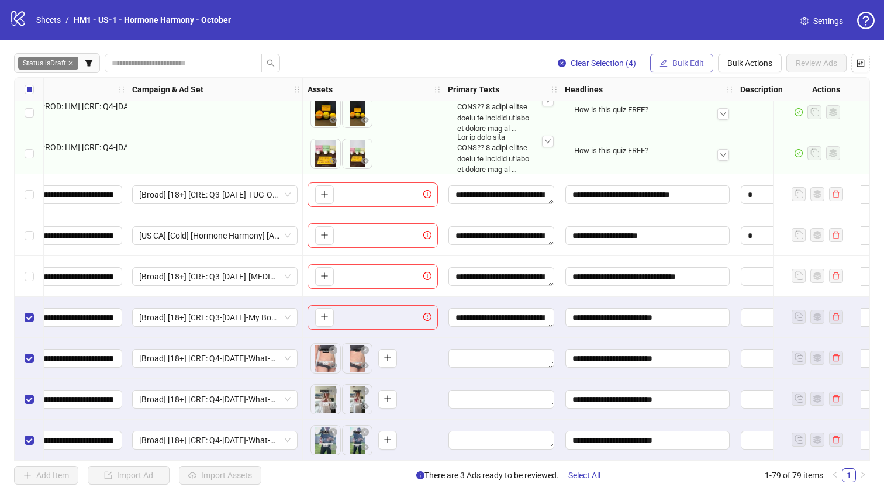
click at [648, 61] on span "Bulk Edit" at bounding box center [688, 62] width 32 height 9
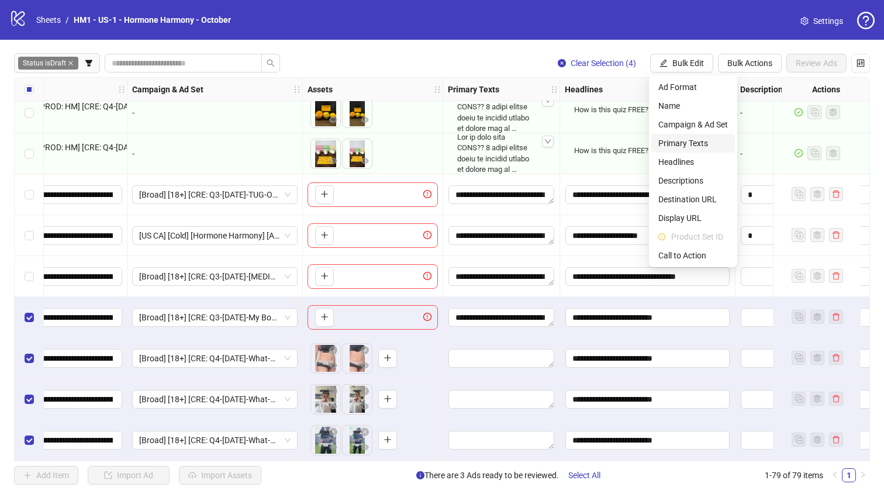
click at [648, 143] on span "Primary Texts" at bounding box center [693, 143] width 70 height 13
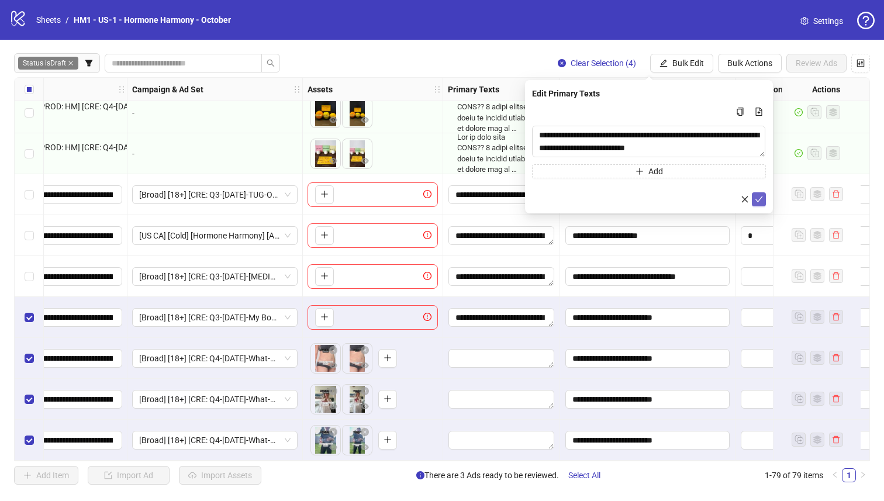
click at [648, 200] on icon "check" at bounding box center [758, 199] width 8 height 8
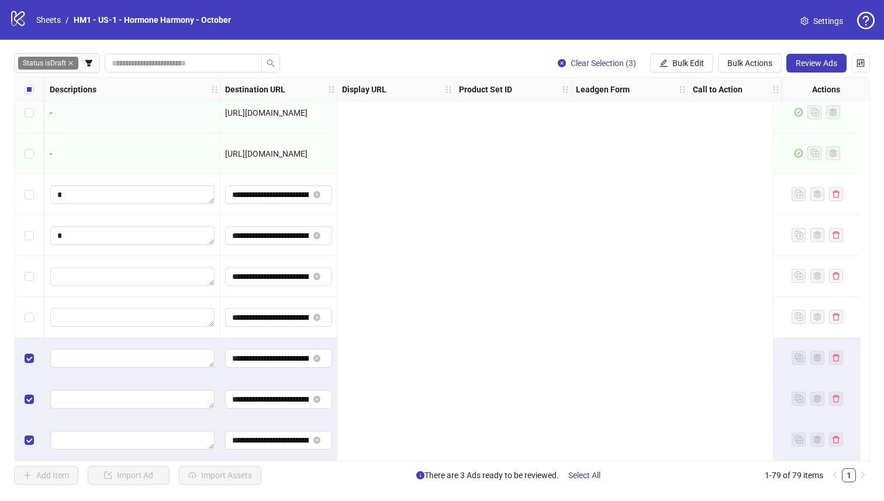
scroll to position [2877, 0]
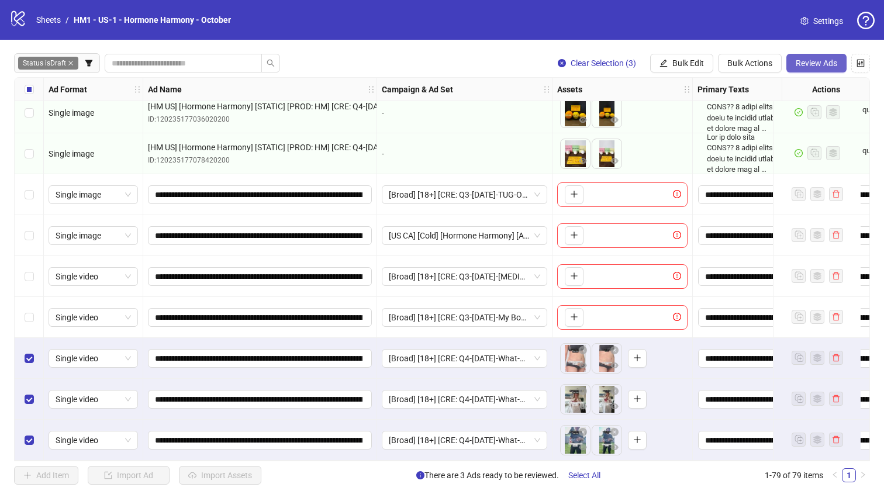
click at [648, 66] on span "Review Ads" at bounding box center [815, 62] width 41 height 9
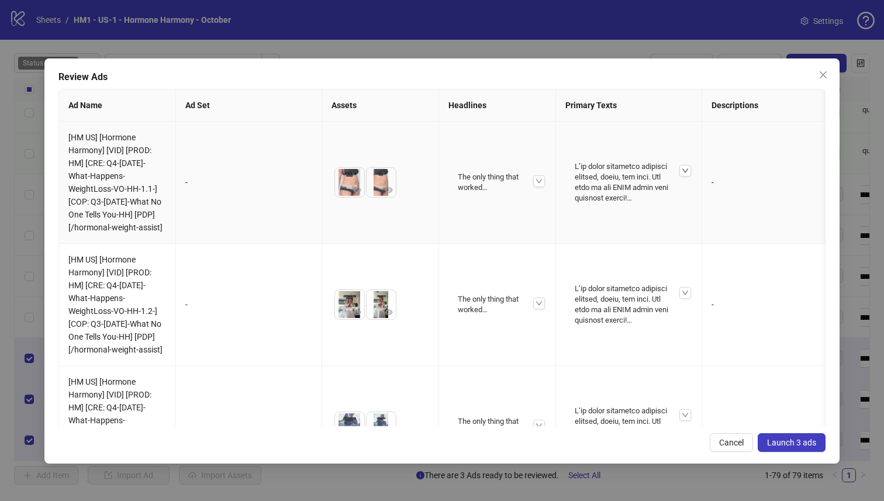
click at [648, 172] on icon "down" at bounding box center [685, 170] width 6 height 4
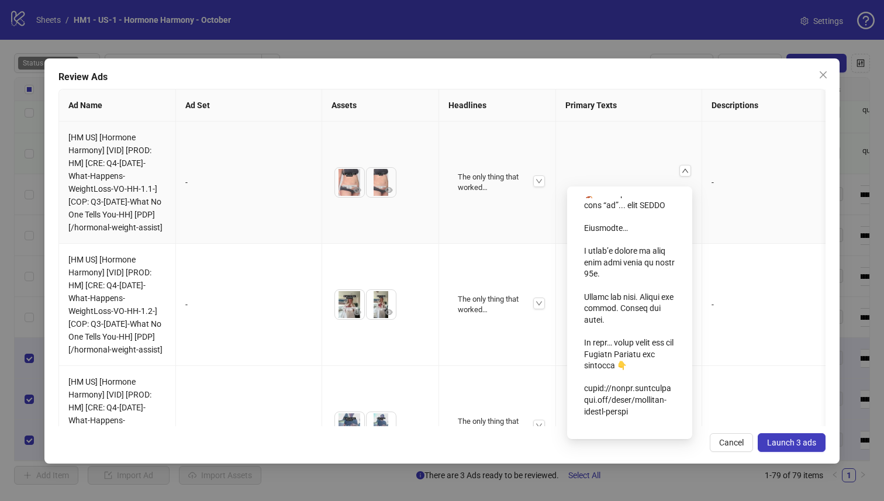
scroll to position [684, 0]
click at [648, 430] on span "Launch 3 ads" at bounding box center [791, 442] width 49 height 9
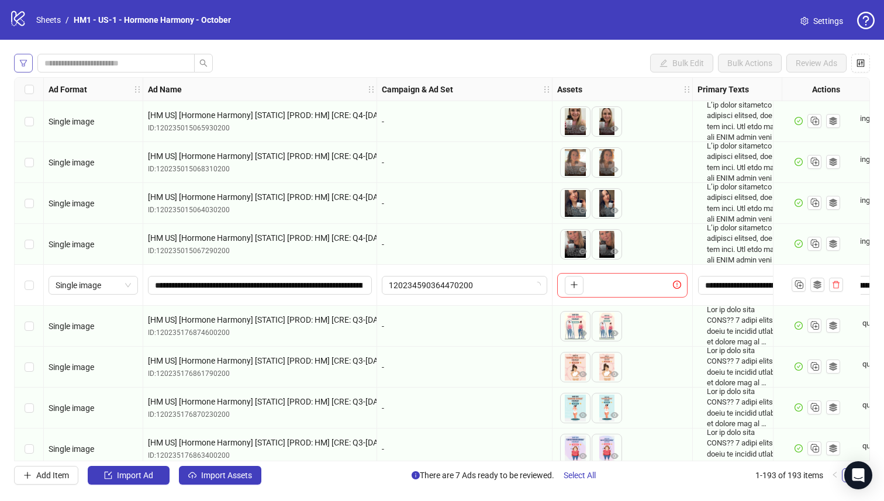
click at [28, 65] on button "button" at bounding box center [23, 63] width 19 height 19
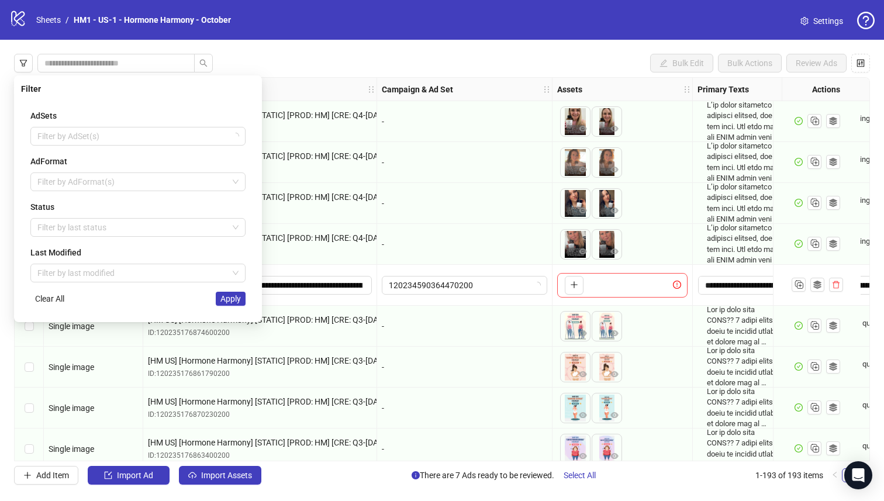
click at [143, 238] on div "AdSets Filter by AdSet(s) AdFormat Filter by AdFormat(s) Status Filter by last …" at bounding box center [138, 207] width 234 height 215
click at [144, 230] on div at bounding box center [132, 227] width 198 height 16
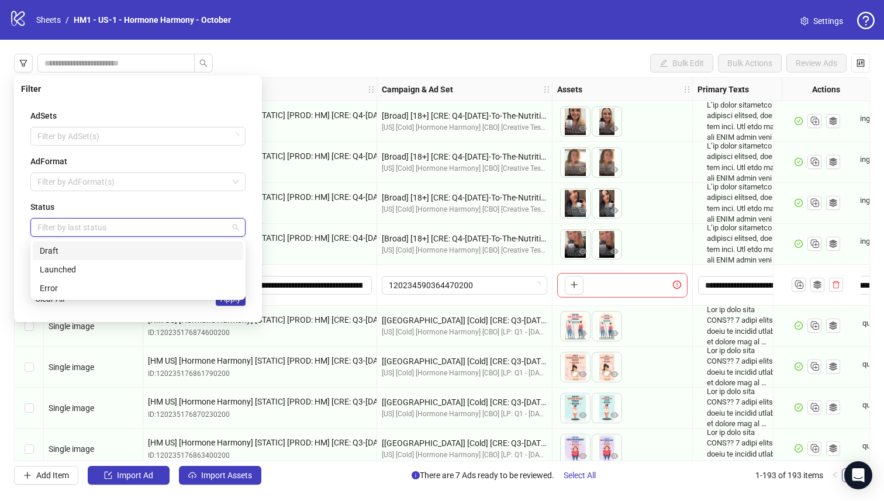
click at [145, 244] on div "Draft" at bounding box center [138, 250] width 196 height 13
click at [255, 285] on div "Filter AdSets Filter by AdSet(s) AdFormat Filter by AdFormat(s) Status Draft La…" at bounding box center [138, 198] width 248 height 247
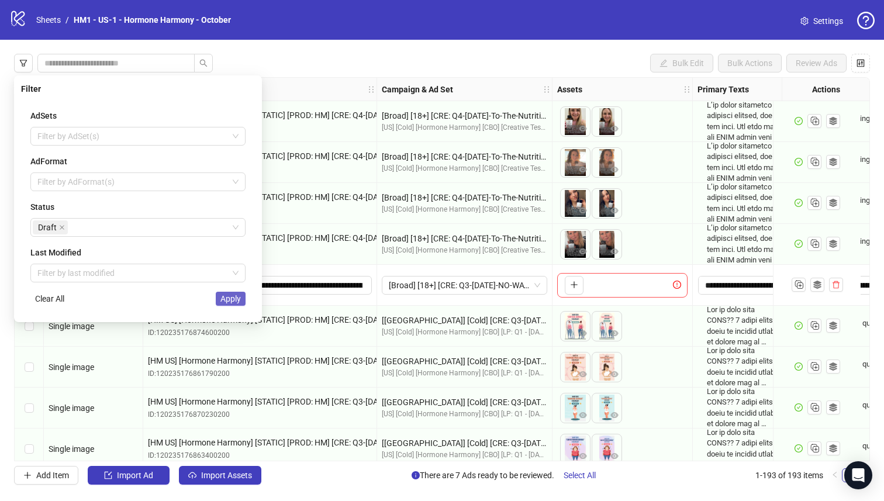
click at [241, 295] on button "Apply" at bounding box center [231, 299] width 30 height 14
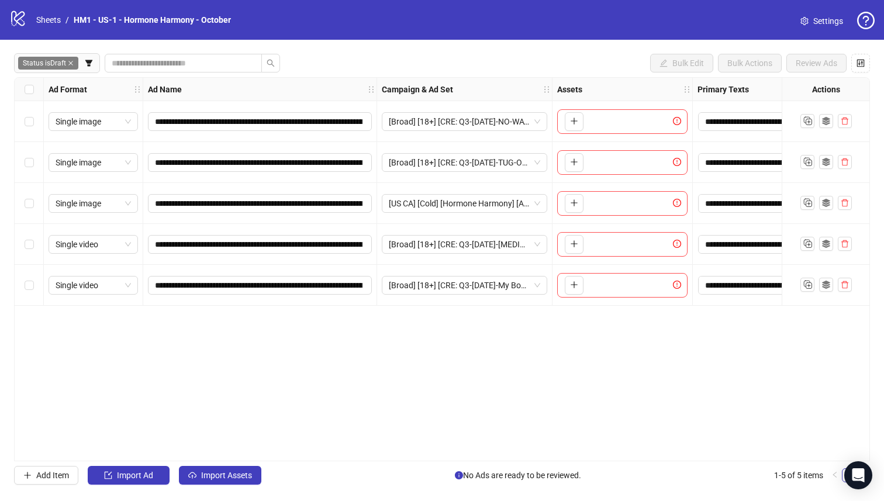
drag, startPoint x: 416, startPoint y: 63, endPoint x: 411, endPoint y: 91, distance: 27.9
click at [416, 63] on div "Status is Draft Bulk Edit Bulk Actions Review Ads" at bounding box center [442, 63] width 856 height 19
click at [58, 66] on span "Status is Draft" at bounding box center [48, 63] width 60 height 13
click at [86, 66] on icon "filter" at bounding box center [89, 63] width 8 height 8
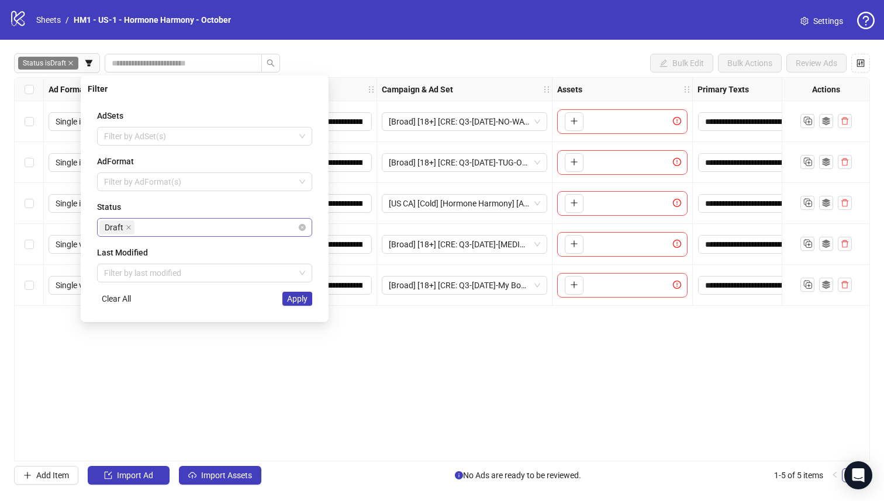
click at [184, 223] on div "Draft" at bounding box center [198, 227] width 198 height 16
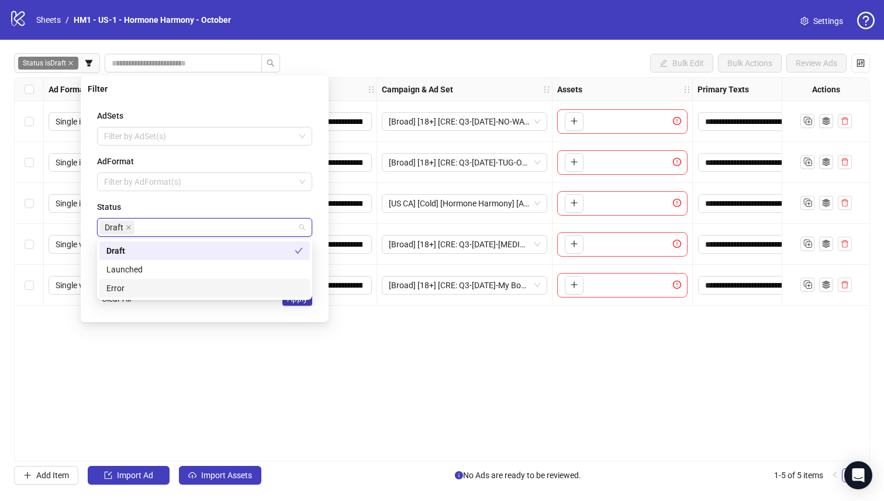
click at [205, 285] on div "Error" at bounding box center [204, 288] width 196 height 13
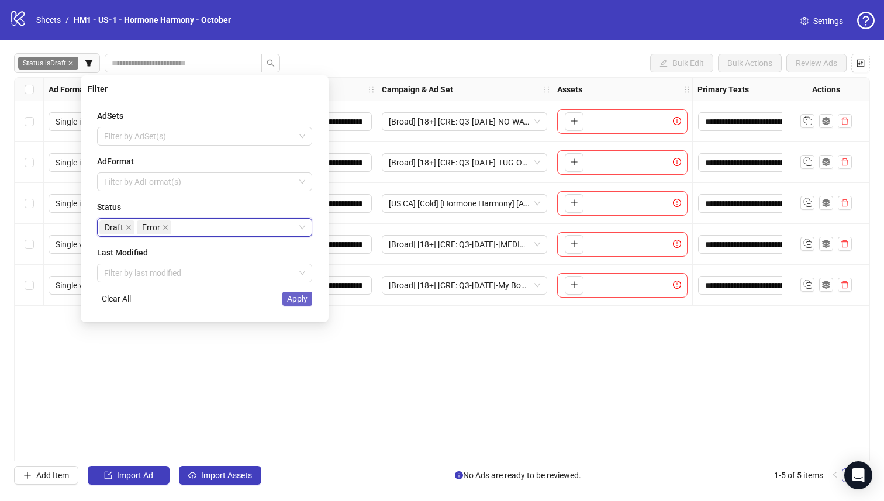
click at [307, 303] on button "Apply" at bounding box center [297, 299] width 30 height 14
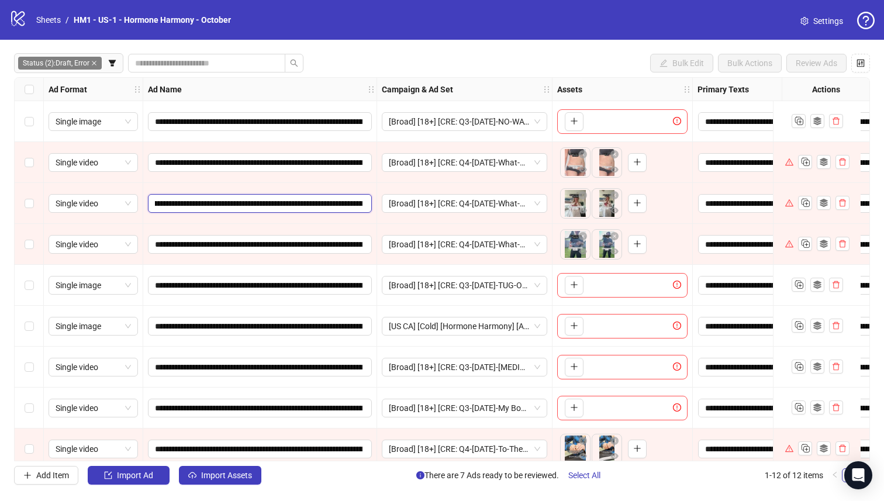
drag, startPoint x: 346, startPoint y: 205, endPoint x: 355, endPoint y: 205, distance: 8.8
click at [356, 206] on input "**********" at bounding box center [258, 203] width 207 height 13
click at [325, 188] on div "**********" at bounding box center [260, 203] width 234 height 41
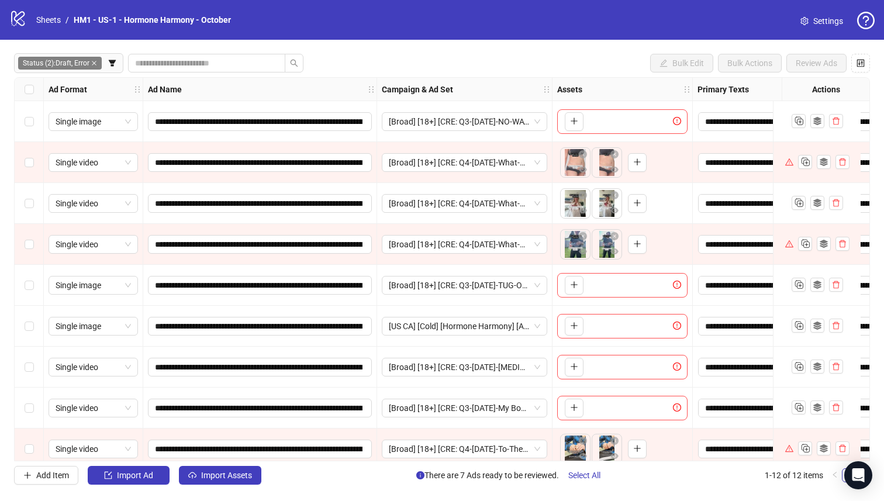
scroll to position [136, 0]
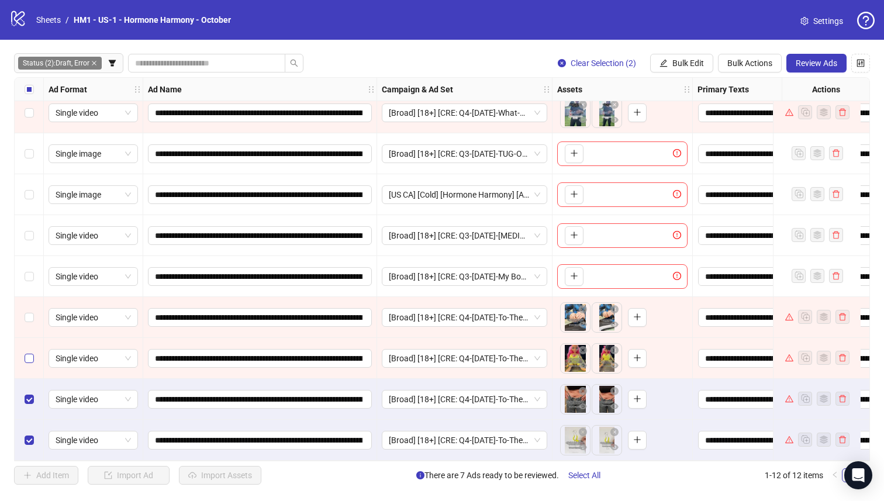
click at [30, 359] on label "Select row 10" at bounding box center [29, 358] width 9 height 13
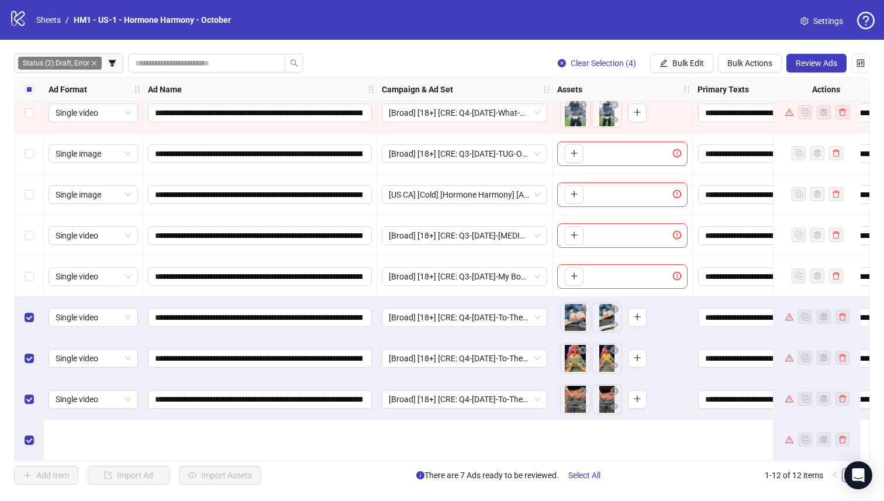
scroll to position [32, 0]
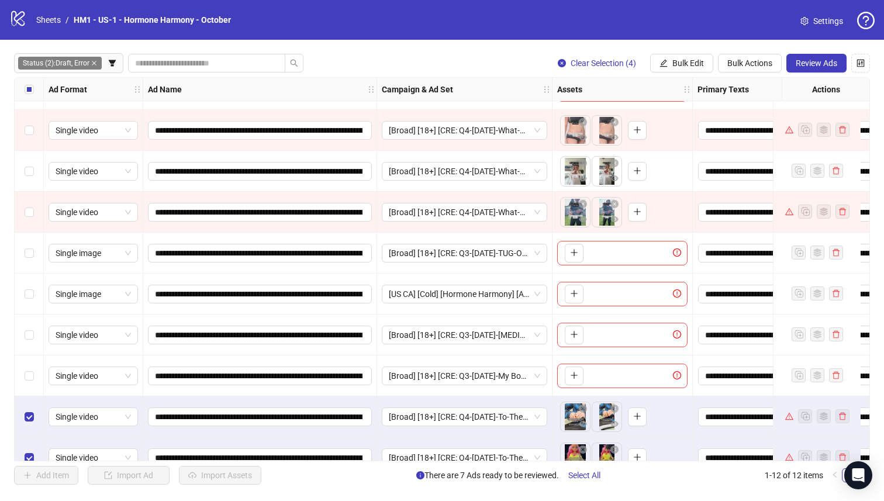
click at [36, 212] on div "Select row 4" at bounding box center [29, 212] width 29 height 41
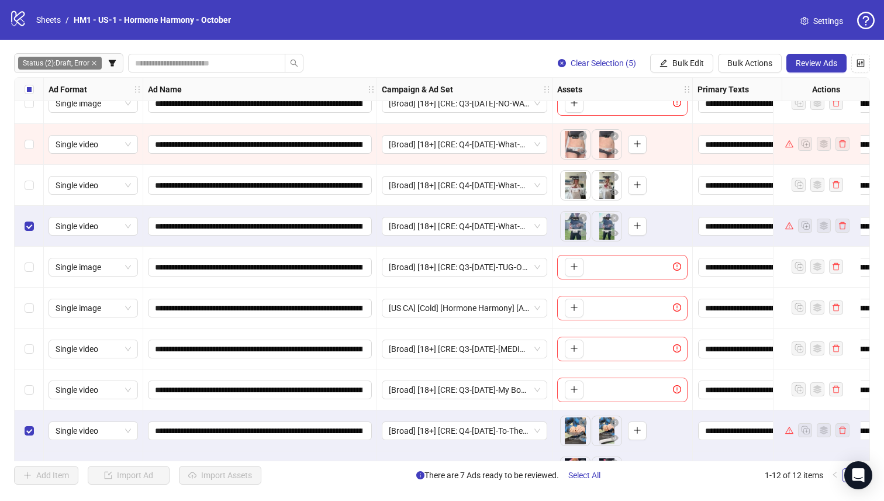
scroll to position [0, 0]
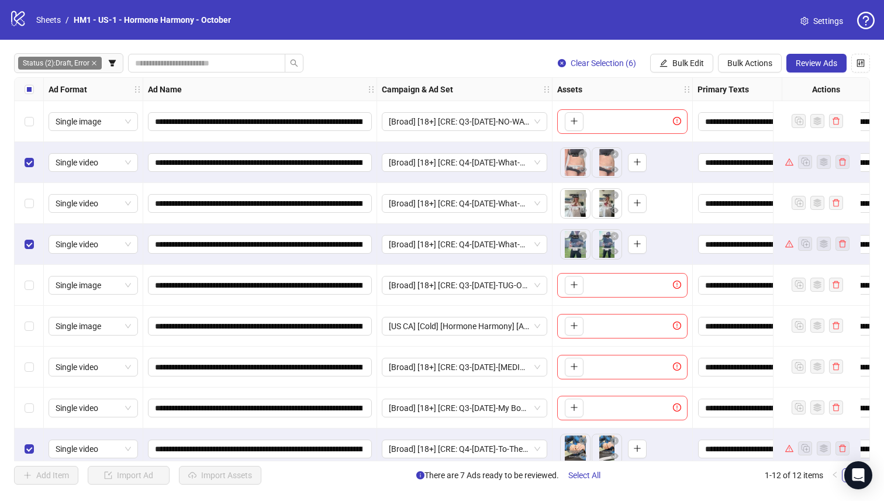
click at [18, 92] on div "Select all rows" at bounding box center [29, 89] width 29 height 23
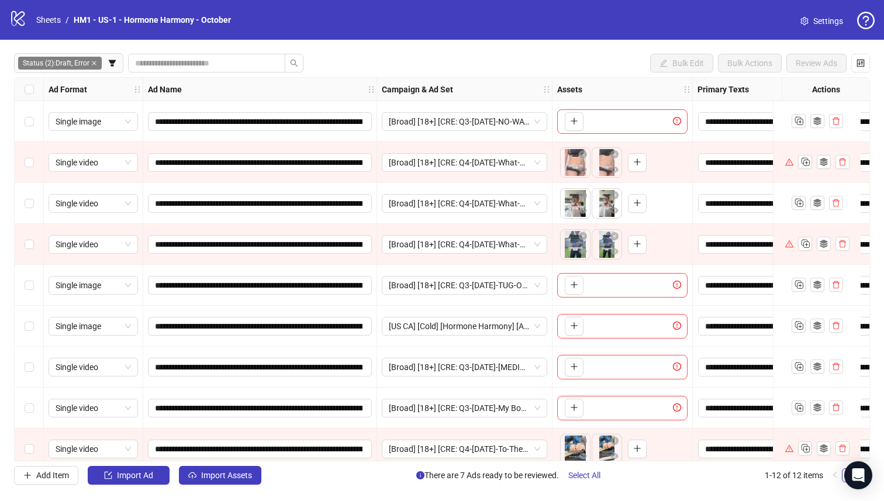
drag, startPoint x: 20, startPoint y: 250, endPoint x: 23, endPoint y: 244, distance: 6.5
click at [20, 250] on div "Select row 4" at bounding box center [29, 244] width 29 height 41
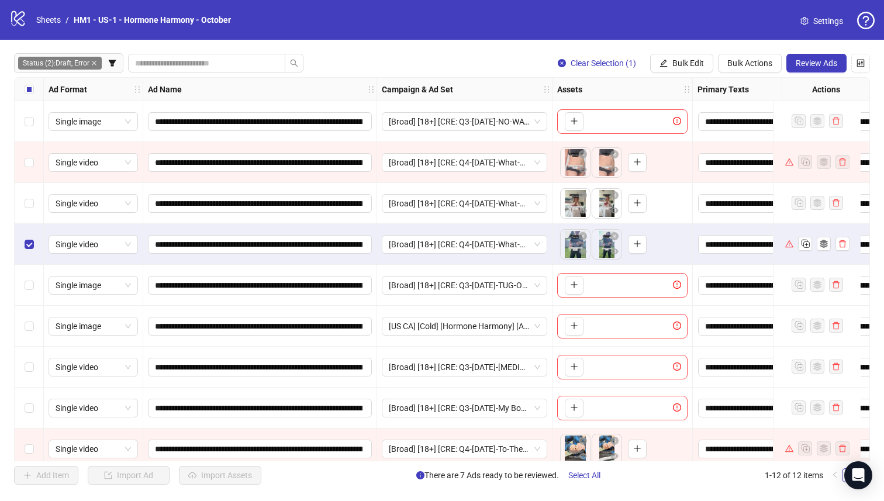
click at [26, 216] on div "Select row 3" at bounding box center [29, 203] width 29 height 41
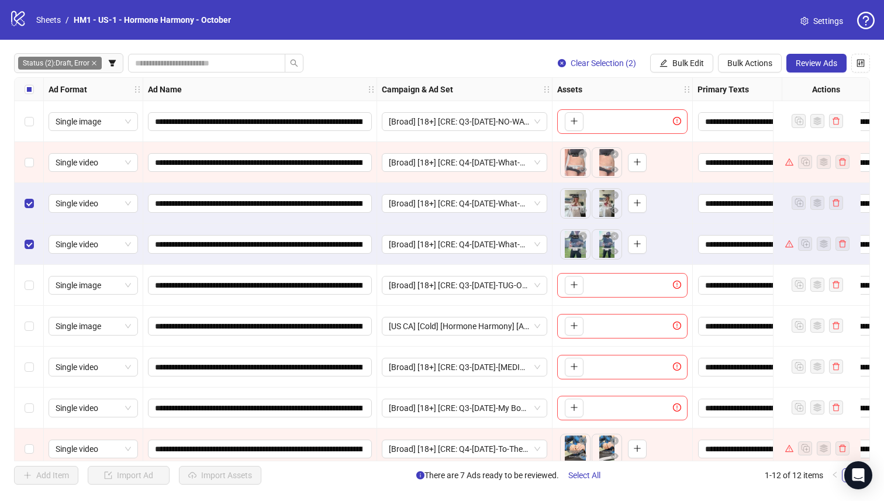
click at [29, 145] on div "Select row 2" at bounding box center [29, 162] width 29 height 41
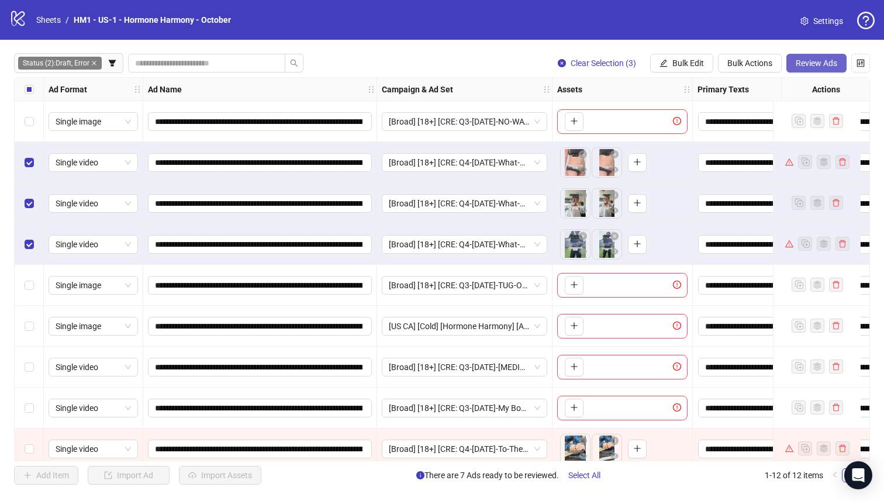
click at [820, 67] on span "Review Ads" at bounding box center [815, 62] width 41 height 9
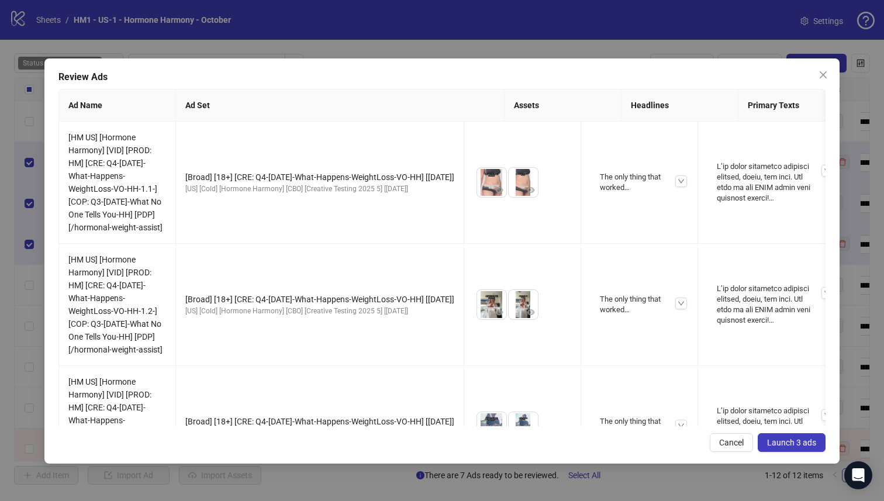
click at [768, 438] on span "Launch 3 ads" at bounding box center [791, 442] width 49 height 9
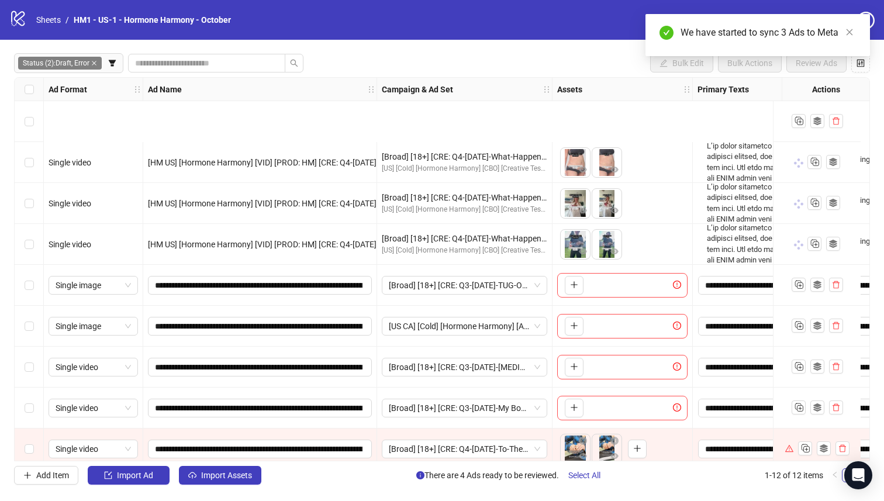
scroll to position [136, 0]
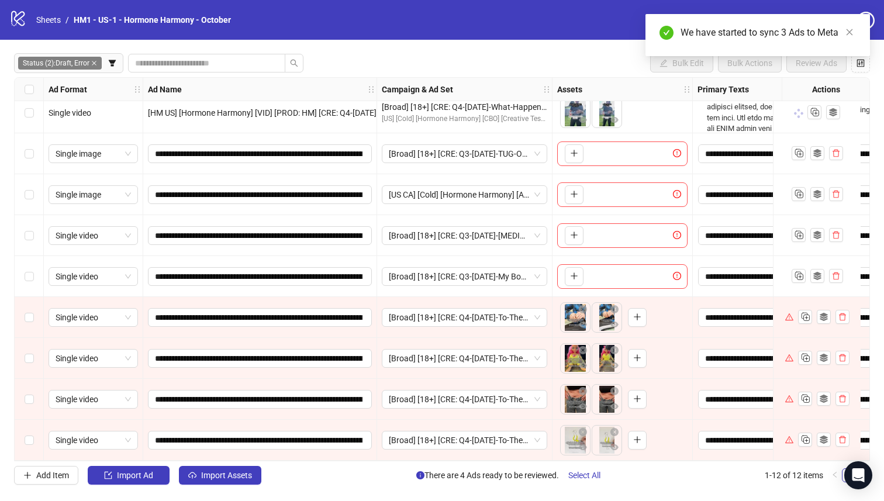
drag, startPoint x: 23, startPoint y: 441, endPoint x: 24, endPoint y: 425, distance: 16.4
click at [24, 441] on div "Select row 12" at bounding box center [29, 440] width 29 height 41
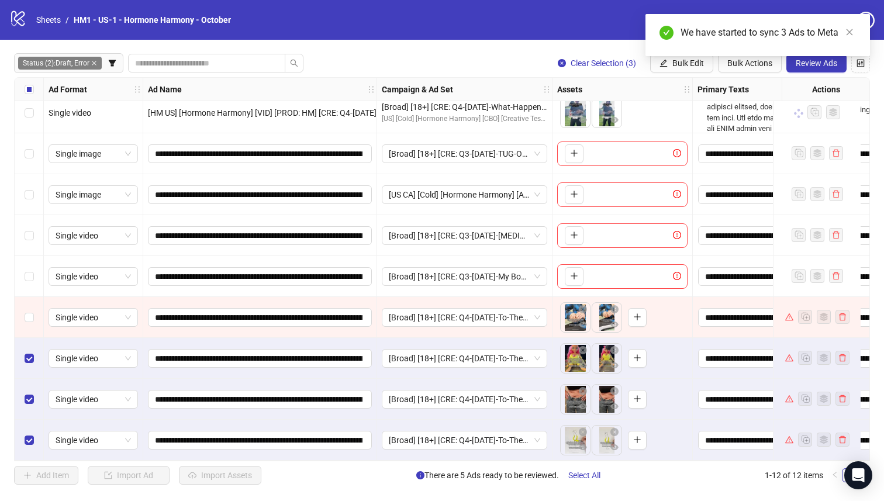
click at [31, 324] on div "Select row 9" at bounding box center [29, 317] width 29 height 41
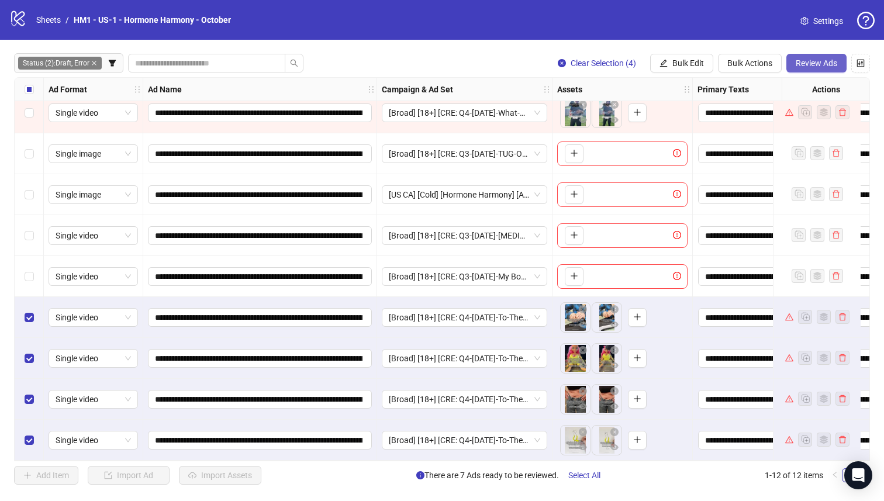
click at [813, 70] on button "Review Ads" at bounding box center [816, 63] width 60 height 19
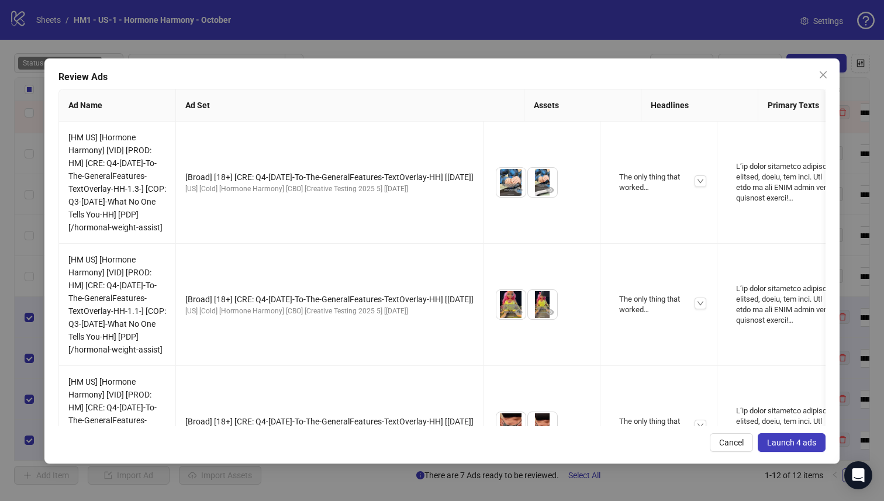
click at [787, 445] on span "Launch 4 ads" at bounding box center [791, 442] width 49 height 9
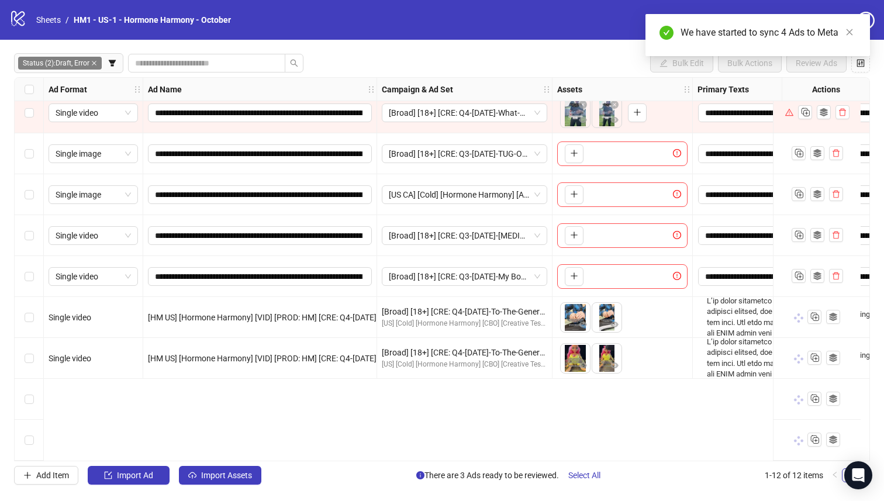
scroll to position [0, 0]
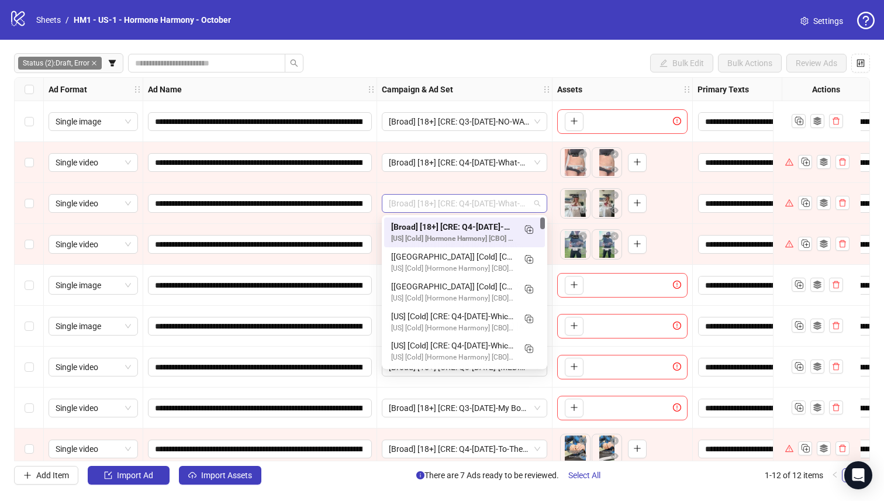
click at [458, 198] on span "[Broad] [18+] [CRE: Q4-[DATE]-What-Happens-WeightLoss-VO-HH] [[DATE]]" at bounding box center [464, 204] width 151 height 18
click at [695, 185] on div at bounding box center [751, 203] width 117 height 41
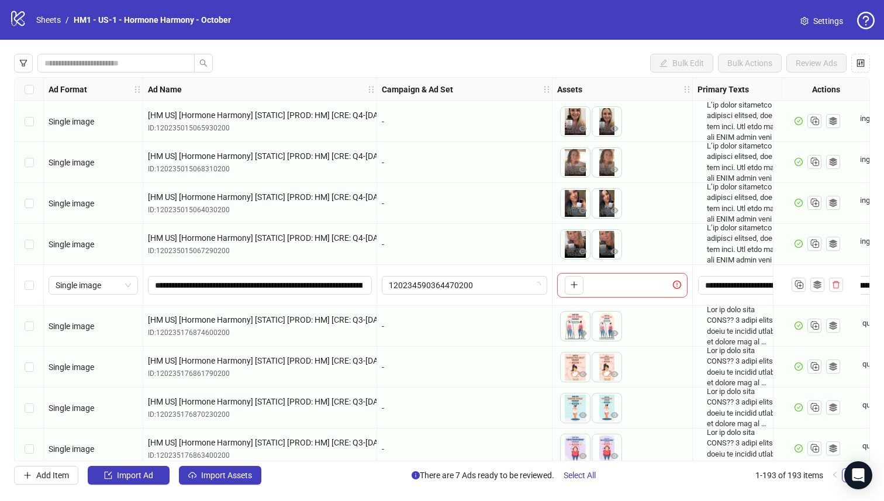
scroll to position [53, 0]
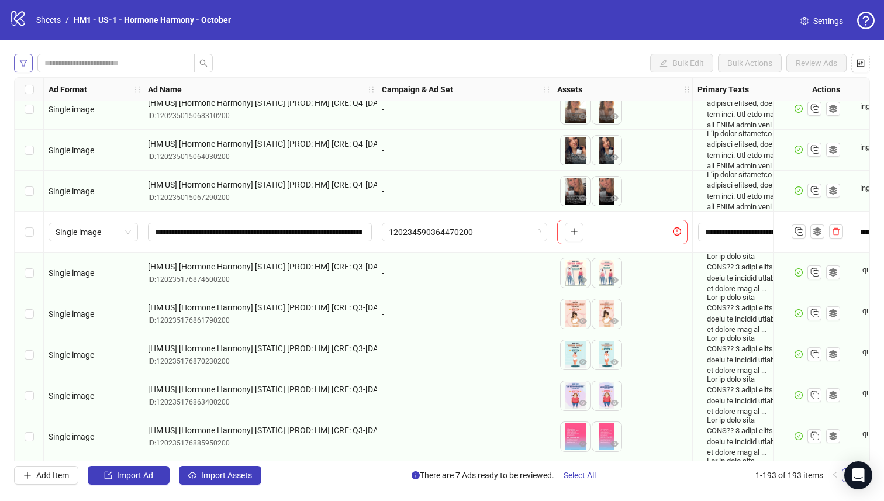
click at [29, 58] on button "button" at bounding box center [23, 63] width 19 height 19
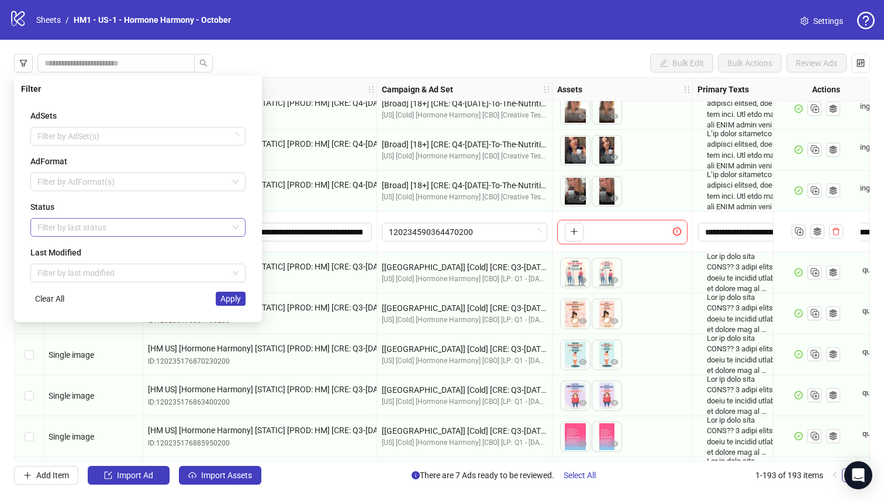
click at [111, 230] on div at bounding box center [132, 227] width 198 height 16
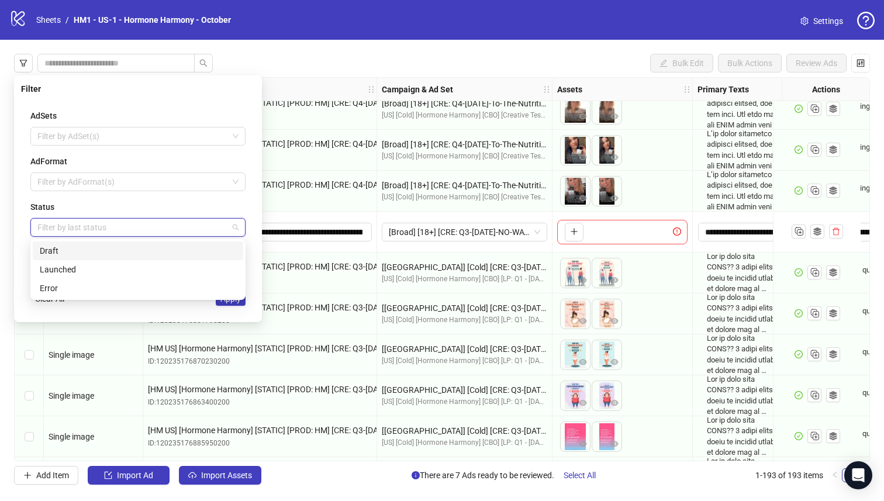
click at [153, 251] on div "Draft" at bounding box center [138, 250] width 196 height 13
click at [176, 282] on div "Error" at bounding box center [138, 288] width 196 height 13
click at [250, 305] on div "AdSets Filter by AdSet(s) AdFormat Filter by AdFormat(s) Status Draft Error Las…" at bounding box center [138, 207] width 234 height 215
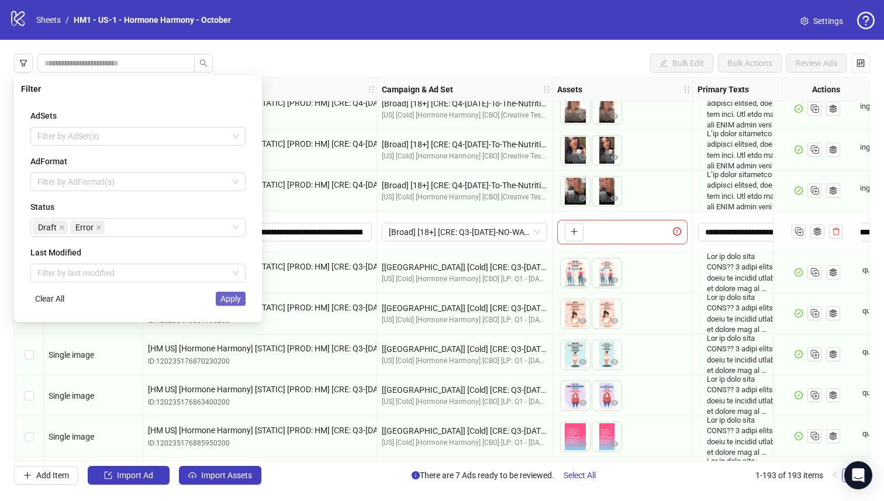
click at [241, 303] on button "Apply" at bounding box center [231, 299] width 30 height 14
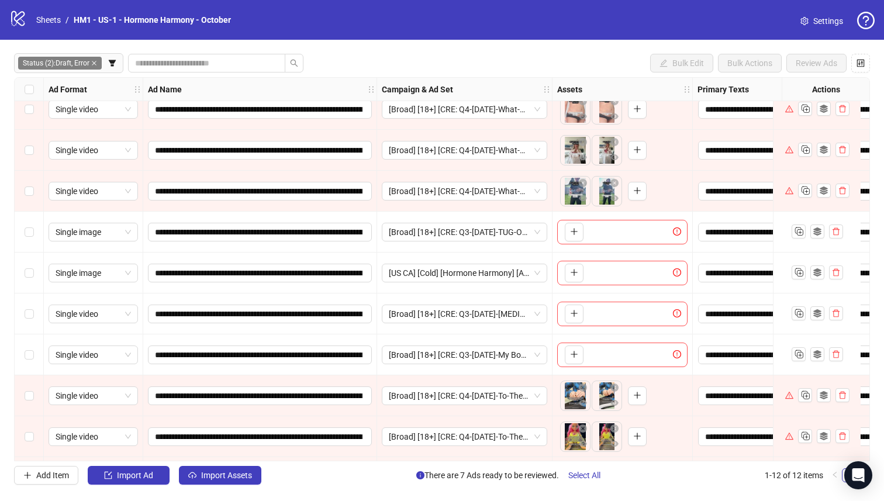
scroll to position [136, 0]
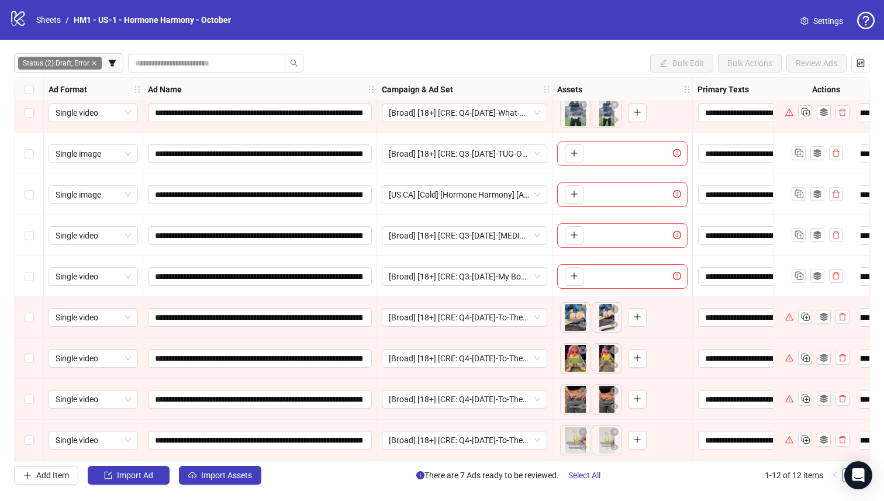
click at [34, 434] on div "Select row 12" at bounding box center [29, 440] width 29 height 41
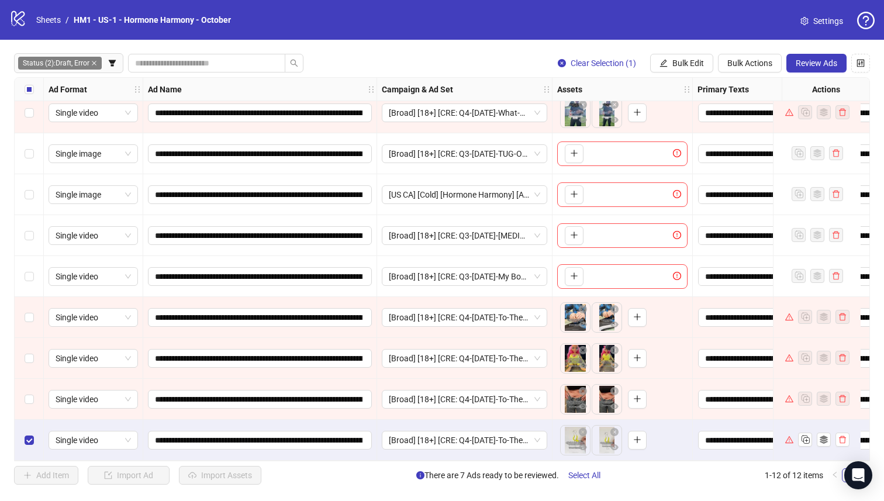
click at [28, 380] on div "Select row 11" at bounding box center [29, 399] width 29 height 41
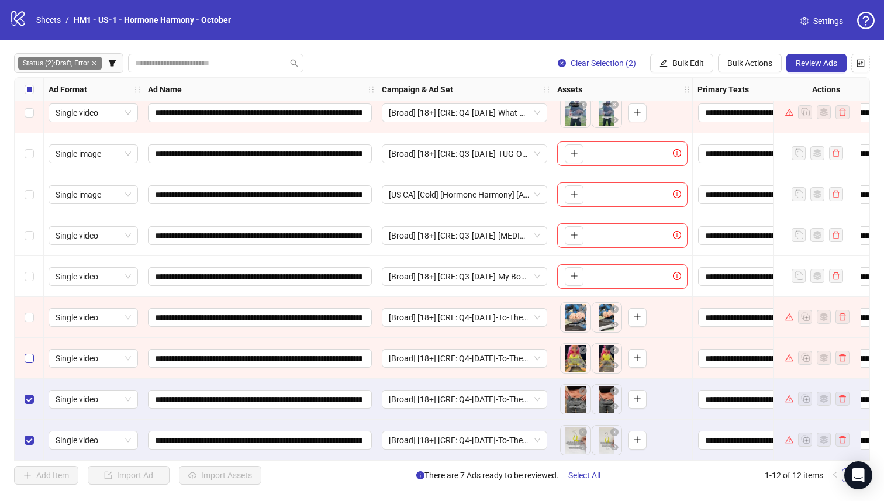
click at [27, 352] on label "Select row 10" at bounding box center [29, 358] width 9 height 13
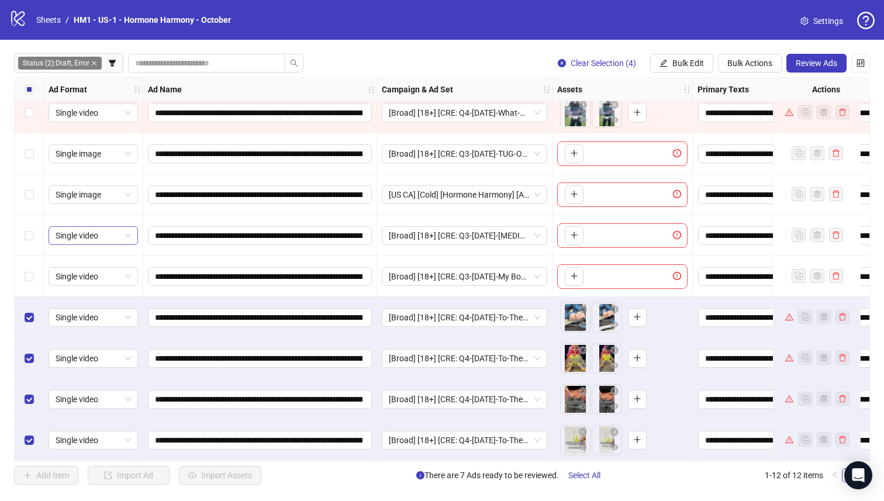
scroll to position [0, 0]
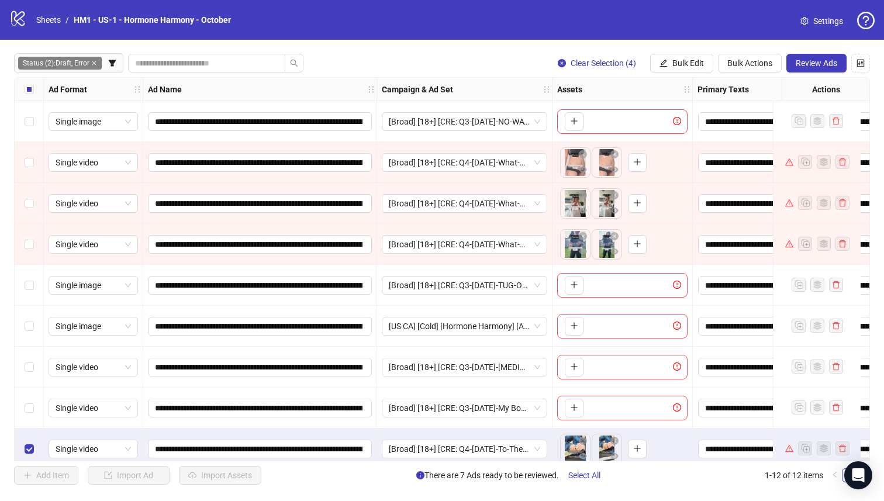
click at [37, 244] on div "Select row 4" at bounding box center [29, 244] width 29 height 41
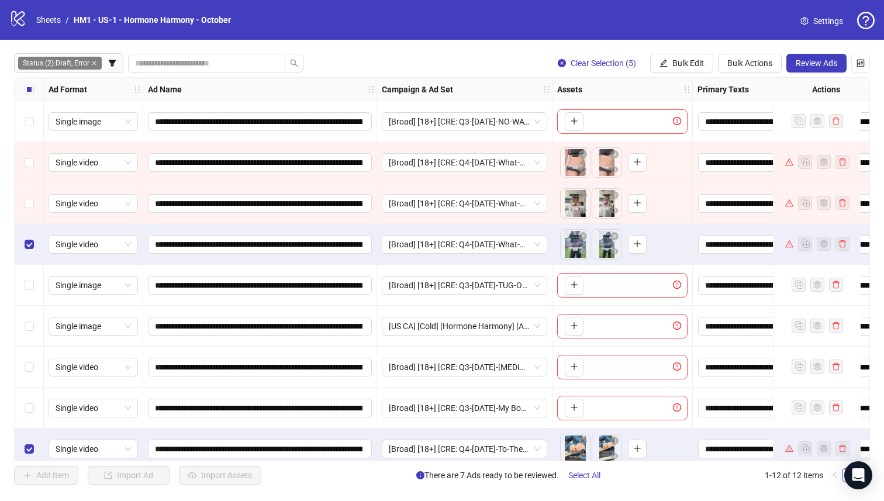
click at [26, 213] on div "Select row 3" at bounding box center [29, 203] width 29 height 41
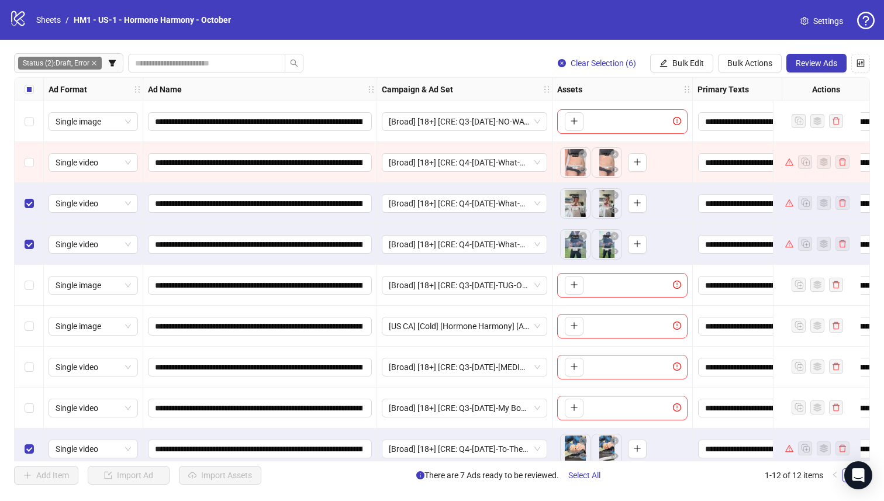
click at [27, 150] on div "Select row 2" at bounding box center [29, 162] width 29 height 41
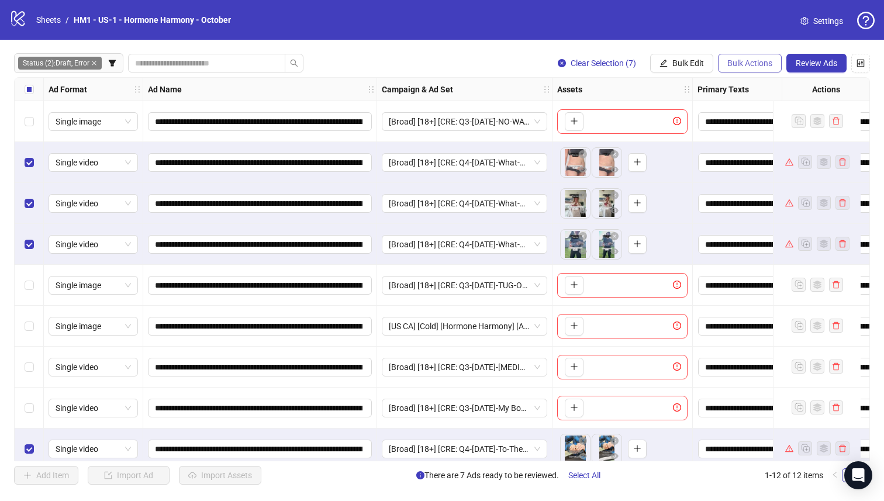
click at [736, 61] on span "Bulk Actions" at bounding box center [749, 62] width 45 height 9
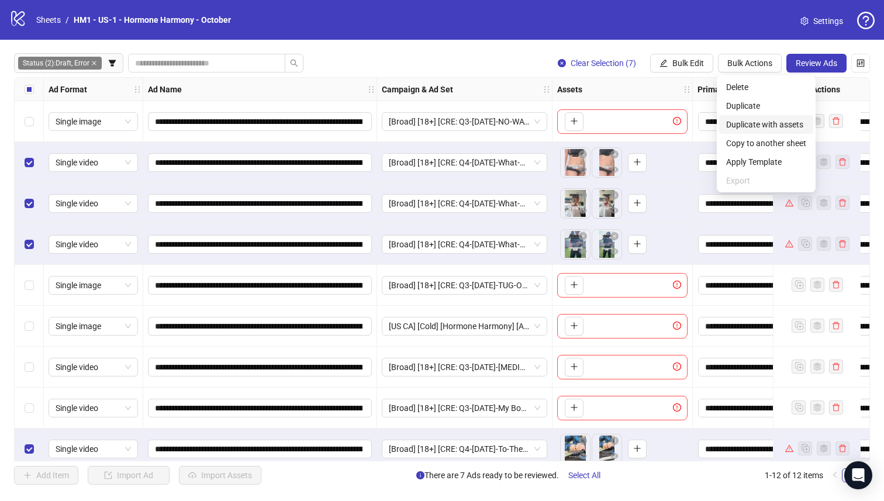
click at [790, 125] on span "Duplicate with assets" at bounding box center [766, 124] width 80 height 13
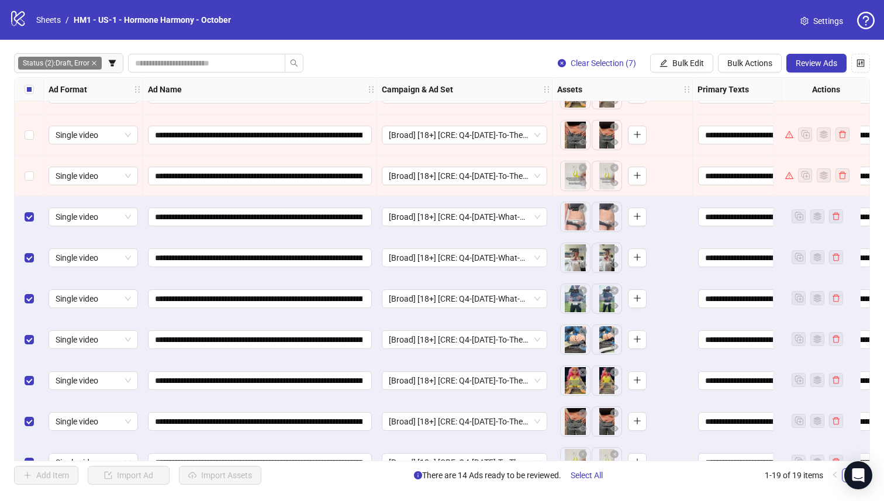
scroll to position [423, 0]
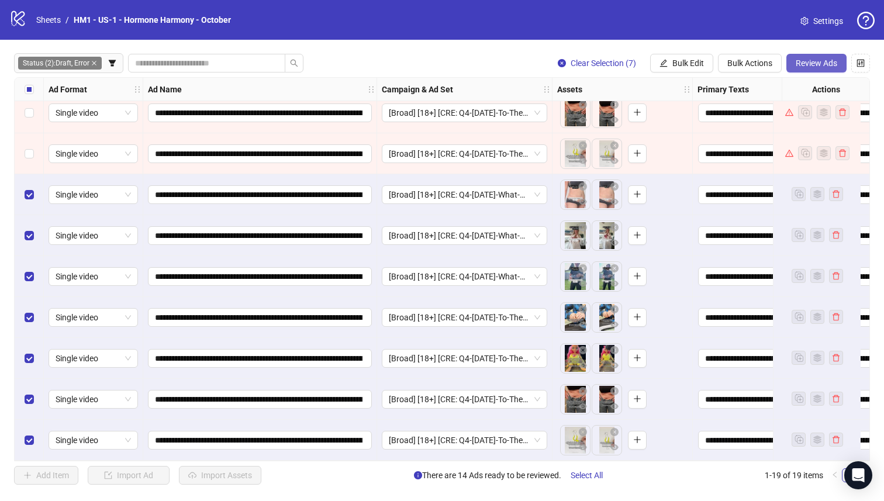
click at [816, 67] on span "Review Ads" at bounding box center [815, 62] width 41 height 9
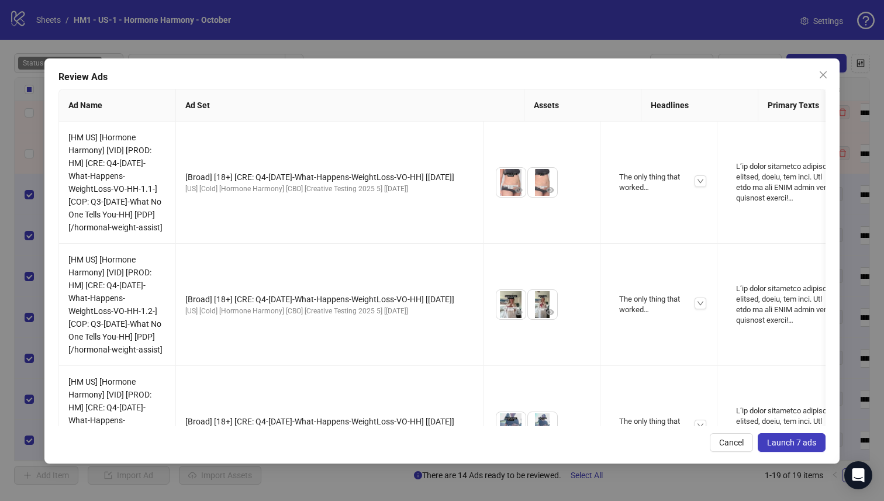
click at [783, 442] on span "Launch 7 ads" at bounding box center [791, 442] width 49 height 9
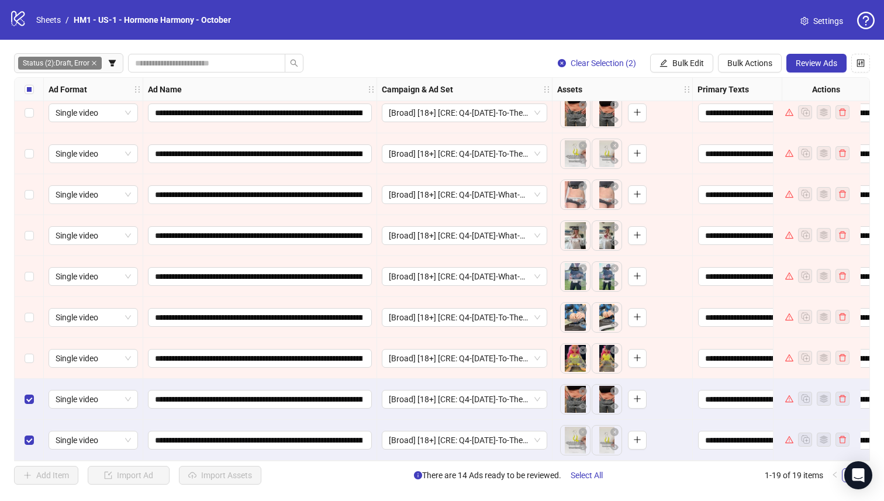
click at [20, 356] on div "Select row 17" at bounding box center [29, 358] width 29 height 41
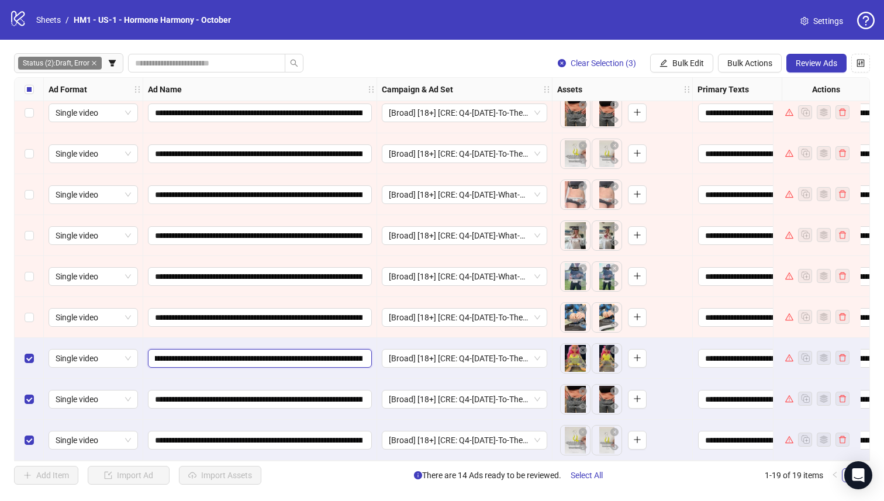
scroll to position [0, 337]
drag, startPoint x: 348, startPoint y: 356, endPoint x: 217, endPoint y: 355, distance: 130.3
click at [217, 355] on input "**********" at bounding box center [258, 358] width 207 height 13
click at [688, 61] on span "Bulk Edit" at bounding box center [688, 62] width 32 height 9
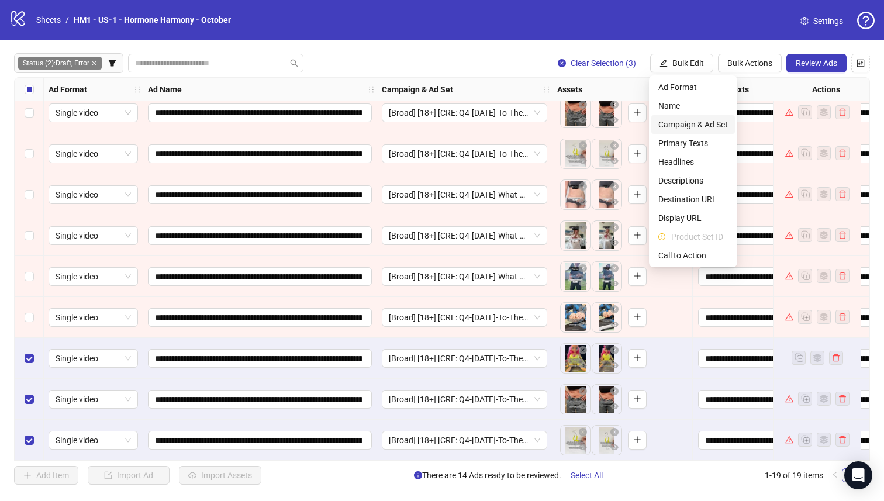
click at [692, 123] on span "Campaign & Ad Set" at bounding box center [693, 124] width 70 height 13
click at [636, 120] on span "[Broad] [18+] [CRE: Q4-[DATE]-To-The-GeneralFeatures-TextOverlay-HH] [[DATE]]" at bounding box center [649, 114] width 220 height 18
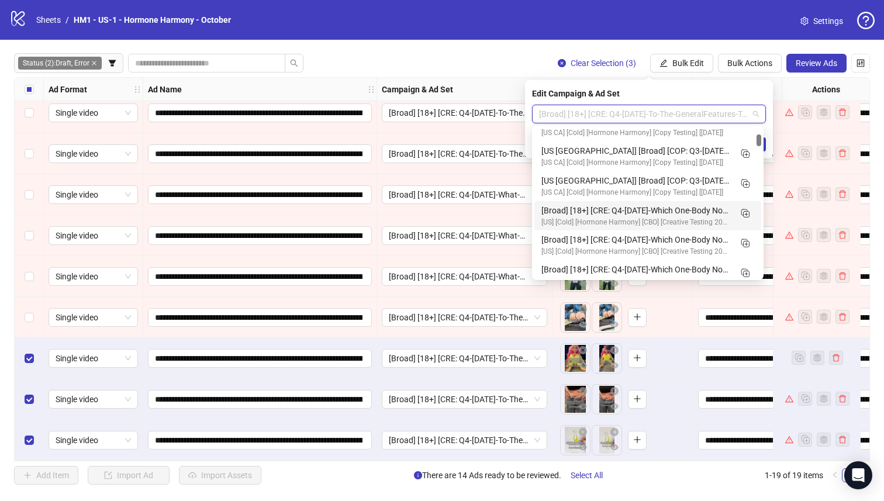
scroll to position [806, 0]
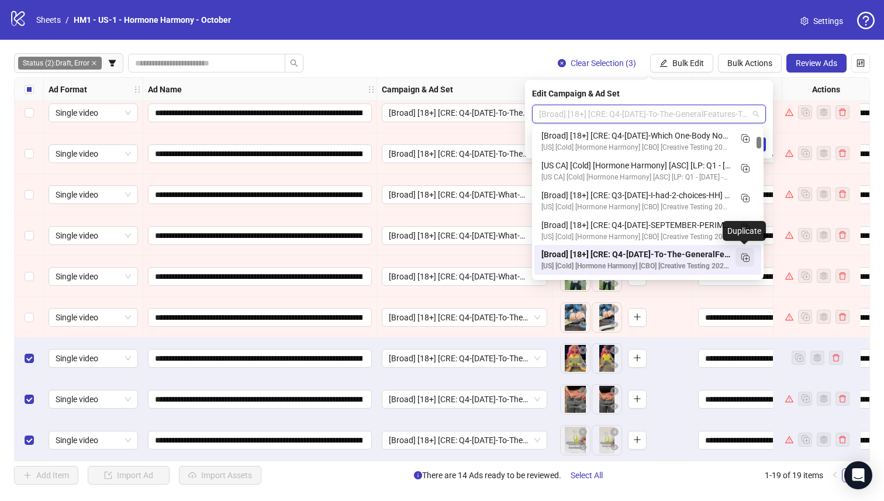
click at [743, 259] on rect "Duplicate" at bounding box center [746, 258] width 6 height 6
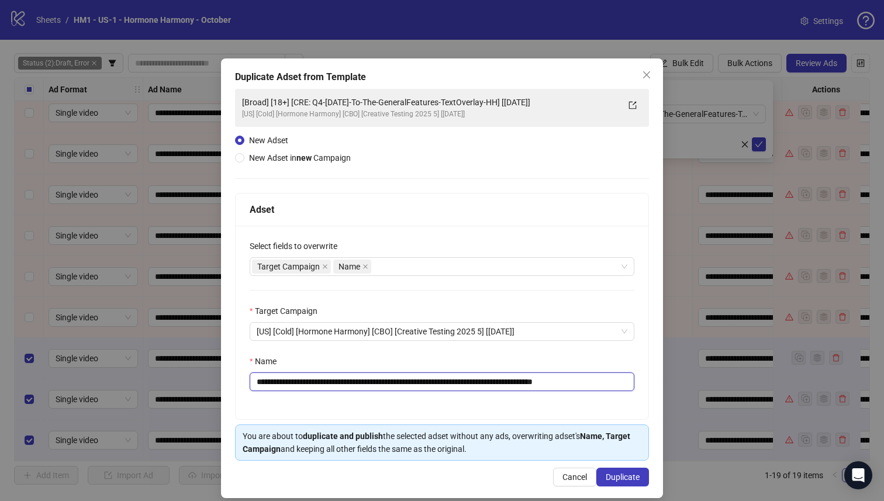
drag, startPoint x: 523, startPoint y: 385, endPoint x: 325, endPoint y: 382, distance: 198.1
click at [324, 381] on input "**********" at bounding box center [442, 381] width 385 height 19
paste input "*"
type input "**********"
click at [607, 492] on div "**********" at bounding box center [442, 277] width 442 height 439
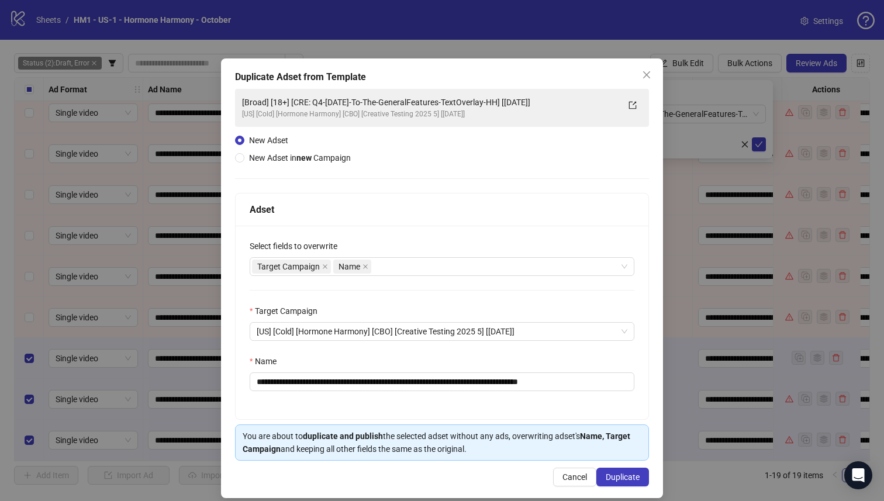
click at [607, 487] on div "**********" at bounding box center [442, 277] width 442 height 439
click at [608, 482] on span "Duplicate" at bounding box center [622, 476] width 34 height 9
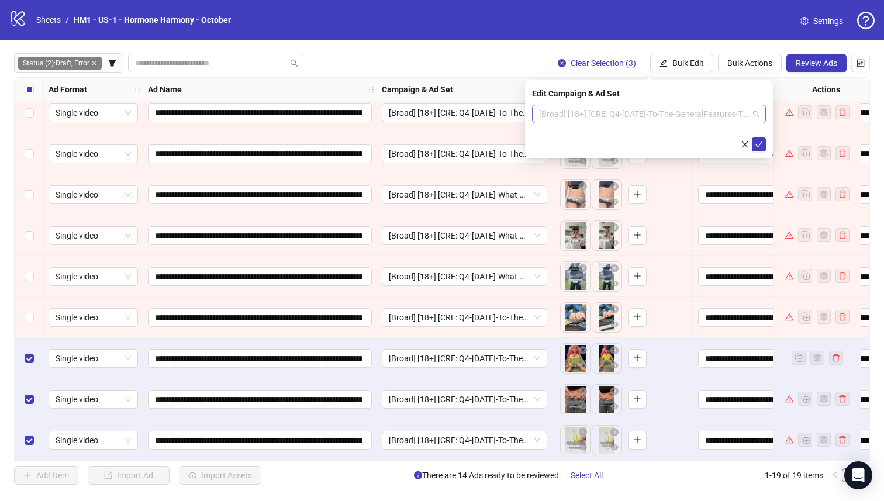
click at [664, 116] on span "[Broad] [18+] [CRE: Q4-[DATE]-To-The-GeneralFeatures-TextOverlay-HH-2] [[DATE]]" at bounding box center [649, 114] width 220 height 18
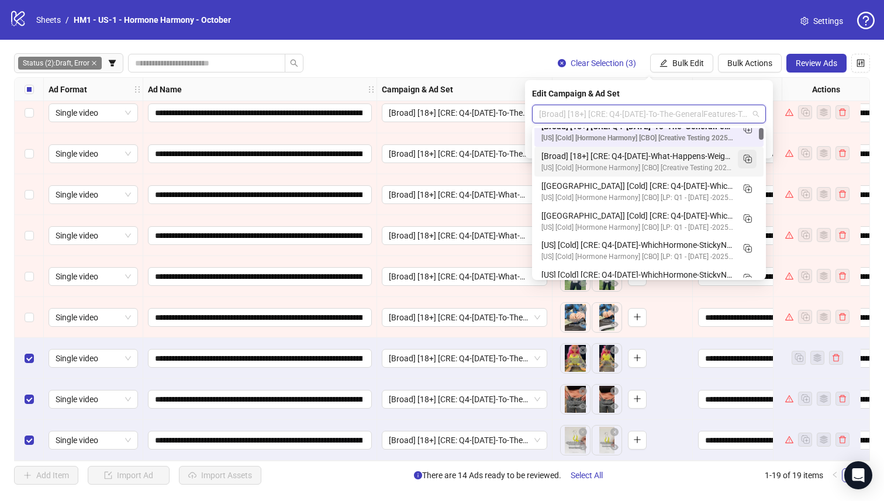
scroll to position [0, 0]
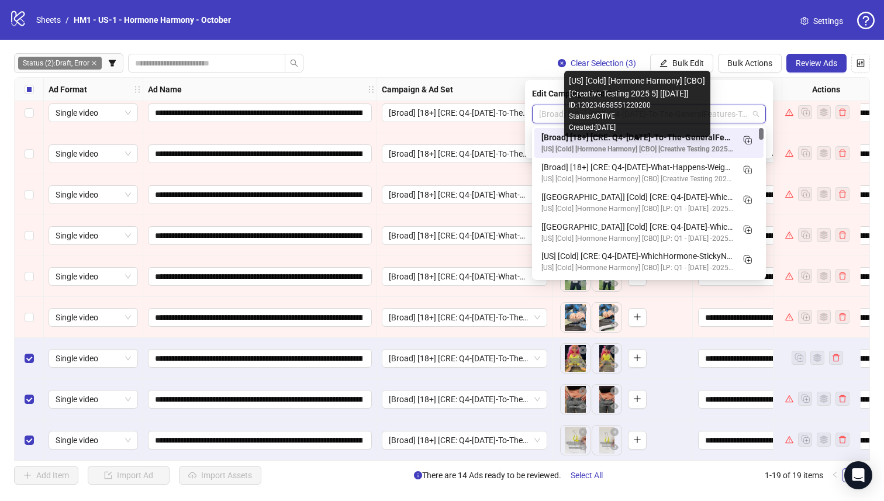
click at [722, 139] on div "[Broad] [18+] [CRE: Q4-[DATE]-To-The-GeneralFeatures-TextOverlay-HH-2] [[DATE]]" at bounding box center [637, 137] width 192 height 13
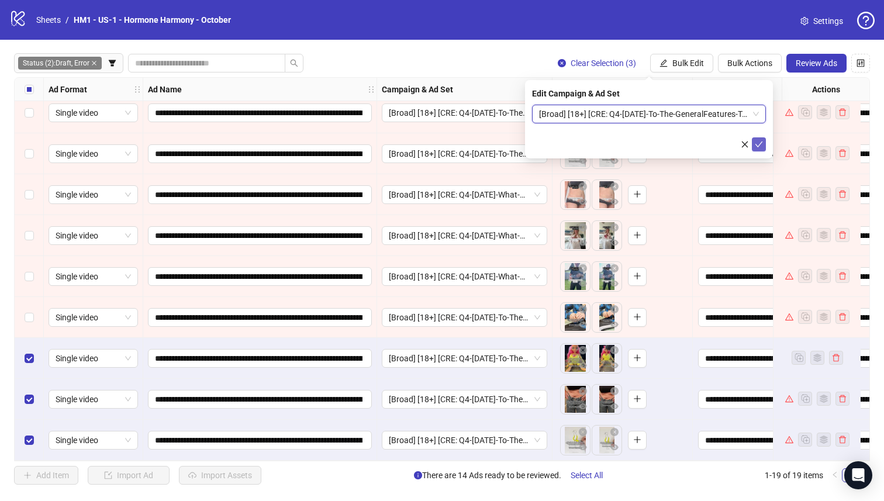
click at [764, 139] on button "submit" at bounding box center [759, 144] width 14 height 14
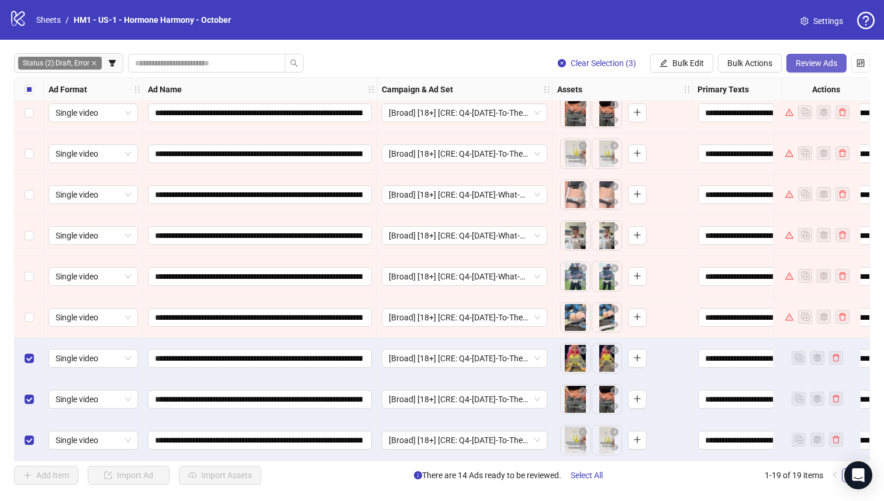
click at [820, 71] on button "Review Ads" at bounding box center [816, 63] width 60 height 19
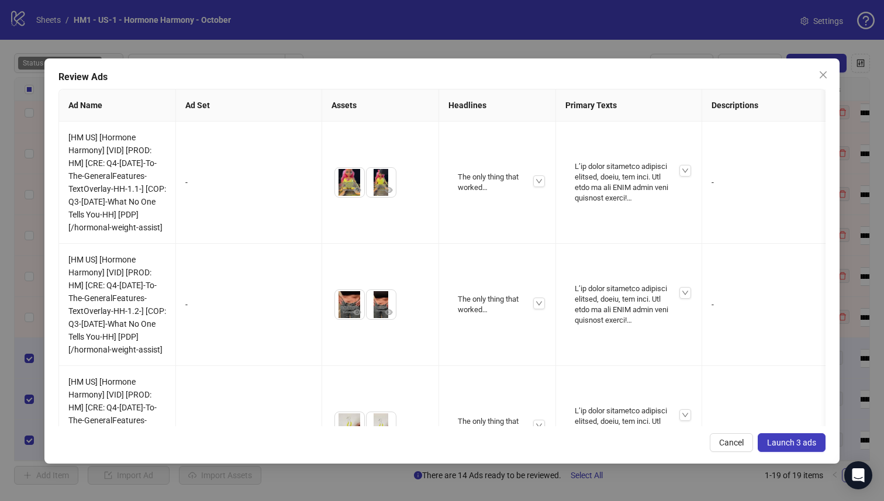
click at [795, 443] on span "Launch 3 ads" at bounding box center [791, 442] width 49 height 9
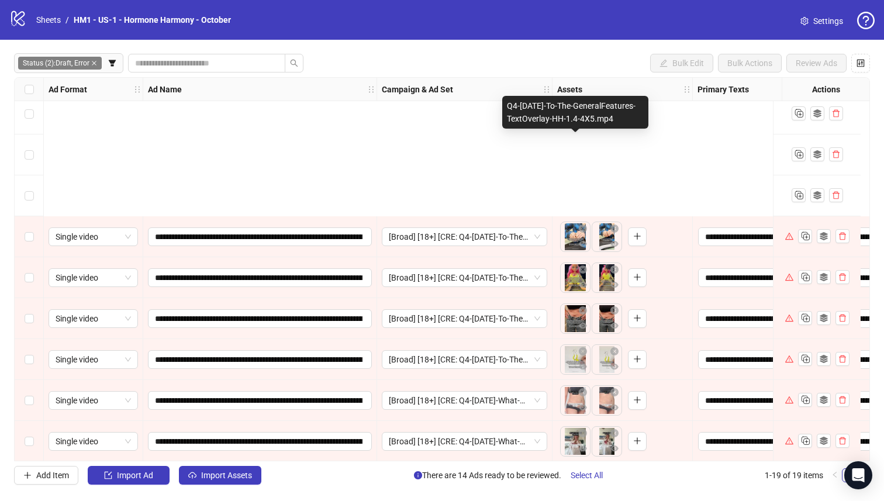
scroll to position [423, 0]
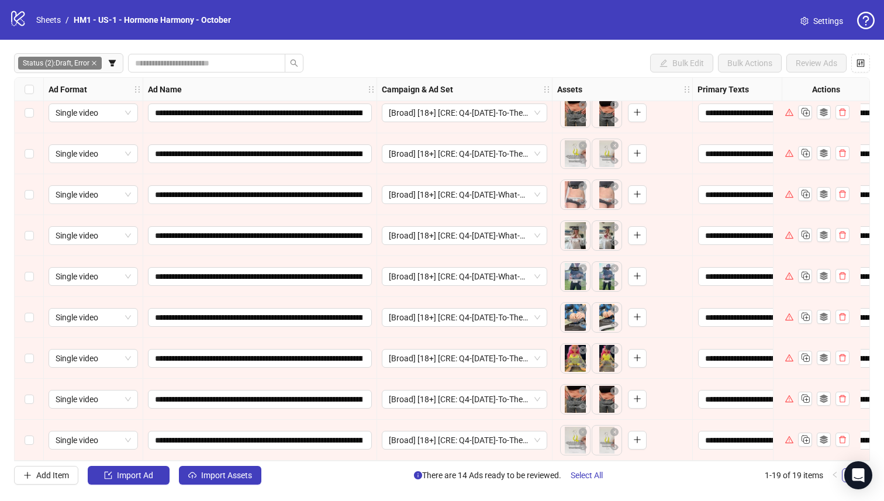
click at [36, 437] on div "Select row 19" at bounding box center [29, 440] width 29 height 41
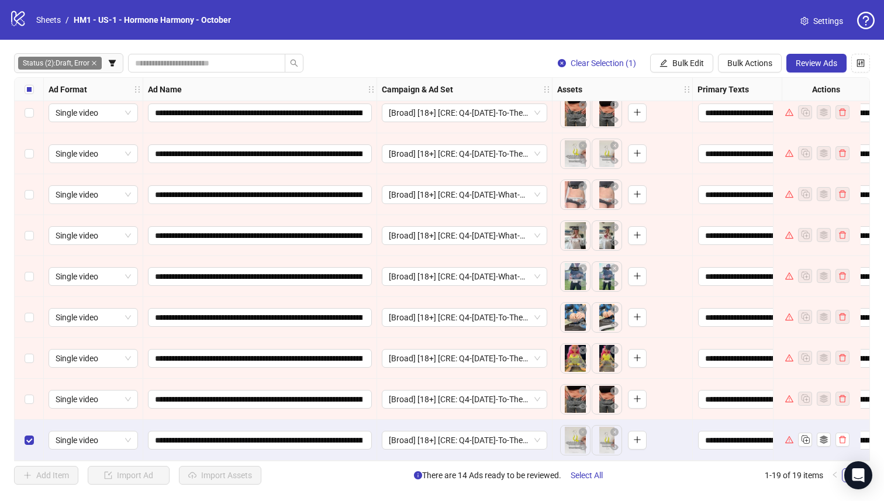
click at [34, 391] on div "Select row 18" at bounding box center [29, 399] width 29 height 41
